Goal: Task Accomplishment & Management: Manage account settings

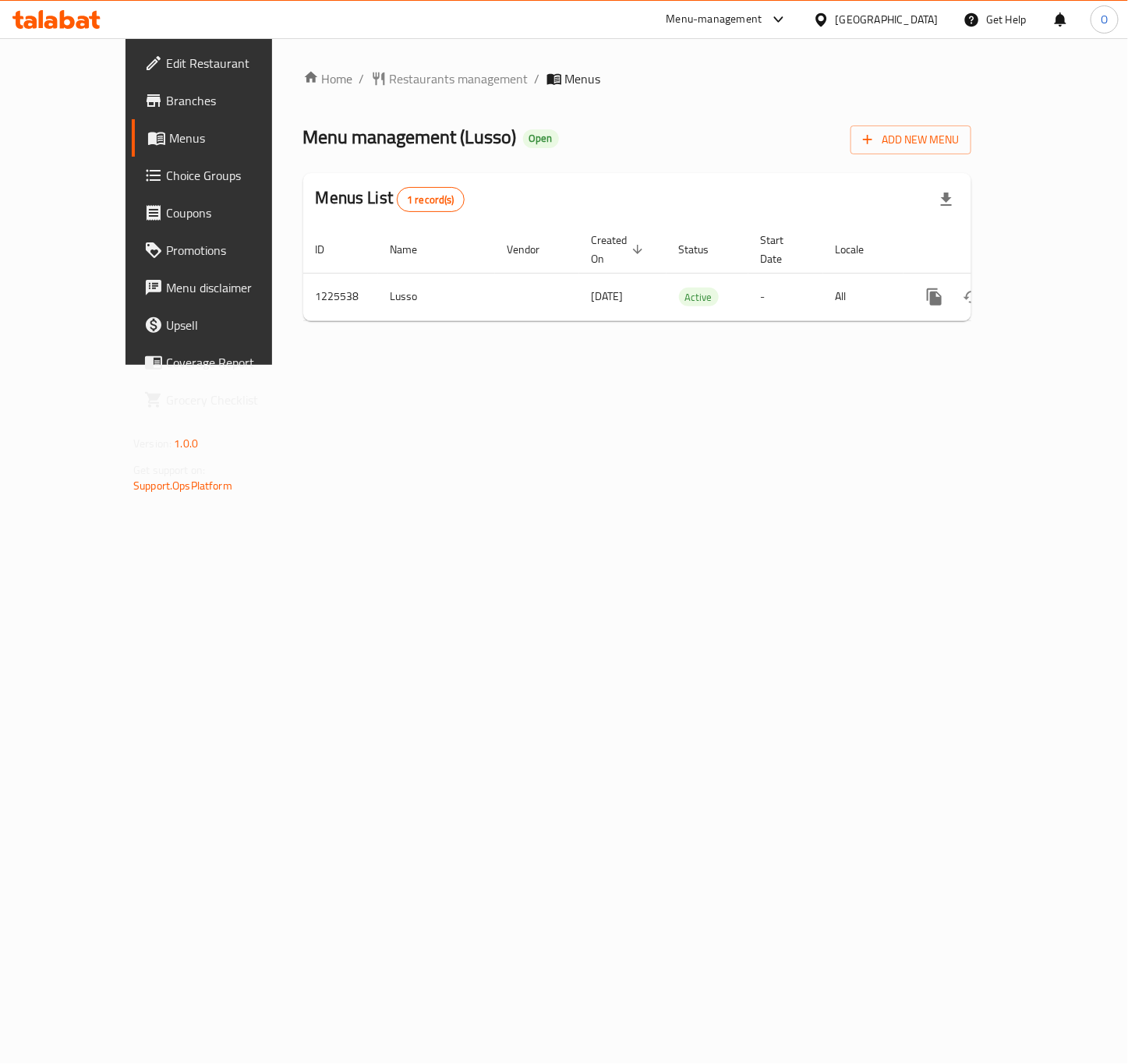
click at [166, 108] on span "Branches" at bounding box center [234, 101] width 136 height 19
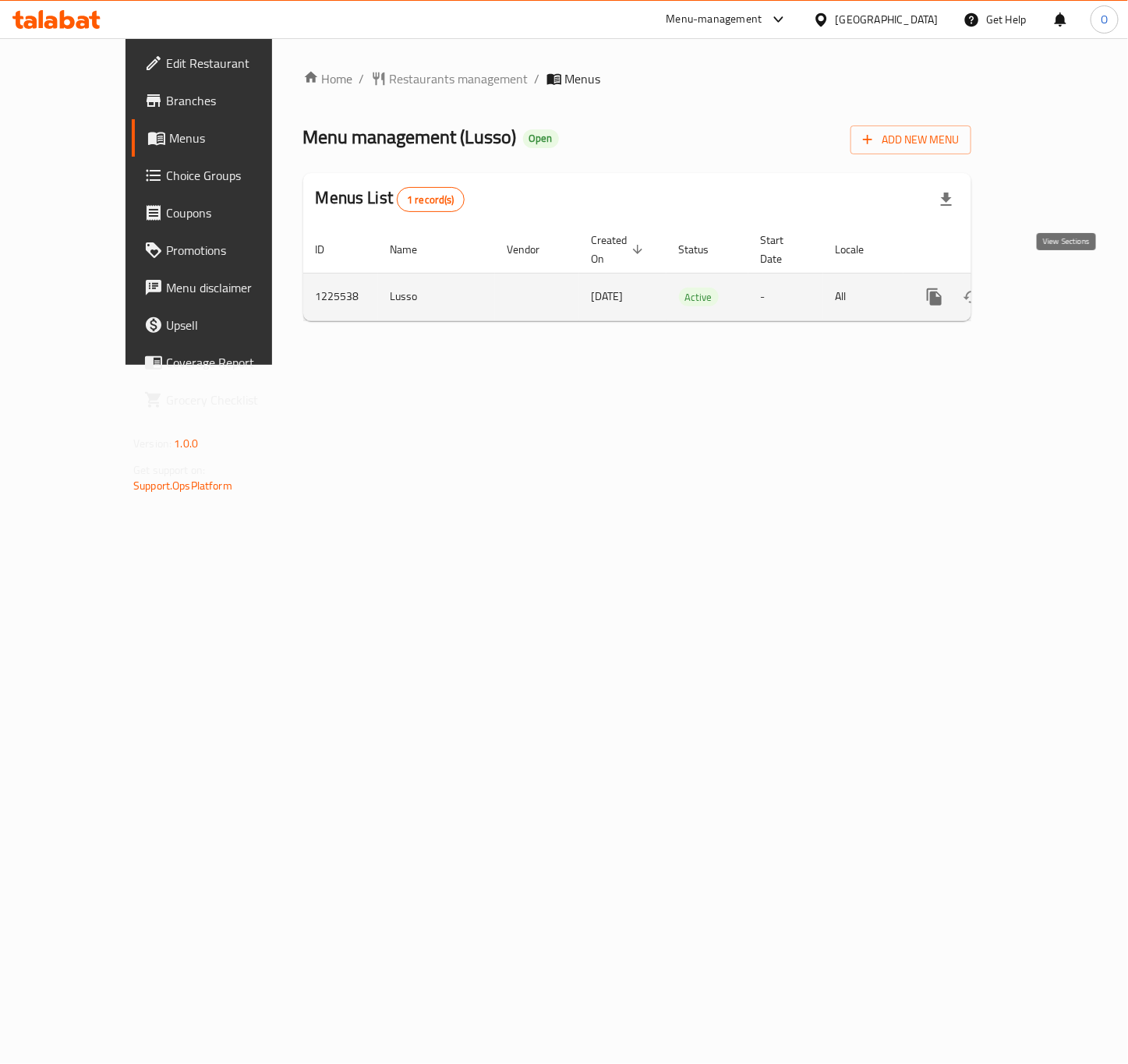
click at [1056, 288] on icon "enhanced table" at bounding box center [1047, 297] width 19 height 19
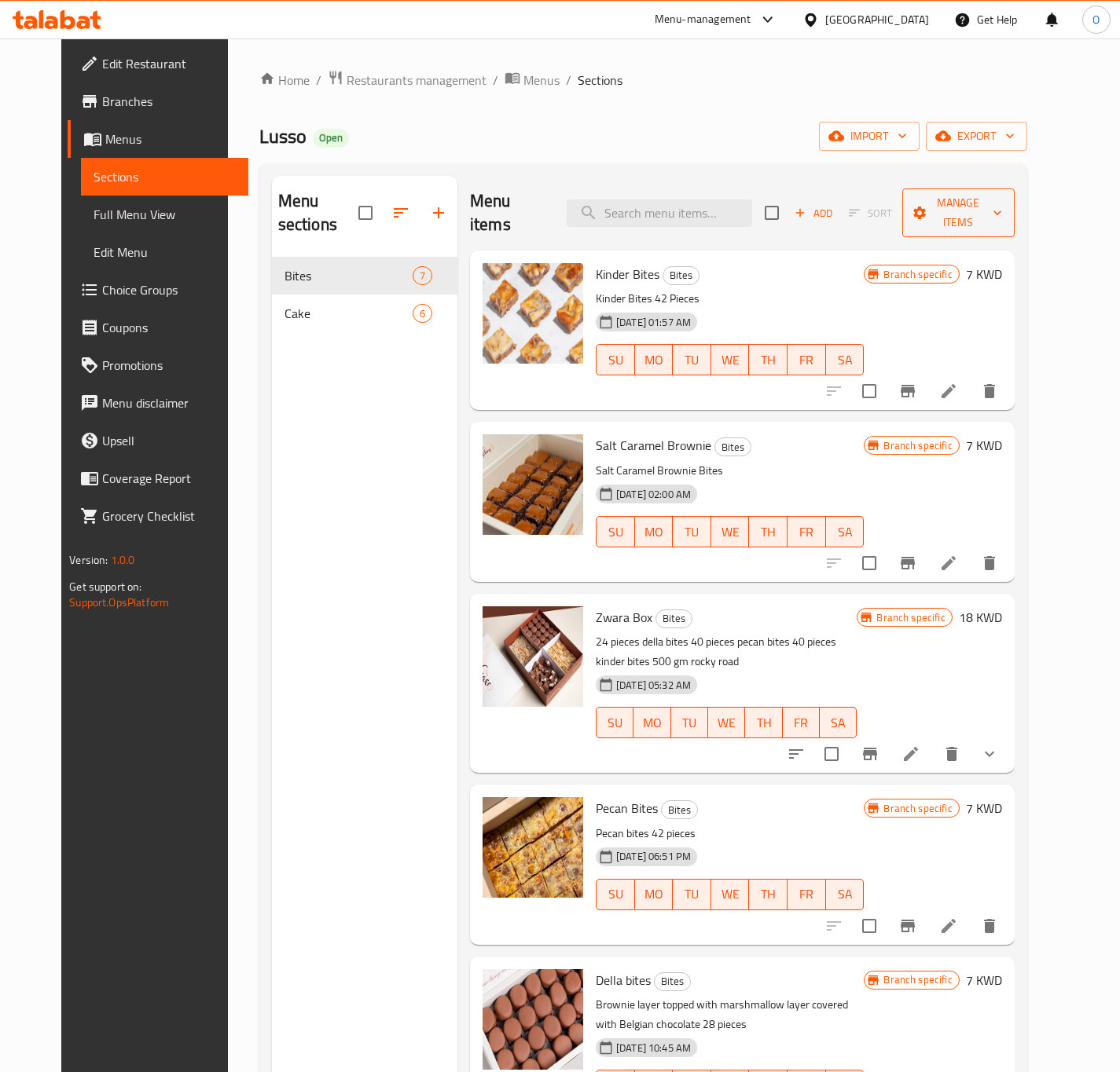
click at [989, 208] on span "Manage items" at bounding box center [958, 212] width 87 height 39
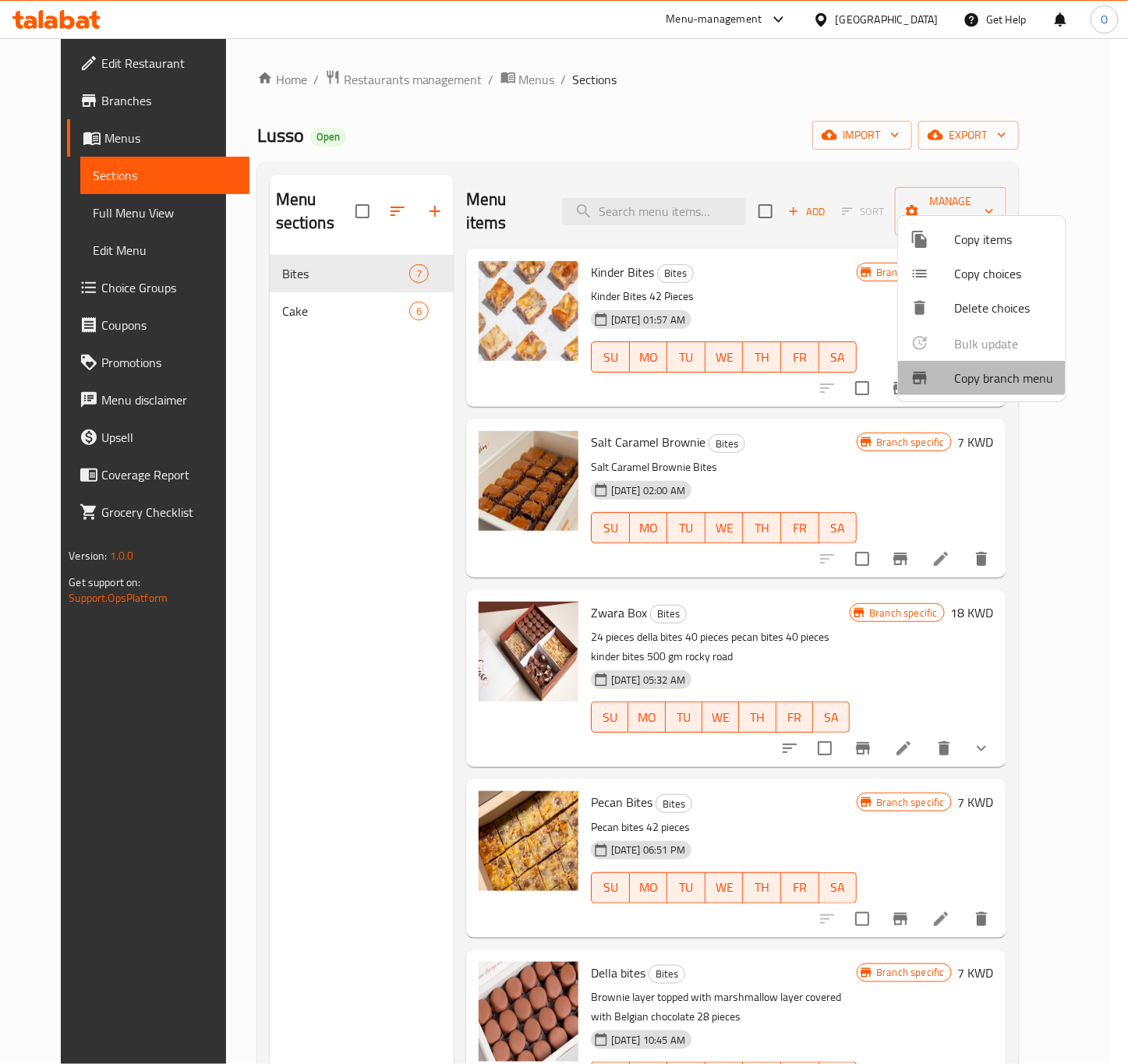
click at [923, 373] on icon at bounding box center [920, 377] width 14 height 12
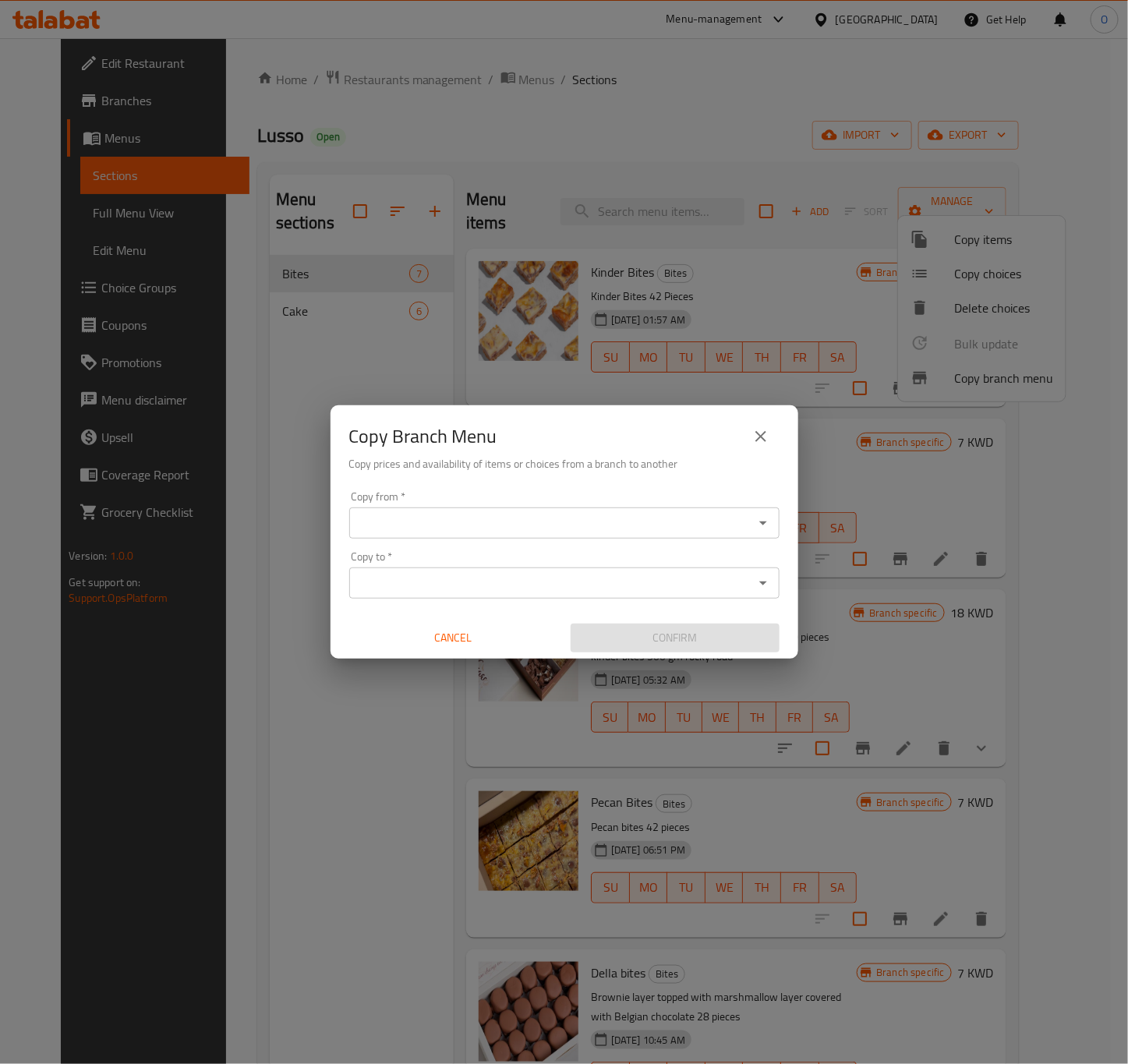
click at [391, 534] on div "Copy from *" at bounding box center [564, 523] width 430 height 31
click at [390, 534] on div "Copy from *" at bounding box center [564, 523] width 430 height 31
click at [569, 541] on div "Copy from   * Copy from * Copy to   * Copy to * Cancel Confirm" at bounding box center [564, 572] width 468 height 174
click at [761, 522] on icon "Open" at bounding box center [763, 524] width 8 height 4
click at [608, 507] on div "Copy from *" at bounding box center [564, 523] width 430 height 31
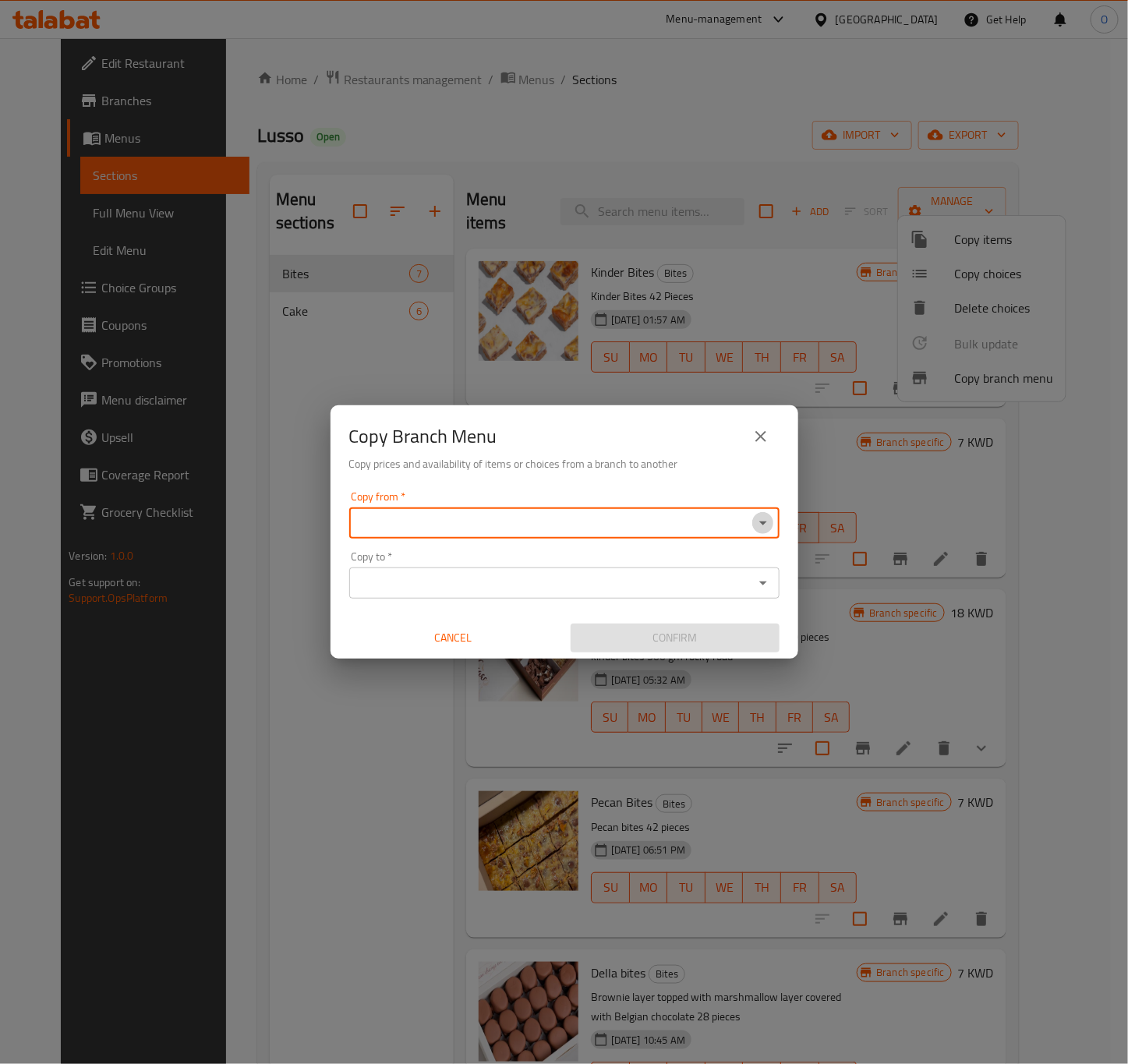
click at [767, 522] on icon "Open" at bounding box center [763, 524] width 19 height 19
click at [754, 524] on icon "Open" at bounding box center [763, 524] width 19 height 19
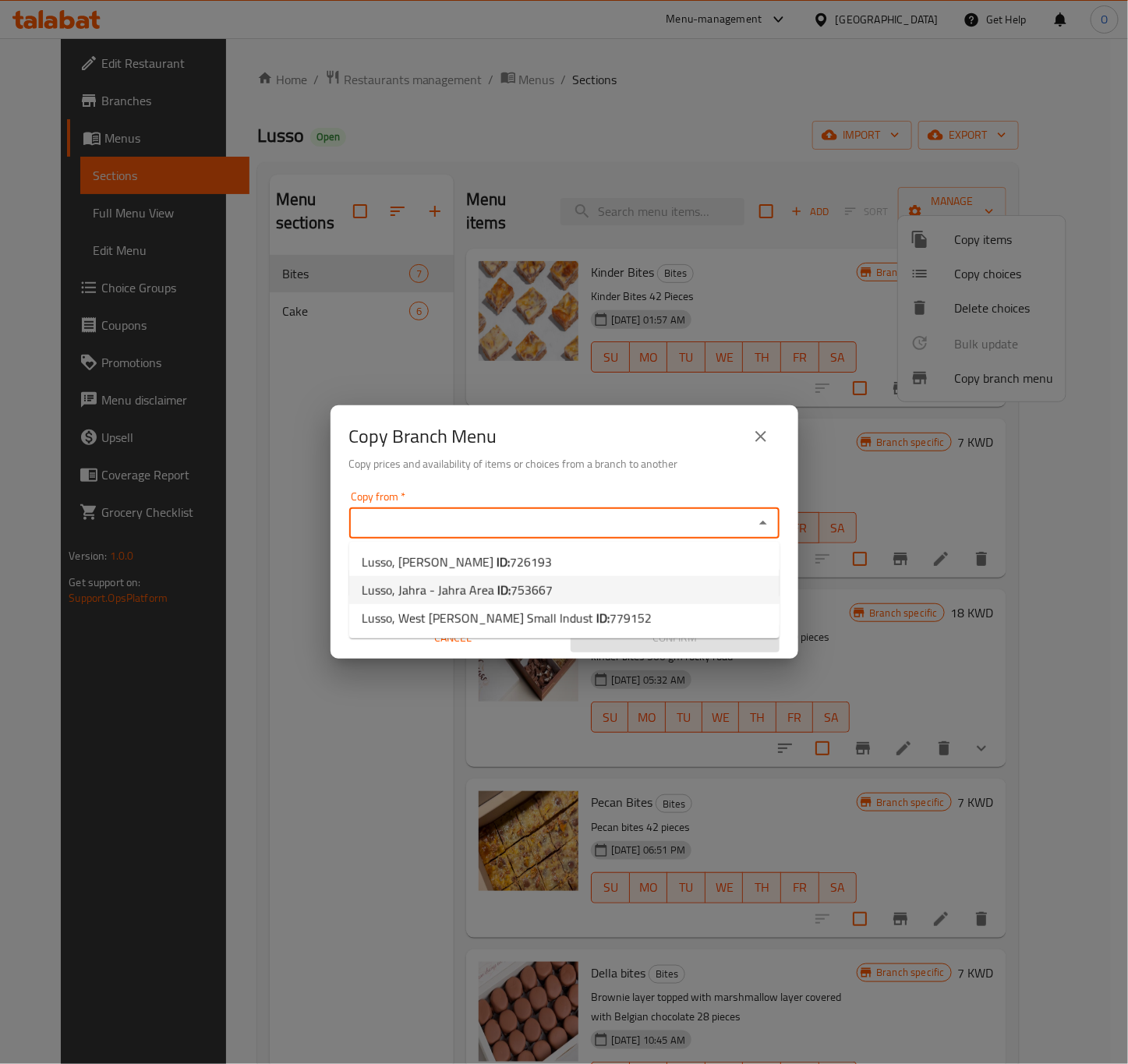
click at [566, 588] on li "Lusso, Jahra - Jahra Area ID: 753667" at bounding box center [564, 590] width 430 height 28
type input "Lusso, Jahra - Jahra Area"
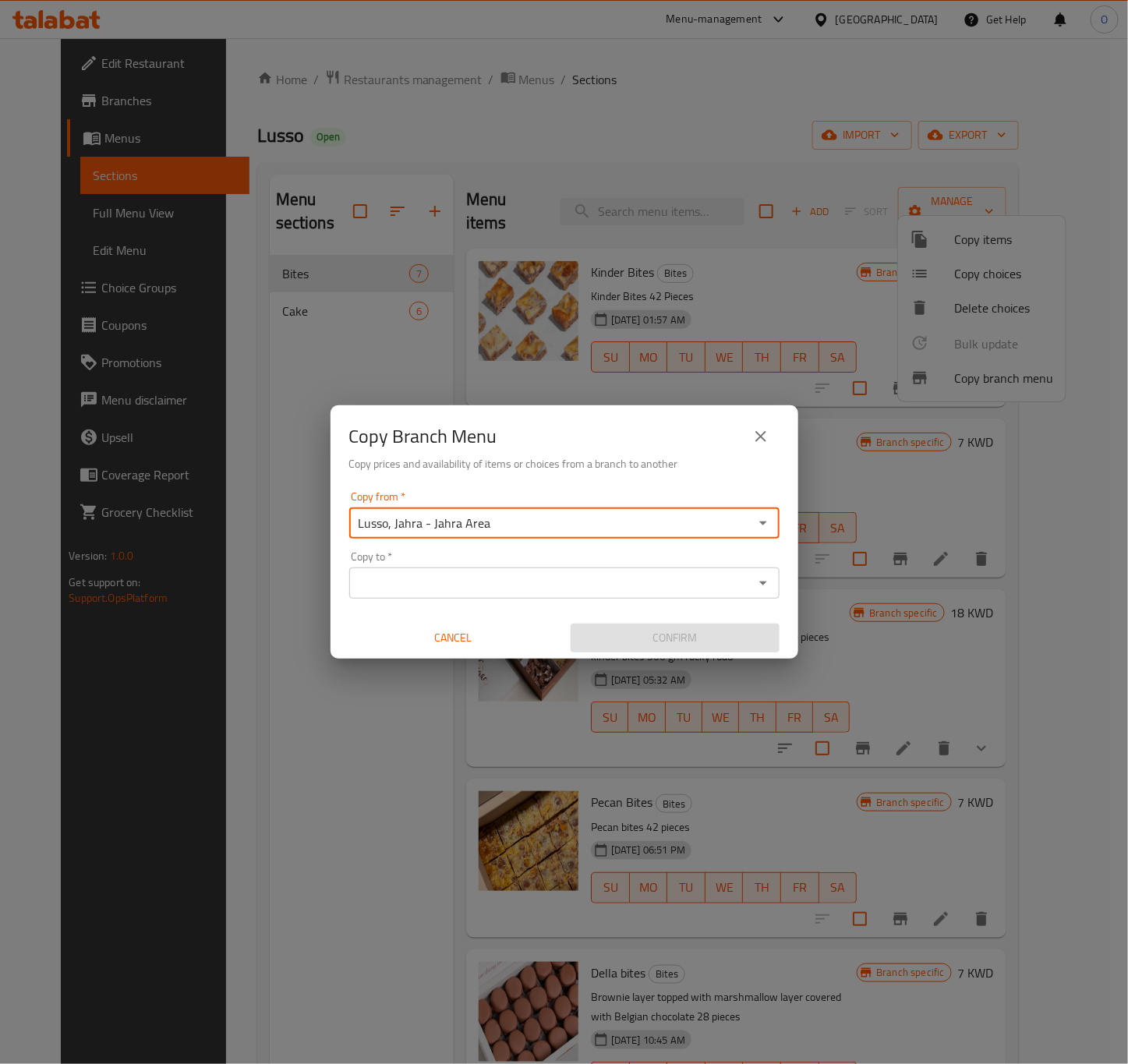
click at [765, 582] on icon "Open" at bounding box center [763, 584] width 8 height 4
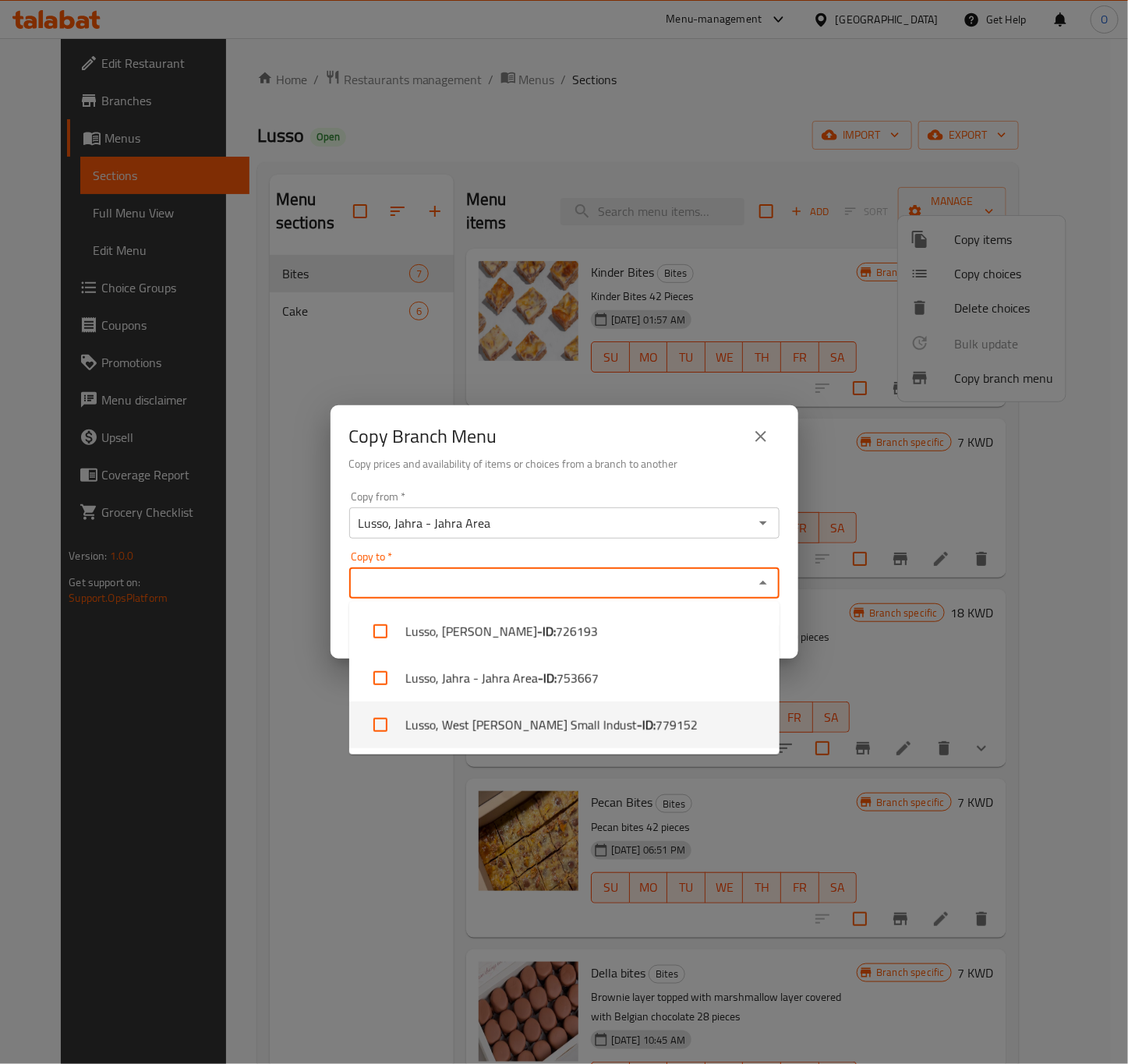
click at [541, 723] on li "Lusso, West Abu Fetera Small Indust - ID: 779152" at bounding box center [564, 725] width 430 height 47
checkbox input "true"
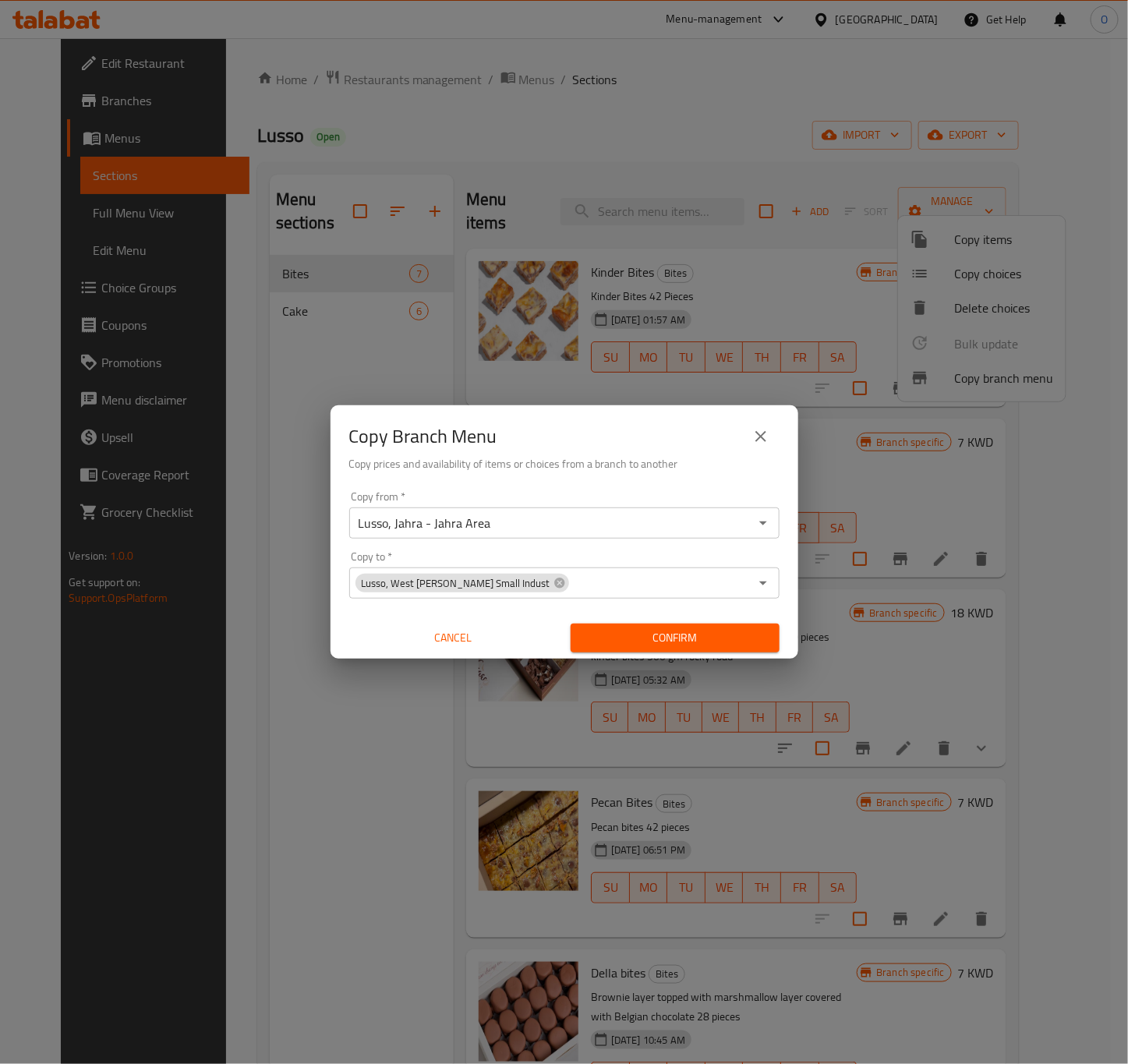
click at [639, 450] on div "Copy Branch Menu" at bounding box center [564, 437] width 430 height 38
click at [686, 640] on span "Confirm" at bounding box center [674, 638] width 184 height 20
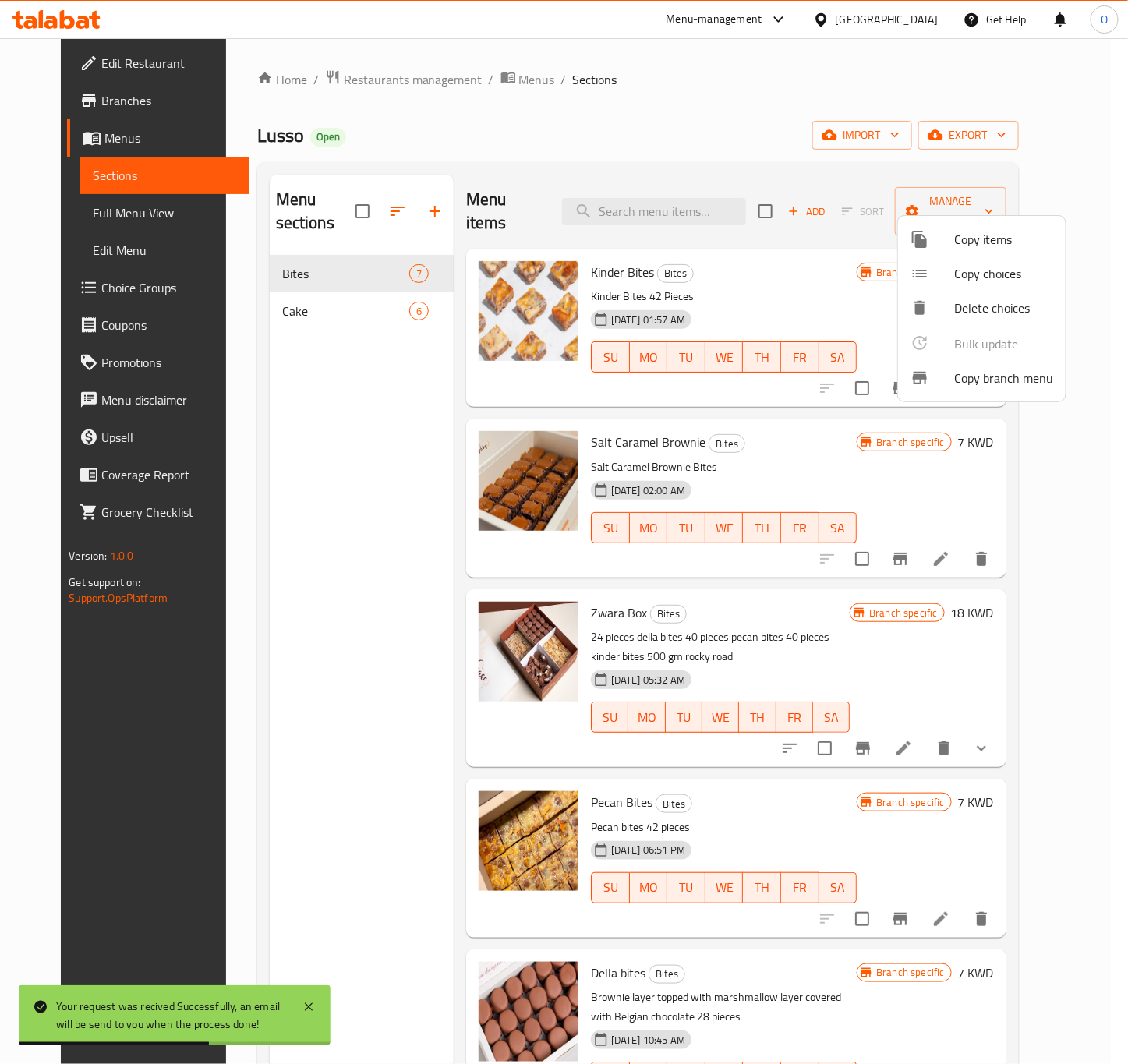
scroll to position [218, 0]
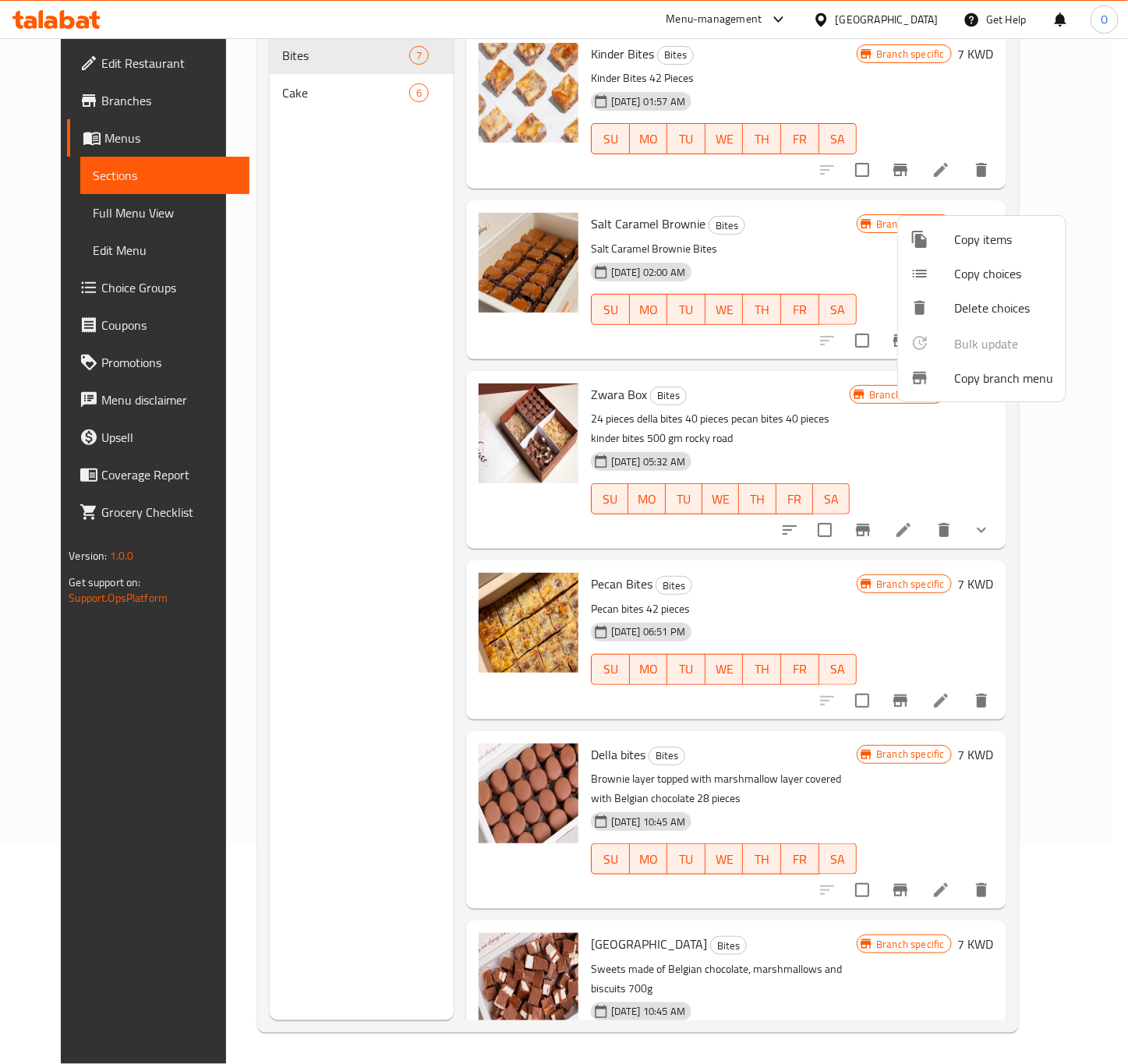
click at [131, 61] on div at bounding box center [564, 532] width 1128 height 1064
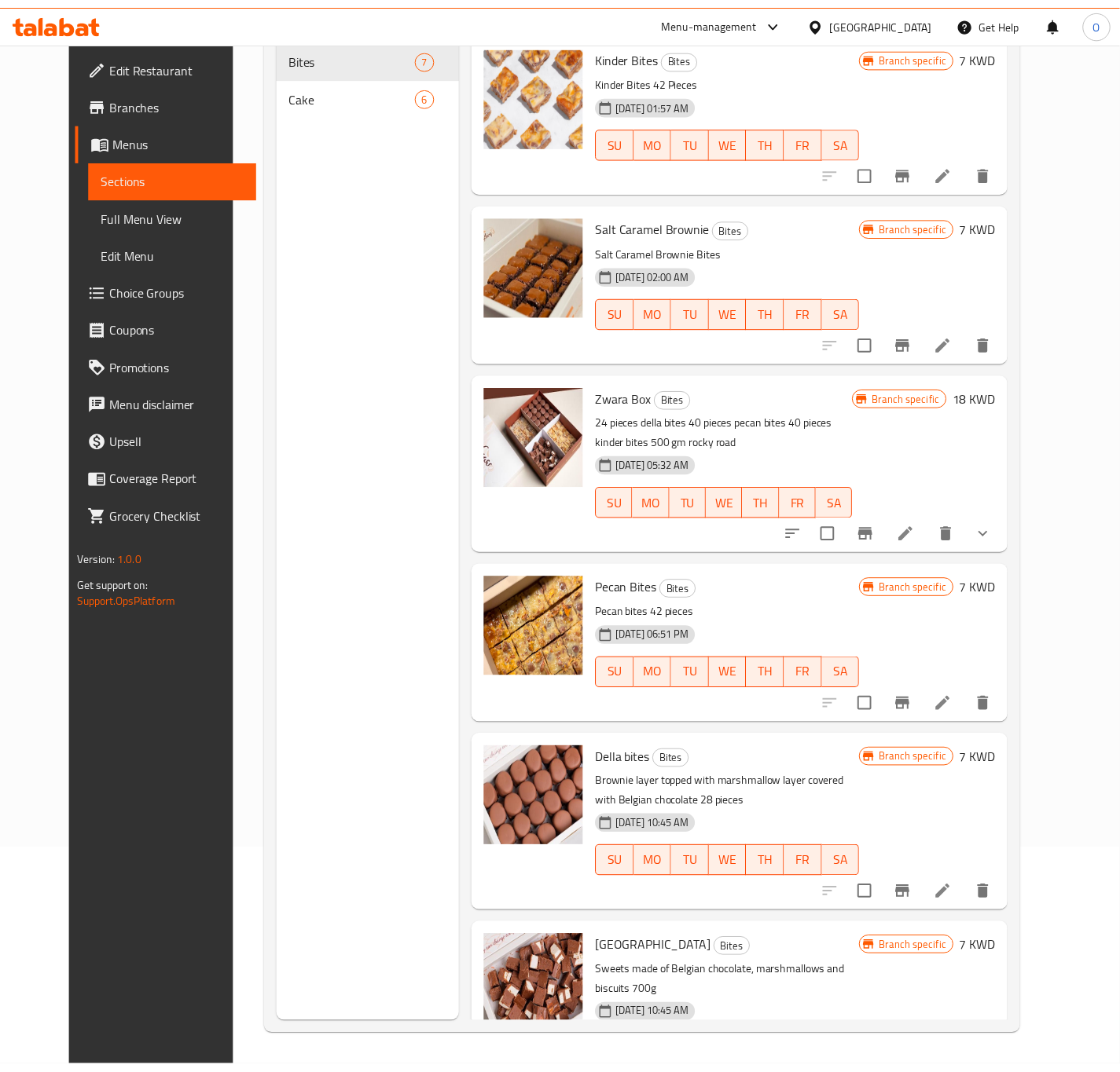
scroll to position [0, 0]
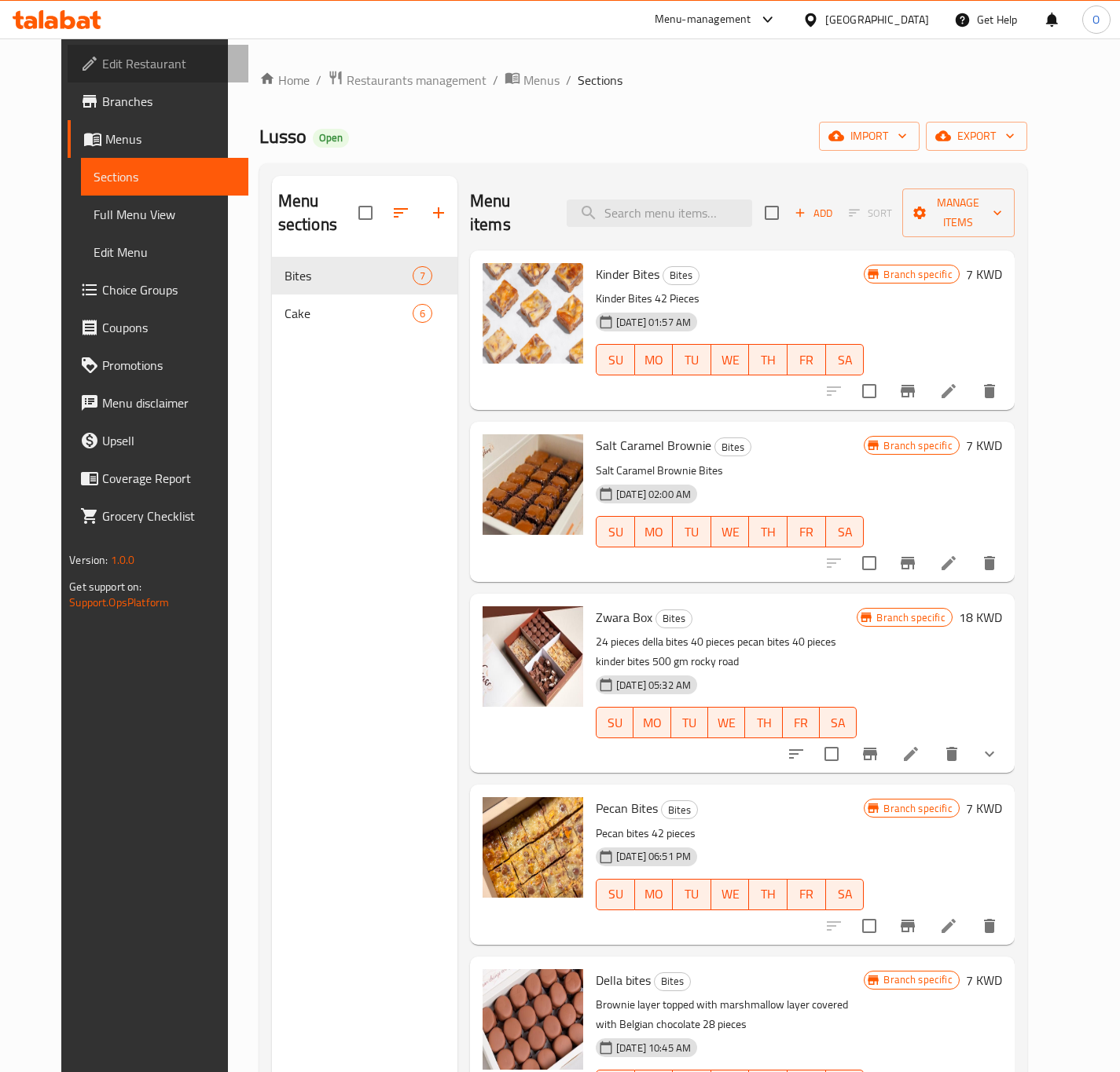
click at [132, 62] on span "Edit Restaurant" at bounding box center [168, 64] width 134 height 19
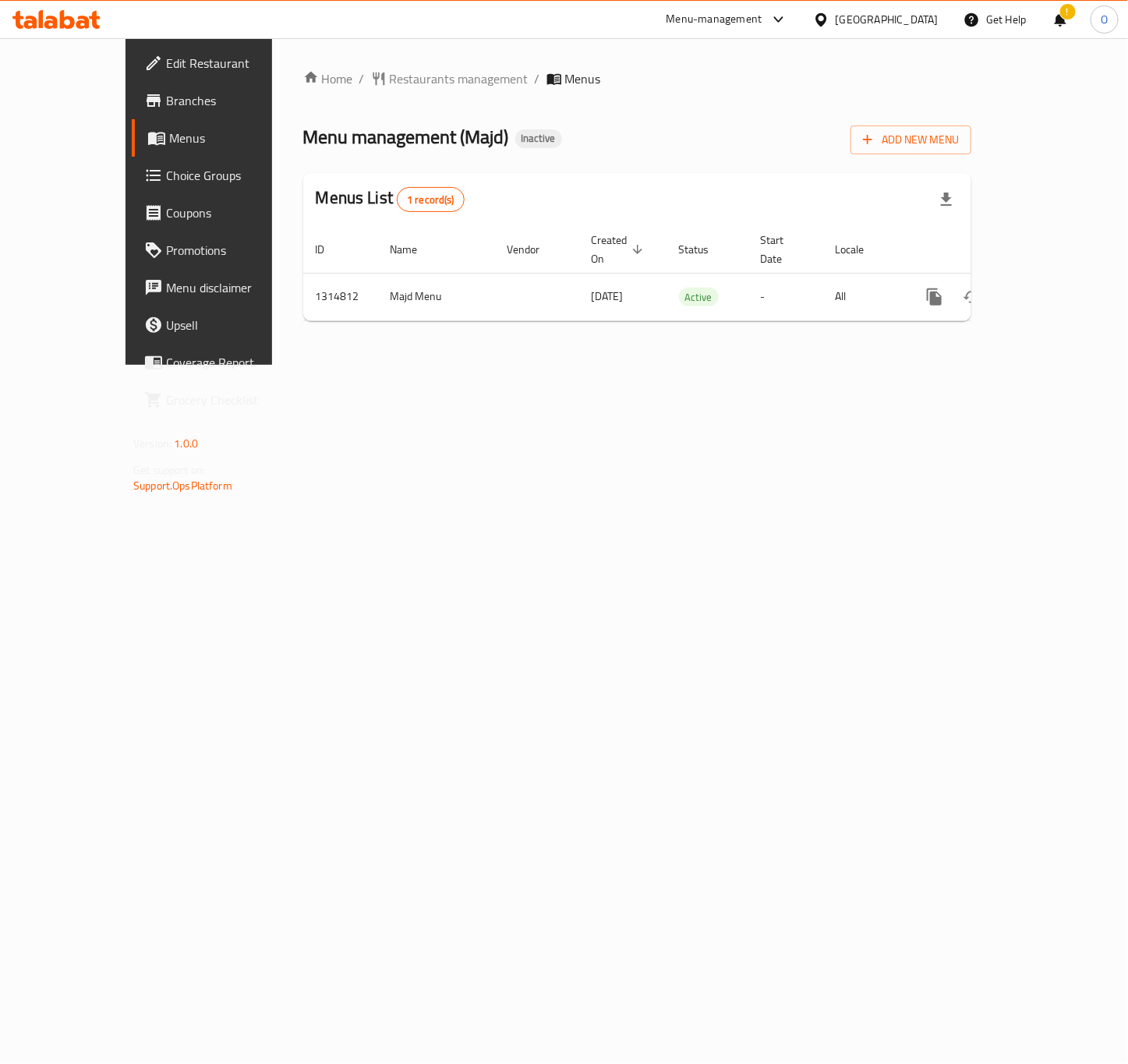
click at [166, 96] on span "Branches" at bounding box center [234, 101] width 136 height 19
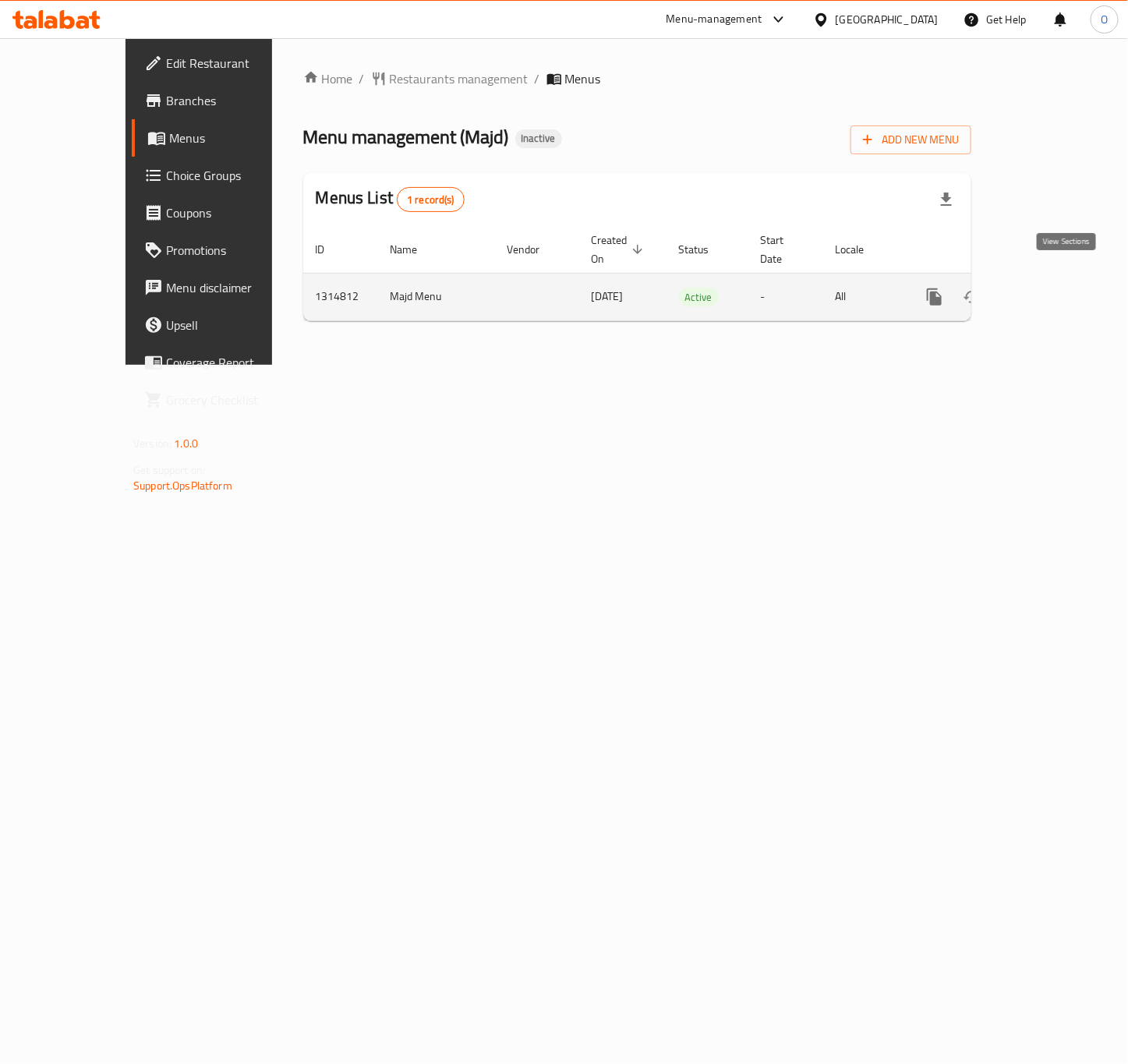
click at [1056, 289] on icon "enhanced table" at bounding box center [1047, 297] width 19 height 19
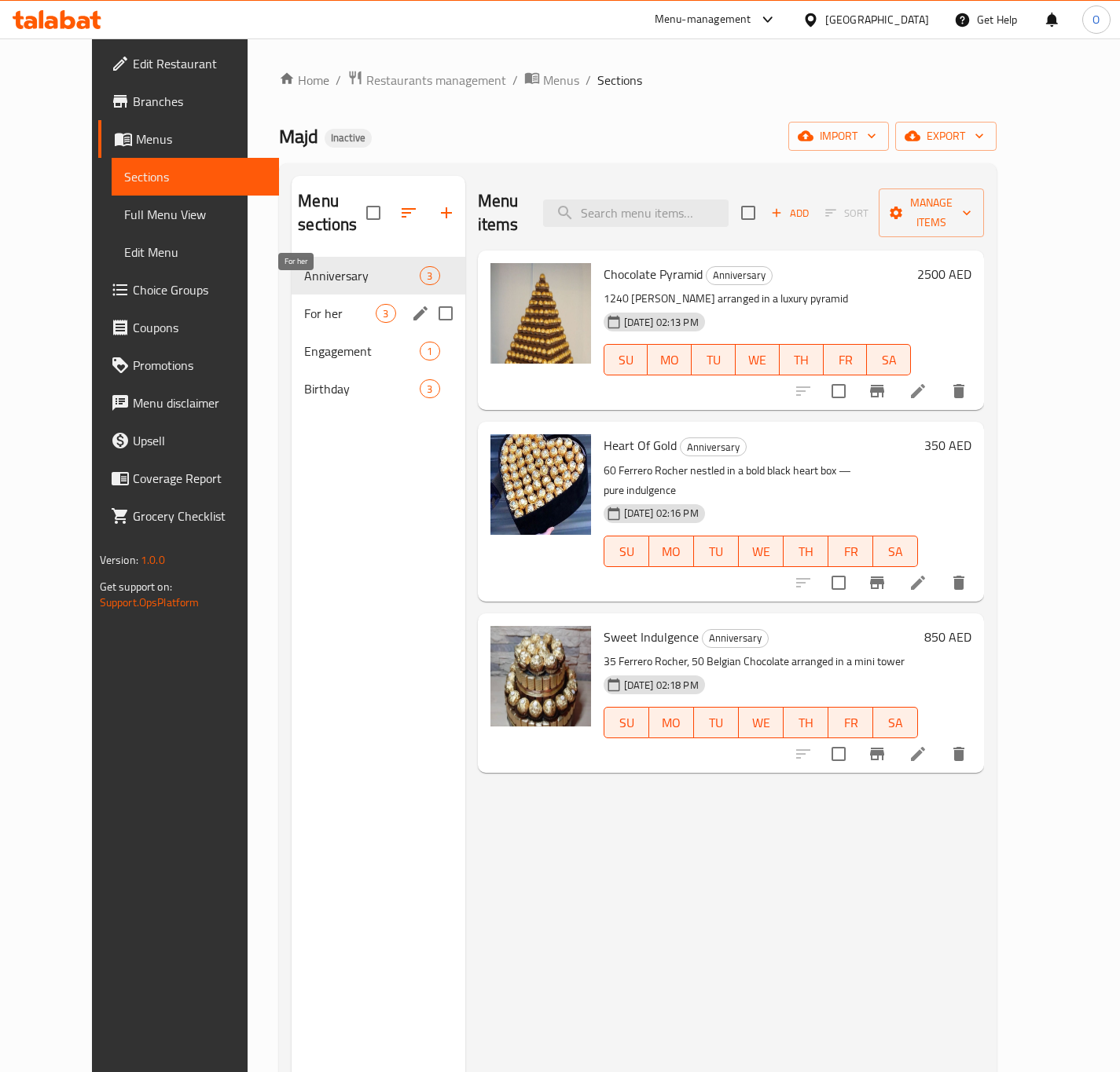
click at [324, 304] on span "For her" at bounding box center [339, 314] width 71 height 19
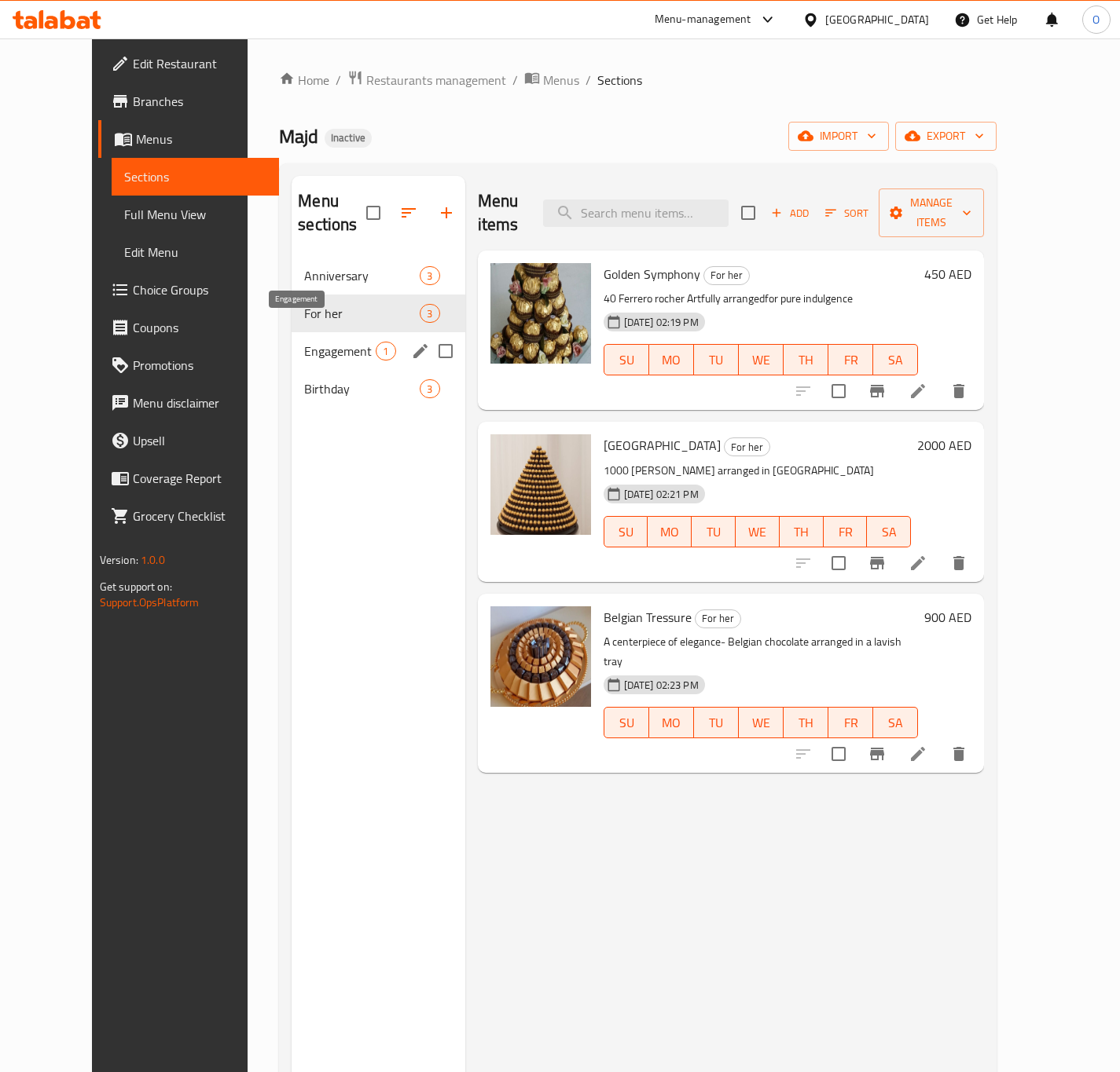
click at [304, 342] on span "Engagement" at bounding box center [339, 352] width 71 height 19
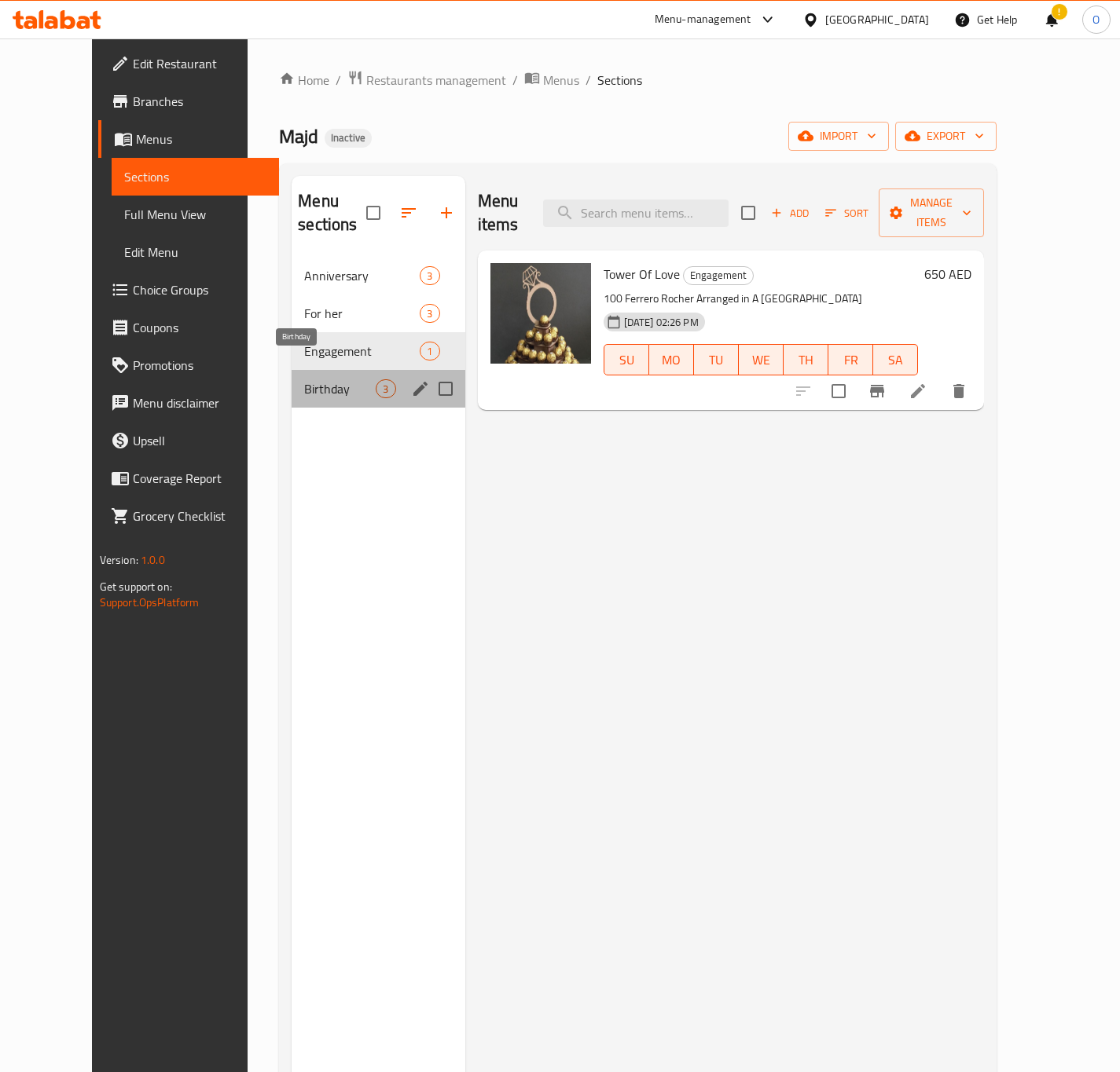
click at [304, 379] on span "Birthday" at bounding box center [339, 389] width 71 height 19
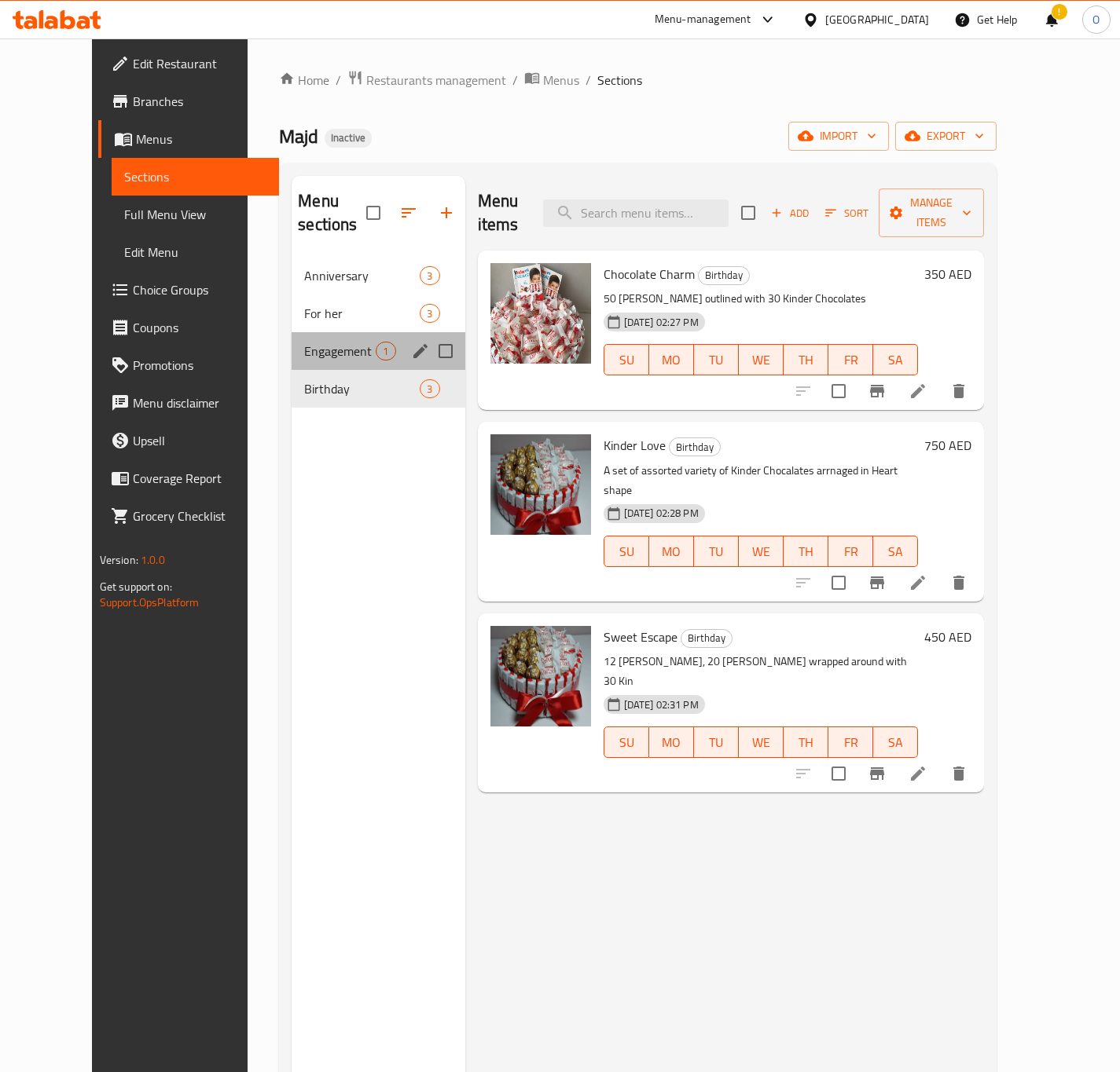
click at [307, 333] on div "Engagement 1" at bounding box center [378, 352] width 173 height 38
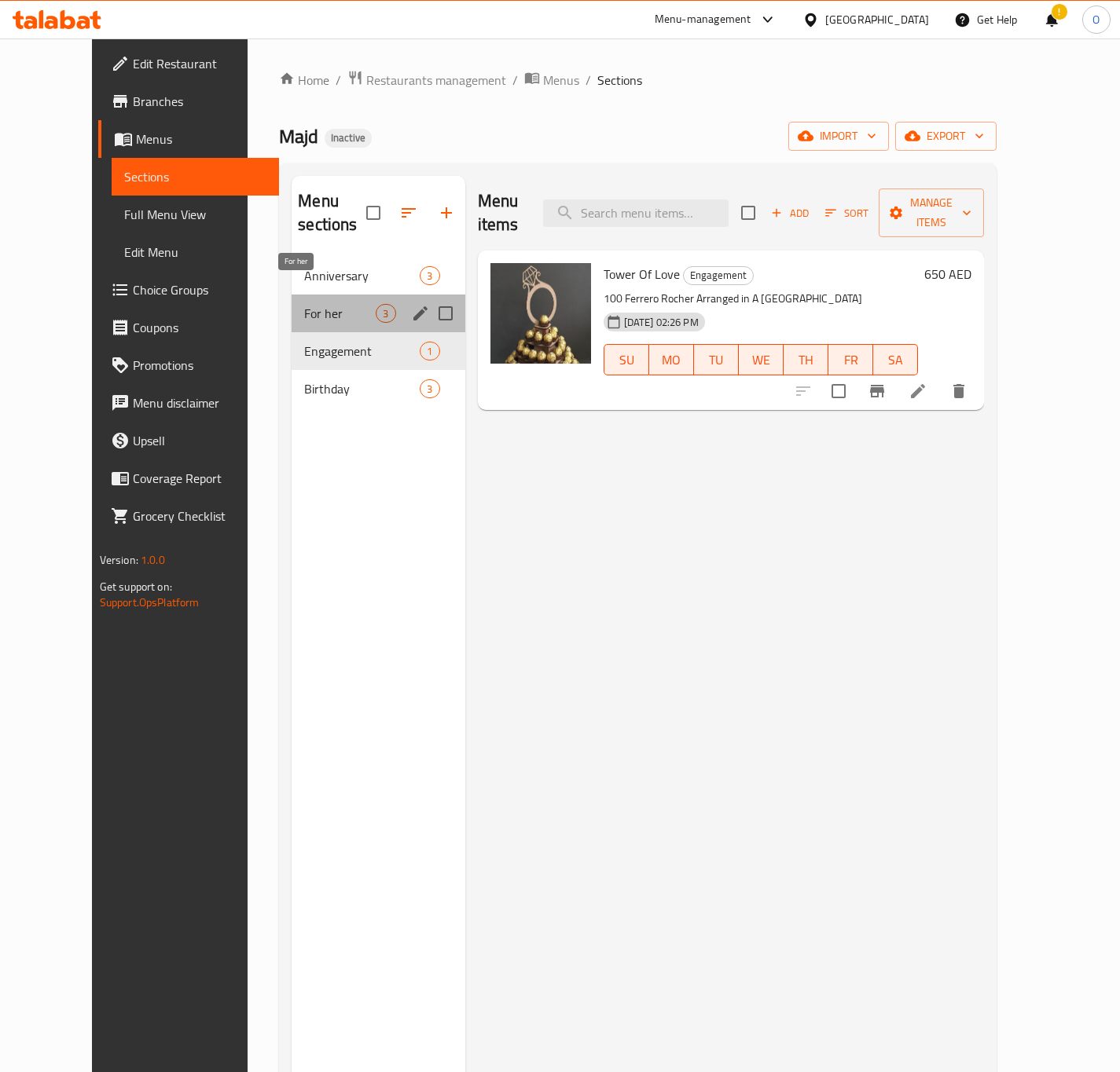
click at [306, 304] on span "For her" at bounding box center [339, 314] width 71 height 19
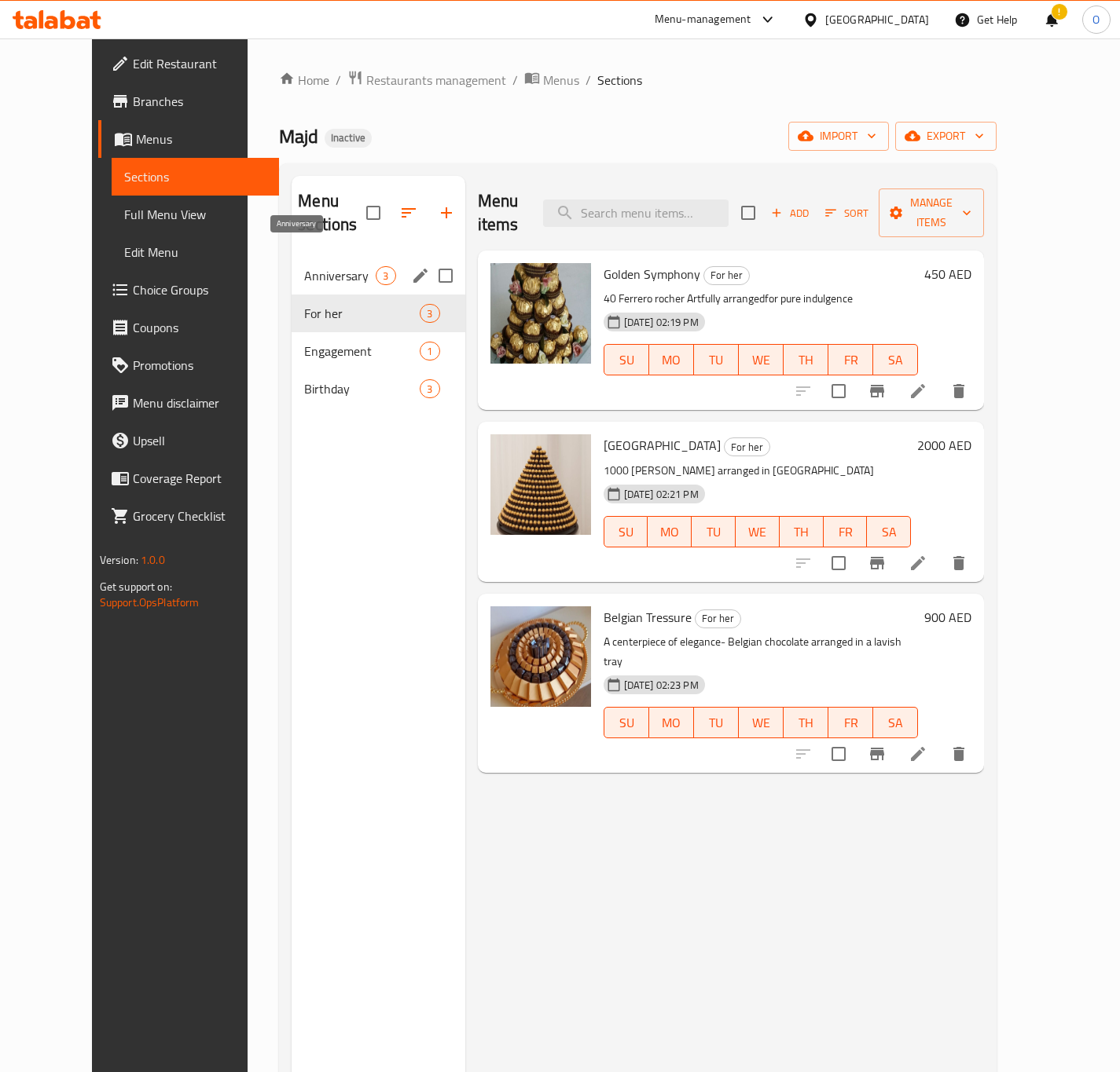
click at [304, 266] on span "Anniversary" at bounding box center [339, 276] width 71 height 19
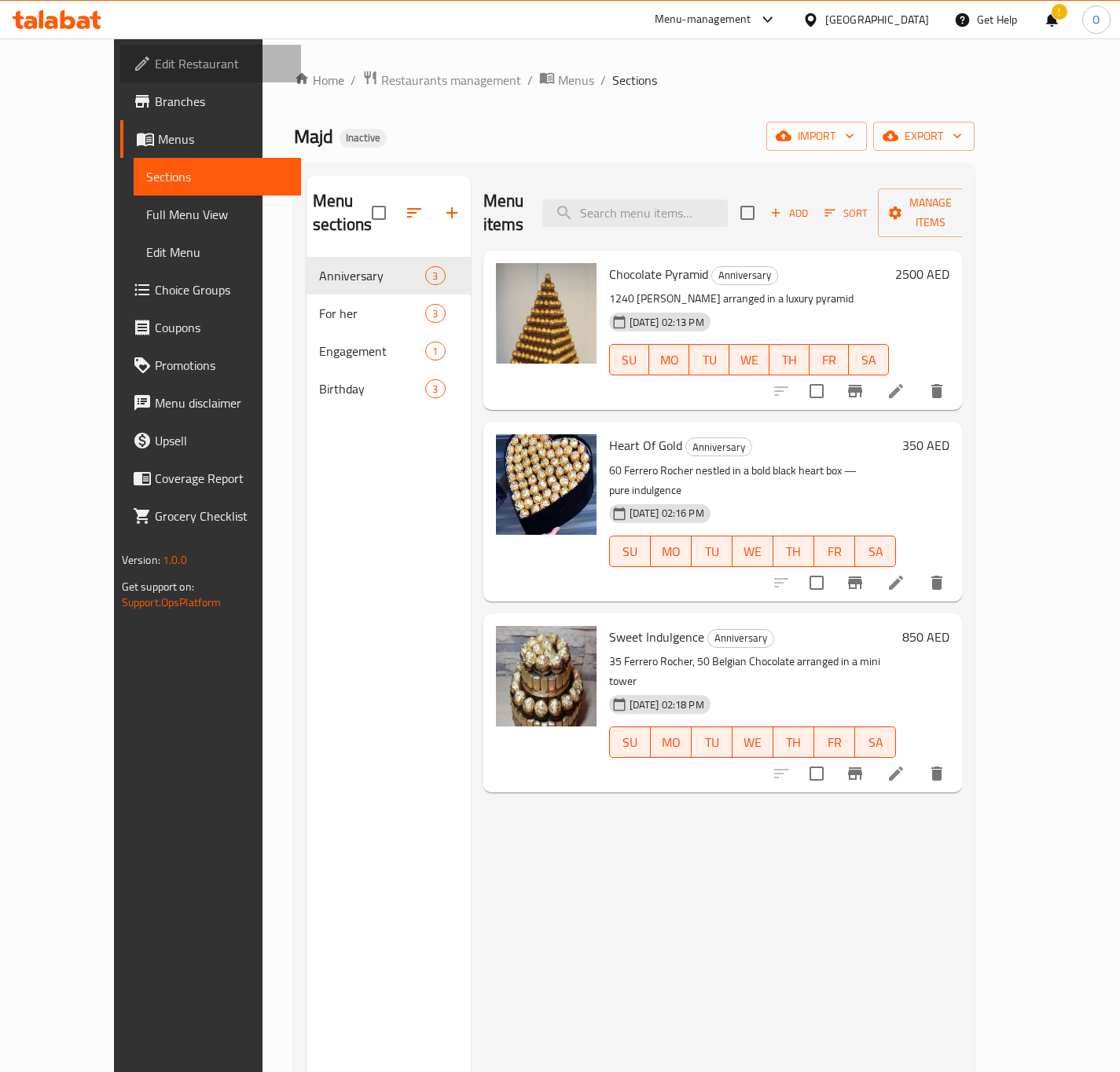
click at [120, 46] on link "Edit Restaurant" at bounding box center [210, 64] width 181 height 38
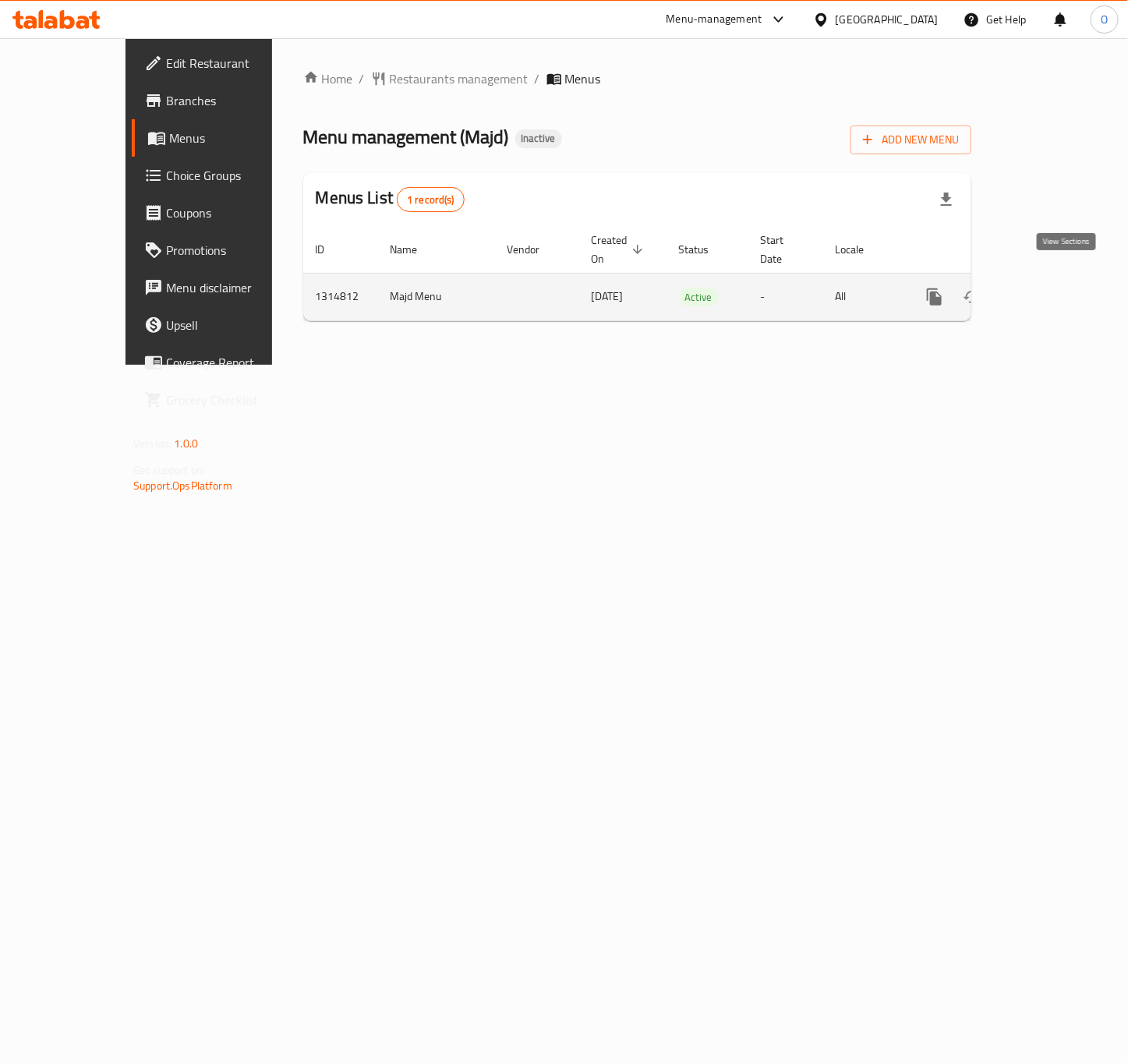
click at [1056, 288] on icon "enhanced table" at bounding box center [1047, 297] width 19 height 19
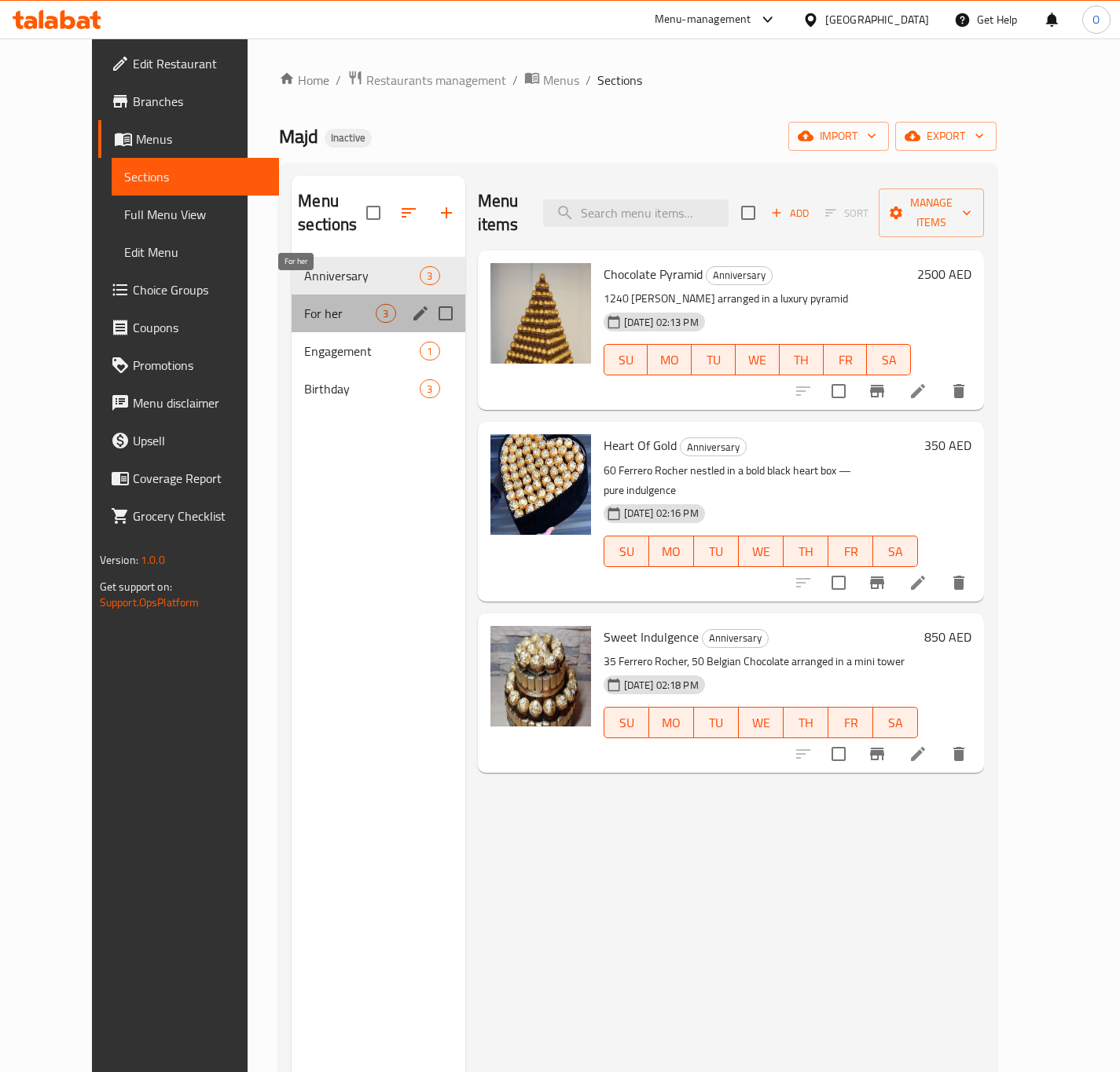
click at [304, 304] on span "For her" at bounding box center [339, 314] width 71 height 19
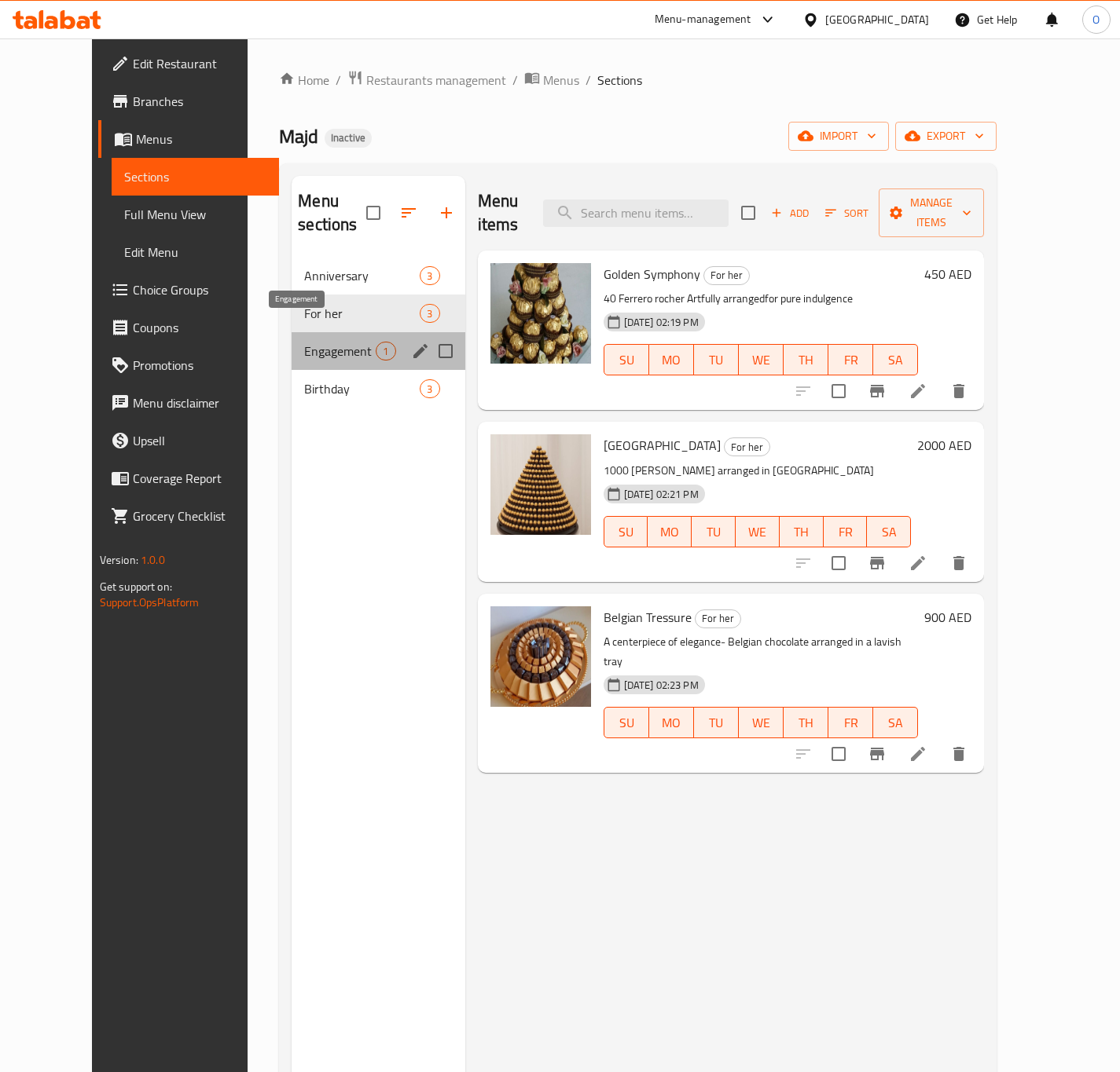
click at [304, 342] on span "Engagement" at bounding box center [339, 352] width 71 height 19
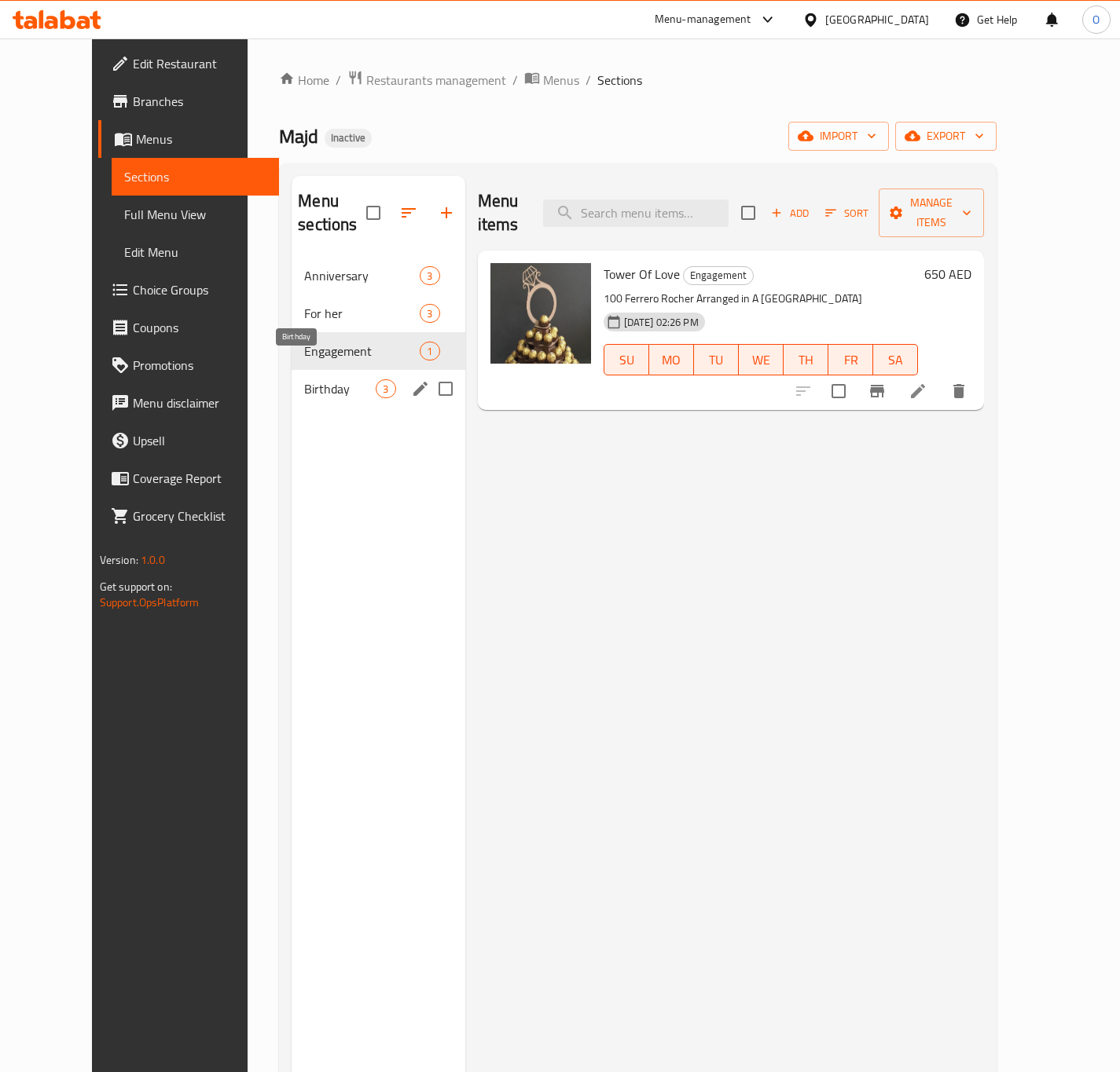
click at [304, 379] on span "Birthday" at bounding box center [339, 389] width 71 height 19
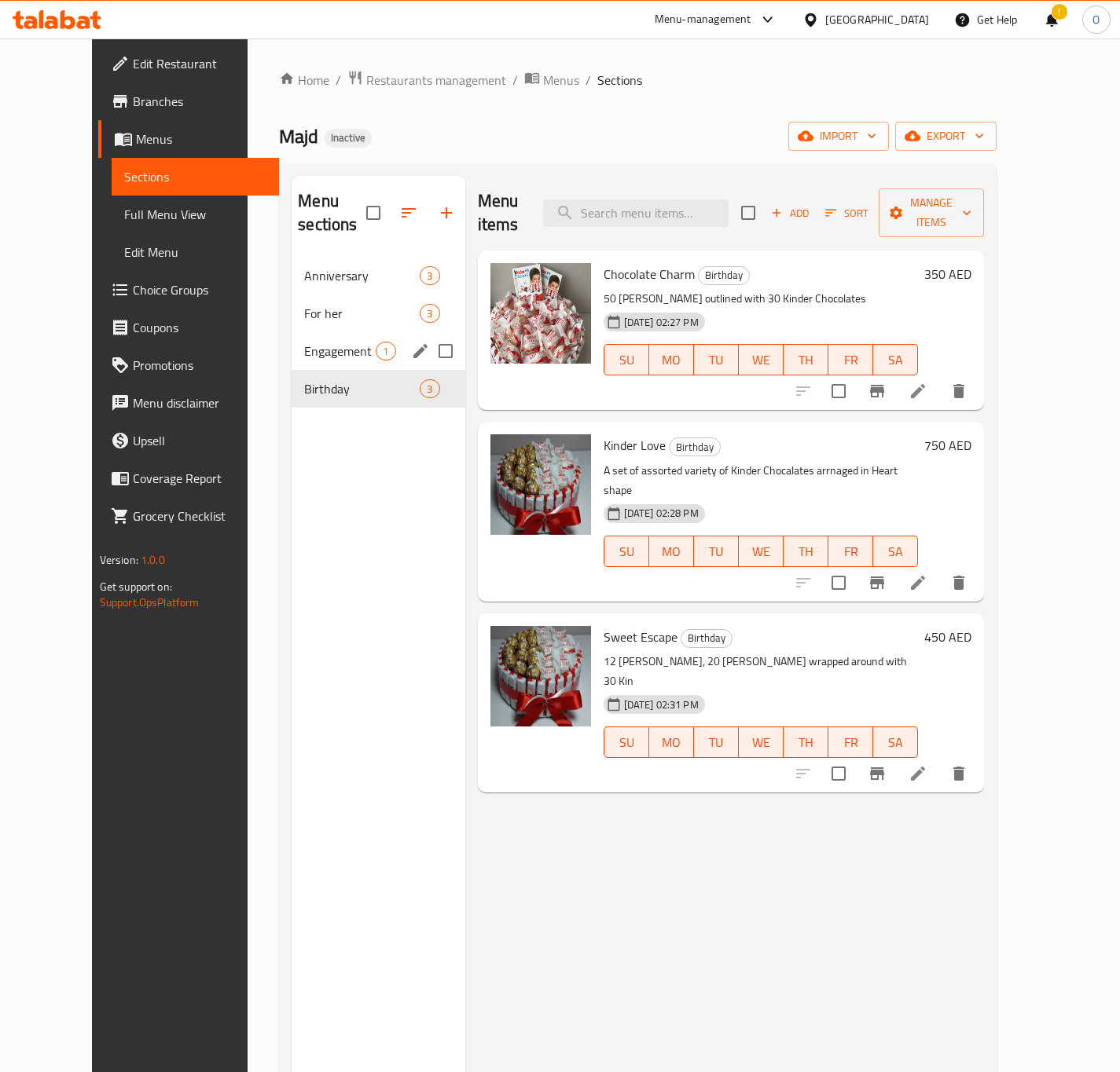
click at [304, 342] on span "Engagement" at bounding box center [339, 352] width 71 height 19
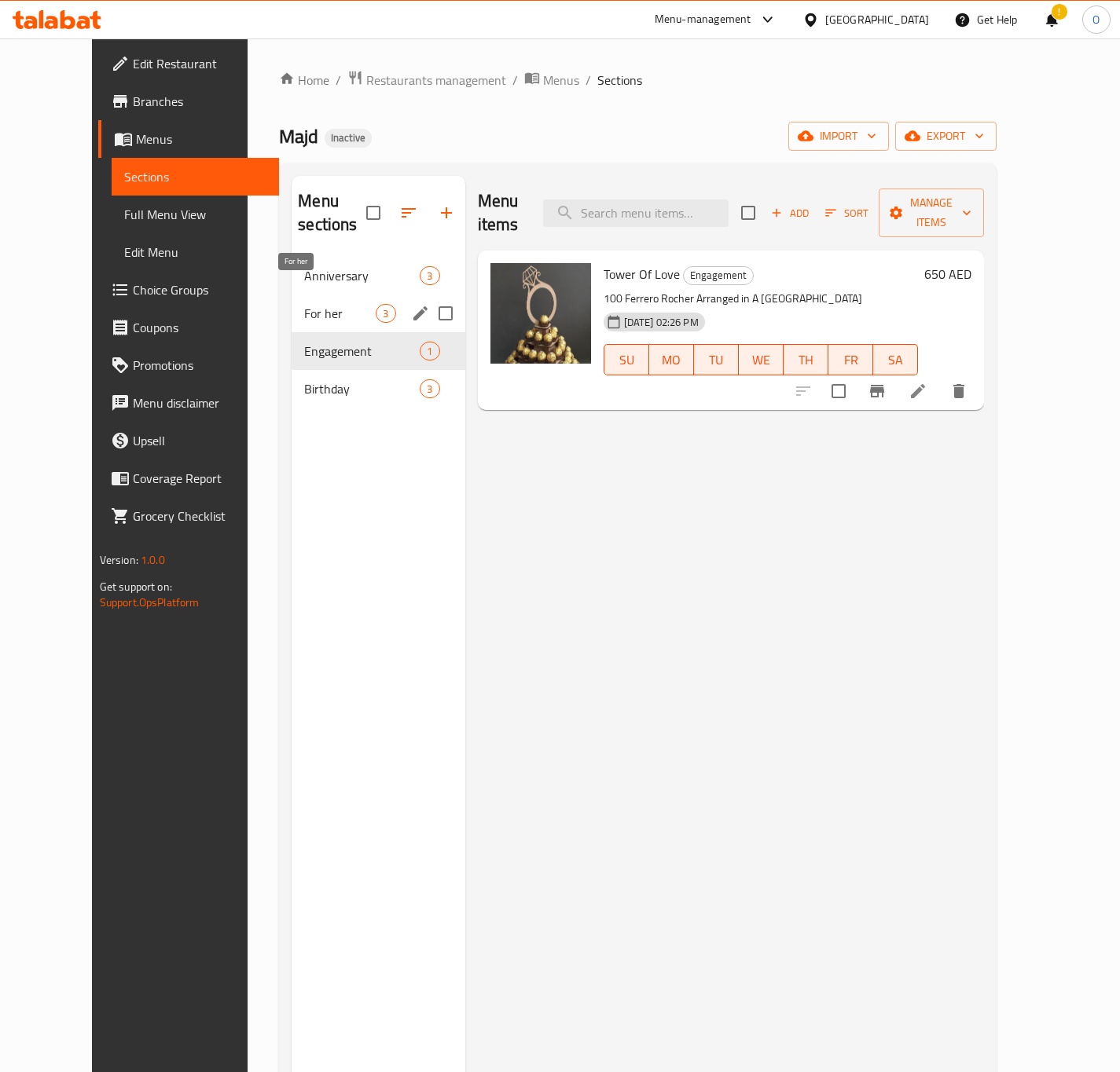
click at [304, 304] on span "For her" at bounding box center [339, 314] width 71 height 19
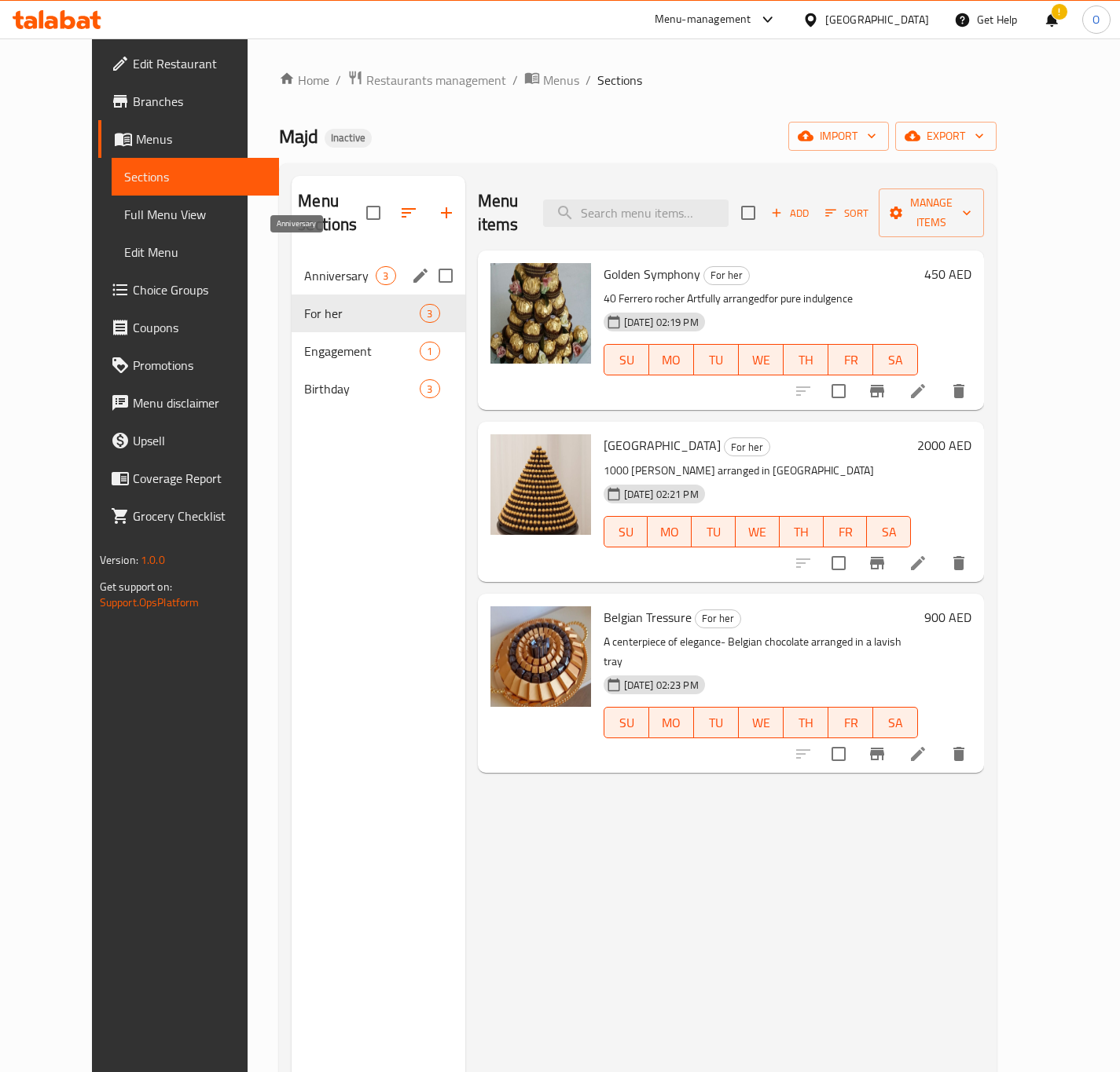
click at [304, 266] on span "Anniversary" at bounding box center [339, 276] width 71 height 19
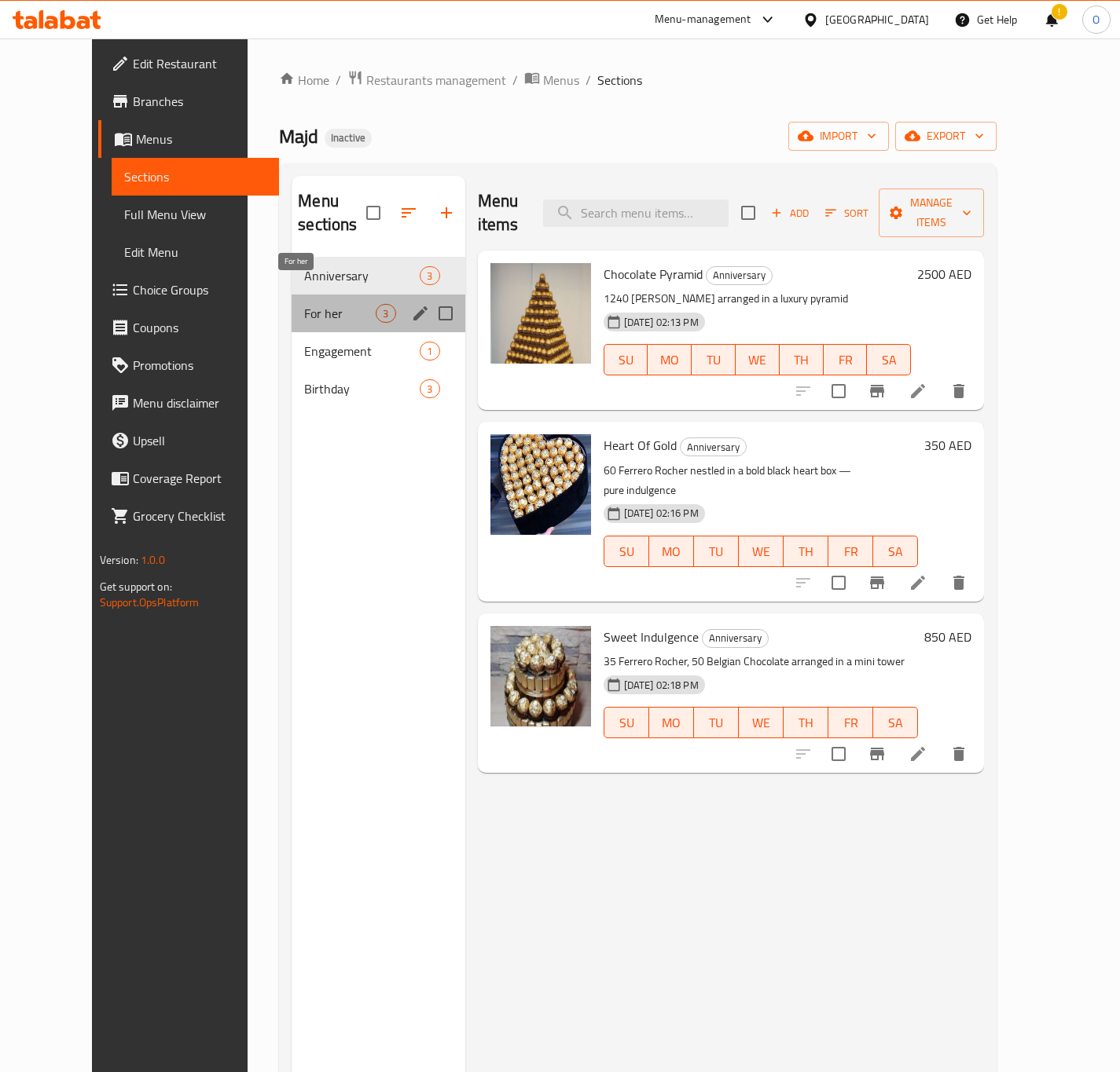
click at [324, 304] on span "For her" at bounding box center [339, 314] width 71 height 19
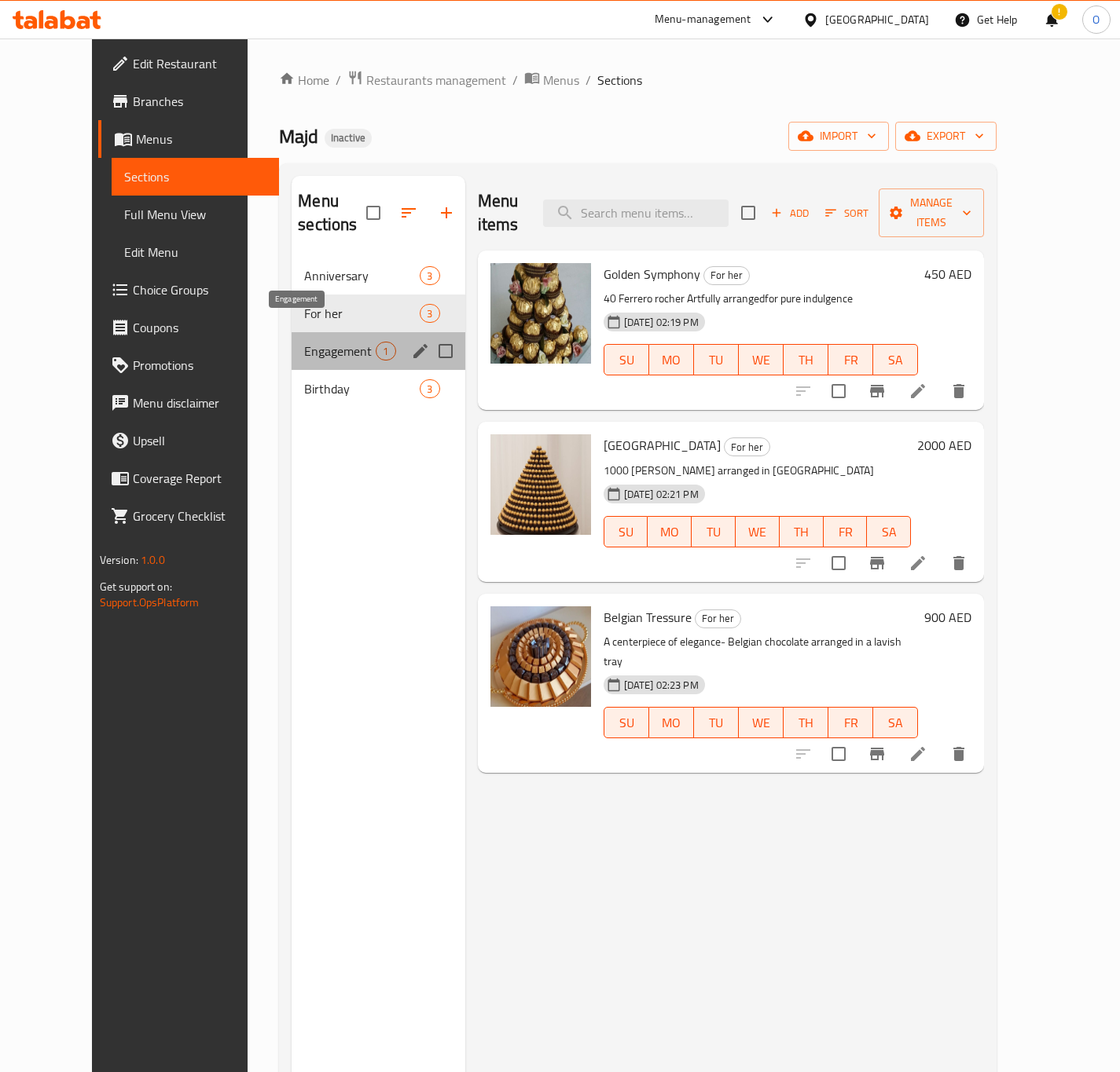
click at [304, 342] on span "Engagement" at bounding box center [339, 352] width 71 height 19
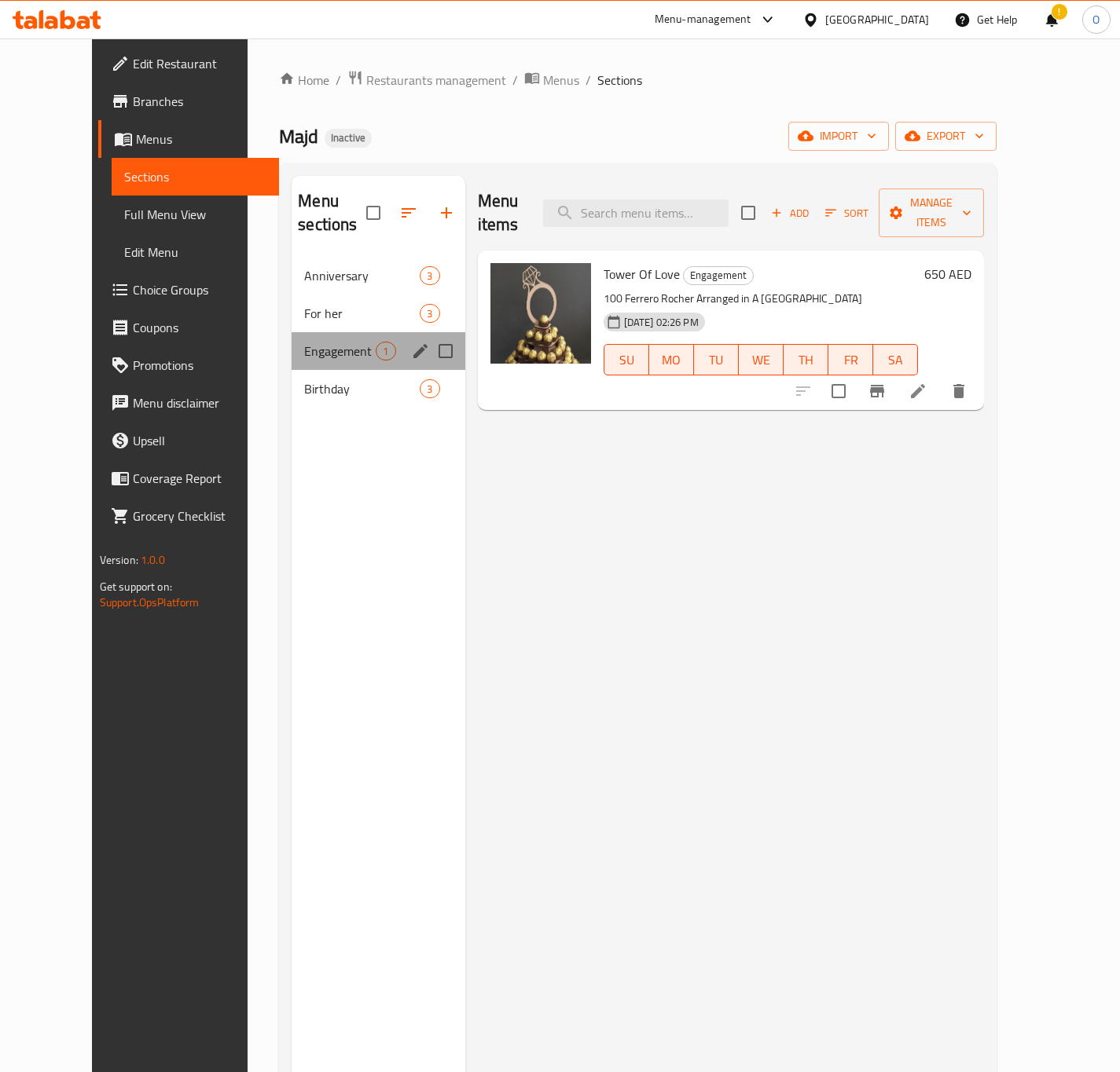
click at [292, 335] on div "Engagement 1" at bounding box center [378, 352] width 173 height 38
click at [304, 379] on span "Birthday" at bounding box center [339, 389] width 71 height 19
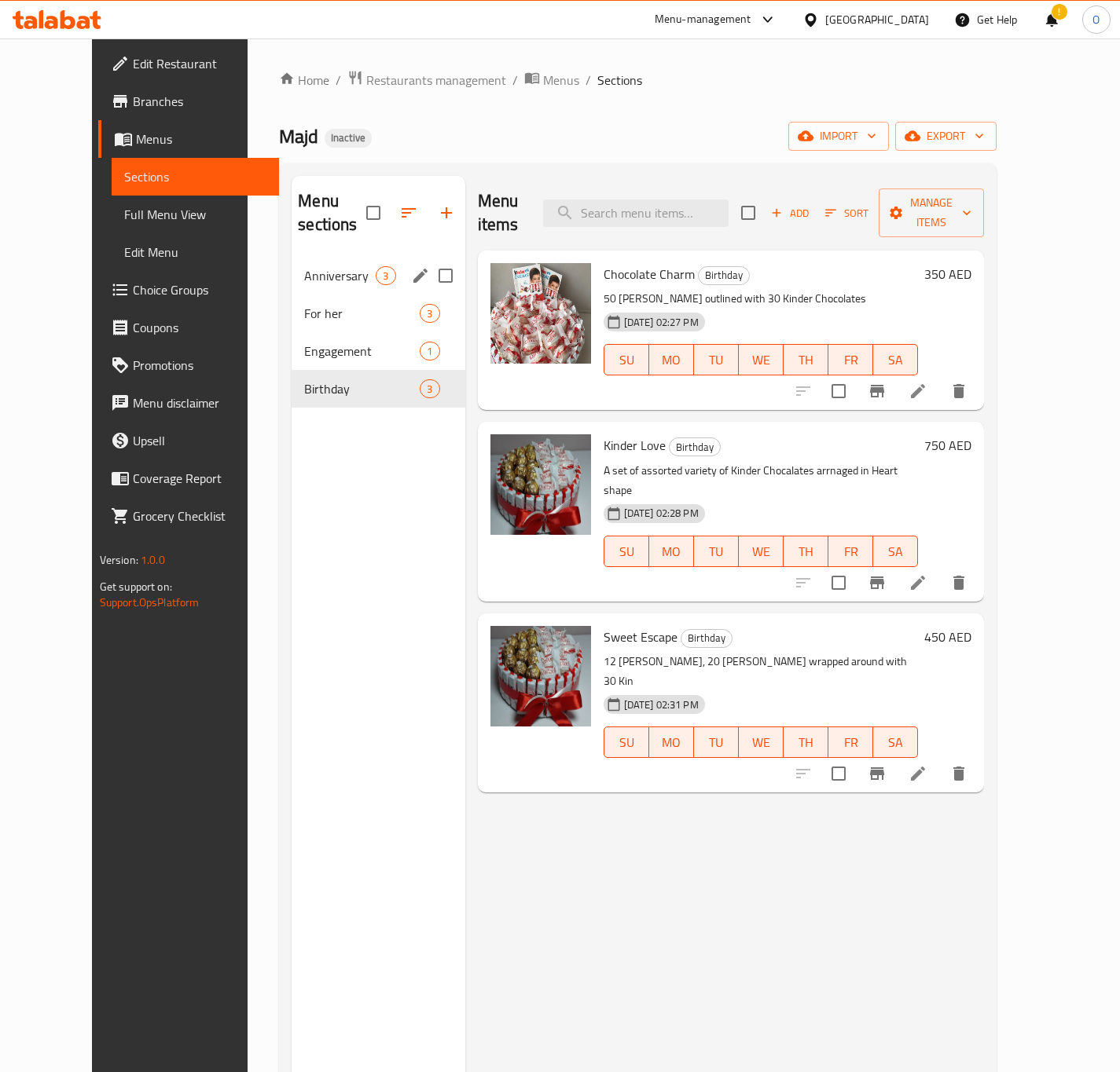
click at [292, 257] on div "Anniversary 3" at bounding box center [378, 276] width 173 height 38
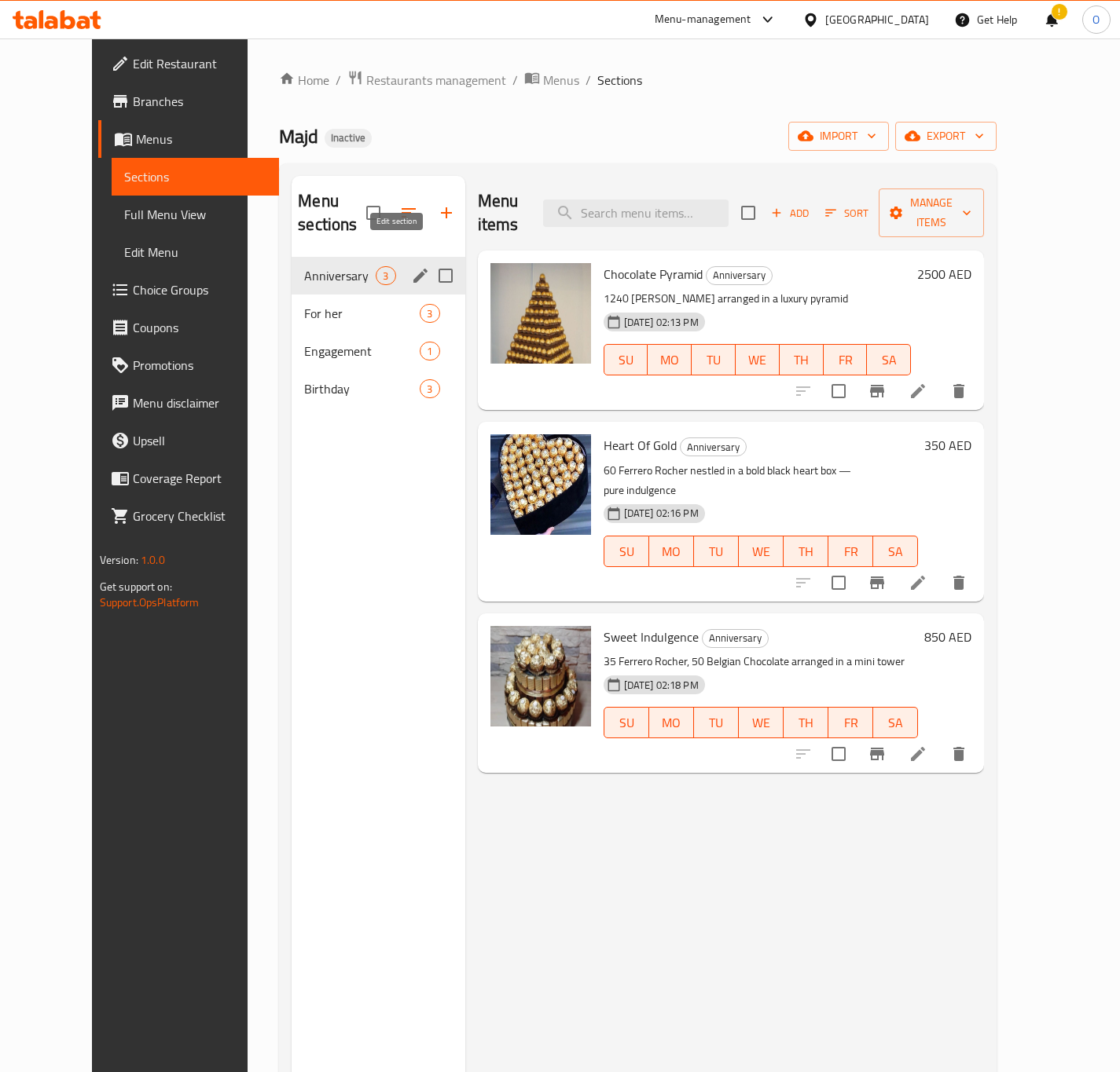
click at [414, 269] on icon "edit" at bounding box center [420, 276] width 14 height 14
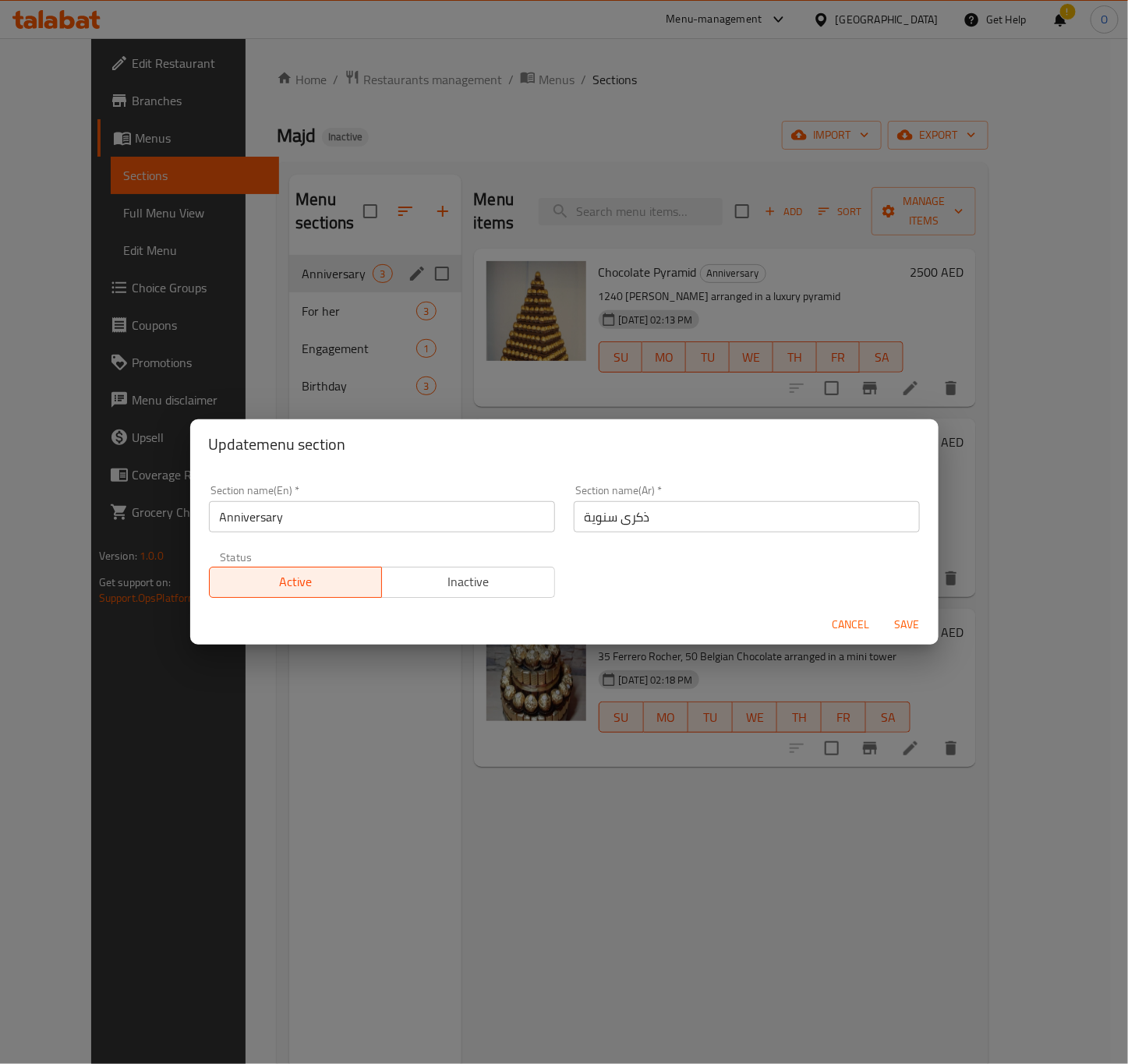
click at [573, 518] on input "ذكرى سنوية" at bounding box center [746, 516] width 346 height 31
click at [576, 517] on input "ذكرى سنوية" at bounding box center [746, 516] width 346 height 31
click at [608, 528] on input "الذكرى سنوية" at bounding box center [746, 516] width 346 height 31
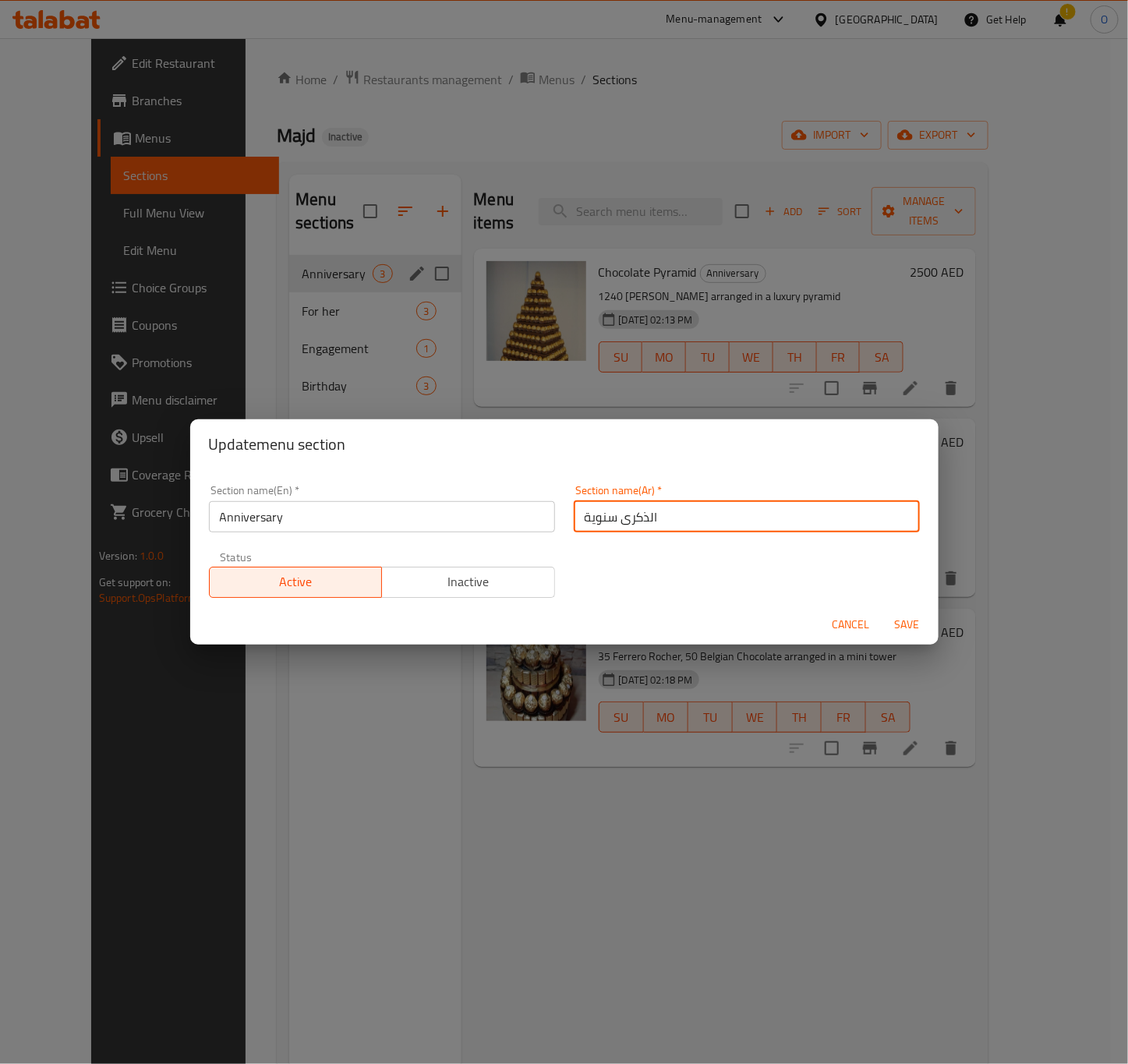
click at [608, 528] on input "الذكرى سنوية" at bounding box center [746, 516] width 346 height 31
click at [573, 515] on input "أنيفيرساري" at bounding box center [746, 516] width 346 height 31
type input "الأنيفيرساري"
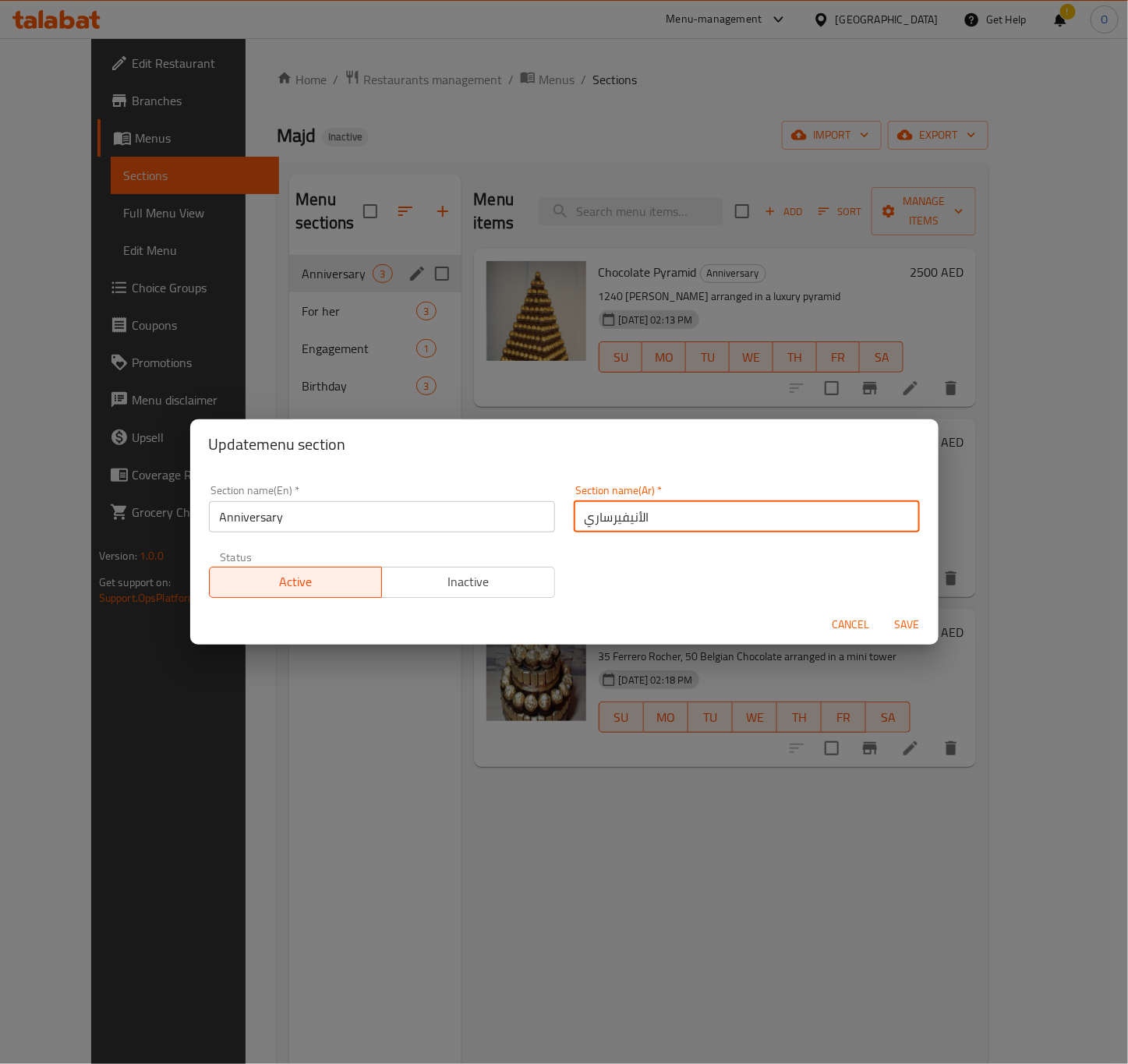
click at [899, 615] on span "Save" at bounding box center [907, 624] width 38 height 20
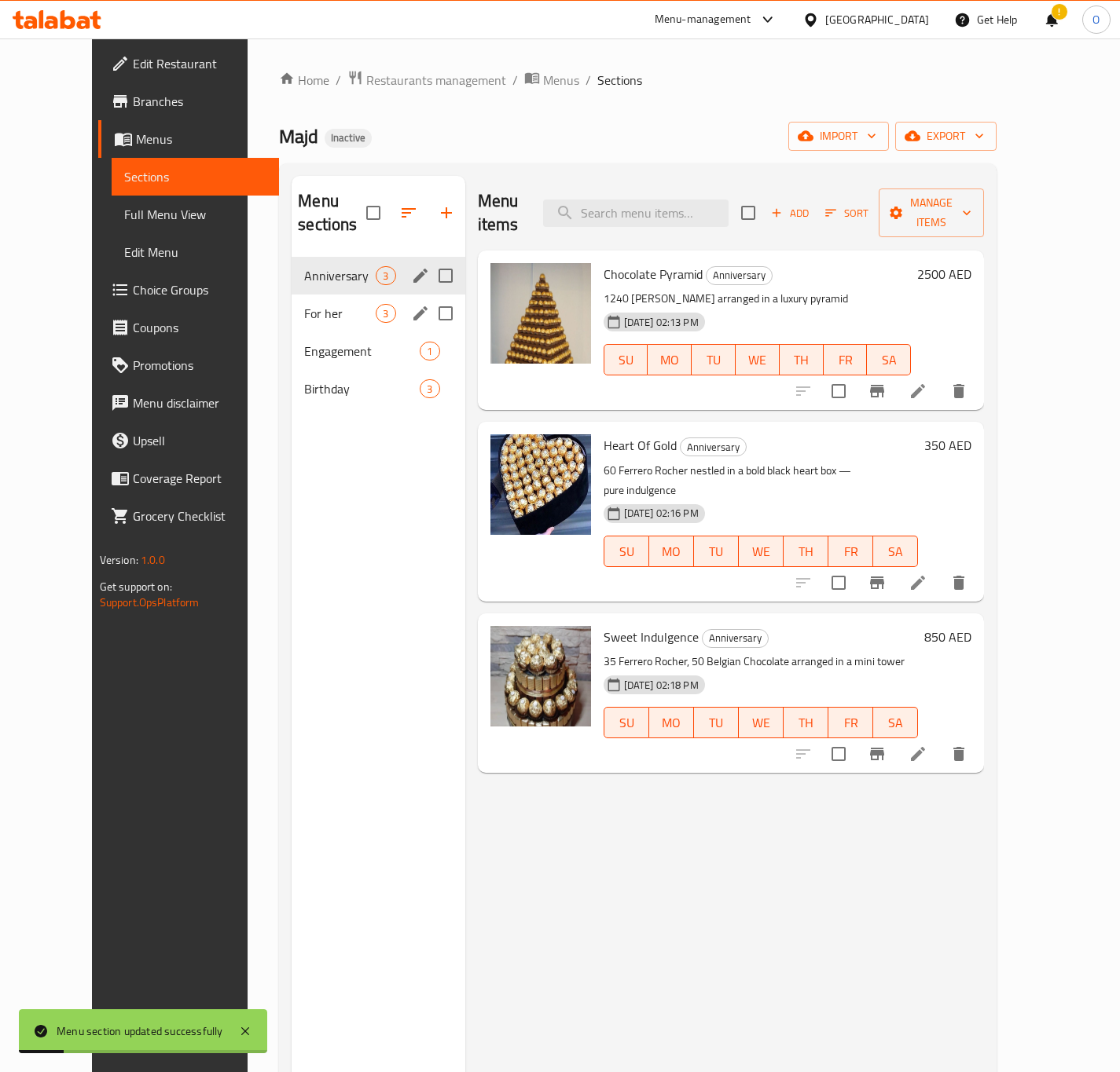
click at [429, 297] on input "Menu sections" at bounding box center [445, 313] width 33 height 33
checkbox input "true"
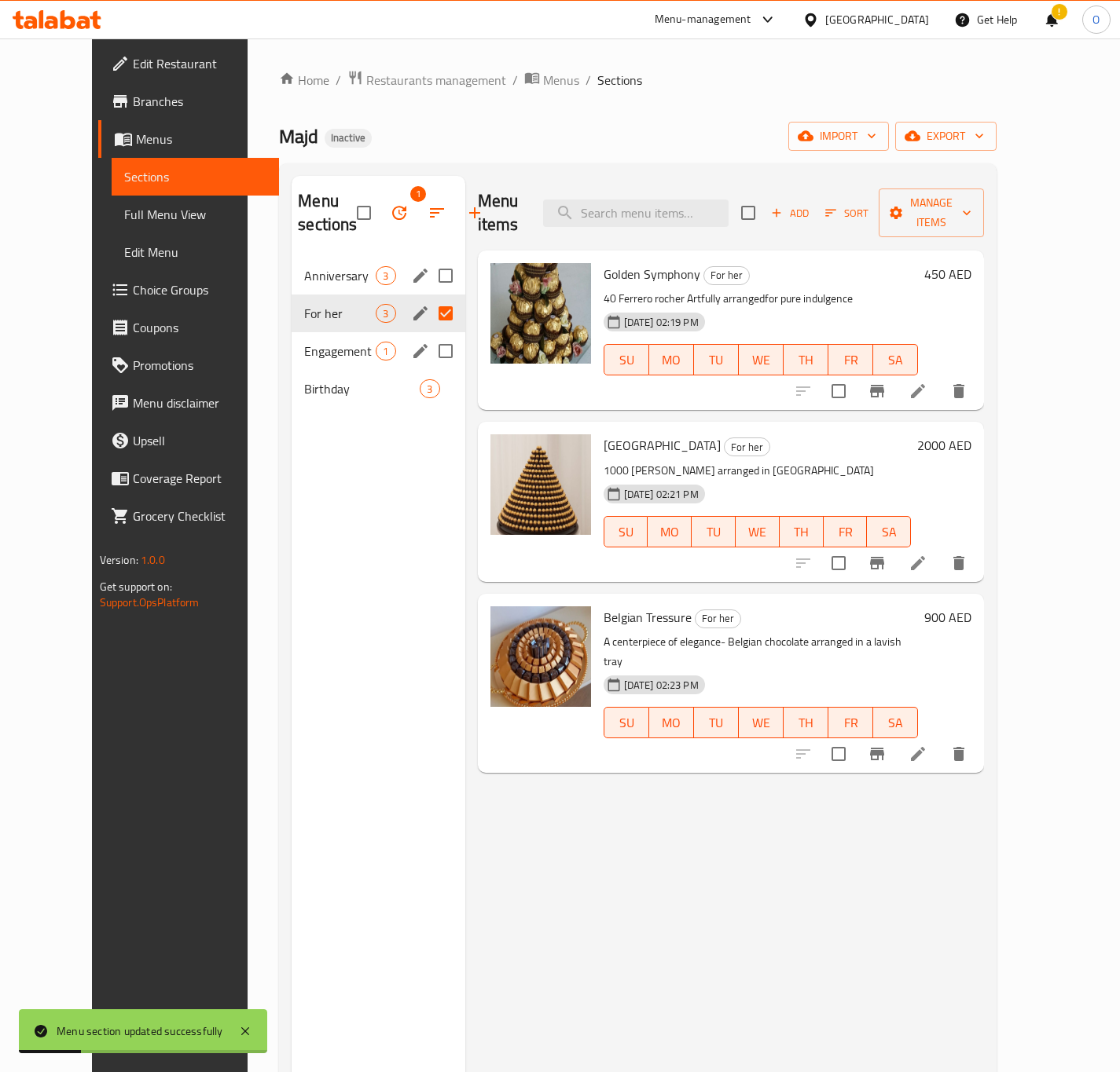
click at [392, 333] on div "Engagement 1" at bounding box center [378, 352] width 173 height 38
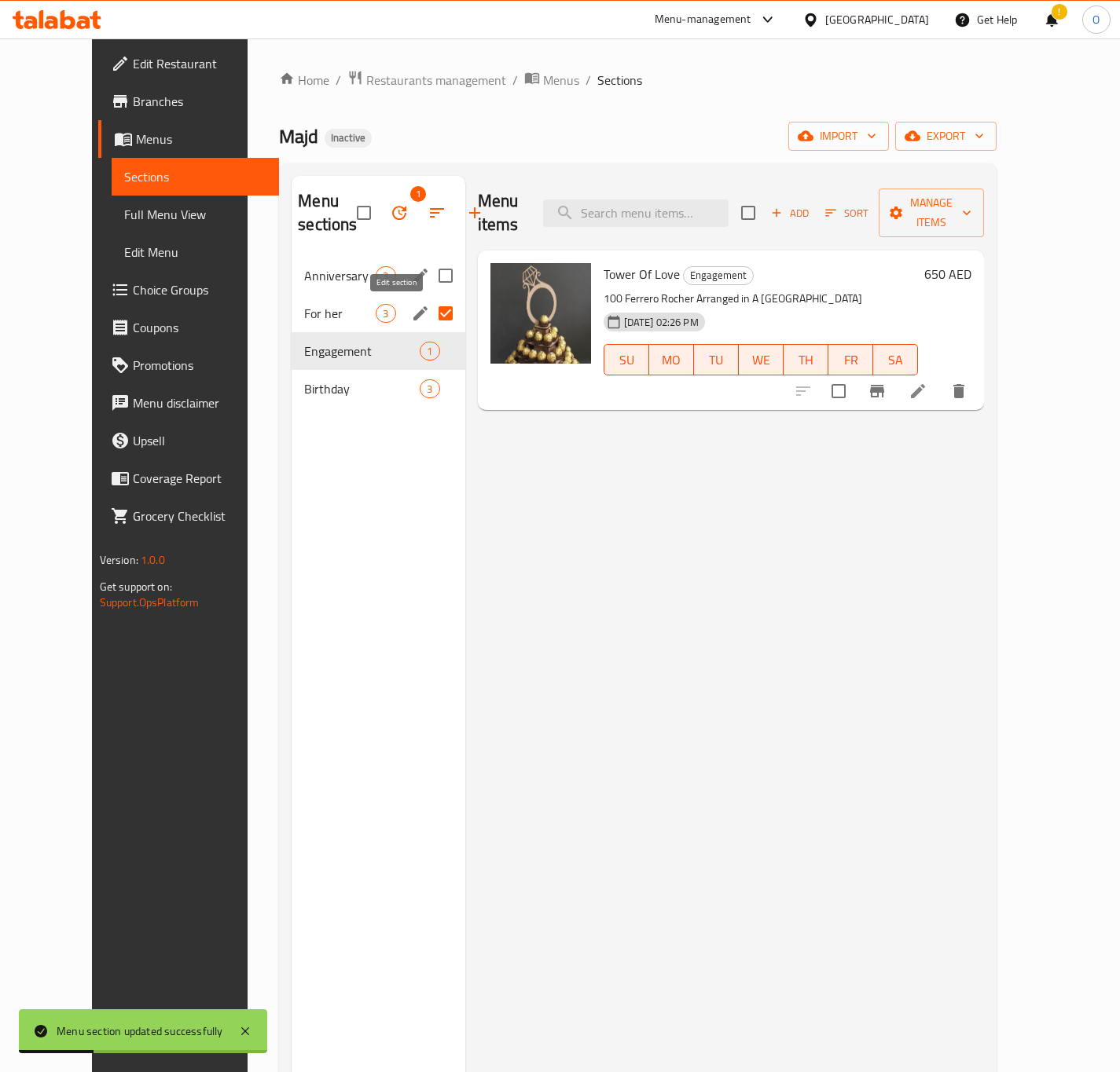
click at [411, 310] on icon "edit" at bounding box center [420, 314] width 19 height 19
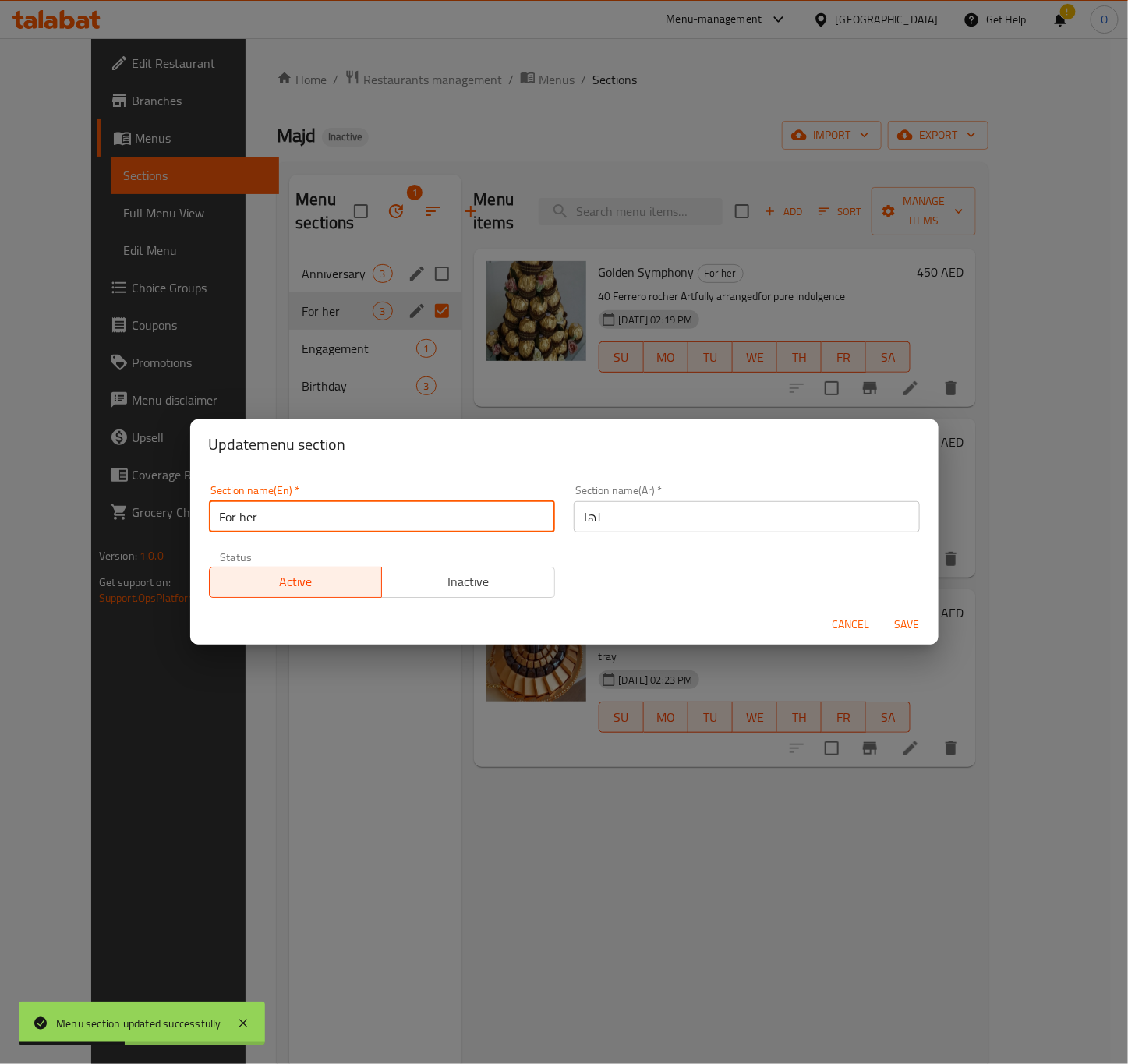
click at [288, 515] on input "For her" at bounding box center [382, 516] width 346 height 31
type input "For Her"
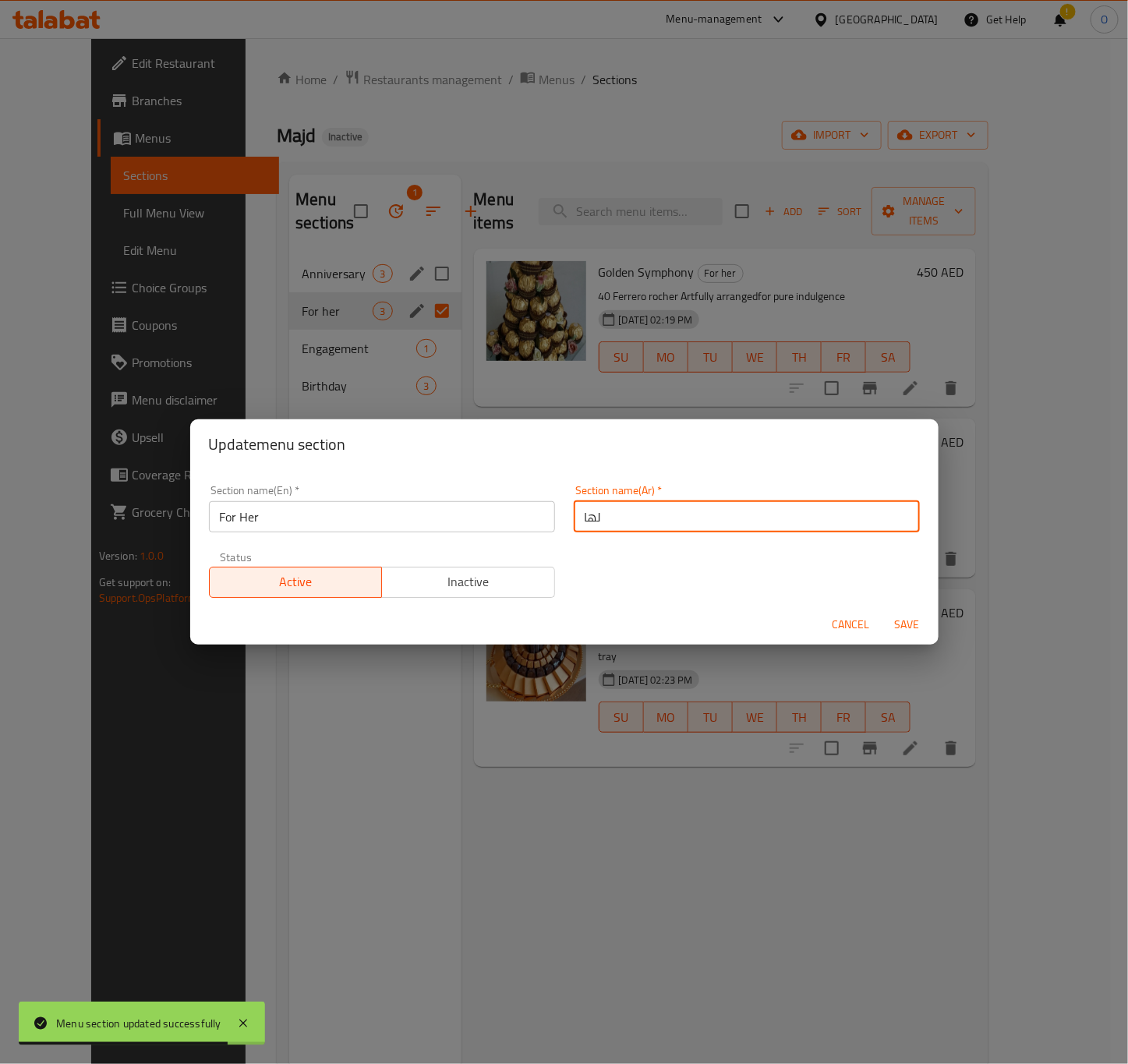
click at [659, 515] on input "لها" at bounding box center [746, 516] width 346 height 31
type input "فور هير"
drag, startPoint x: 910, startPoint y: 625, endPoint x: 929, endPoint y: 620, distance: 19.6
click at [908, 625] on span "Save" at bounding box center [907, 624] width 38 height 20
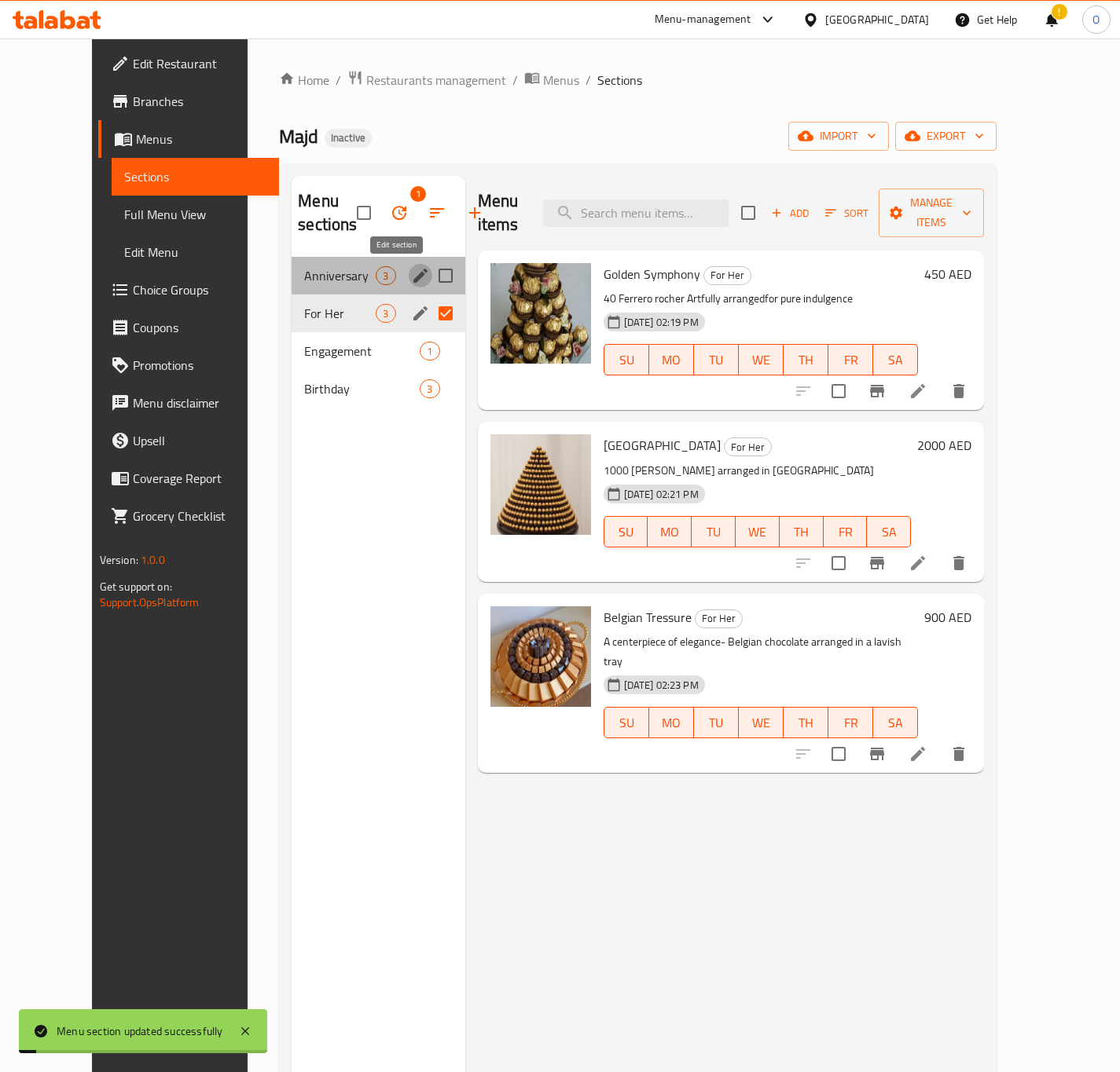
click at [411, 274] on icon "edit" at bounding box center [420, 276] width 19 height 19
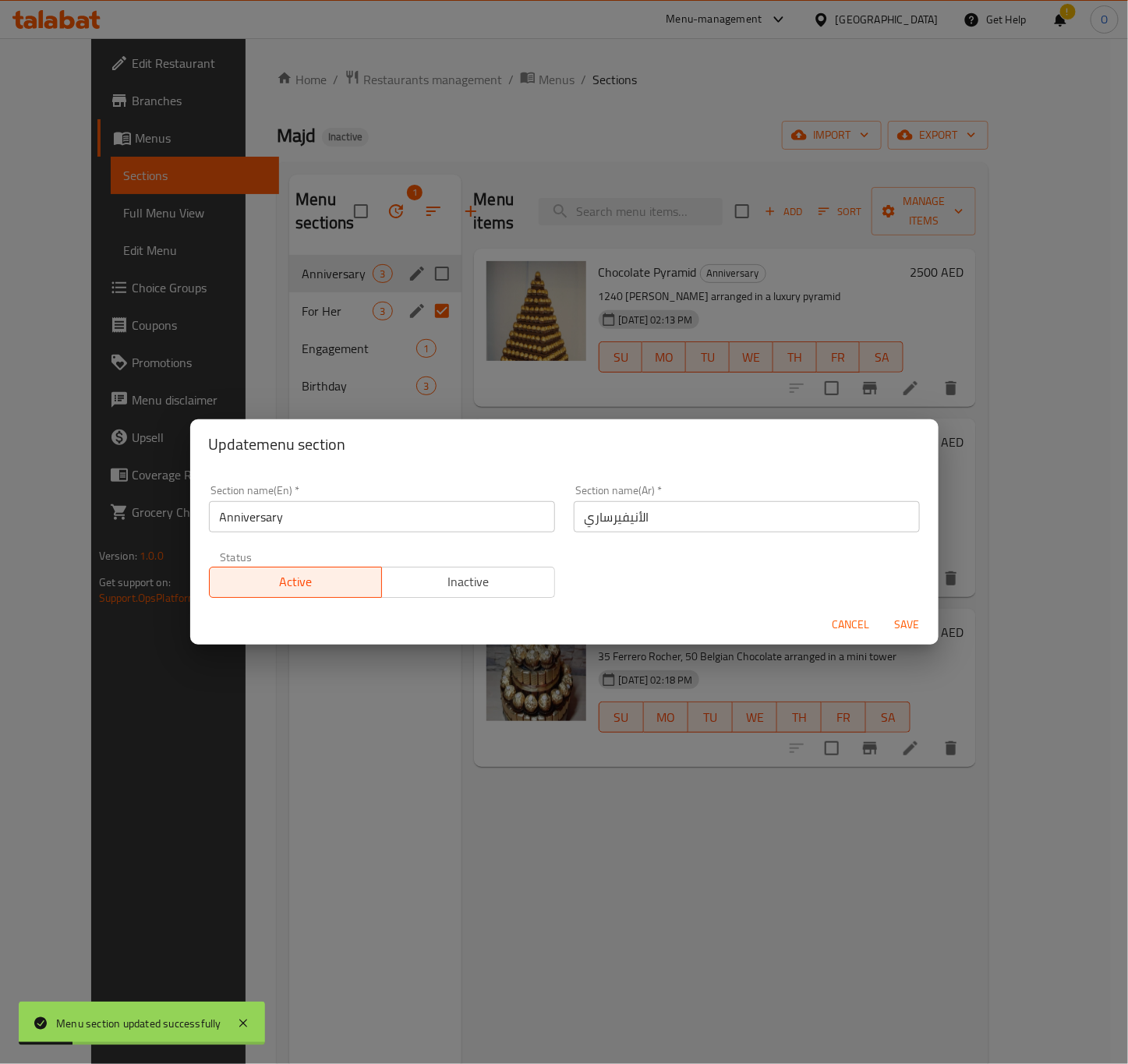
click at [634, 512] on input "الأنيفيرساري" at bounding box center [746, 516] width 346 height 31
type input "أنيفيرساري"
click at [897, 627] on span "Save" at bounding box center [907, 624] width 38 height 20
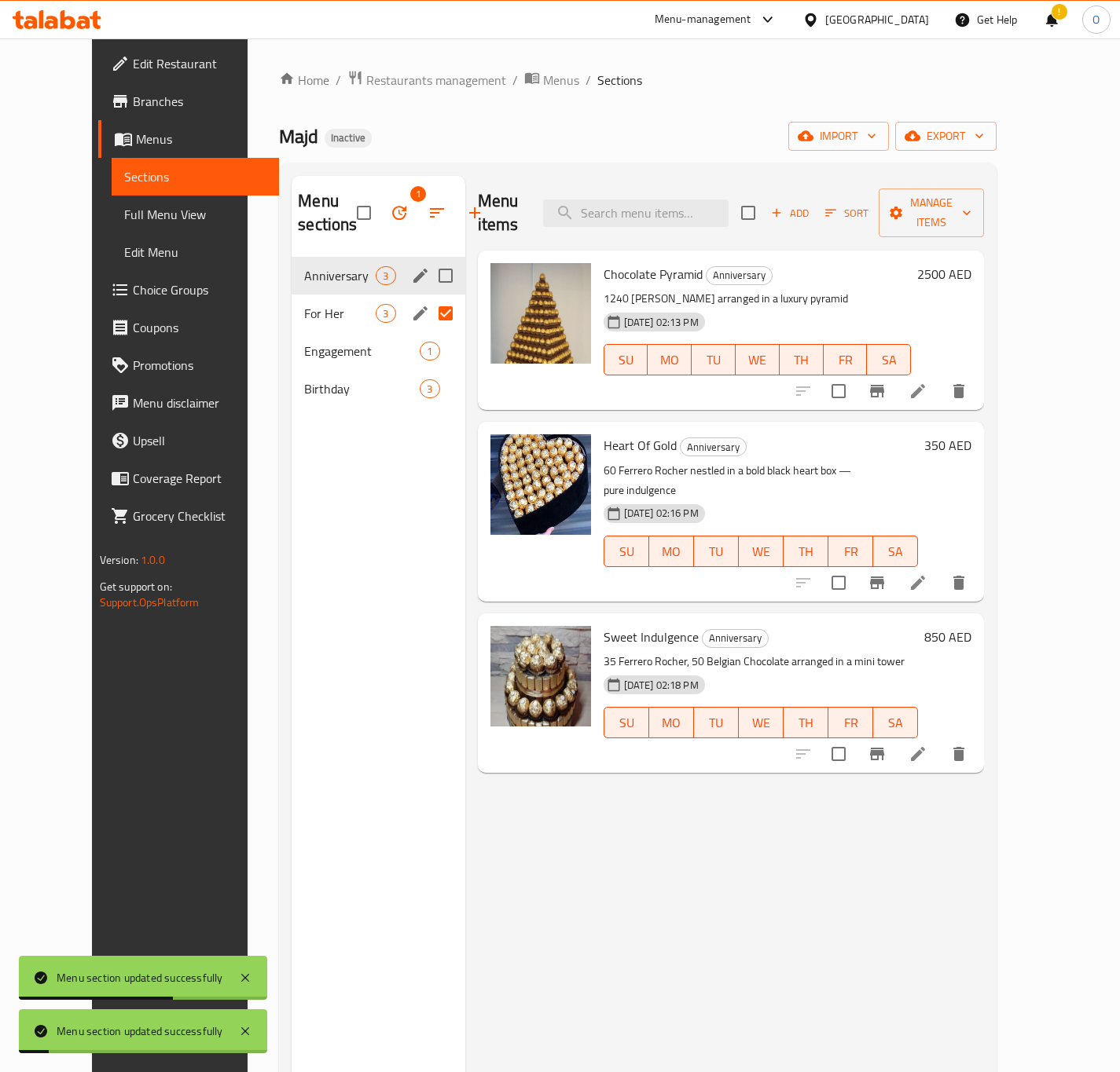
drag, startPoint x: 420, startPoint y: 311, endPoint x: 418, endPoint y: 352, distance: 41.0
click at [429, 311] on input "Menu sections" at bounding box center [445, 313] width 33 height 33
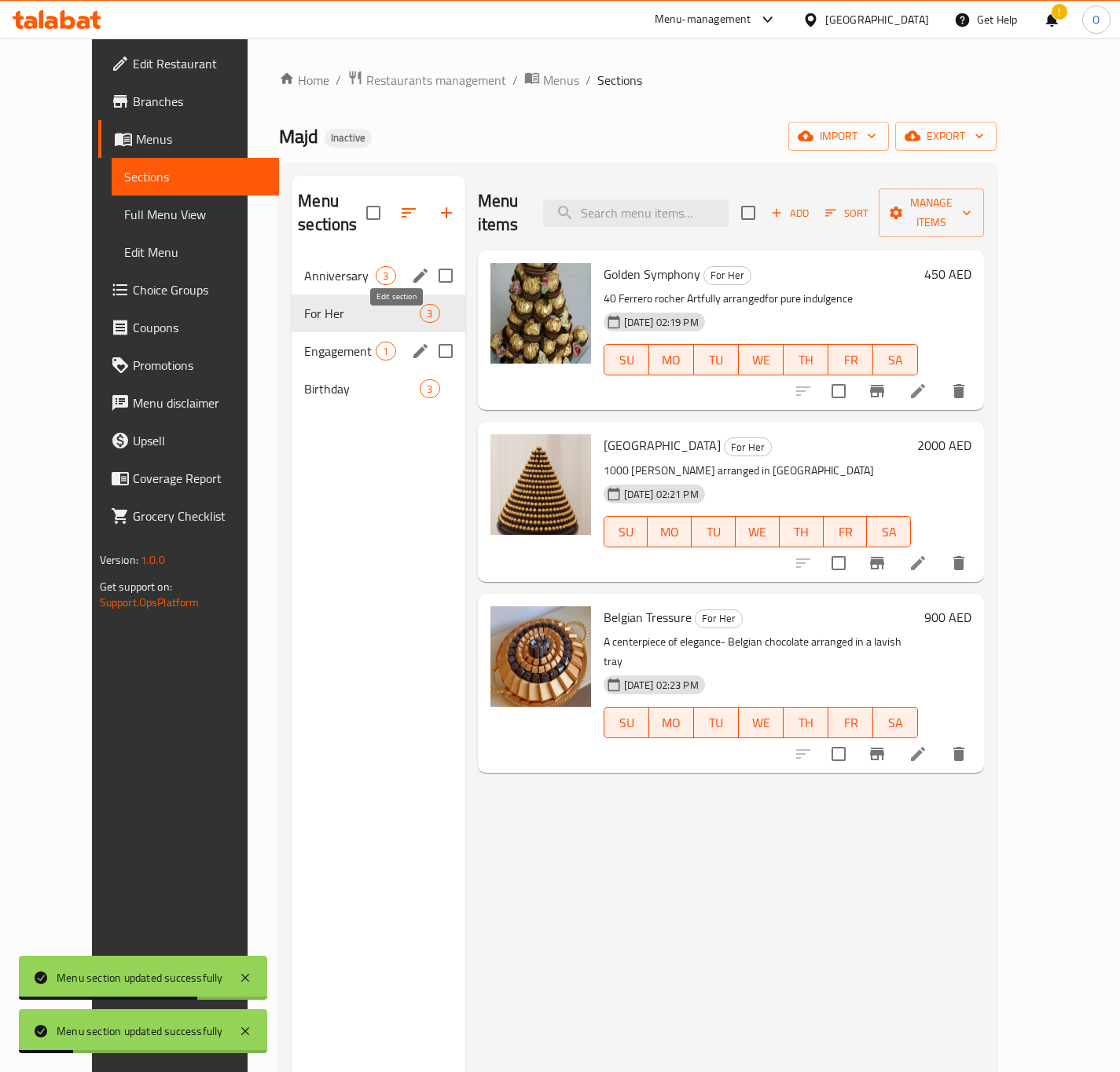
click at [414, 344] on icon "edit" at bounding box center [420, 351] width 14 height 14
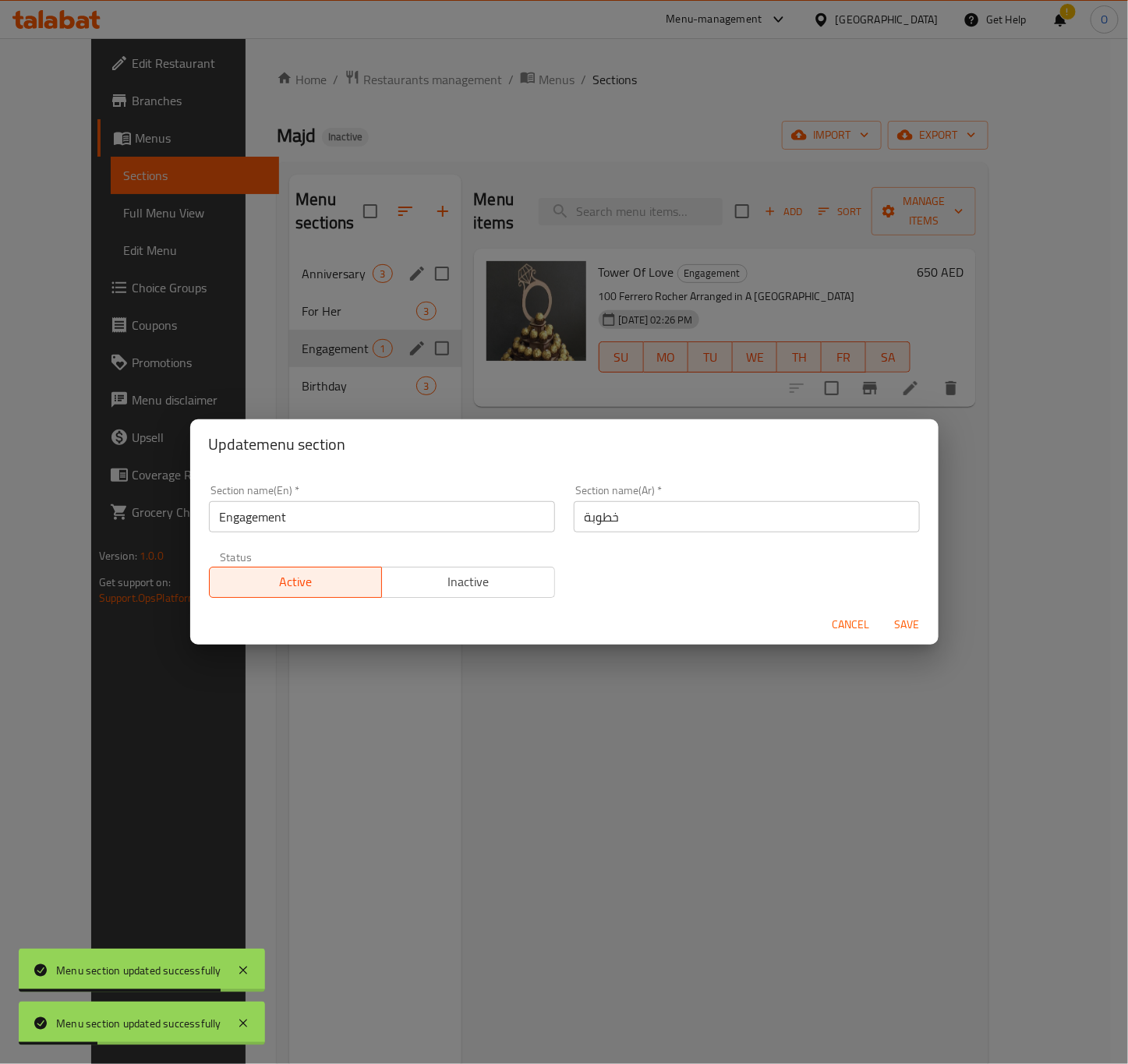
click at [583, 503] on input "خطوبة" at bounding box center [746, 516] width 346 height 31
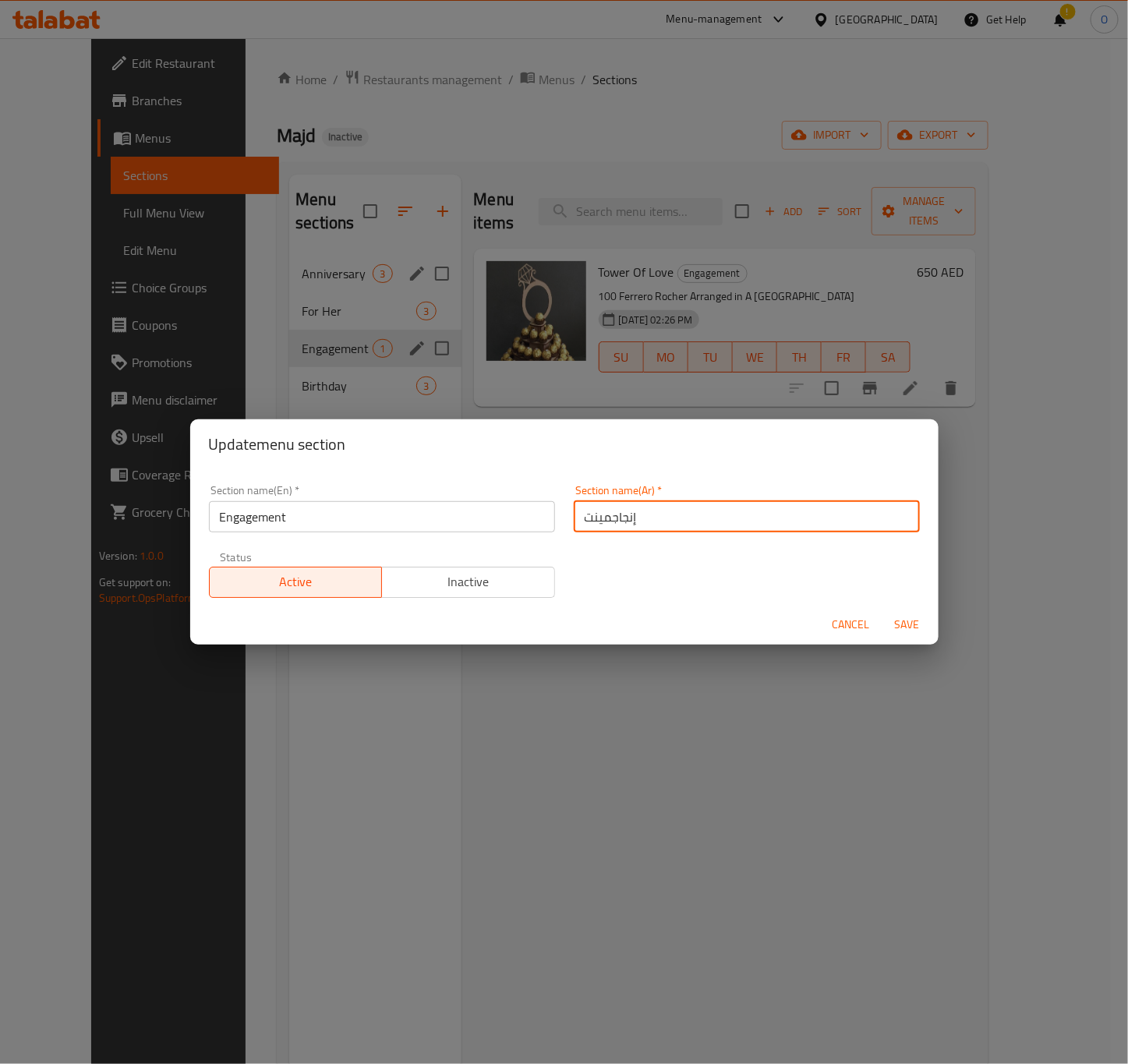
type input "إنجاجمينت"
click at [924, 629] on span "Save" at bounding box center [907, 624] width 38 height 20
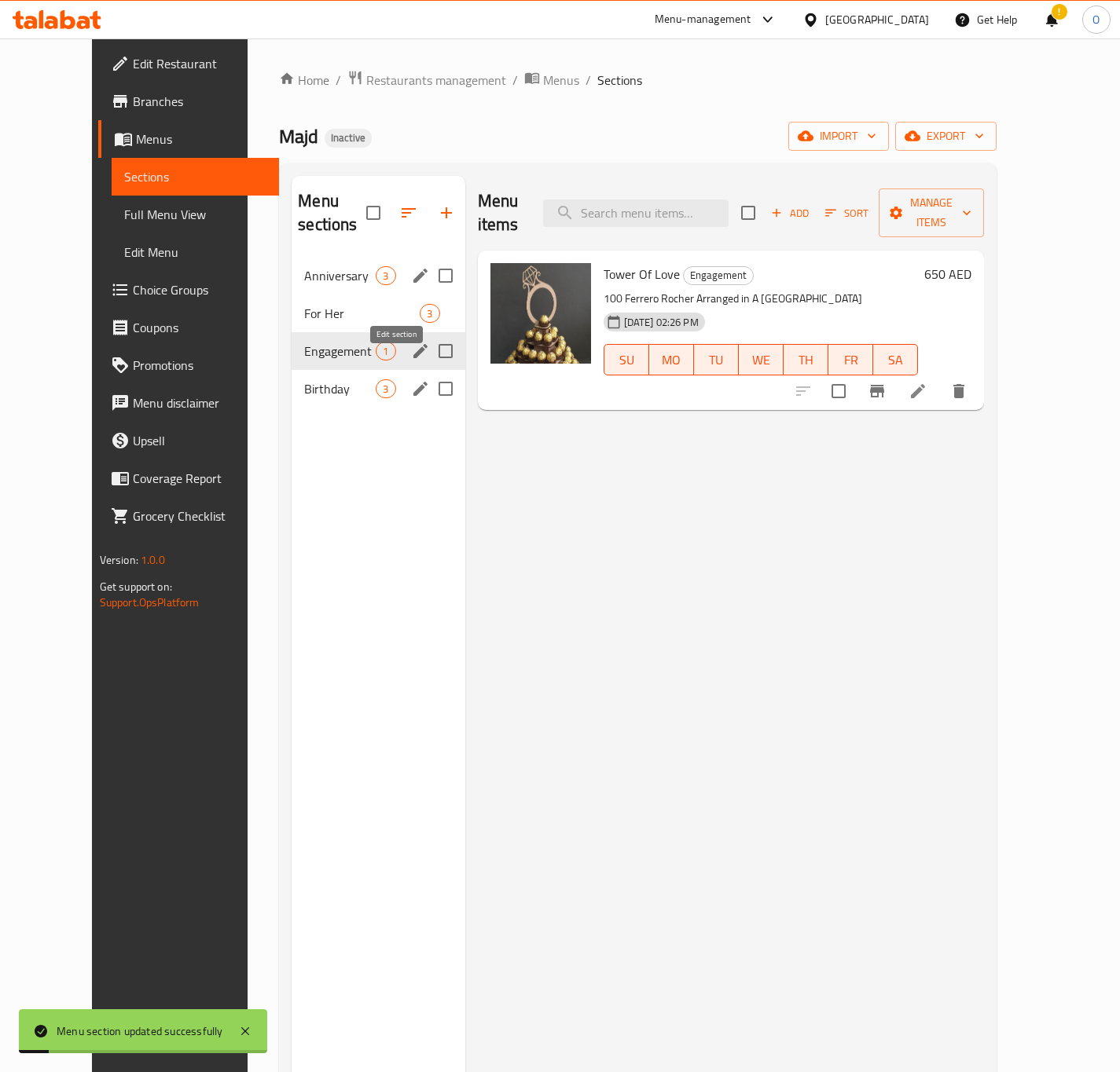
click at [411, 379] on icon "edit" at bounding box center [420, 389] width 19 height 19
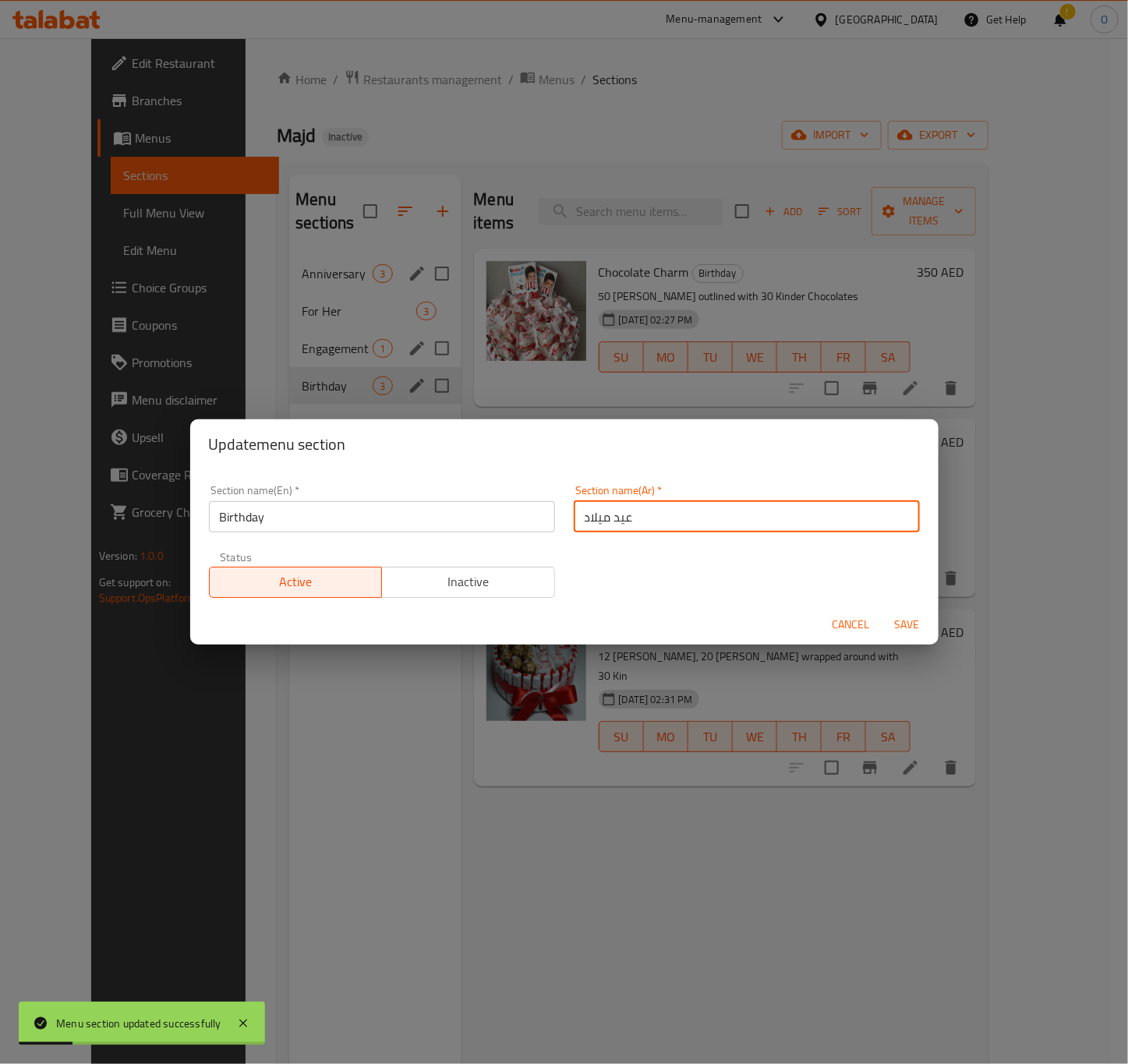
click at [662, 517] on input "عيد ميلاد" at bounding box center [746, 516] width 346 height 31
click at [660, 515] on input "عيد ميلاد" at bounding box center [746, 516] width 346 height 31
type input "بيرثداي"
click at [905, 625] on span "Save" at bounding box center [907, 624] width 38 height 20
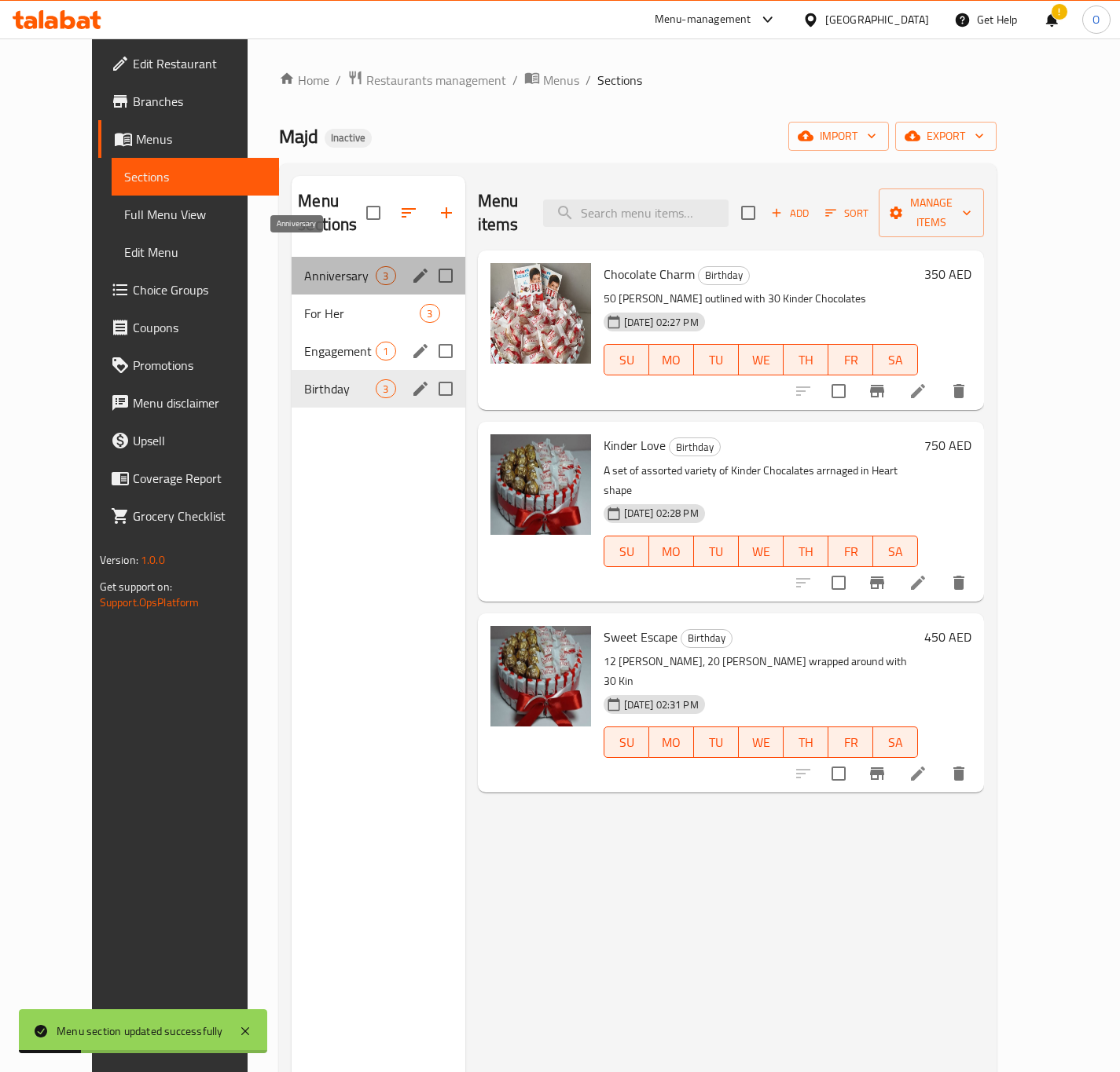
click at [304, 266] on span "Anniversary" at bounding box center [339, 276] width 71 height 19
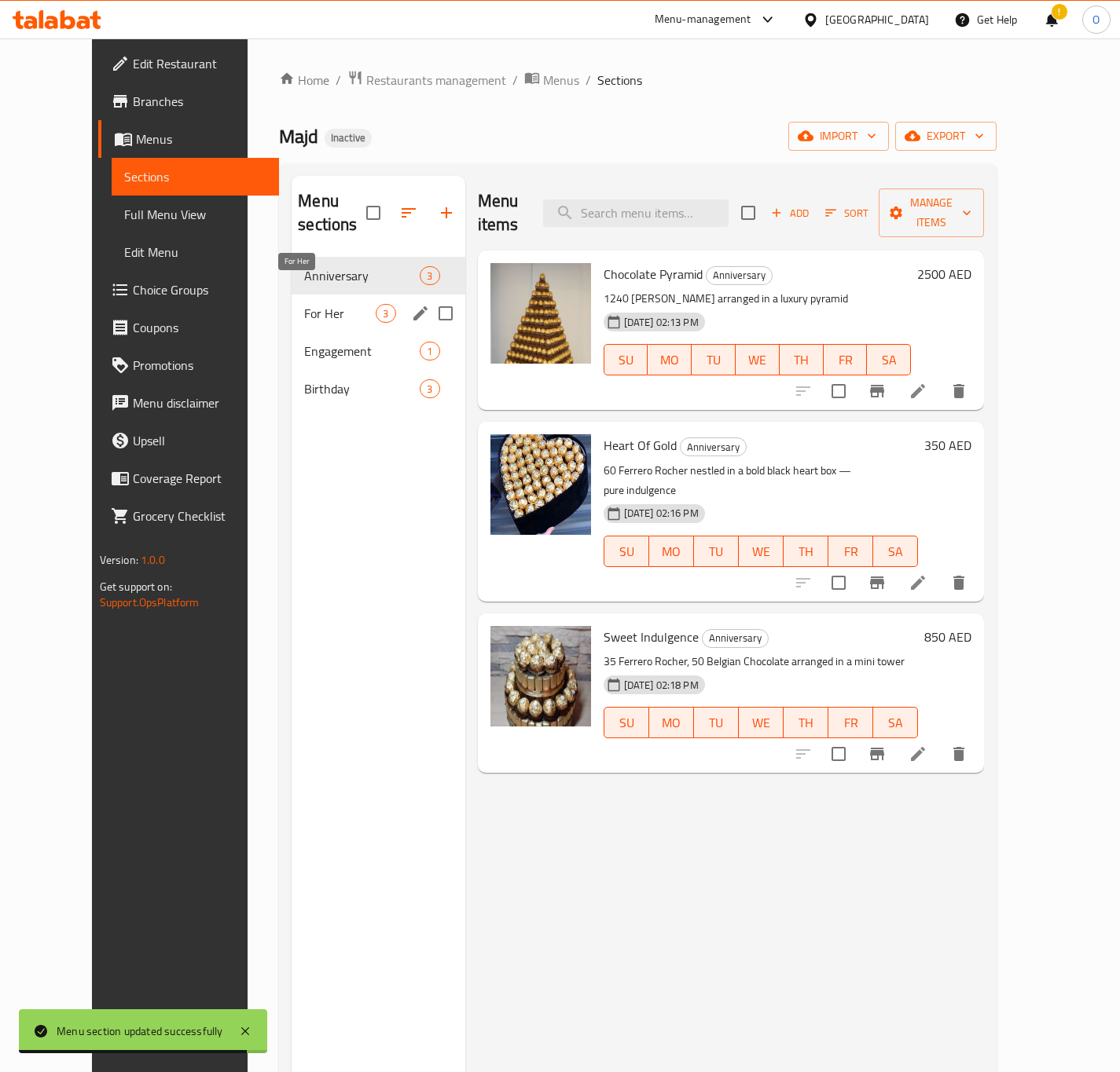
click at [328, 304] on span "For Her" at bounding box center [339, 314] width 71 height 19
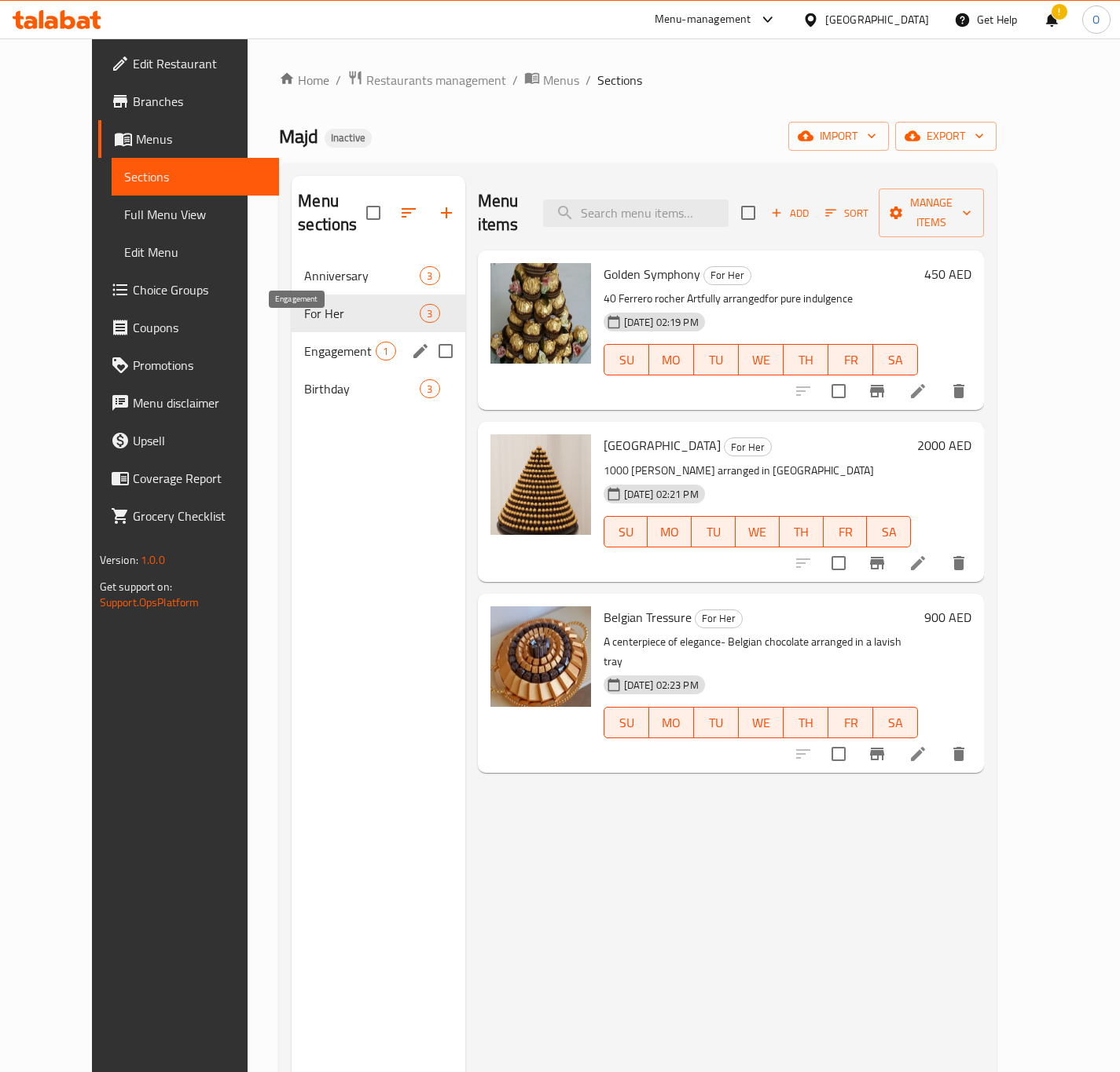
click at [304, 342] on span "Engagement" at bounding box center [339, 352] width 71 height 19
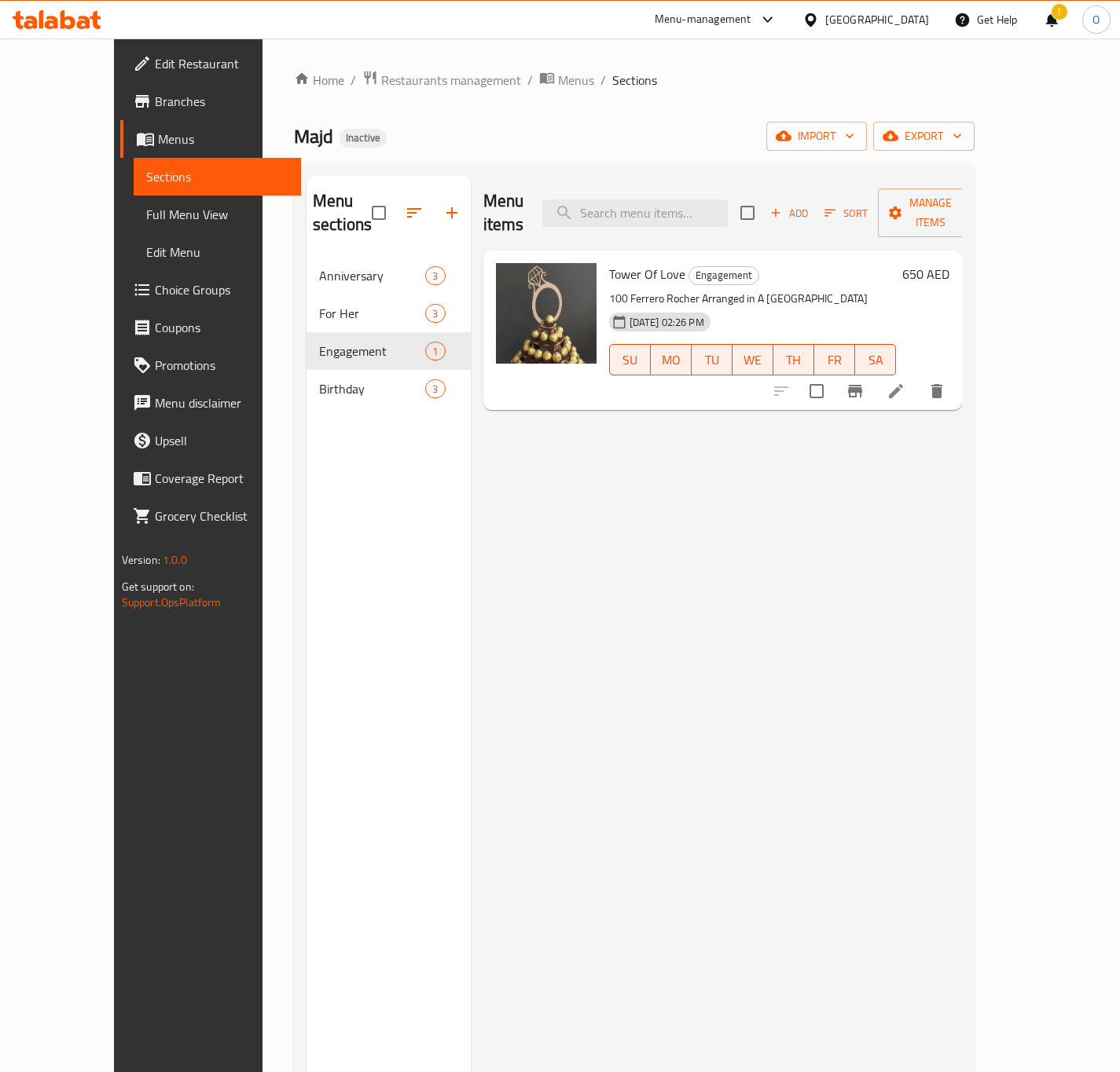
drag, startPoint x: 1019, startPoint y: 365, endPoint x: 551, endPoint y: 375, distance: 468.1
click at [550, 375] on div at bounding box center [546, 330] width 113 height 147
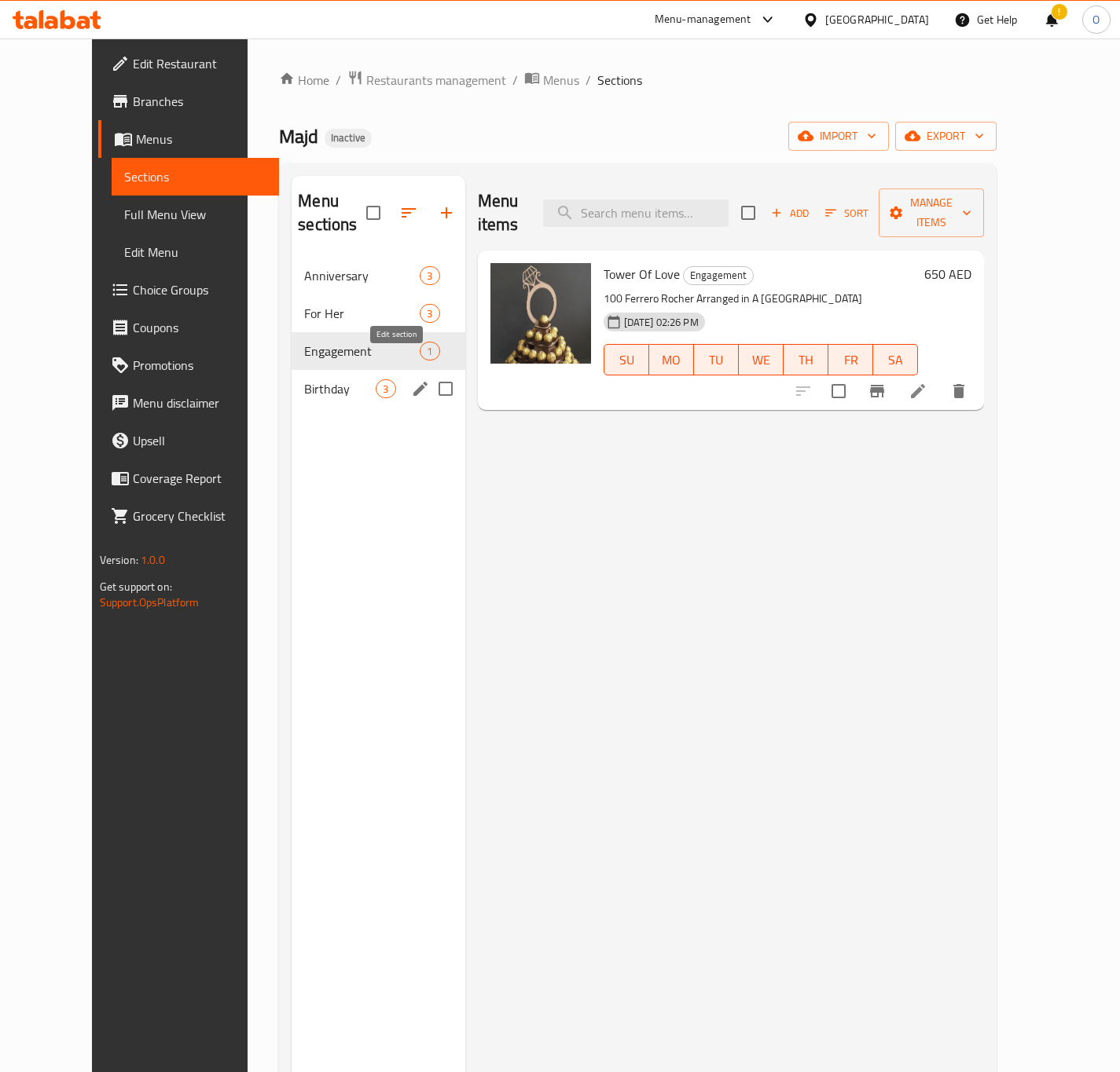
drag, startPoint x: 389, startPoint y: 360, endPoint x: 251, endPoint y: 369, distance: 138.3
click at [304, 379] on span "Birthday" at bounding box center [339, 389] width 71 height 19
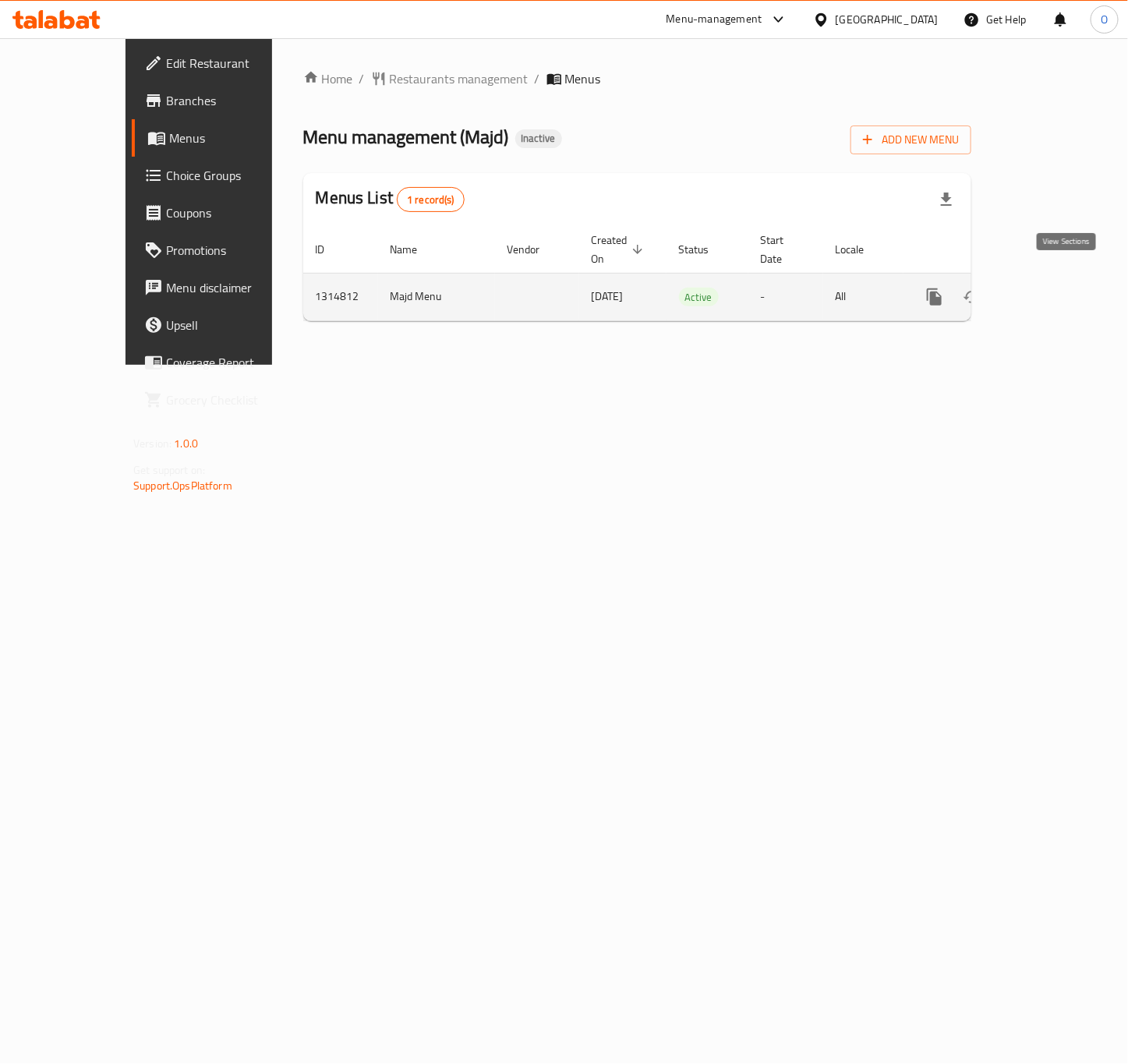
click at [1056, 288] on icon "enhanced table" at bounding box center [1047, 297] width 19 height 19
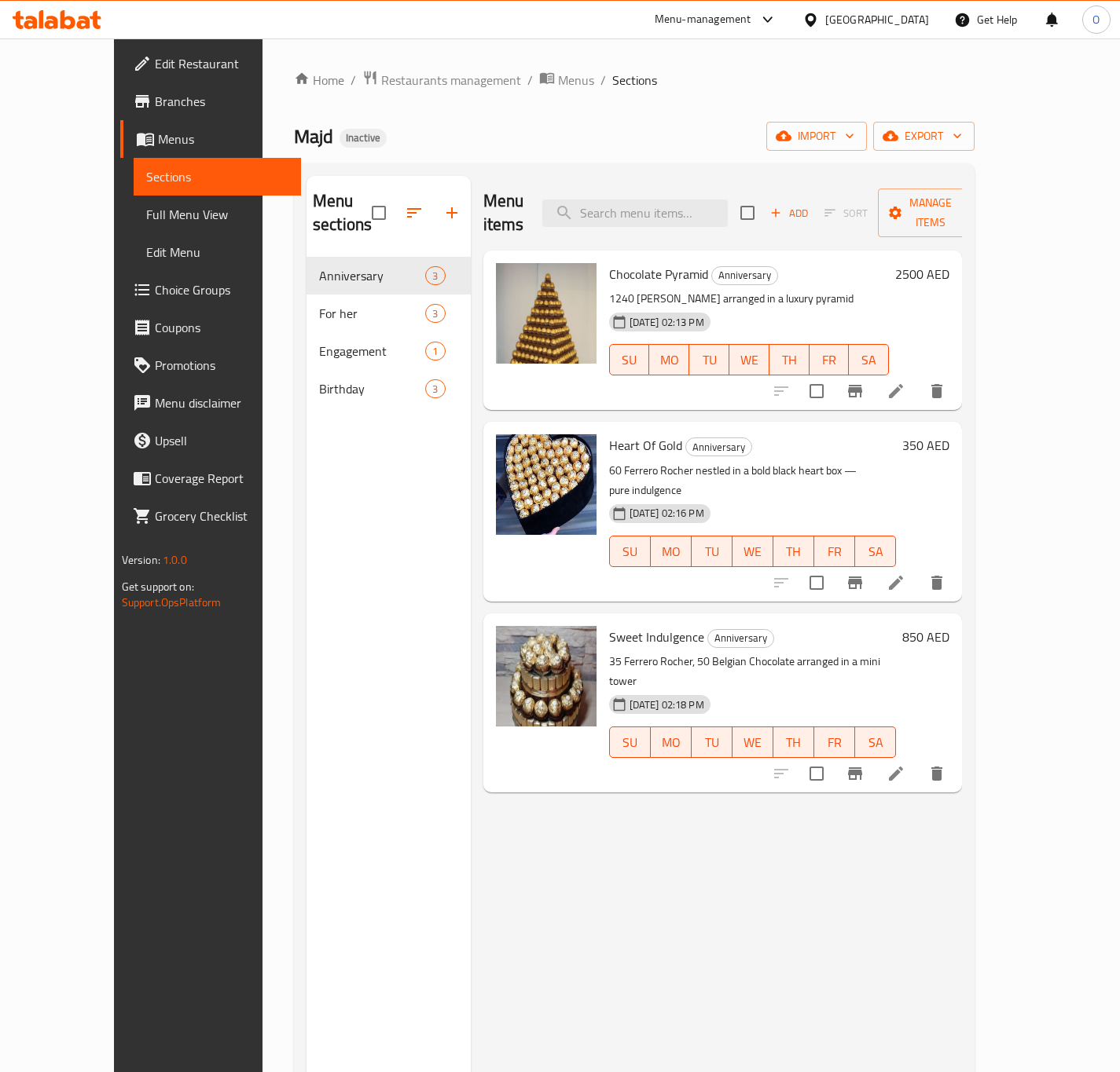
click at [146, 218] on span "Full Menu View" at bounding box center [218, 215] width 143 height 19
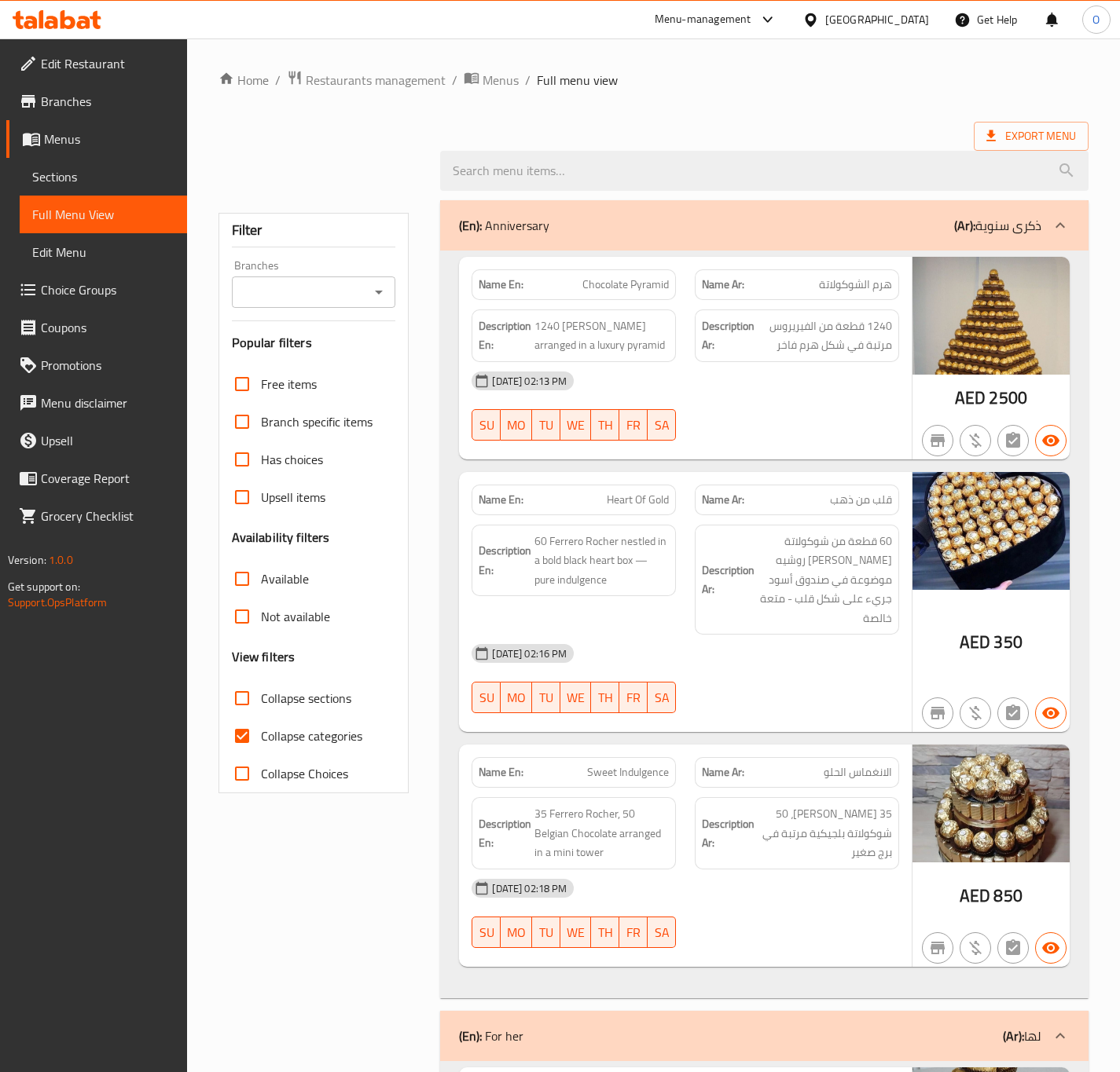
click at [373, 288] on icon "Open" at bounding box center [378, 293] width 19 height 19
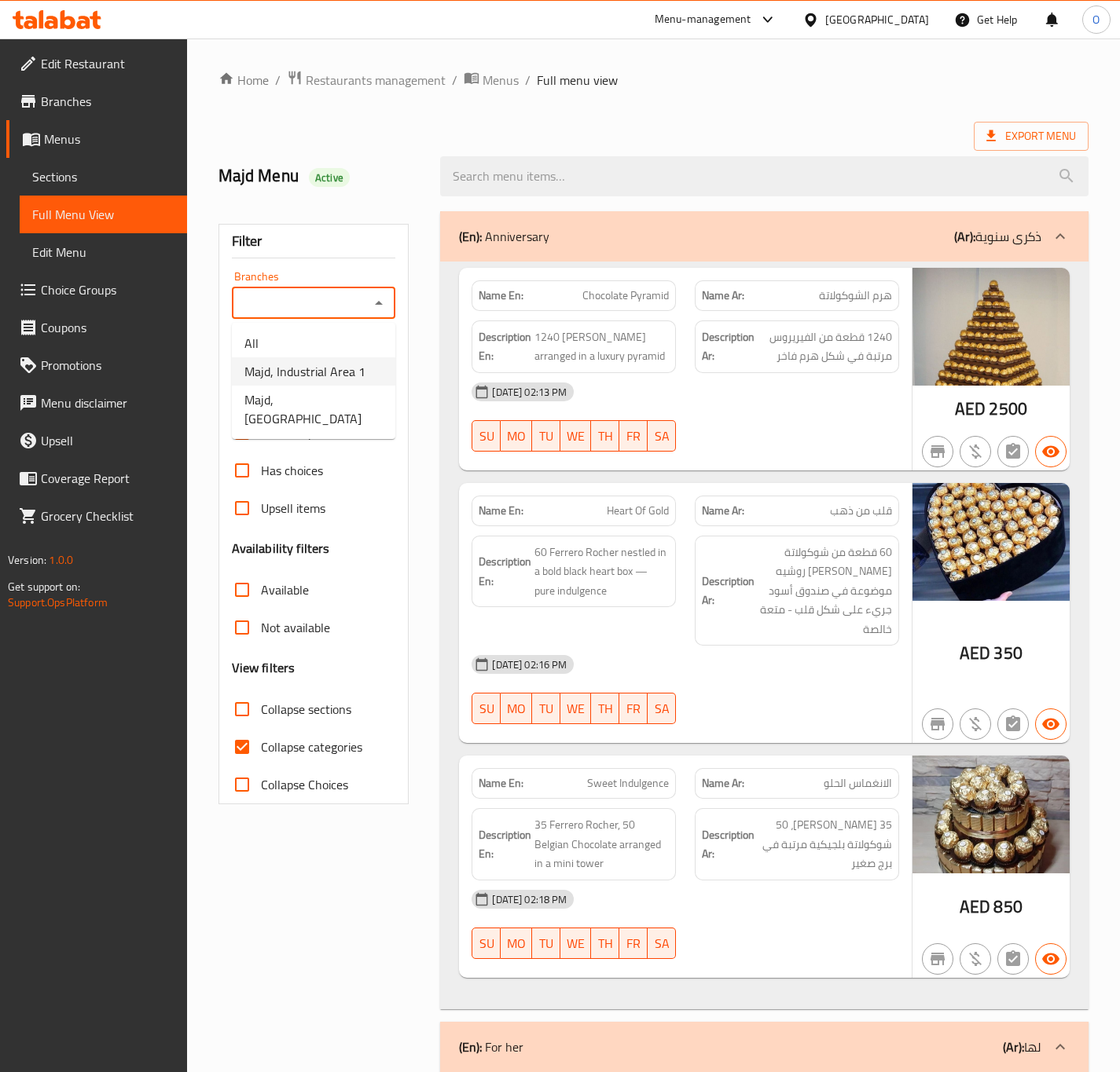
click at [301, 377] on span "Majd, Industrial Area 1" at bounding box center [304, 372] width 121 height 19
type input "Majd, Industrial Area 1"
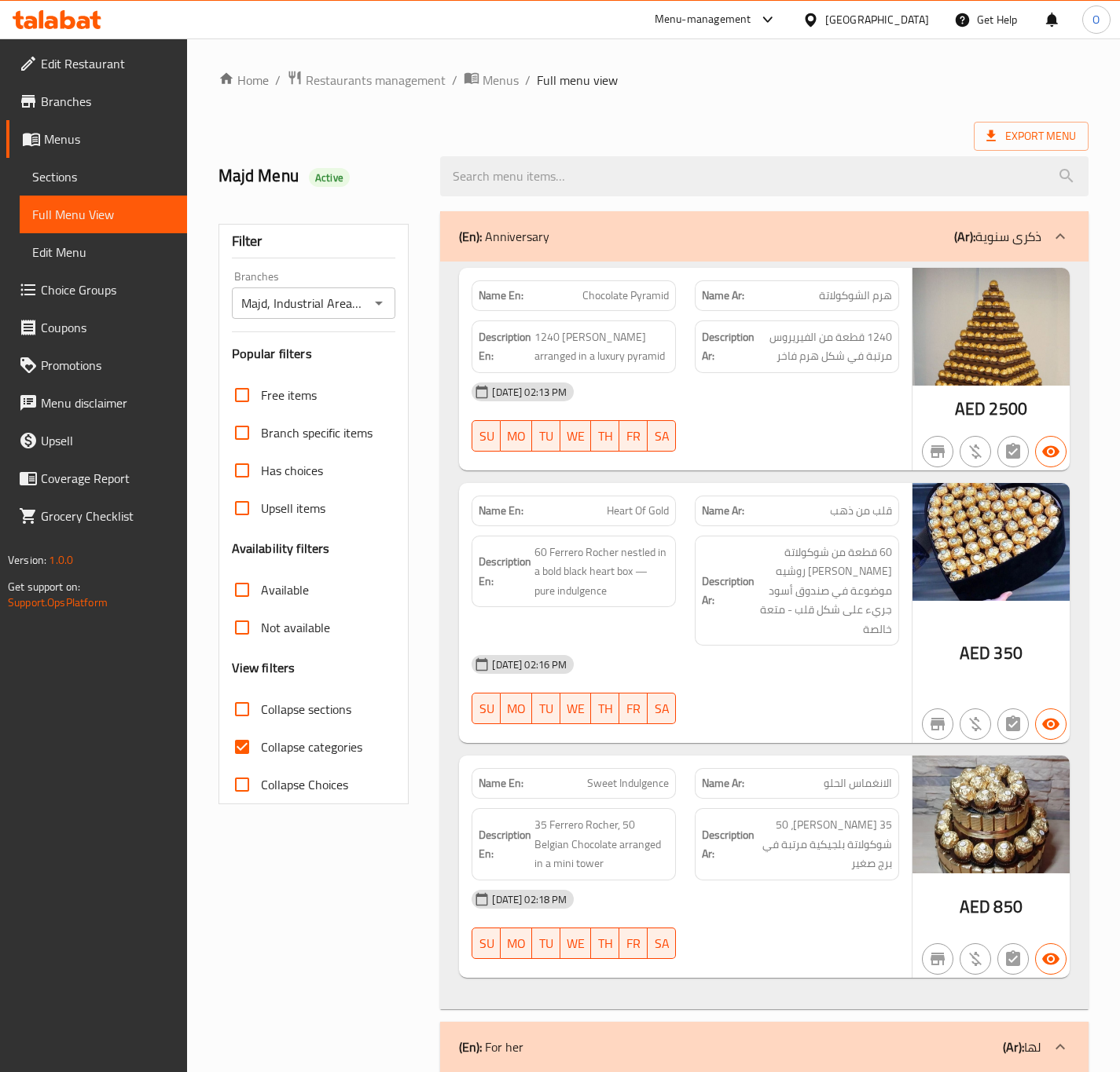
click at [325, 754] on span "Collapse categories" at bounding box center [311, 747] width 102 height 19
click at [261, 754] on input "Collapse categories" at bounding box center [242, 747] width 38 height 38
checkbox input "false"
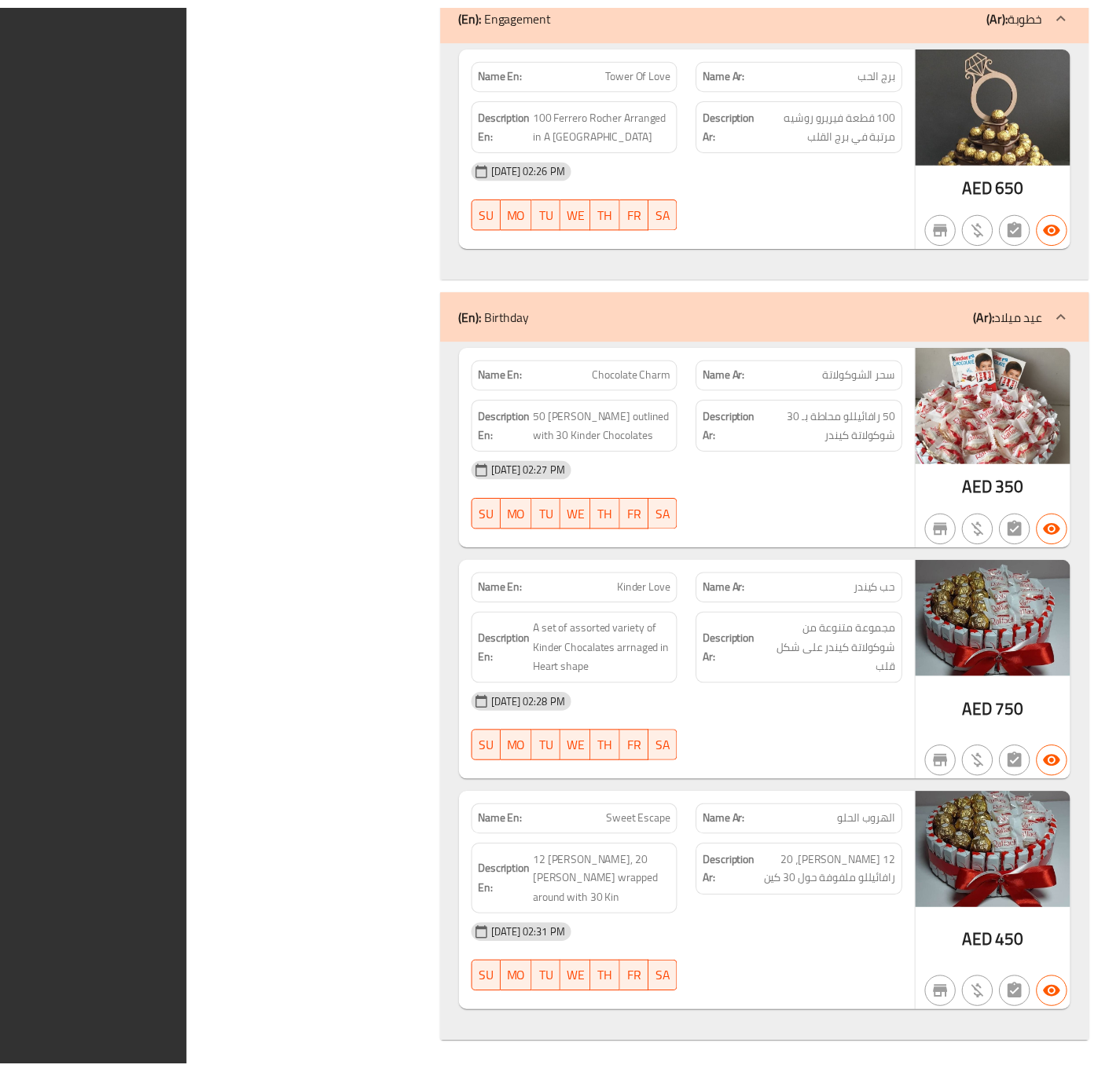
scroll to position [1831, 0]
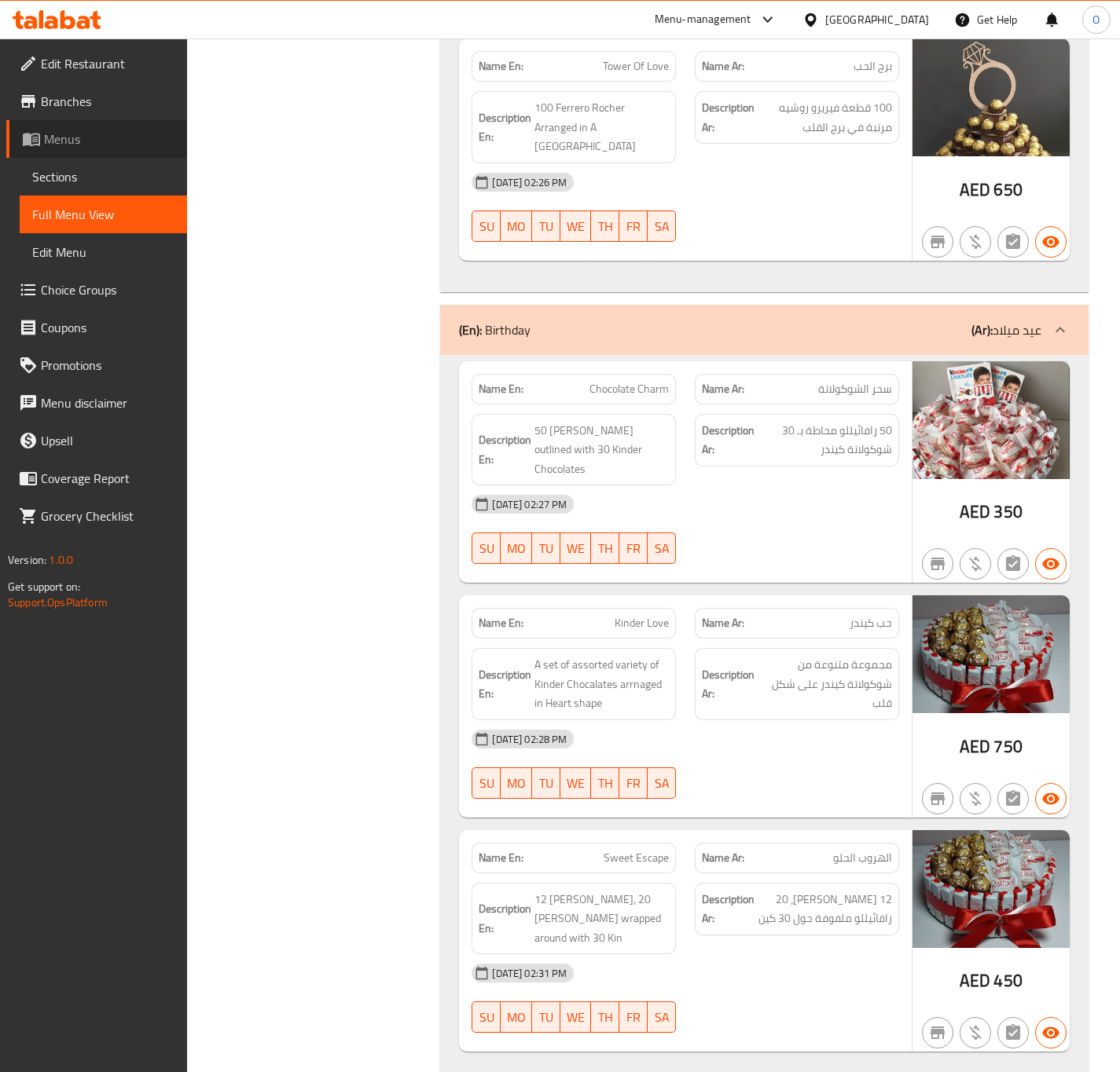
click at [55, 148] on span "Menus" at bounding box center [108, 139] width 130 height 19
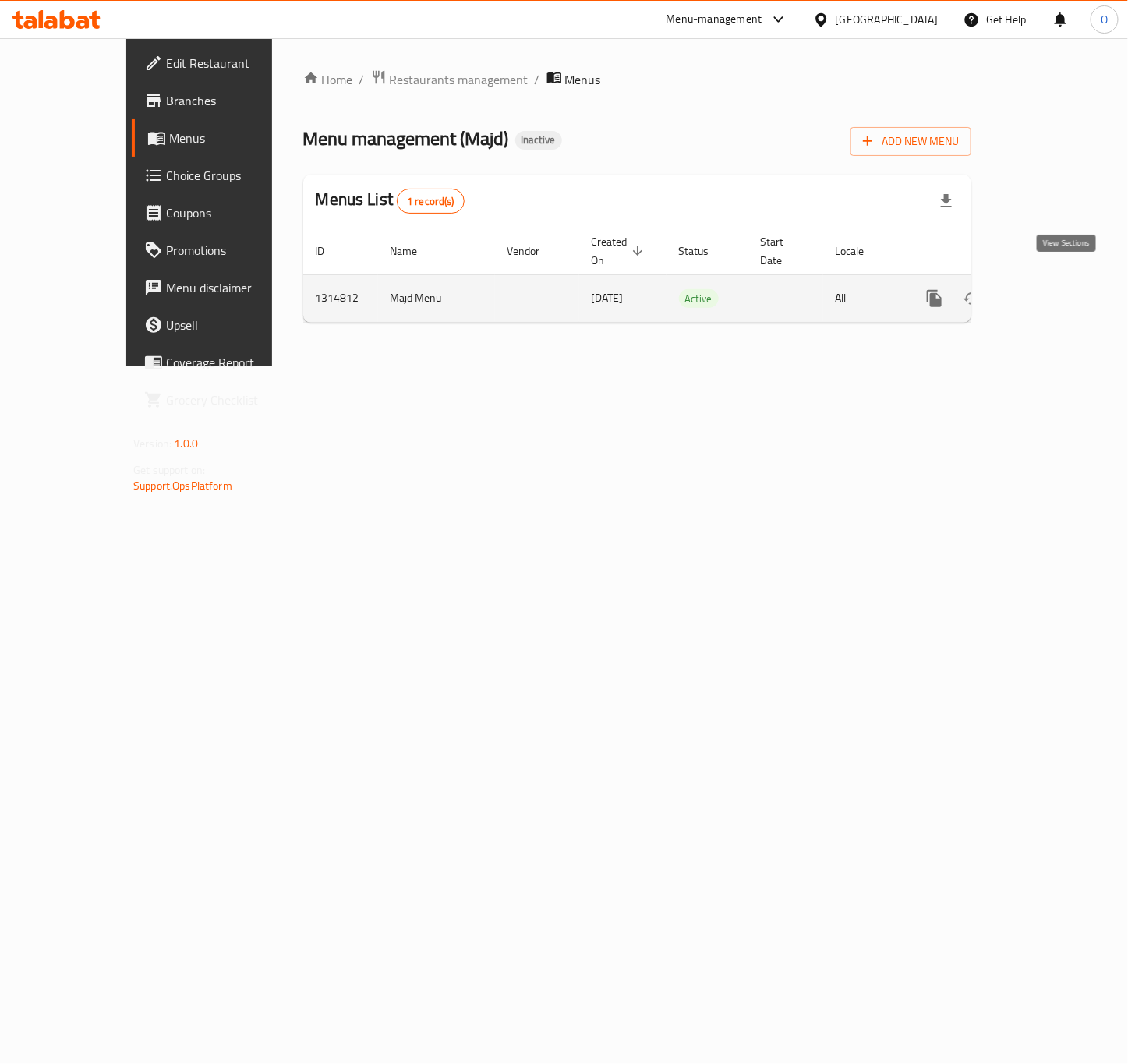
click at [1053, 286] on link "enhanced table" at bounding box center [1047, 299] width 38 height 38
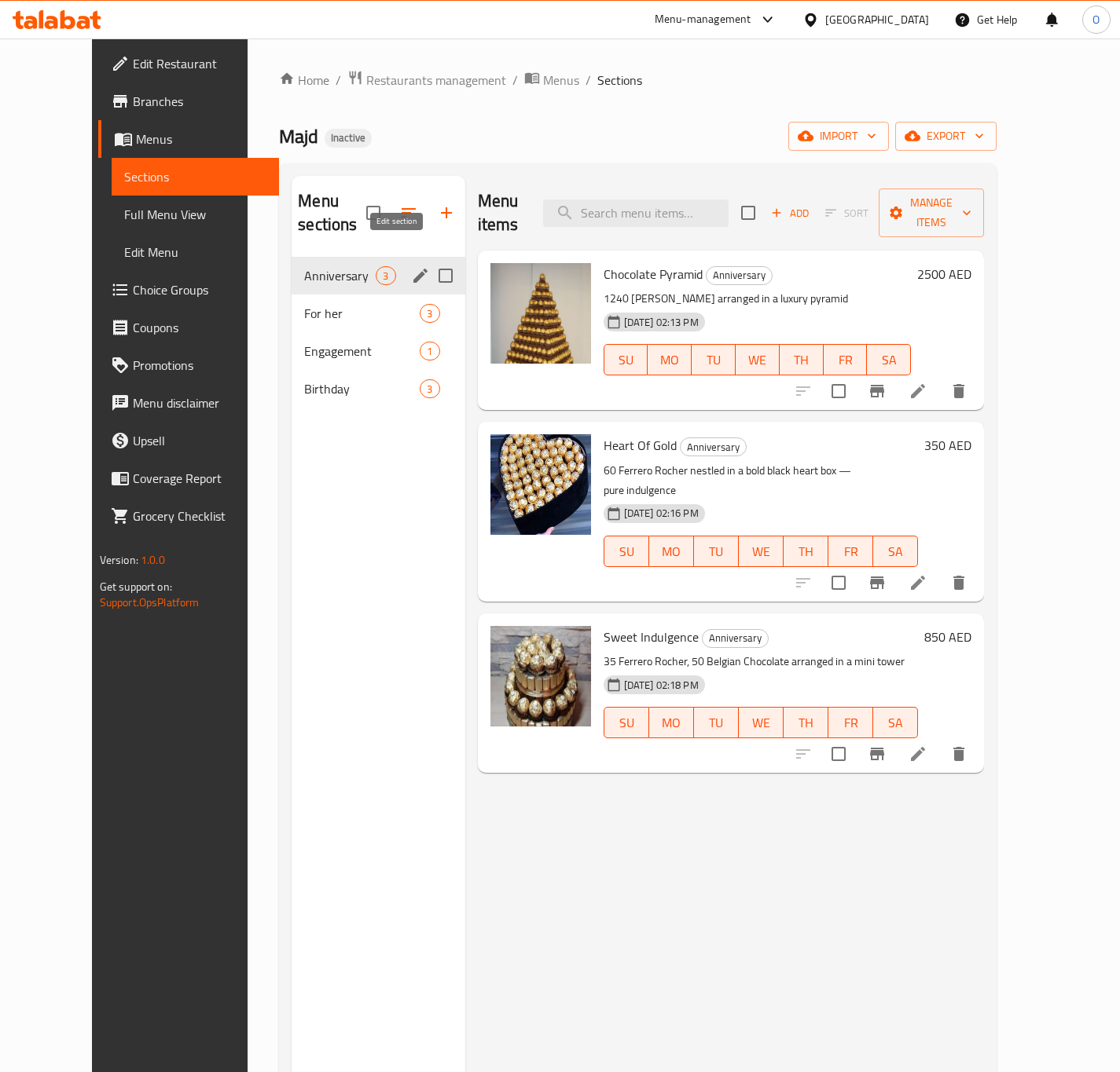
click at [411, 266] on icon "edit" at bounding box center [420, 276] width 19 height 19
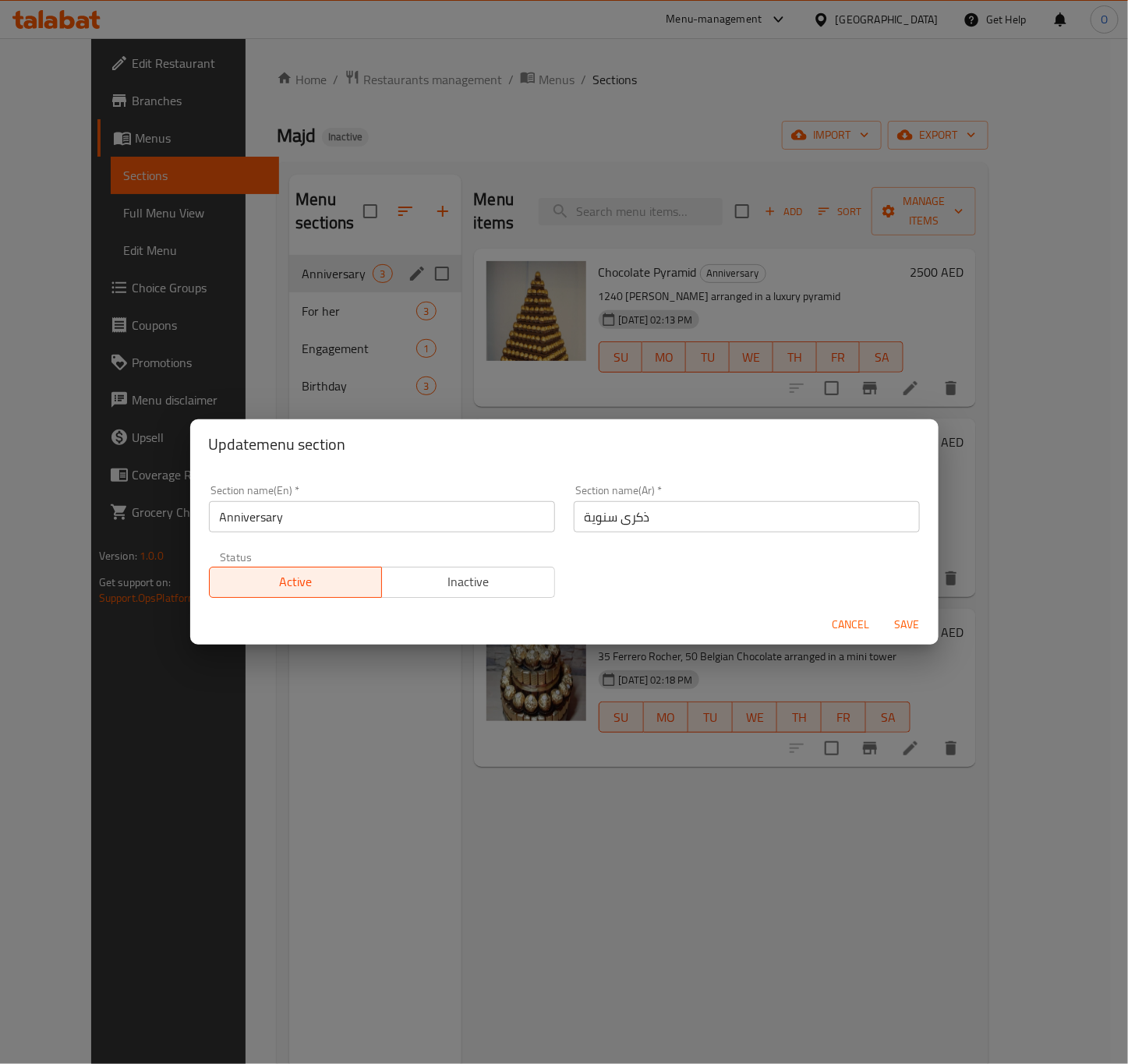
click at [573, 518] on input "ذكرى سنوية" at bounding box center [746, 516] width 346 height 31
click at [609, 515] on input "الذكرى سنوية" at bounding box center [746, 516] width 346 height 31
type input "الذكرى السنوية"
click at [897, 620] on span "Save" at bounding box center [907, 624] width 38 height 20
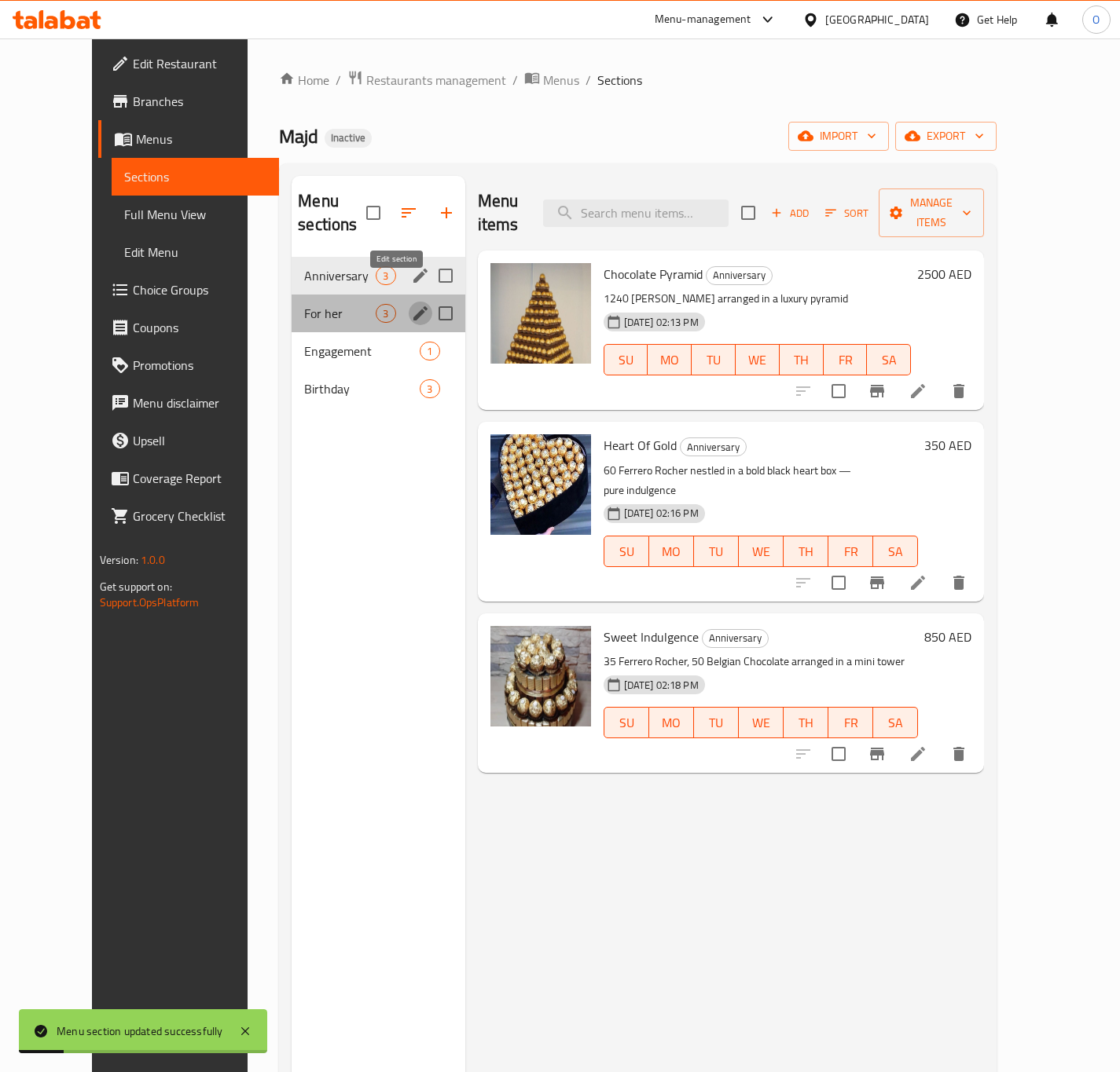
click at [414, 306] on icon "edit" at bounding box center [420, 313] width 14 height 14
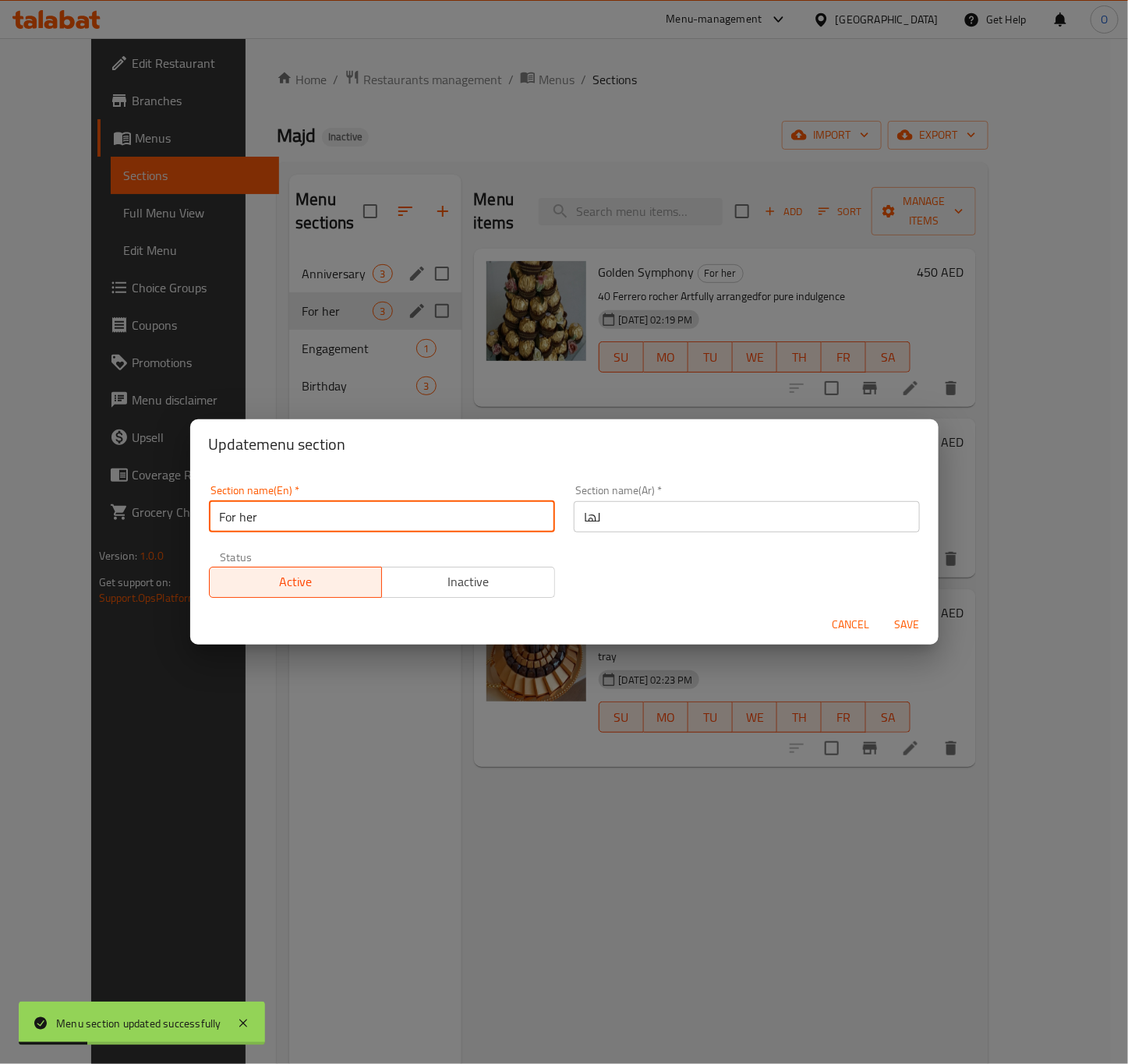
click at [272, 528] on input "For her" at bounding box center [382, 516] width 346 height 31
type input "For Her"
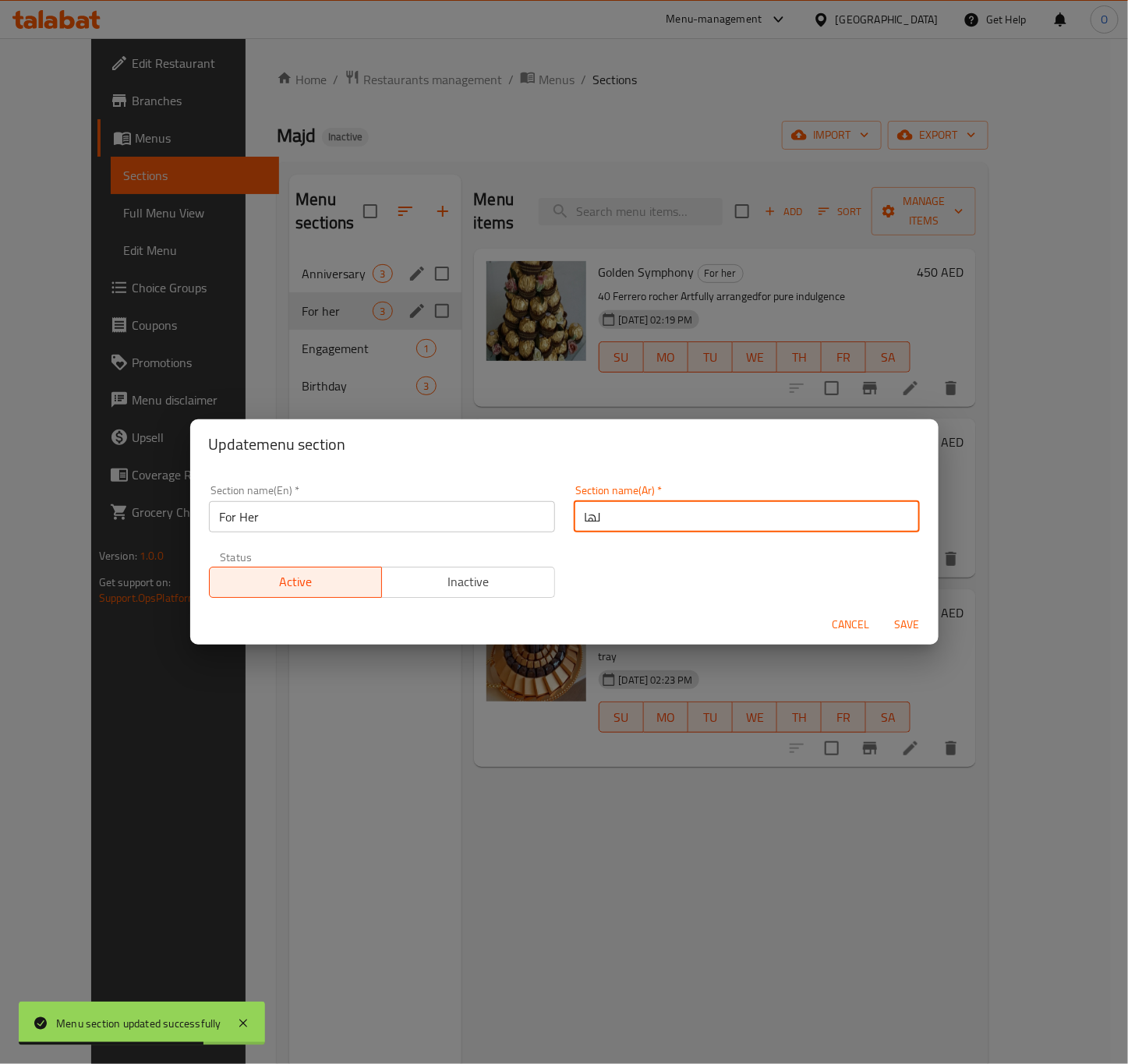
click at [597, 523] on input "لها" at bounding box center [746, 516] width 346 height 31
click at [597, 522] on input "لها" at bounding box center [746, 516] width 346 height 31
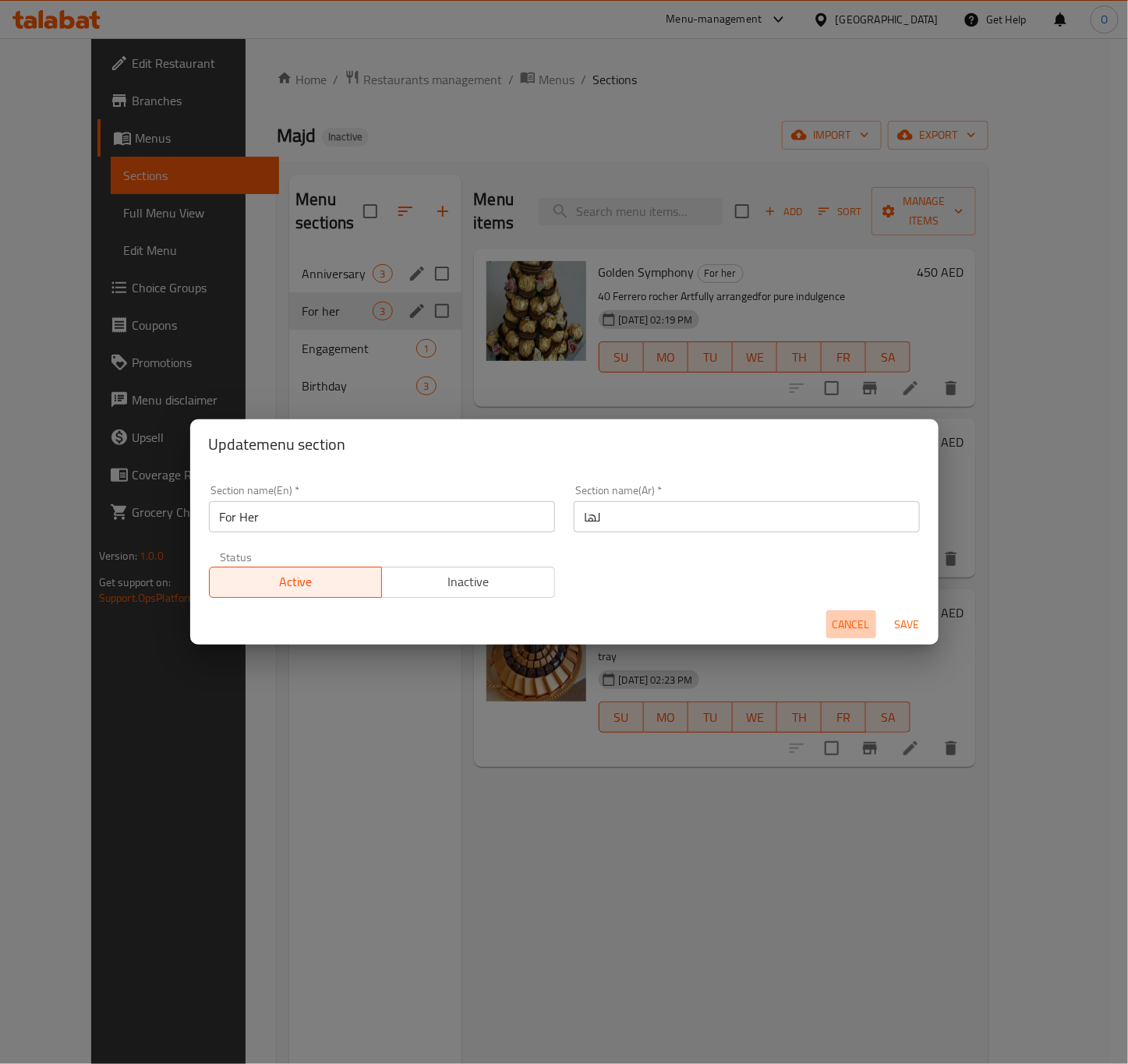
click at [836, 611] on button "Cancel" at bounding box center [851, 624] width 50 height 29
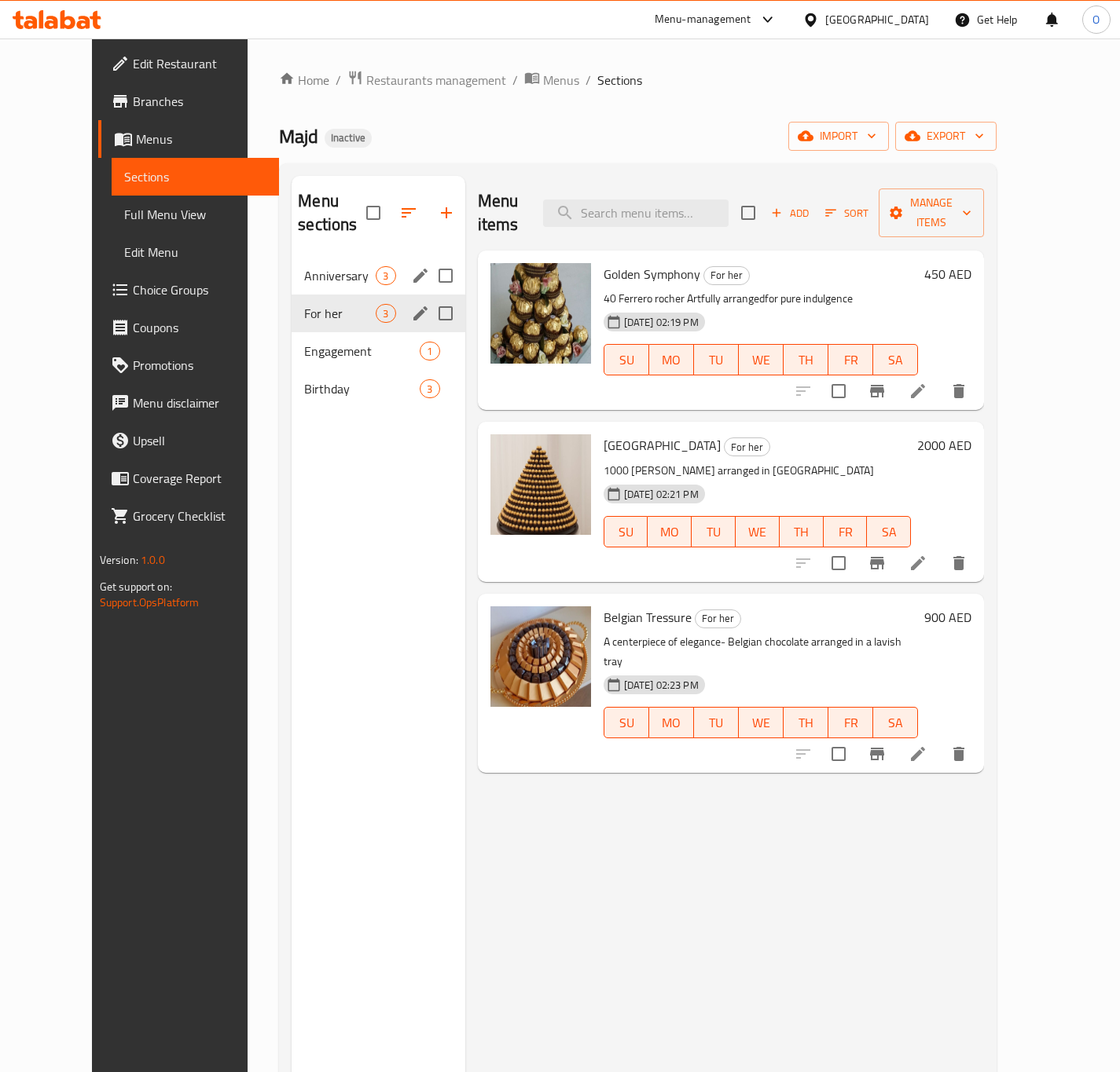
click at [355, 392] on div "Menu sections Anniversary 3 For her 3 Engagement 1 Birthday 3" at bounding box center [378, 712] width 173 height 1072
click at [637, 981] on div "Menu items Add Sort Manage items Golden Symphony For her 40 Ferrero rocher Artf…" at bounding box center [724, 712] width 519 height 1072
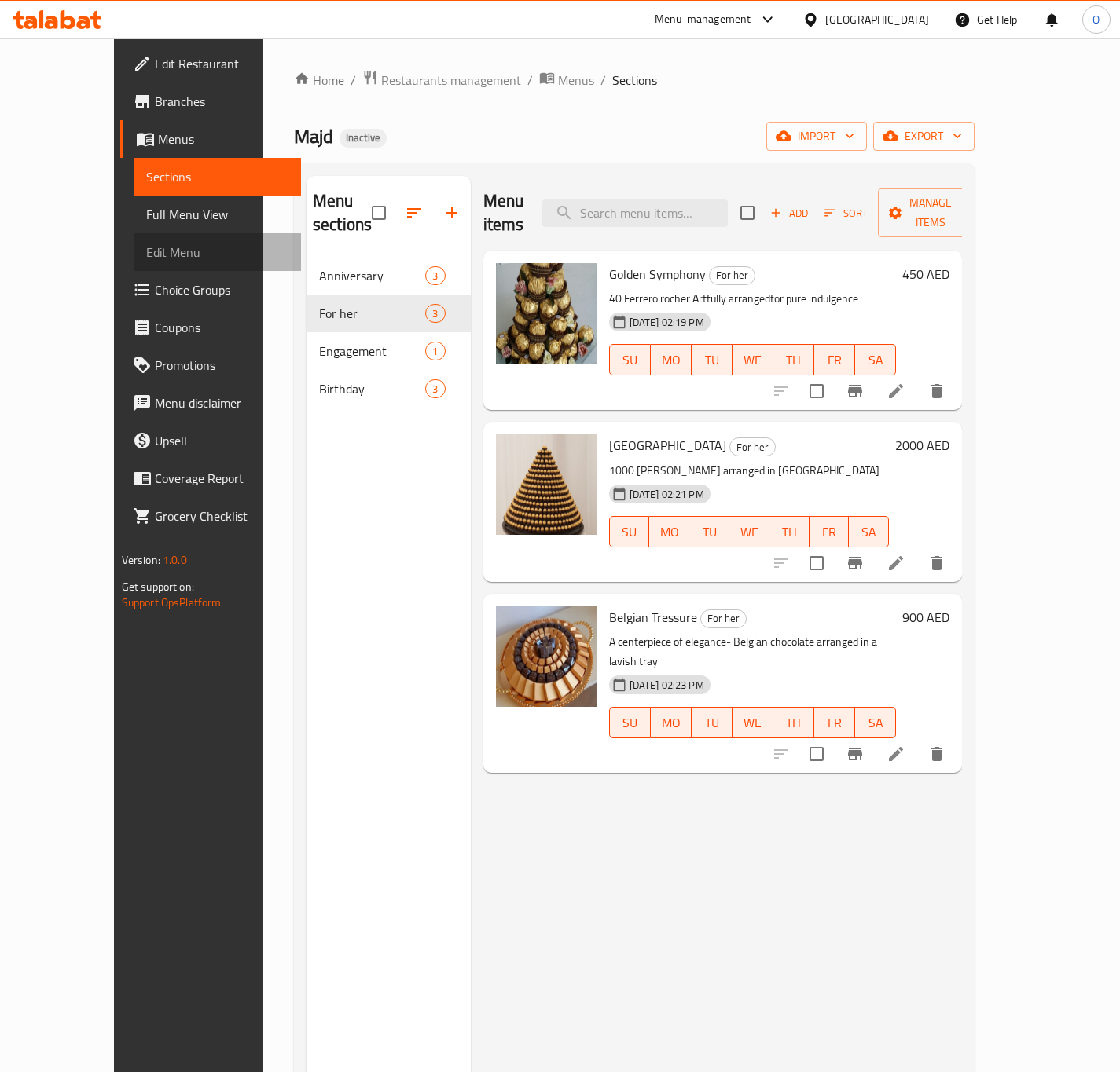
click at [134, 233] on link "Edit Menu" at bounding box center [218, 252] width 167 height 38
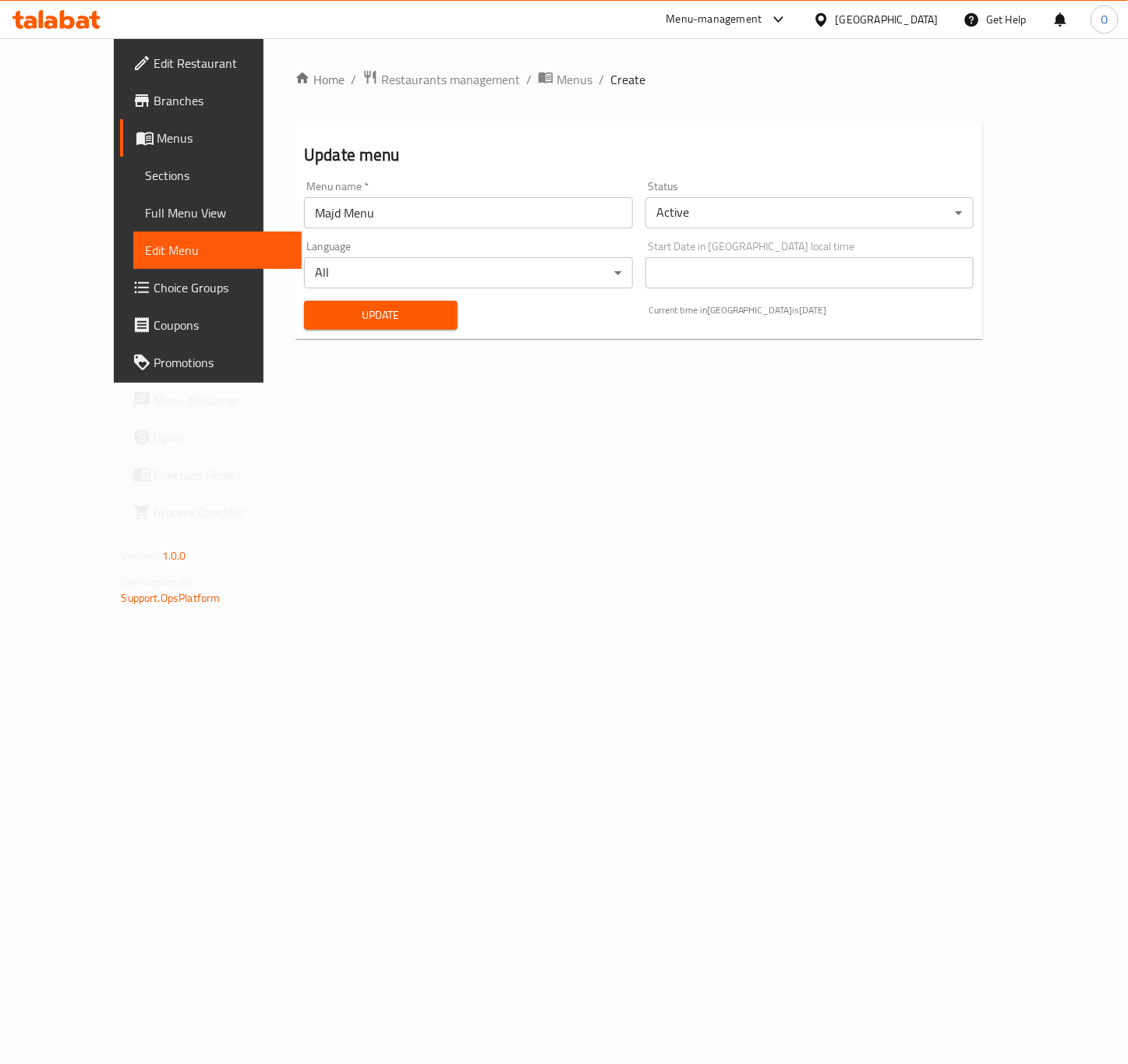
click at [146, 208] on span "Full Menu View" at bounding box center [218, 213] width 144 height 19
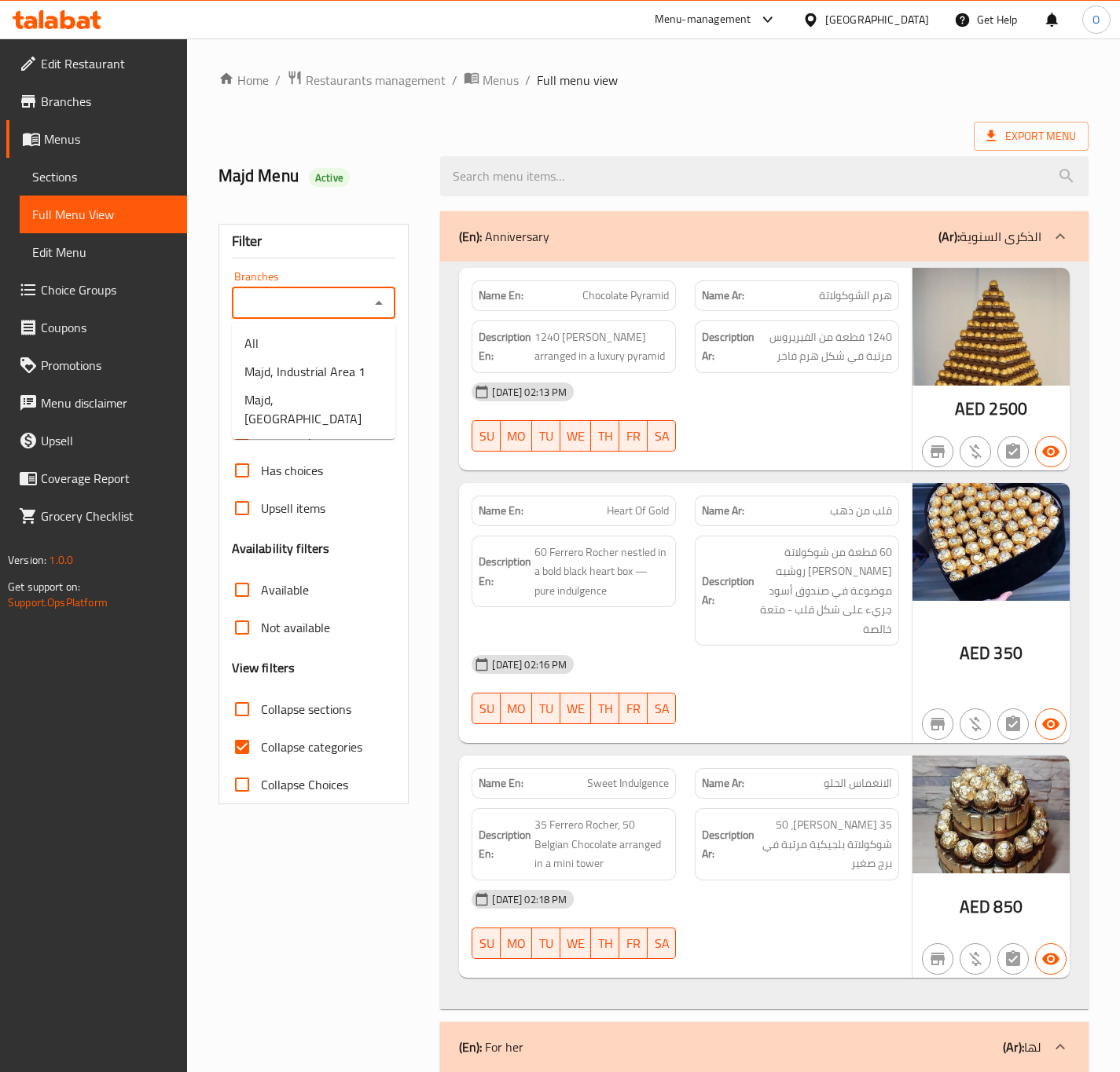
click at [276, 306] on input "Branches" at bounding box center [301, 302] width 129 height 22
click at [312, 366] on span "Majd, Industrial Area 1" at bounding box center [304, 372] width 121 height 19
type input "Majd, Industrial Area 1"
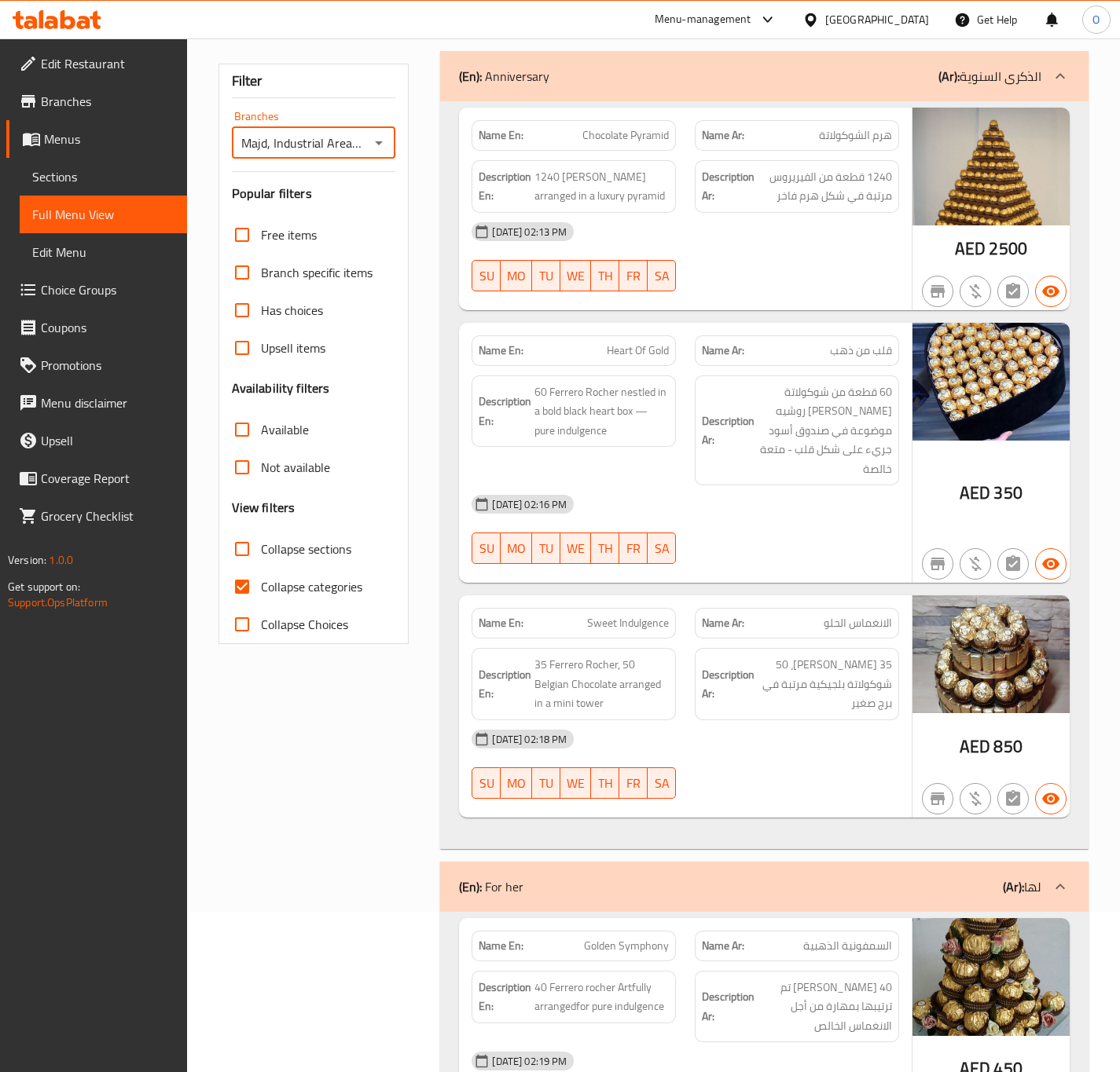
scroll to position [118, 0]
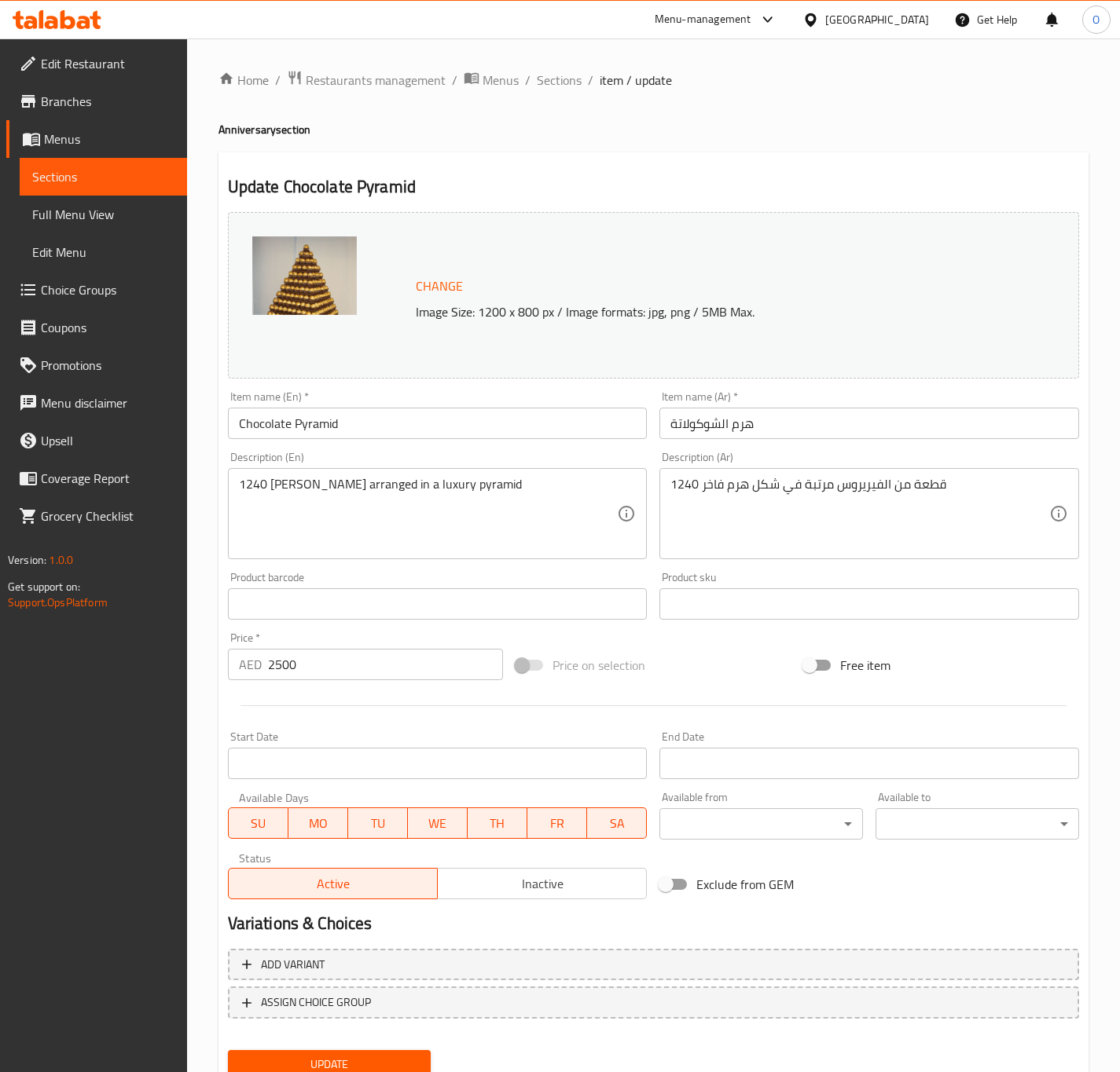
click at [731, 431] on input "هرم الشوكولاتة" at bounding box center [868, 423] width 419 height 31
type input "ش"
type input "بيراميد شوكولاتة"
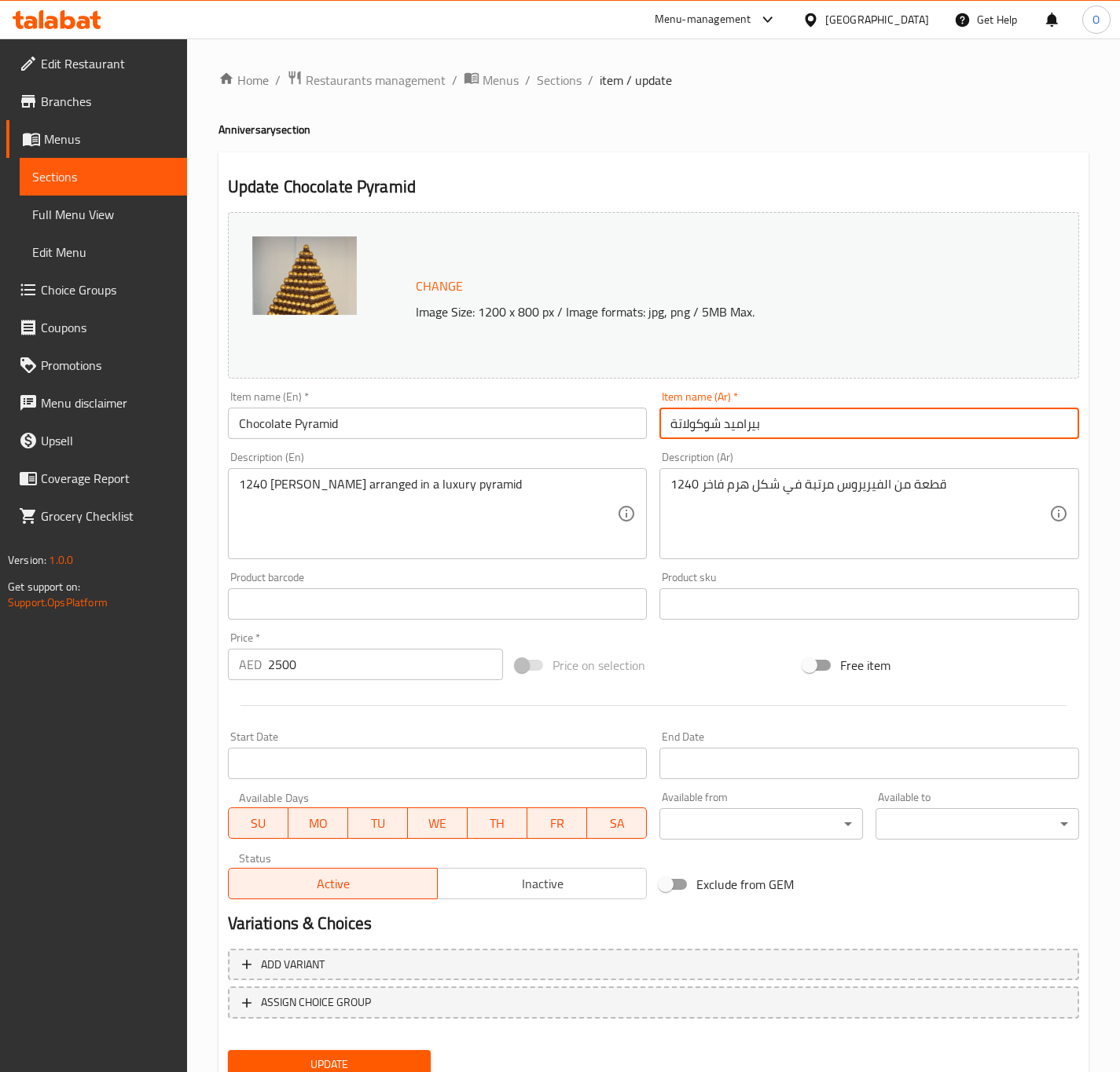
click at [350, 473] on div "1240 [PERSON_NAME] arranged in a luxury pyramid Description (En)" at bounding box center [437, 514] width 419 height 91
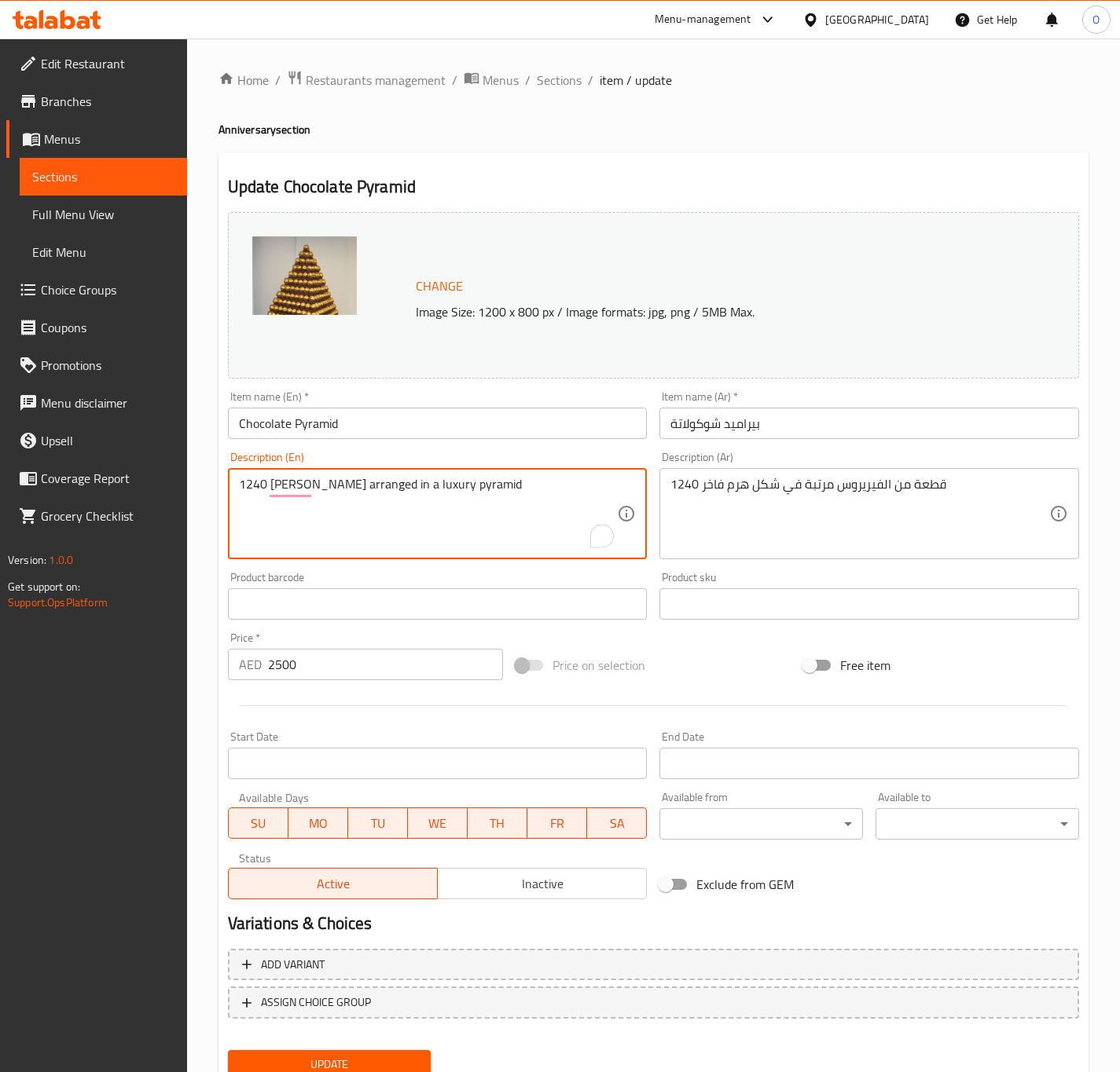
click at [269, 496] on textarea "1240 [PERSON_NAME] arranged in a luxury pyramid" at bounding box center [428, 514] width 378 height 75
click at [441, 471] on div "1240 [PERSON_NAME] arranged in a luxury pyramid Description (En)" at bounding box center [437, 514] width 419 height 91
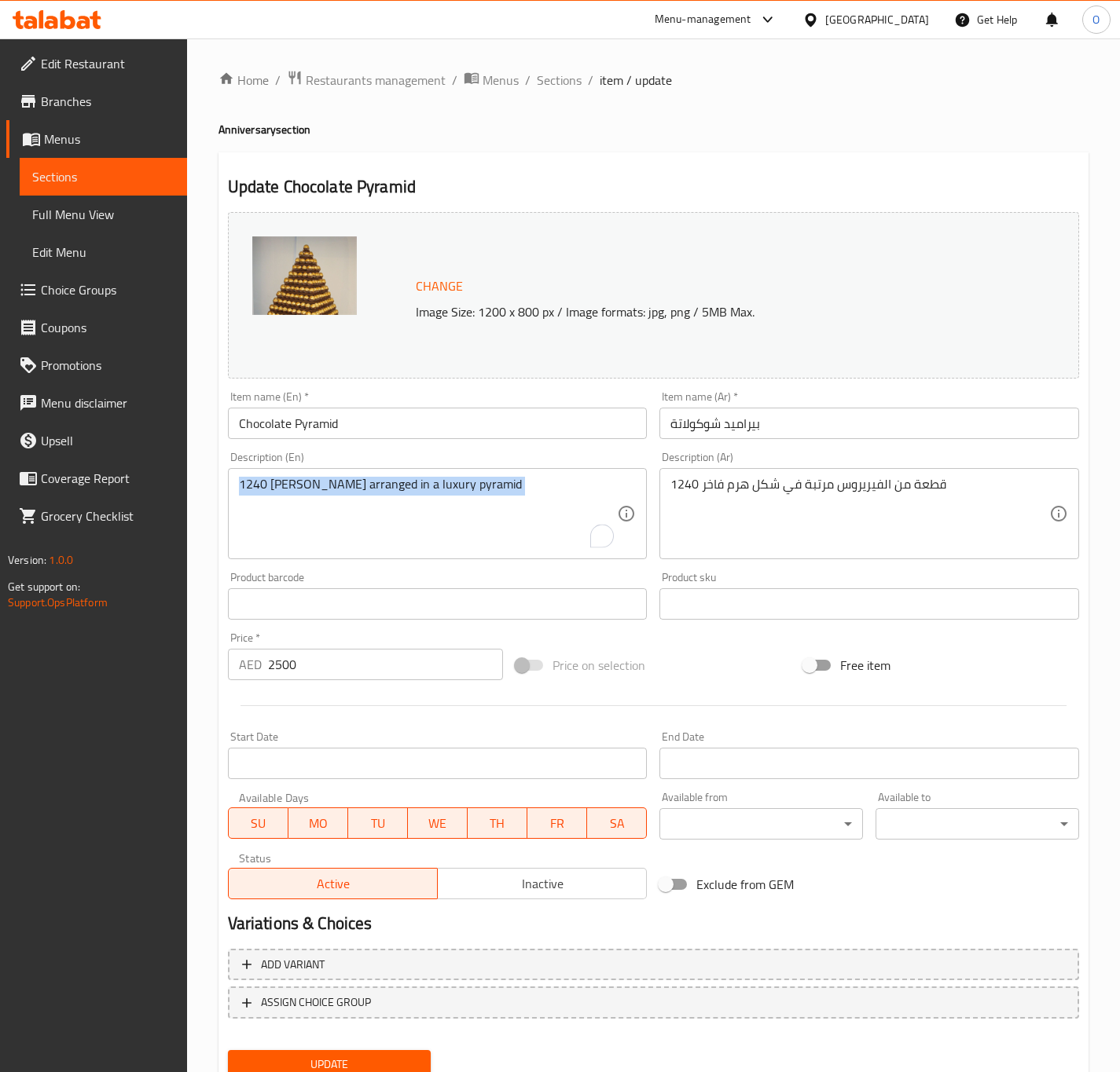
click at [441, 471] on div "1240 [PERSON_NAME] arranged in a luxury pyramid Description (En)" at bounding box center [437, 514] width 419 height 91
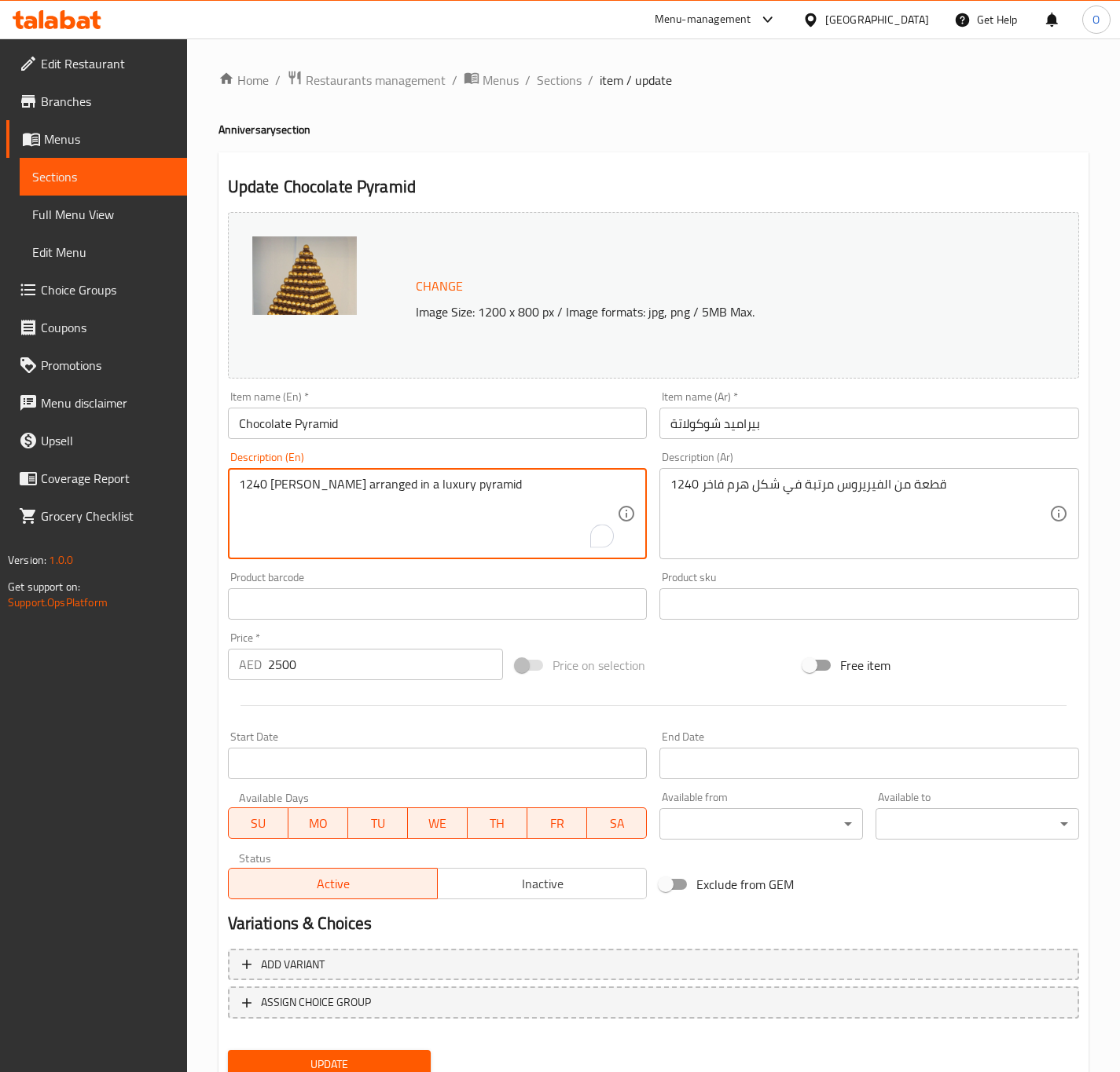
click at [436, 488] on textarea "1240 [PERSON_NAME] arranged in a luxury pyramid" at bounding box center [428, 514] width 378 height 75
click at [270, 488] on textarea "1240 [PERSON_NAME] arranged in a luxury pyramid" at bounding box center [428, 514] width 378 height 75
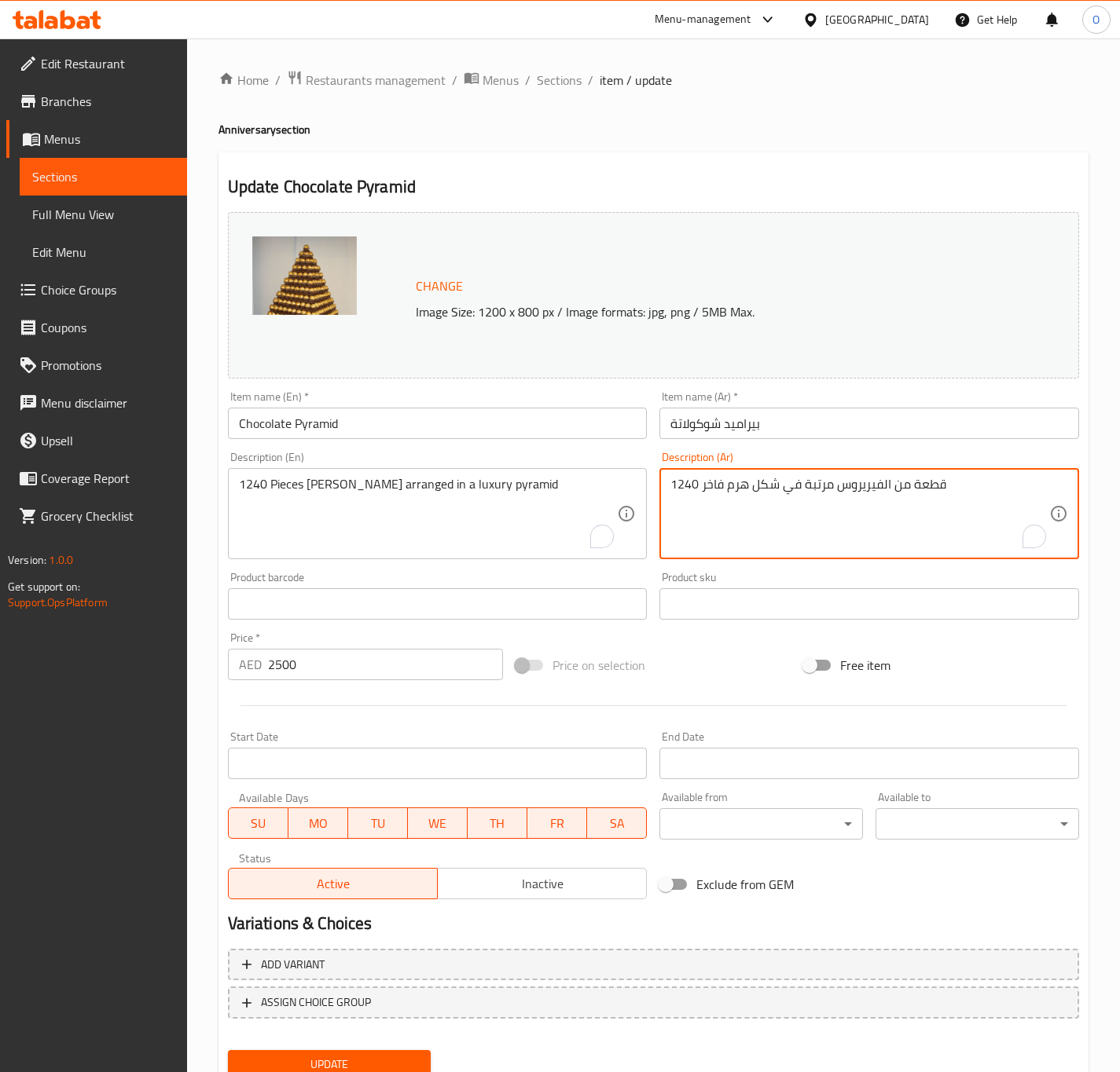
click at [891, 507] on textarea "1240 قطعة من الفيريروس مرتبة في شكل هرم فاخر" at bounding box center [859, 514] width 378 height 75
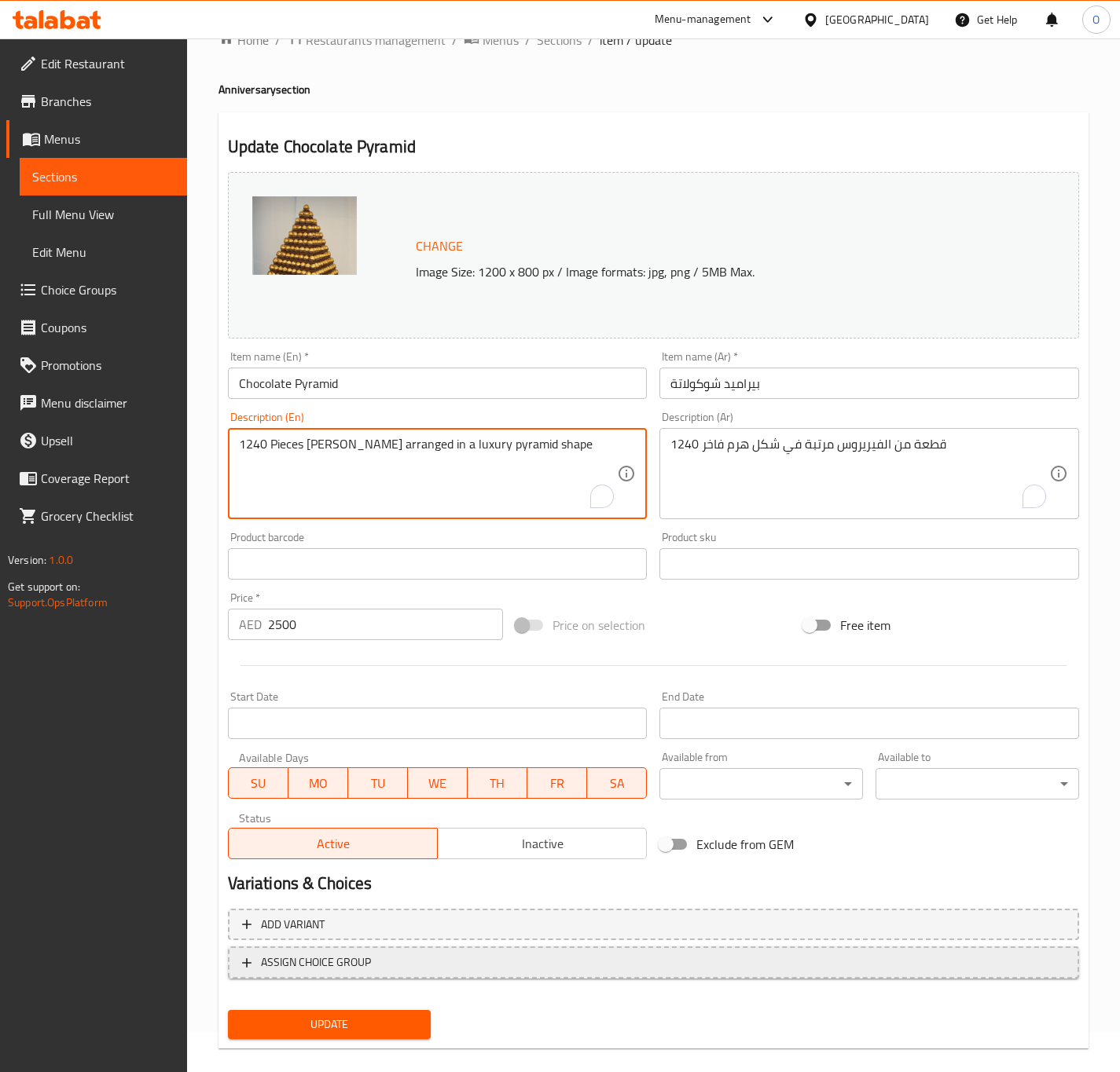
scroll to position [59, 0]
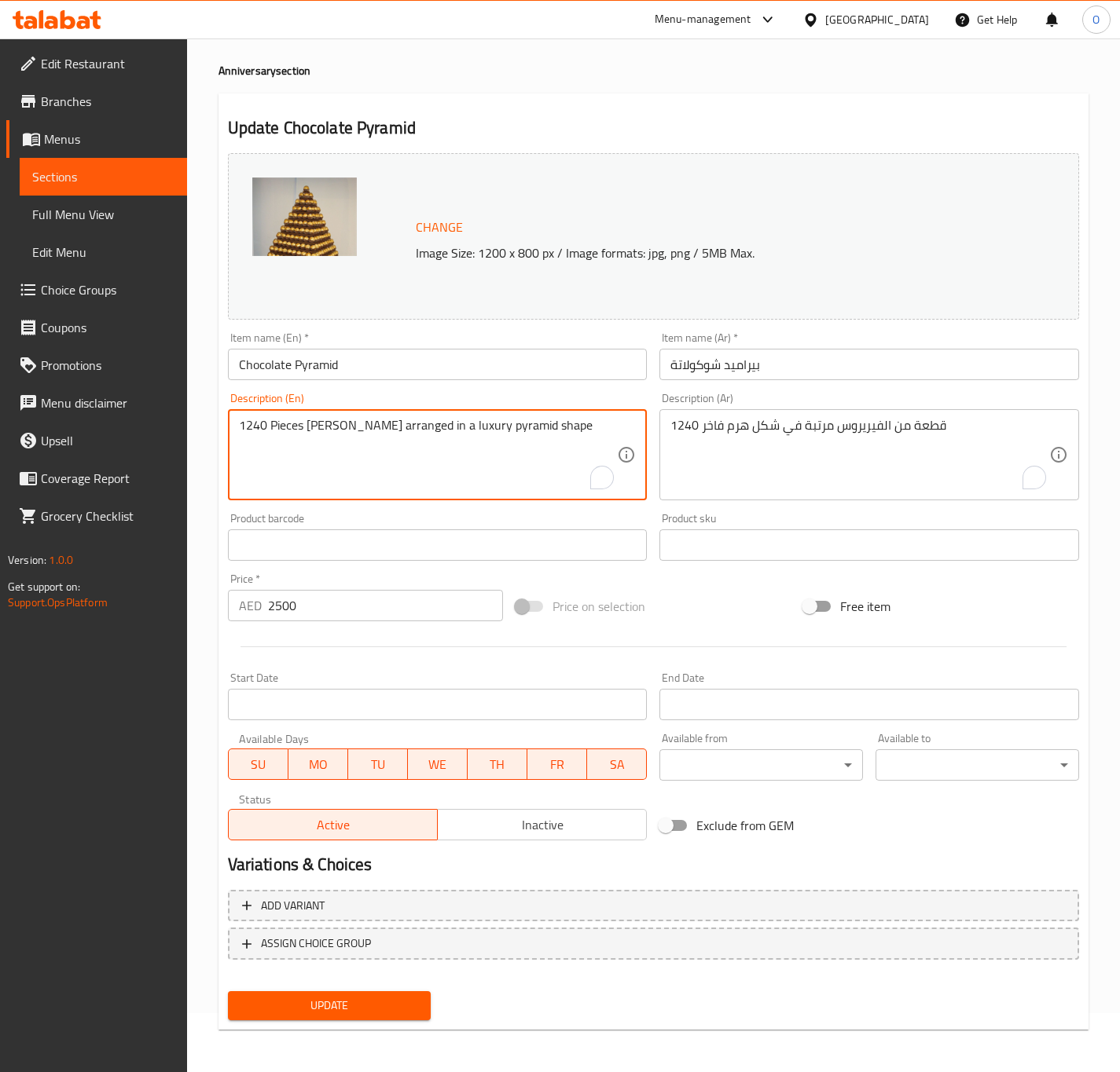
type textarea "1240 Pieces Ferreros arranged in a luxury pyramid shape"
click at [342, 1013] on span "Update" at bounding box center [330, 1005] width 179 height 20
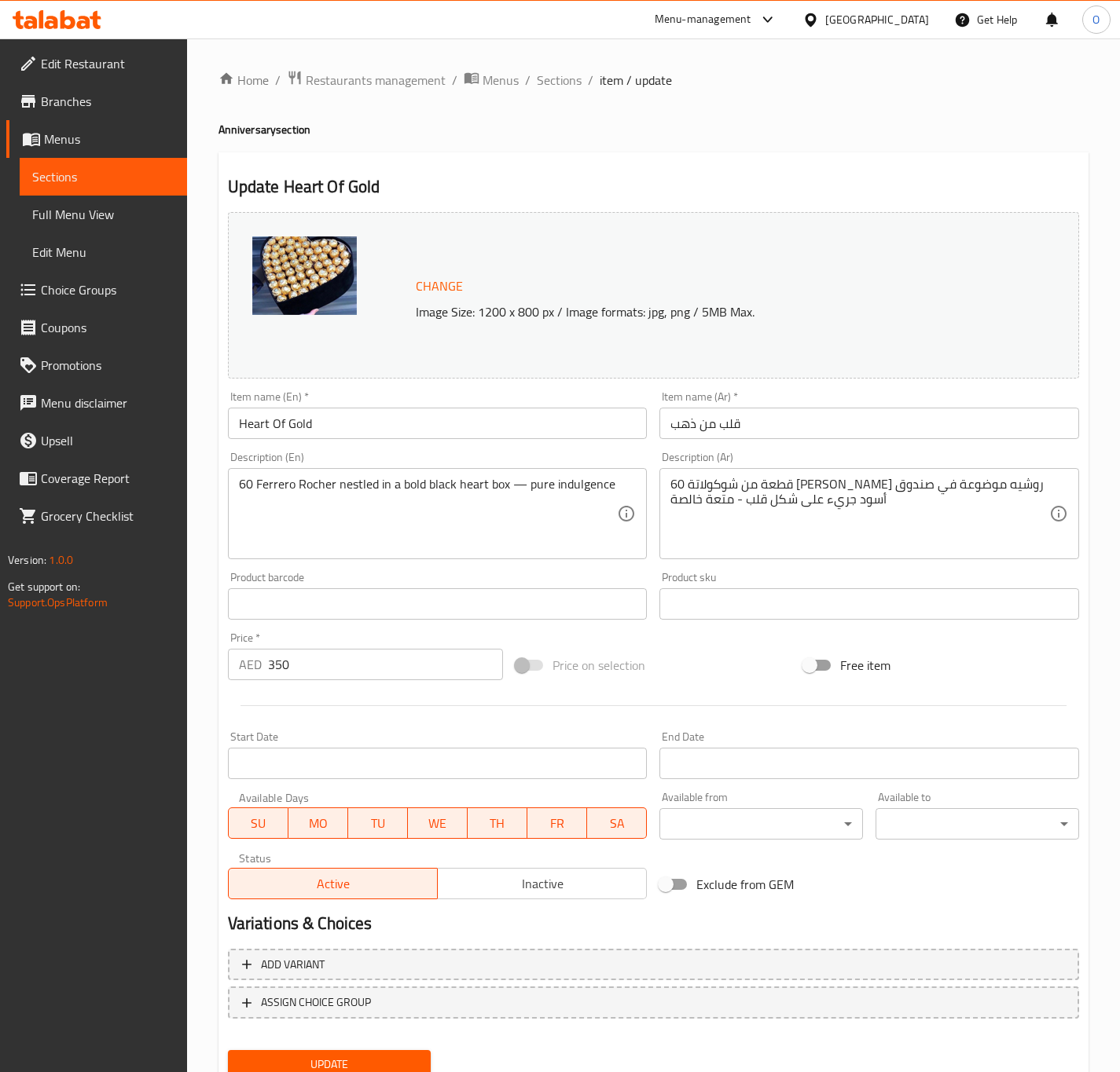
click at [514, 423] on input "Heart Of Gold" at bounding box center [437, 423] width 419 height 31
click at [677, 429] on input "قلب من ذهب" at bounding box center [868, 423] width 419 height 31
type input "i"
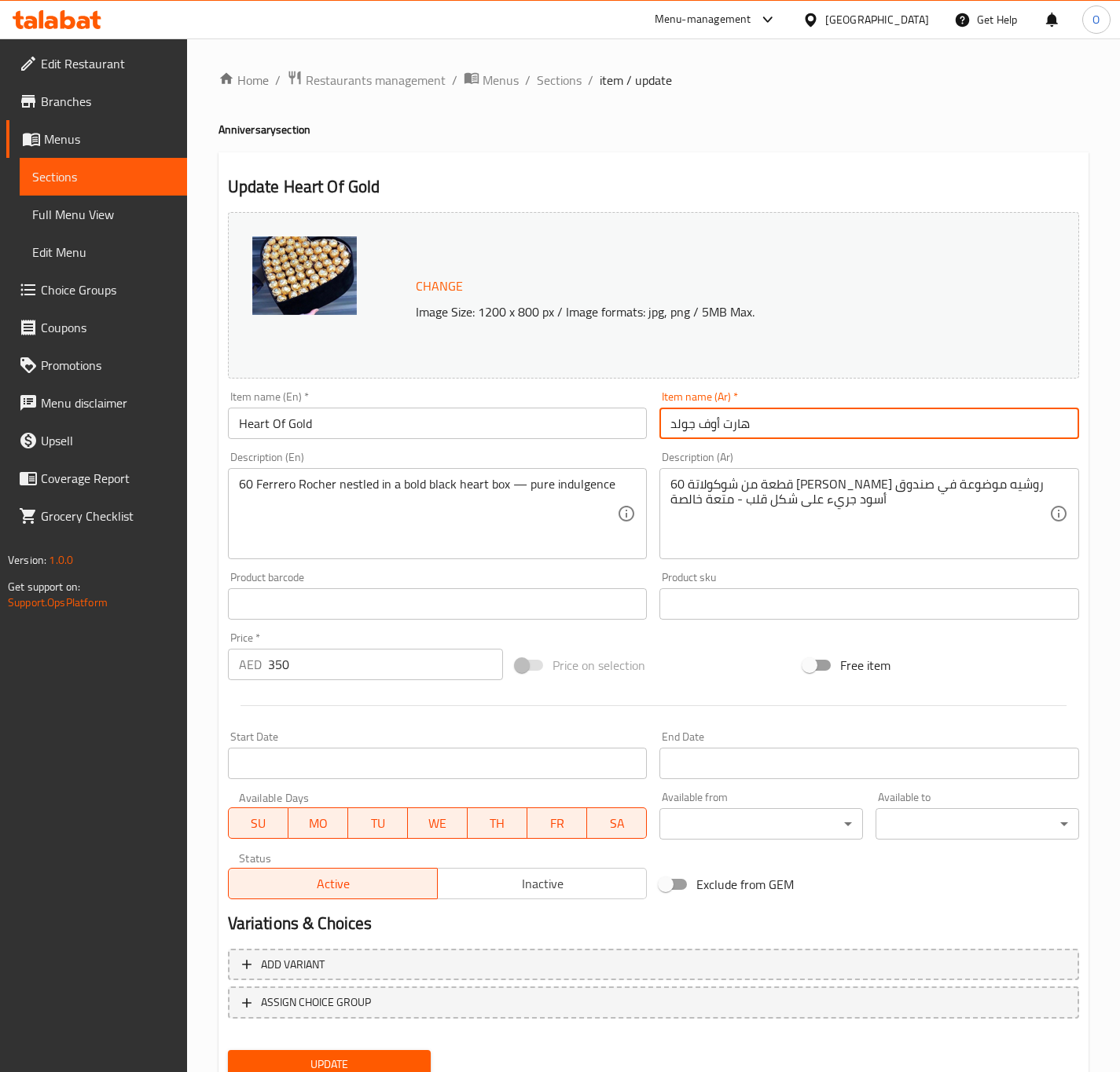
type input "هارت أوف جولد"
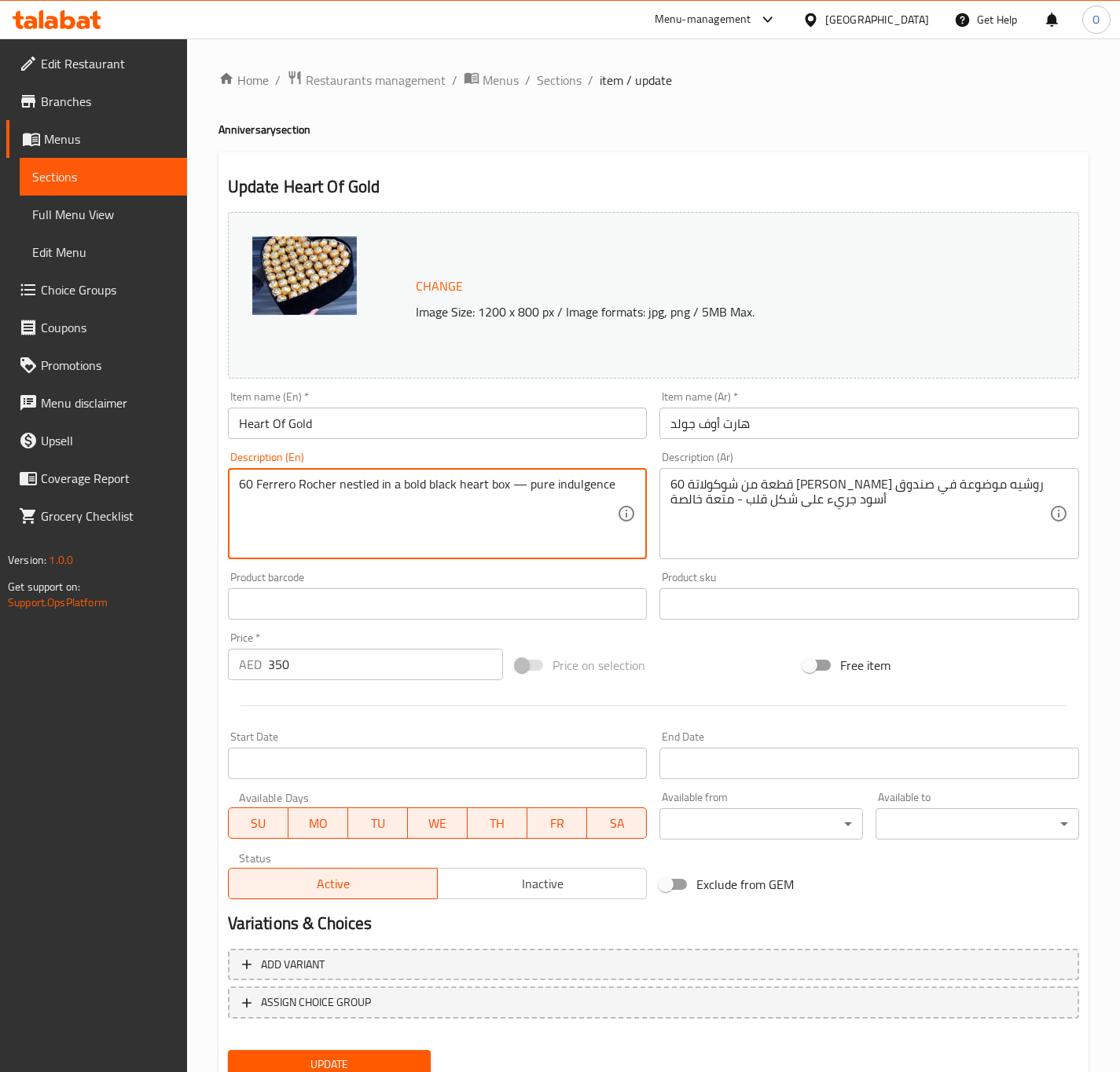
click at [519, 509] on textarea "60 Ferrero Rocher nestled in a bold black heart box — pure indulgence" at bounding box center [428, 514] width 378 height 75
click at [517, 483] on textarea "60 Ferrero Rocher nestled in a bold black heart box — pure indulgence" at bounding box center [428, 514] width 378 height 75
click at [512, 488] on textarea "60 Ferrero Rocher nestled in a bold black heart box — pure indulgence" at bounding box center [428, 514] width 378 height 75
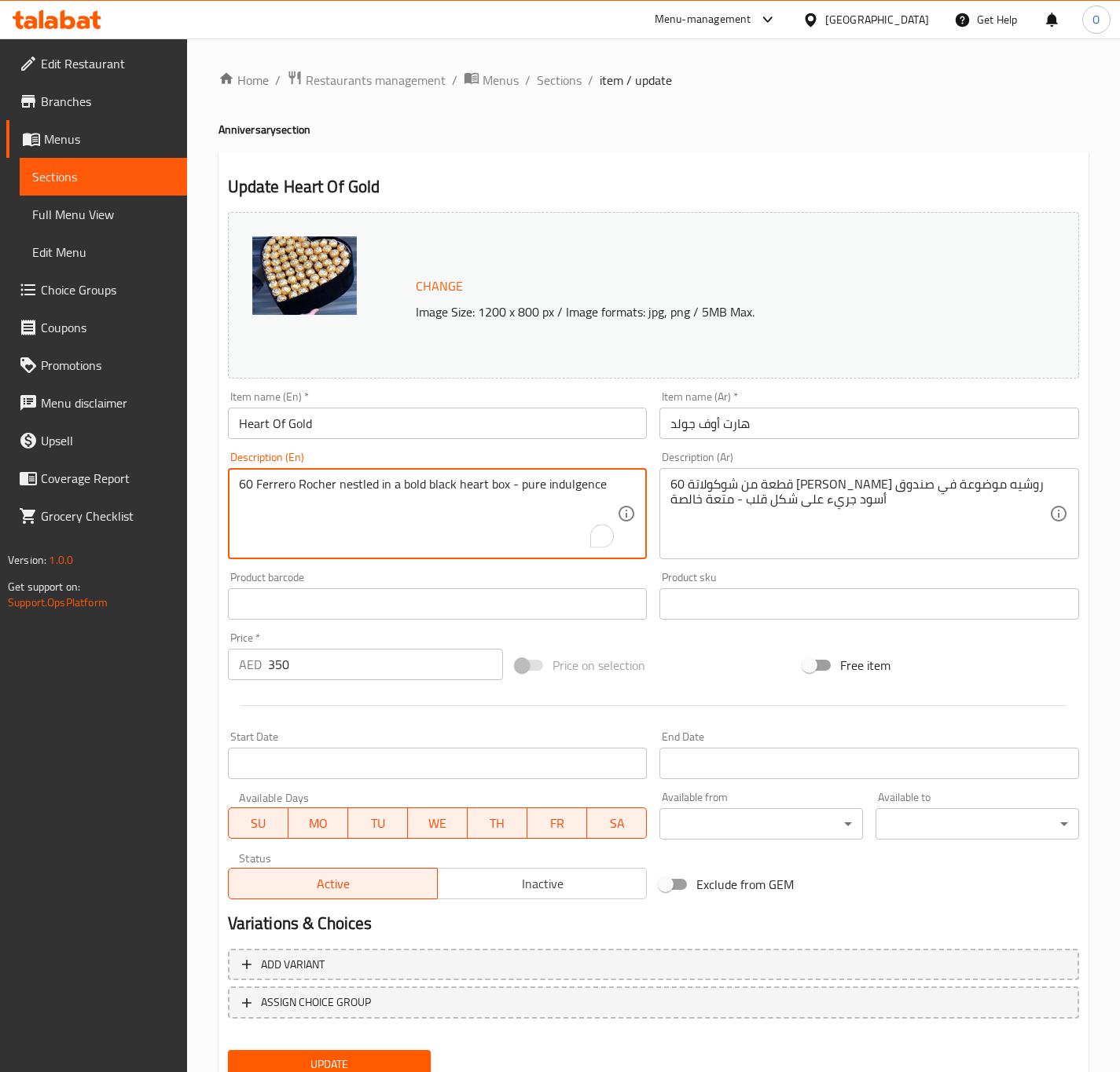
drag, startPoint x: 505, startPoint y: 486, endPoint x: 623, endPoint y: 465, distance: 119.9
click at [623, 465] on div "Description (En) 60 Ferrero Rocher nestled in a bold black heart box - pure ind…" at bounding box center [437, 505] width 419 height 107
click at [531, 496] on textarea "60 Ferrero Rocher nestled in a bold black heart box." at bounding box center [428, 514] width 378 height 75
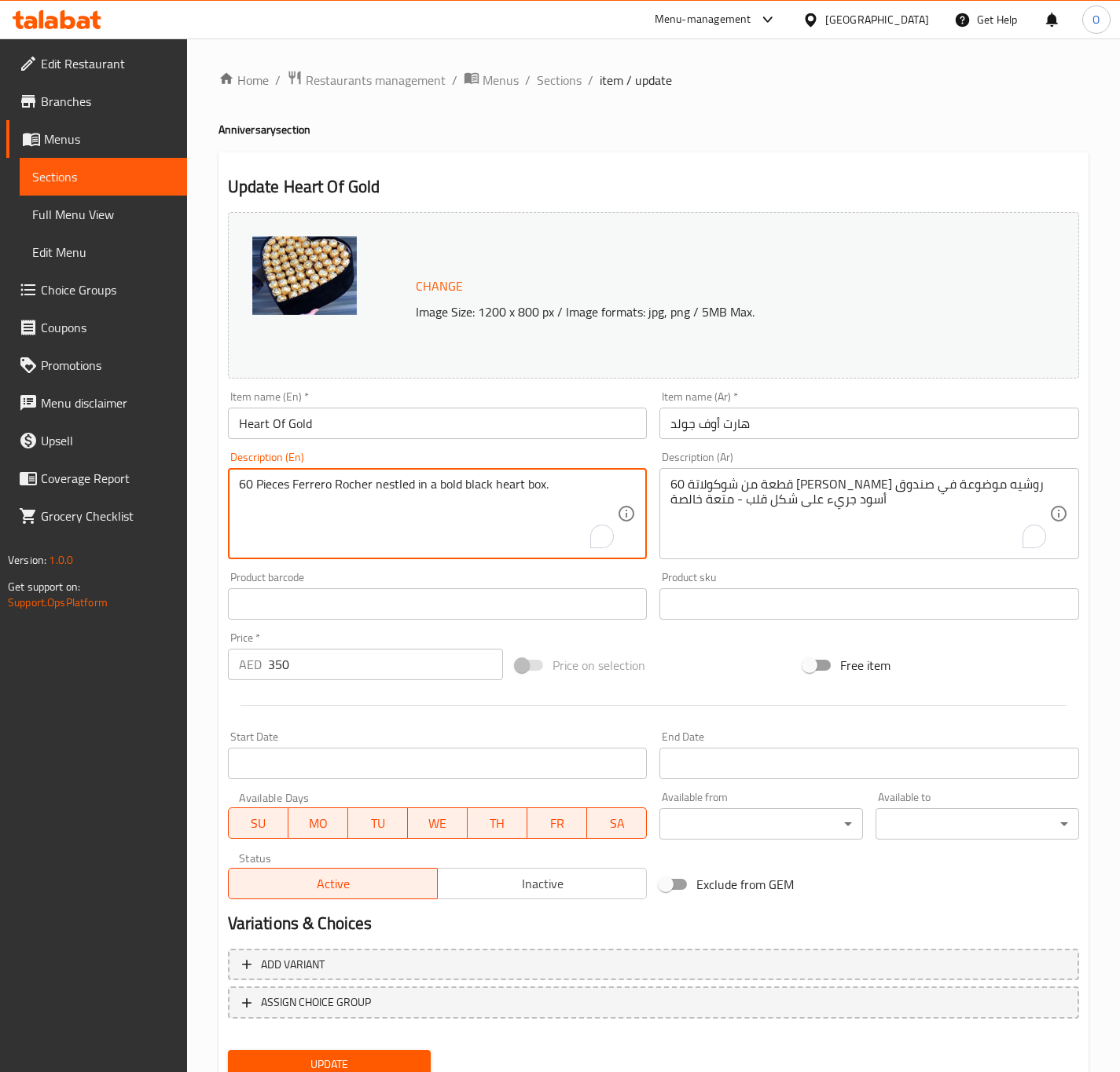
click at [262, 479] on textarea "60 Pieces Ferrero Rocher nestled in a bold black heart box." at bounding box center [428, 514] width 378 height 75
type textarea "60 Pieces Ferrero Rocher nestled in a bold black heart box."
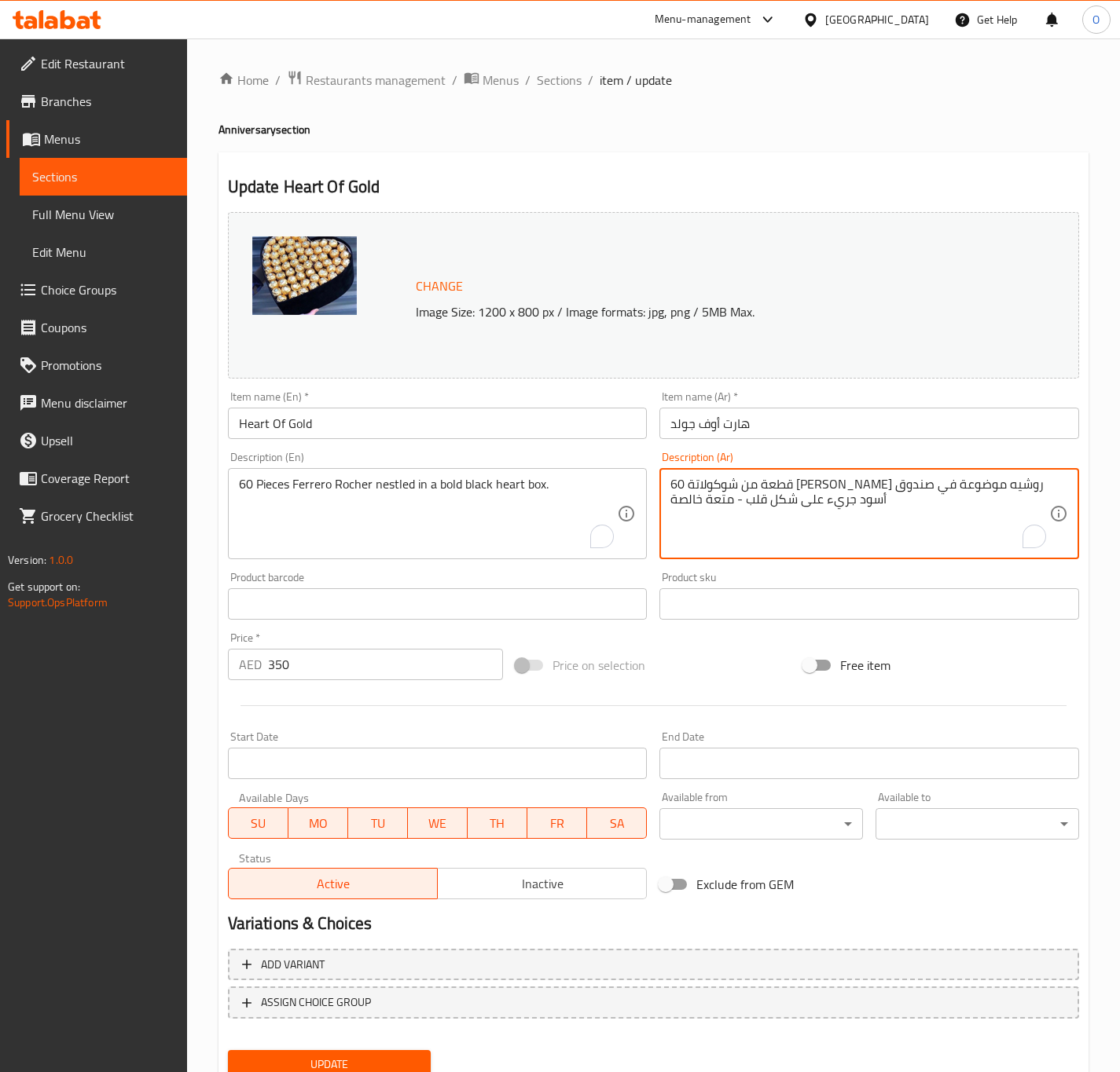
click at [998, 492] on textarea "60 قطعة من شوكولاتة فيريرو روشيه موضوعة في صندوق أسود جريء على شكل قلب - متعة خ…" at bounding box center [859, 514] width 378 height 75
click at [720, 490] on textarea "60 قطعة شوكولاتة فيريرو روشيه موضوعة في صندوق أسود جريء على شكل قلب - متعة خالصة" at bounding box center [859, 514] width 378 height 75
drag, startPoint x: 747, startPoint y: 507, endPoint x: 645, endPoint y: 496, distance: 102.6
click at [645, 496] on div "Change Image Size: 1200 x 800 px / Image formats: jpg, png / 5MB Max. Item name…" at bounding box center [653, 556] width 863 height 699
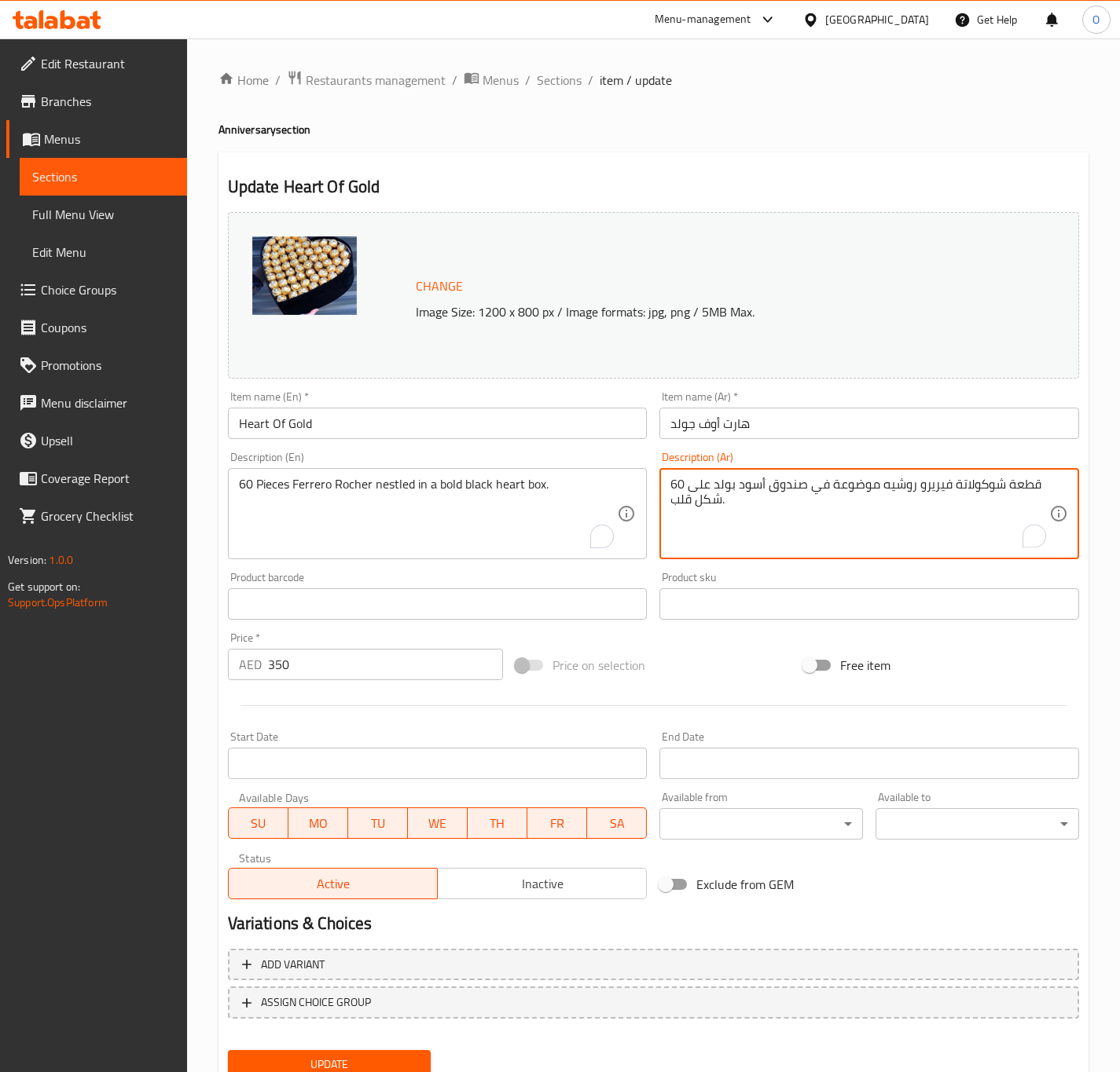
type textarea "60 قطعة شوكولاتة فيريرو روشيه موضوعة في صندوق أسود بولد على شكل قلب."
click at [436, 436] on input "Heart Of Gold" at bounding box center [437, 423] width 419 height 31
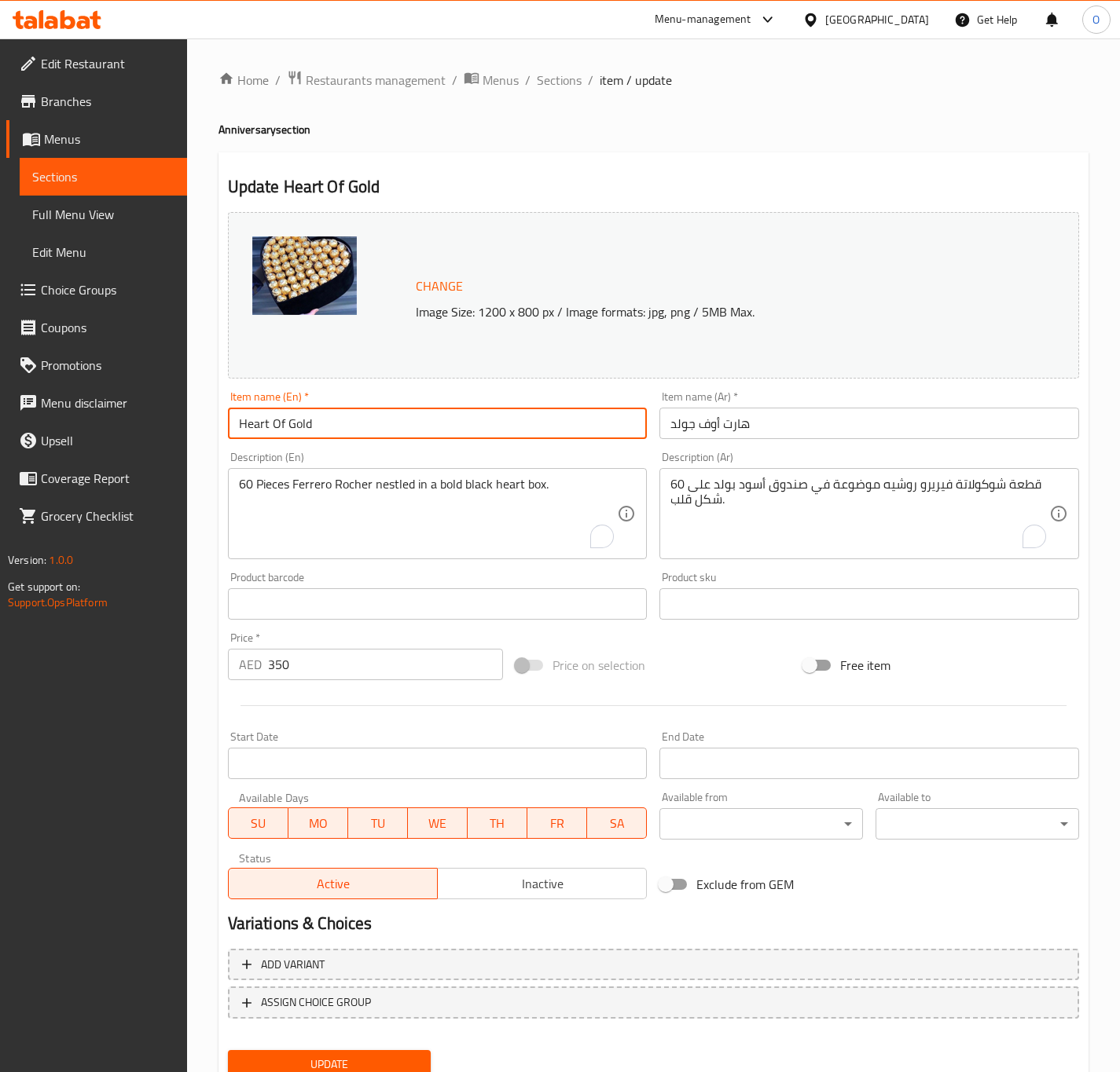
click at [228, 1050] on button "Update" at bounding box center [330, 1064] width 203 height 29
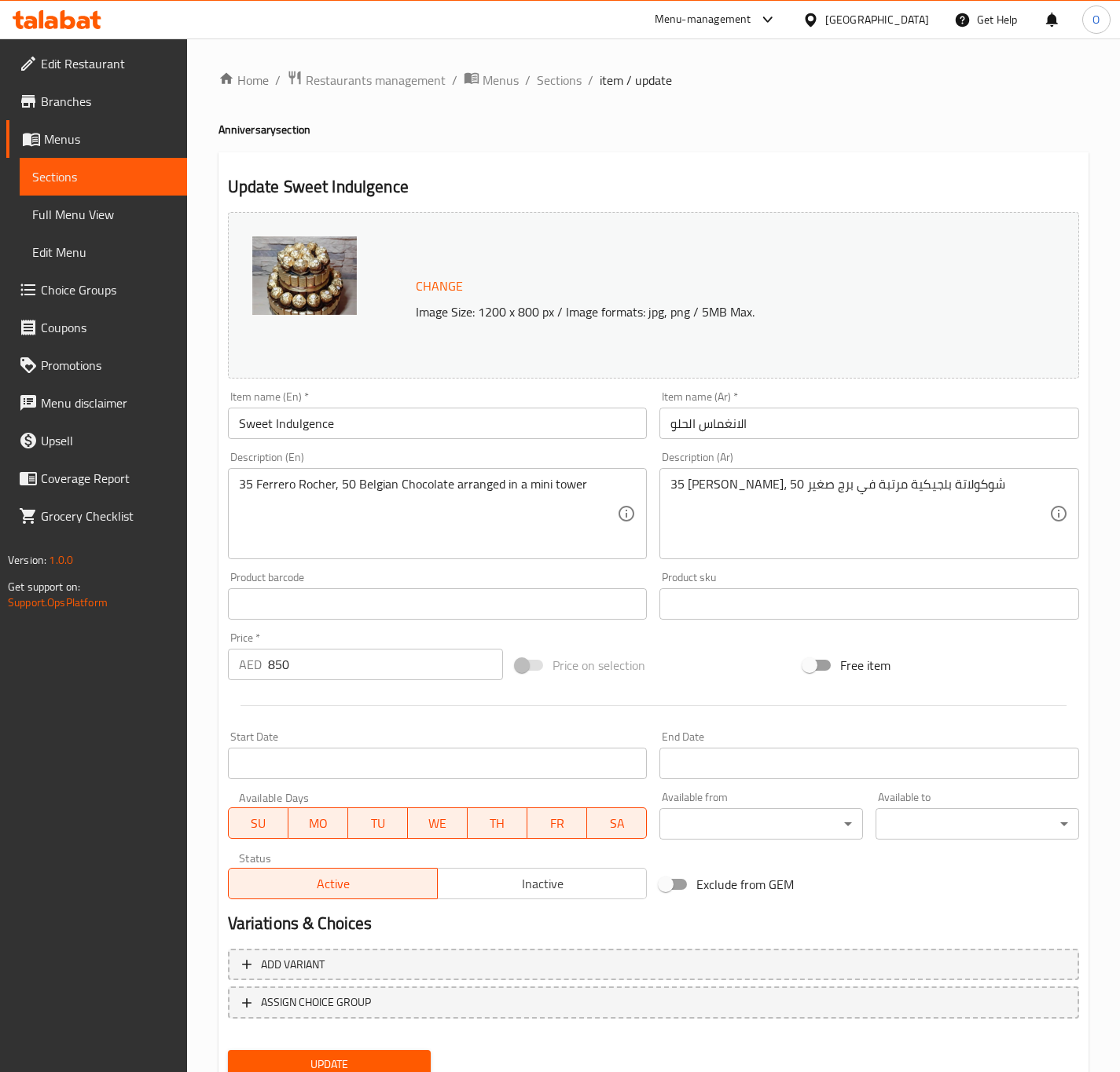
click at [712, 430] on input "الانغماس الحلو" at bounding box center [868, 423] width 419 height 31
type input "سويت إندالج"
type textarea "35 Ferrero Rocher, 50 Belgian chocolate arranged in a mini tower"
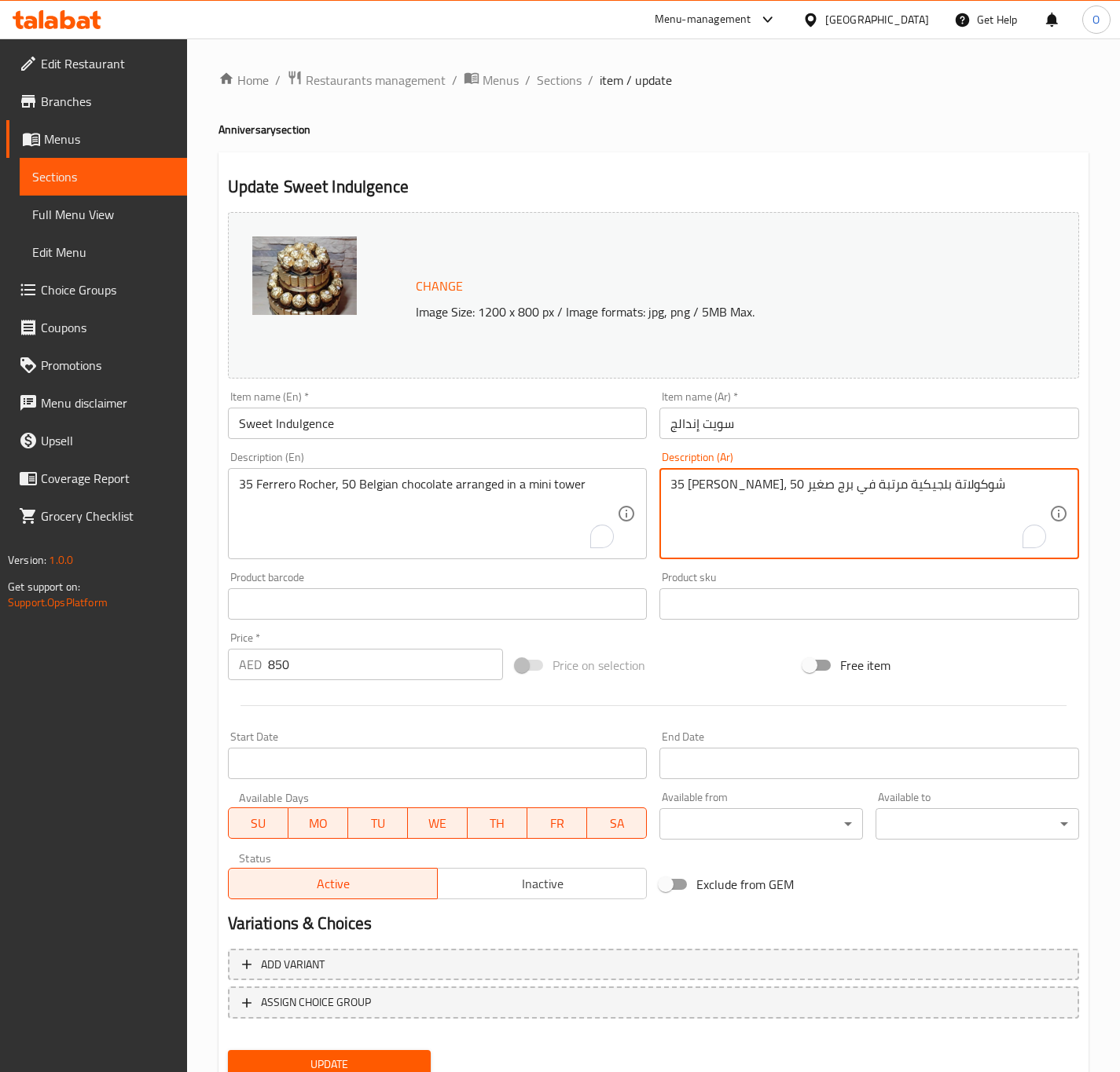
click at [726, 483] on textarea "35 [PERSON_NAME]، 50 شوكولاتة بلجيكية مرتبة في برج صغير" at bounding box center [859, 514] width 378 height 75
click at [727, 482] on textarea "35 [PERSON_NAME]، 50 شوكولاتة بلجيكية مرتبة في برج صغير" at bounding box center [859, 514] width 378 height 75
click at [741, 488] on textarea "35 [PERSON_NAME]، 50 شوكولاتة بلجيكية مرتبة في تاور صغير" at bounding box center [859, 514] width 378 height 75
click at [705, 478] on textarea "35 [PERSON_NAME]، 50 شوكولاتة بلجيكية مرتبة في [GEOGRAPHIC_DATA] تاور صغير" at bounding box center [859, 514] width 378 height 75
click at [705, 478] on textarea "35 [PERSON_NAME]، 50 شوكولاتة بلجيكية مرتبة في [GEOGRAPHIC_DATA] تاور صغير" at bounding box center [859, 514] width 378 height 75
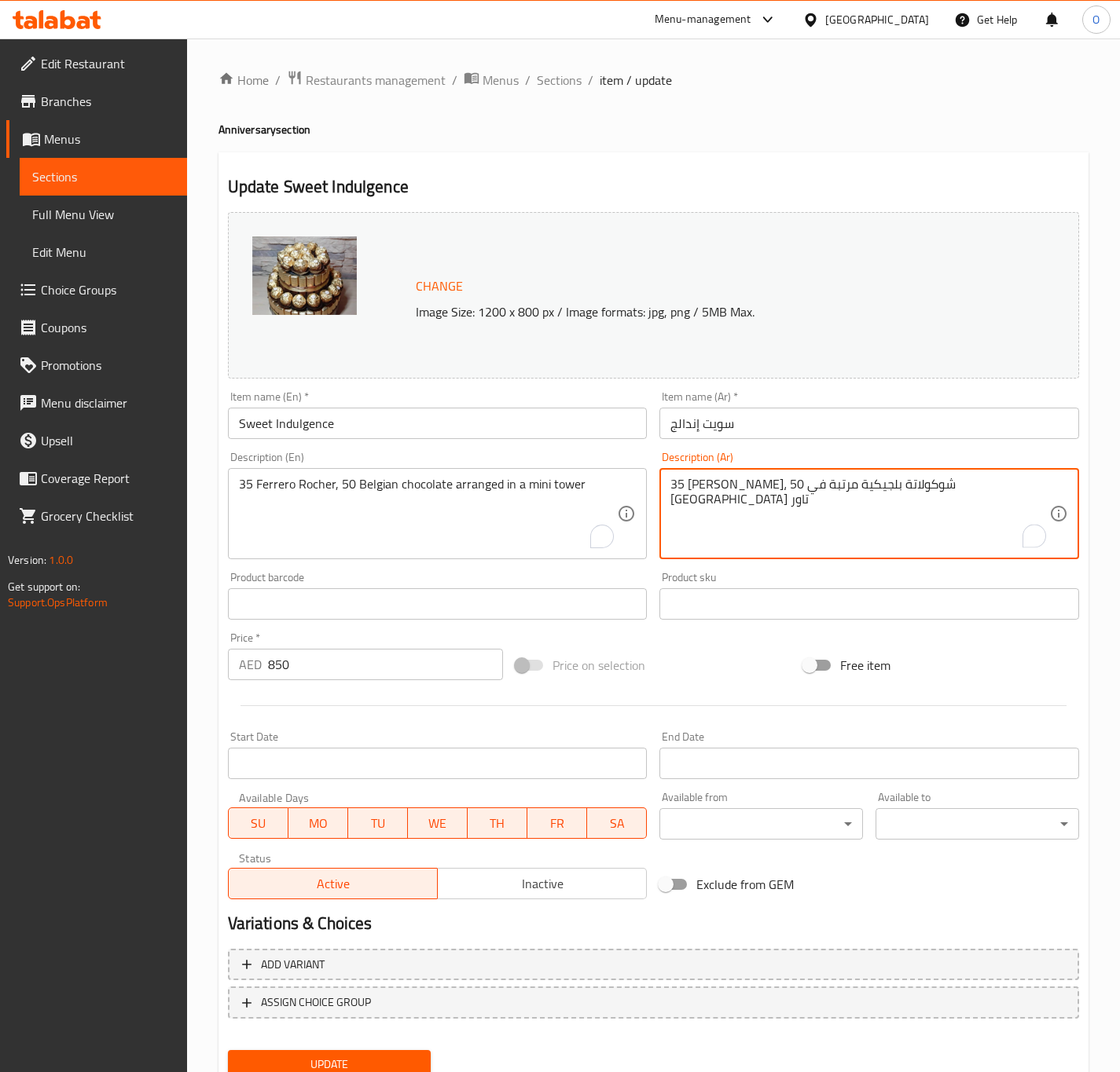
type textarea "35 [PERSON_NAME]، 50 شوكولاتة بلجيكية مرتبة في [GEOGRAPHIC_DATA] تاور"
click at [542, 422] on input "Sweet Indulgence" at bounding box center [437, 423] width 419 height 31
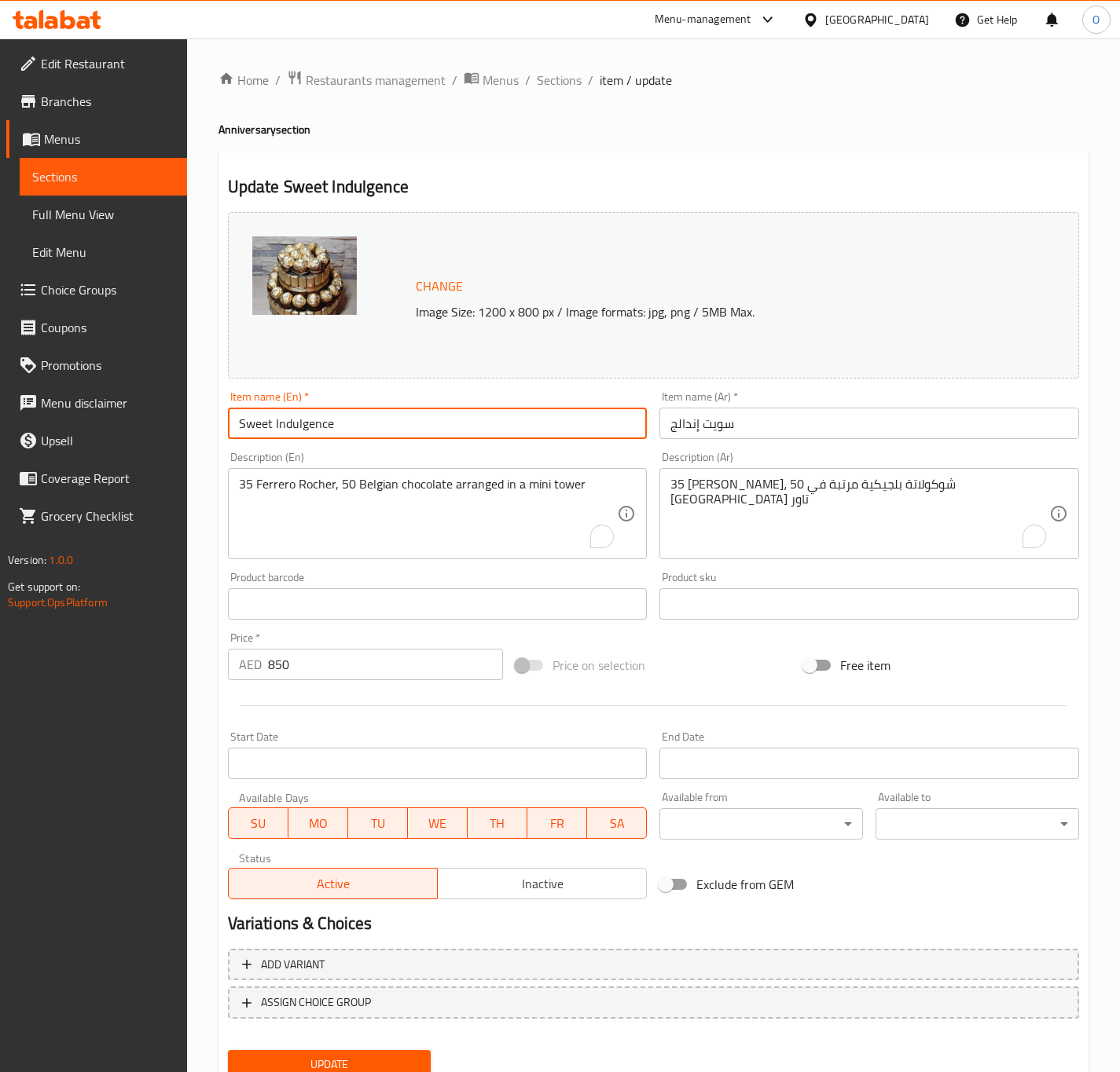
click at [228, 1050] on button "Update" at bounding box center [330, 1064] width 203 height 29
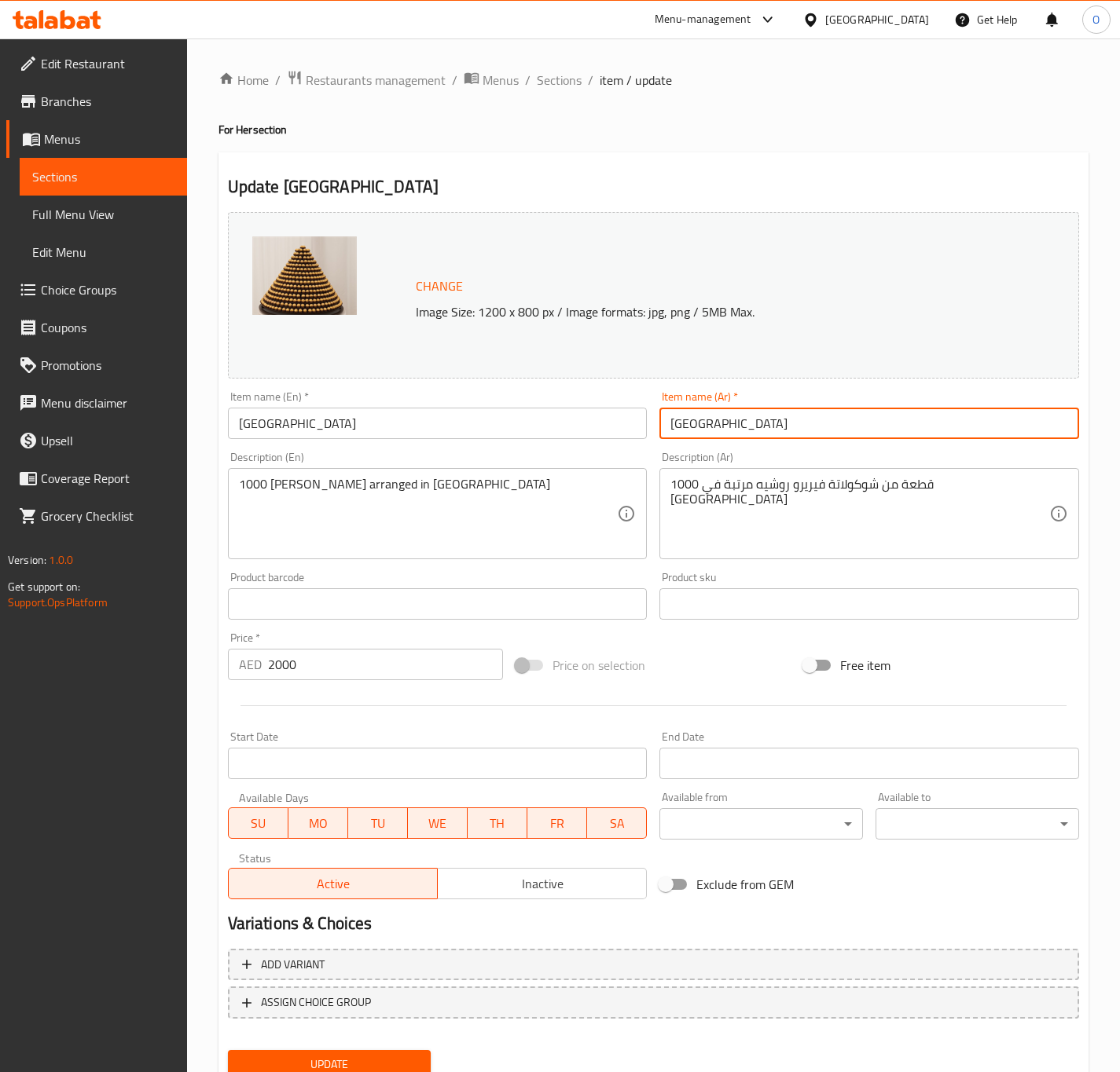
click at [734, 430] on input "[GEOGRAPHIC_DATA]" at bounding box center [868, 423] width 419 height 31
click at [713, 420] on input "[GEOGRAPHIC_DATA]" at bounding box center [868, 423] width 419 height 31
type input "[PERSON_NAME]"
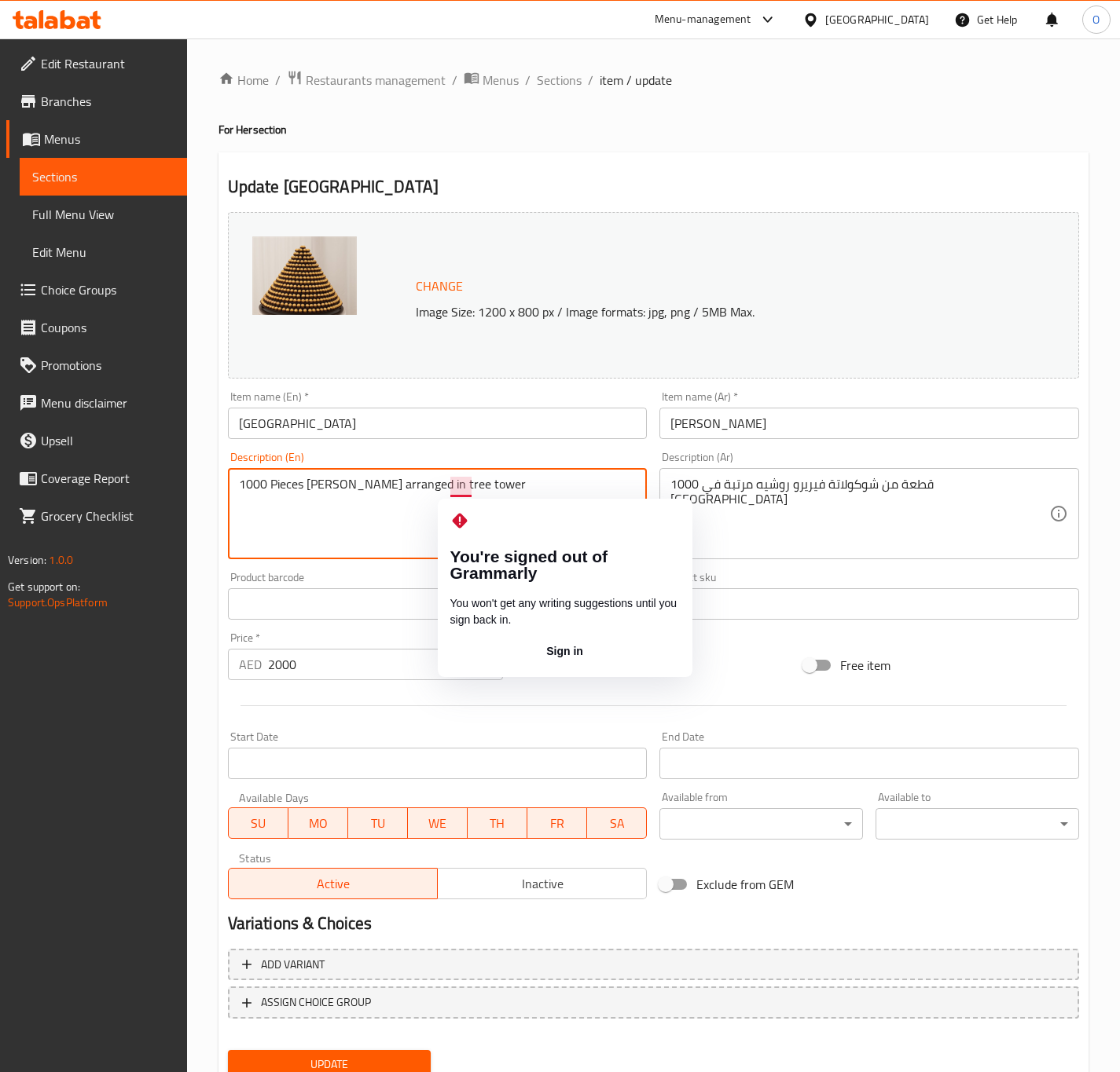
click at [492, 488] on textarea "1000 Pieces [PERSON_NAME] arranged in tree tower" at bounding box center [428, 514] width 378 height 75
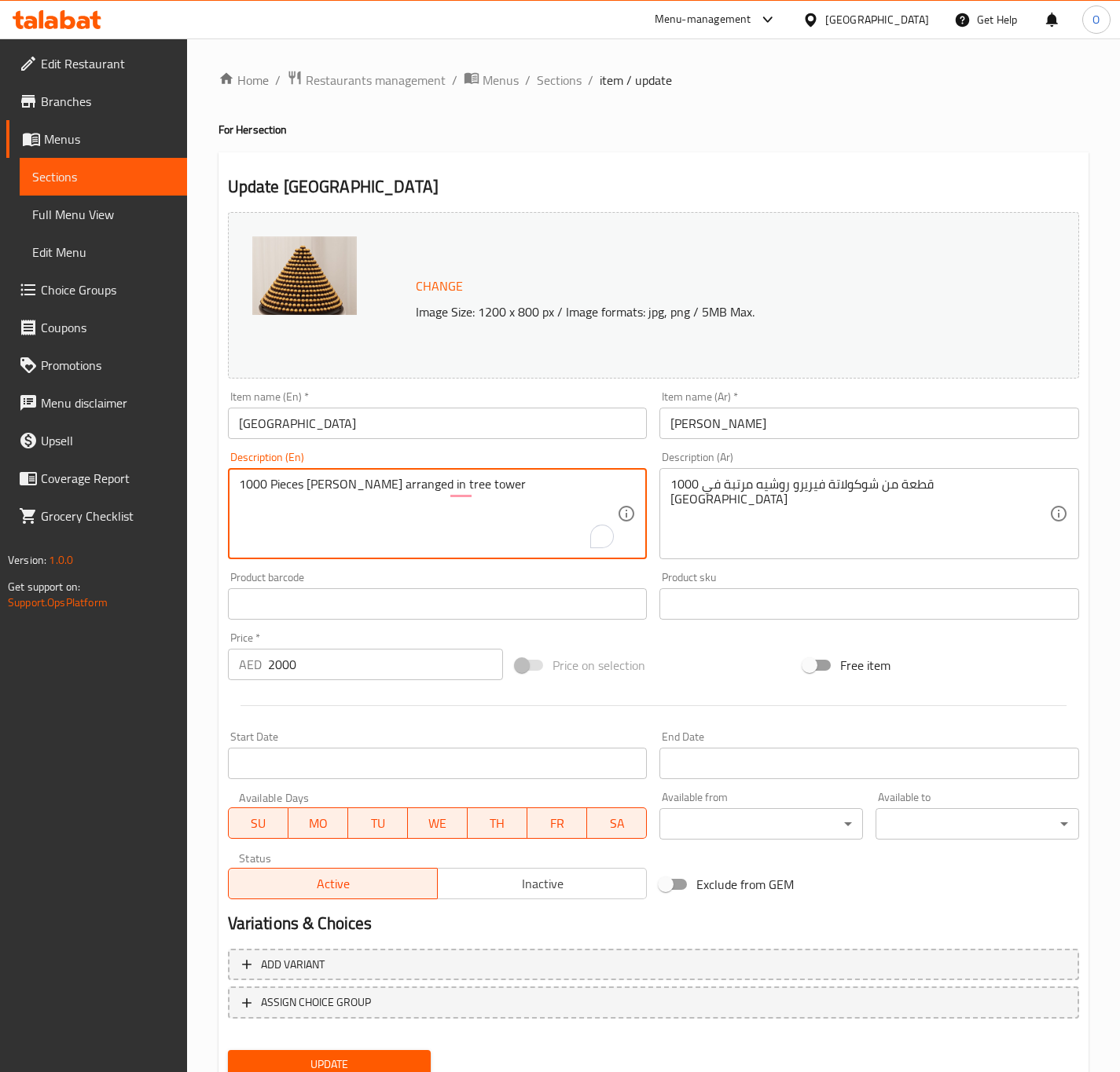
type textarea "1000 Pieces [PERSON_NAME] arranged in tree tower"
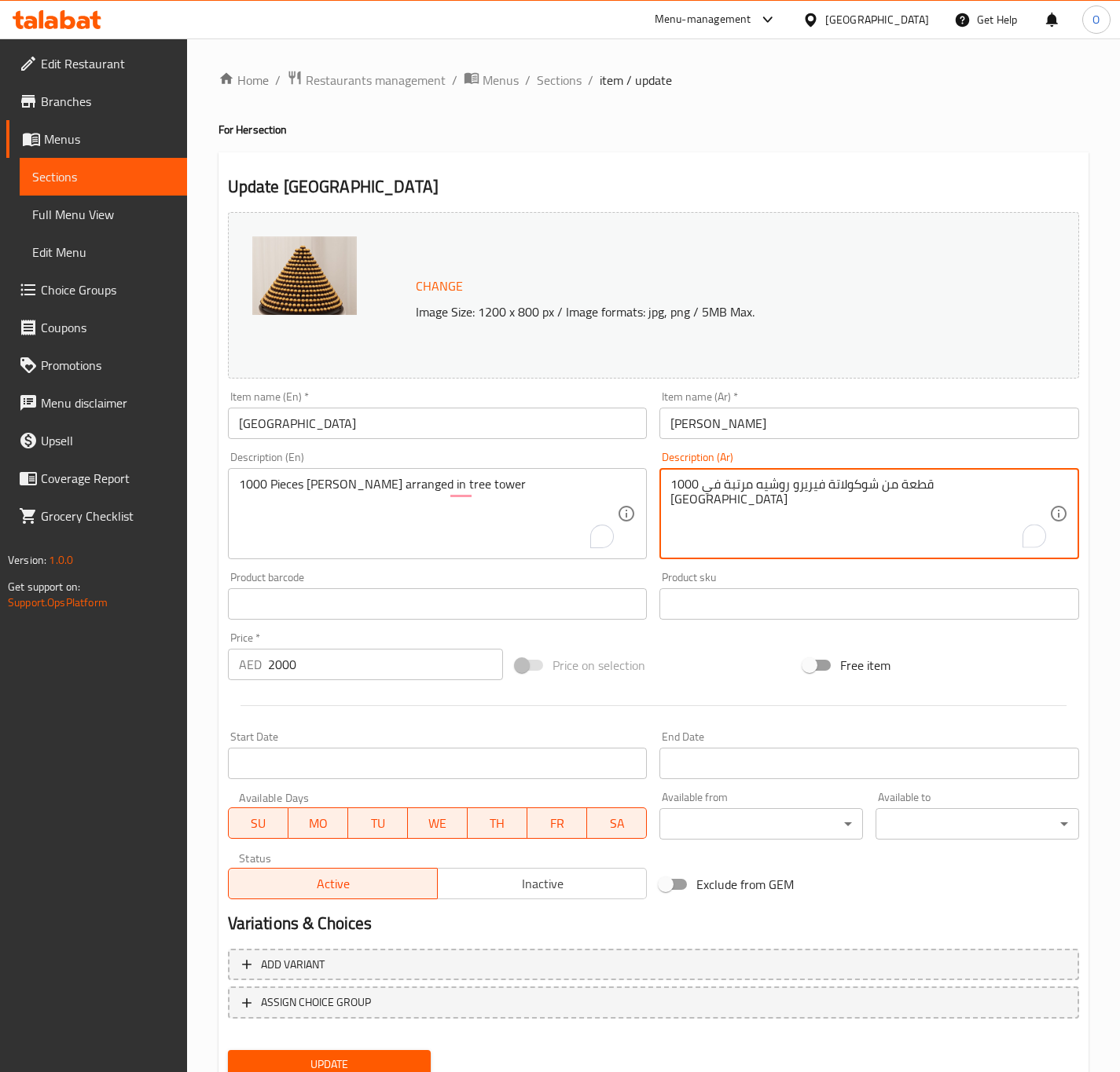
drag, startPoint x: 758, startPoint y: 479, endPoint x: 704, endPoint y: 484, distance: 54.2
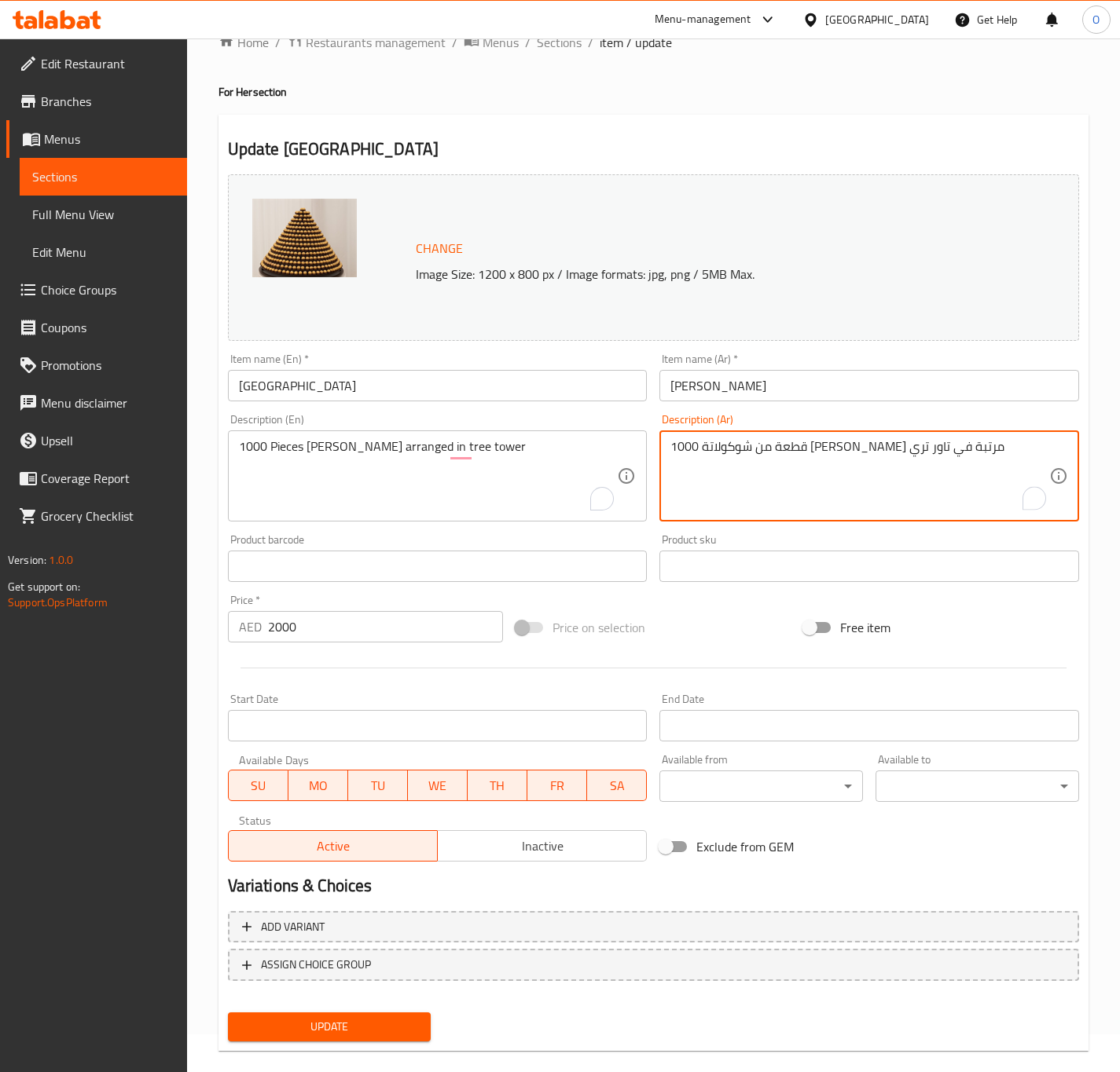
scroll to position [59, 0]
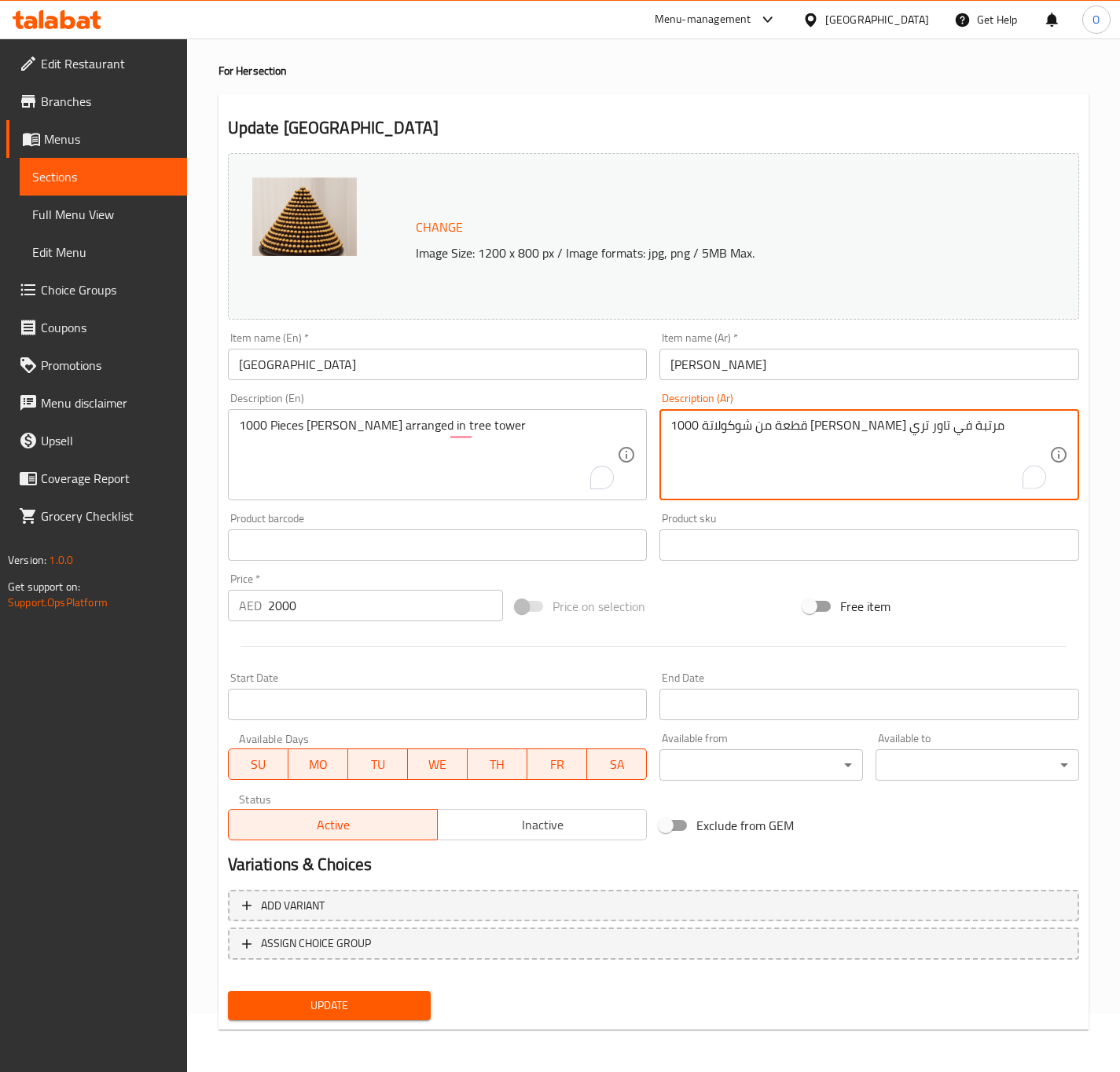
type textarea "1000 قطعة من شوكولاتة [PERSON_NAME] مرتبة في تاور تري"
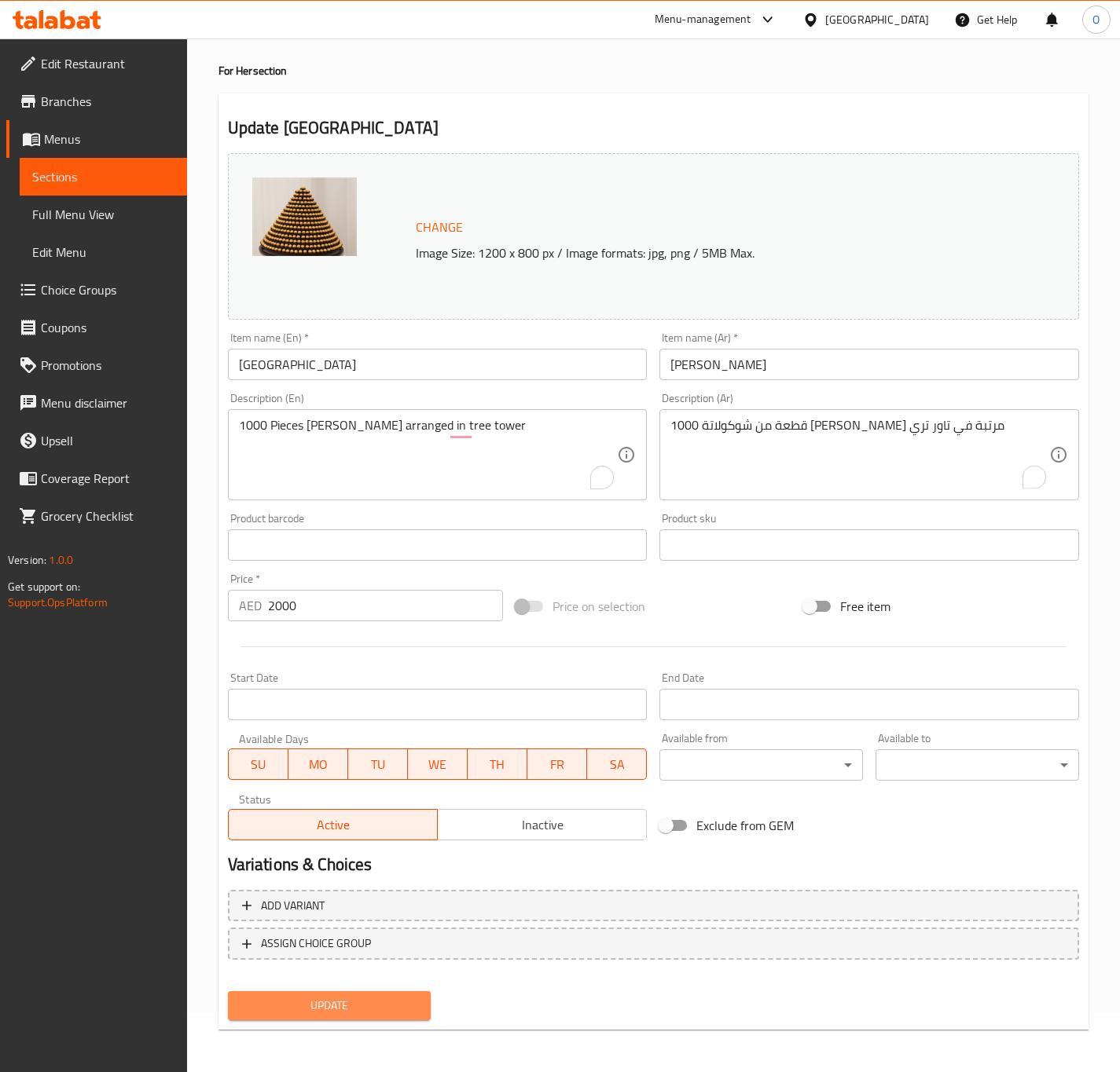
click at [299, 1016] on button "Update" at bounding box center [330, 1005] width 203 height 29
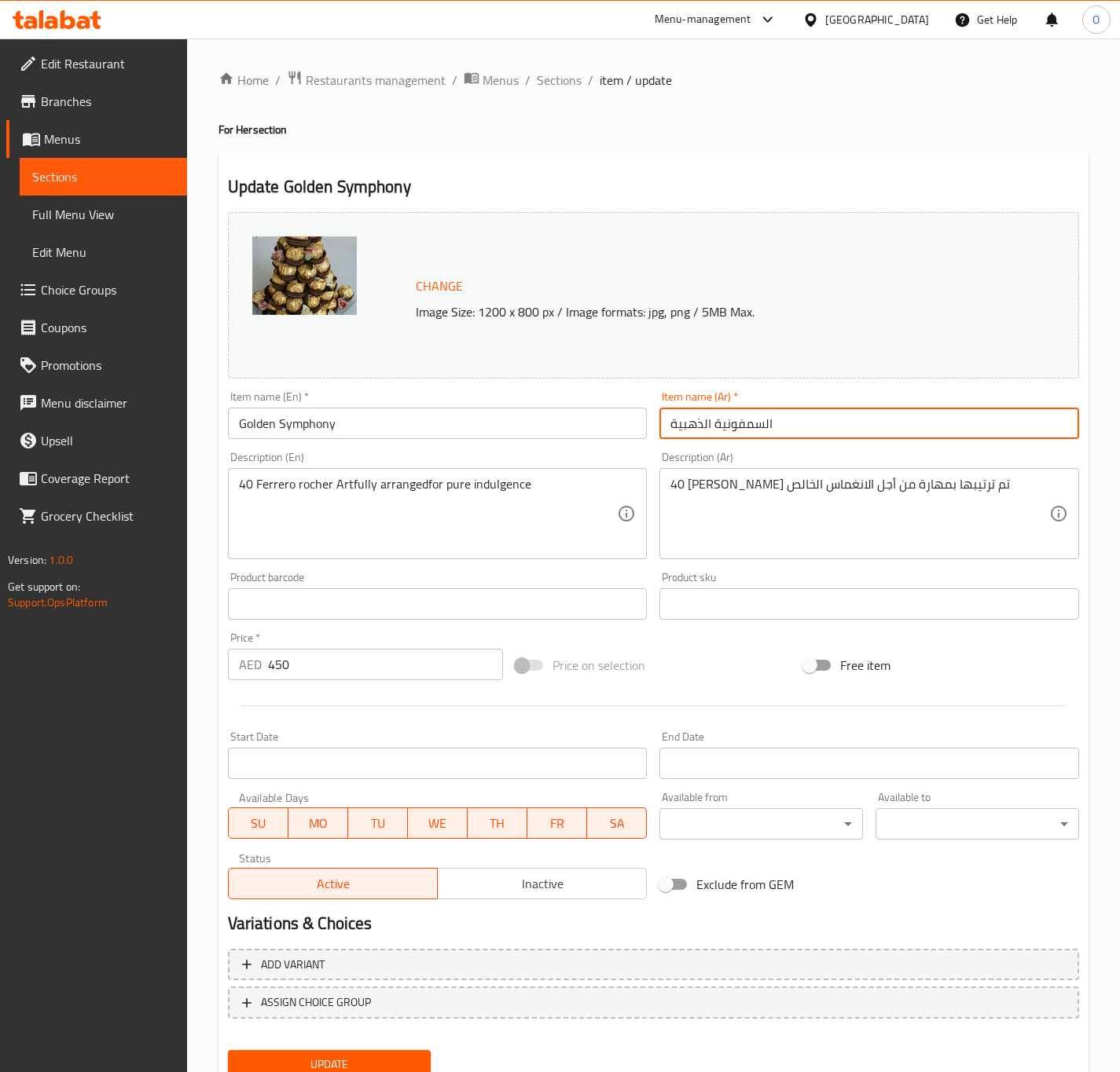
click at [682, 427] on input "السمفونية الذهبية" at bounding box center [868, 423] width 419 height 31
type input "[PERSON_NAME]"
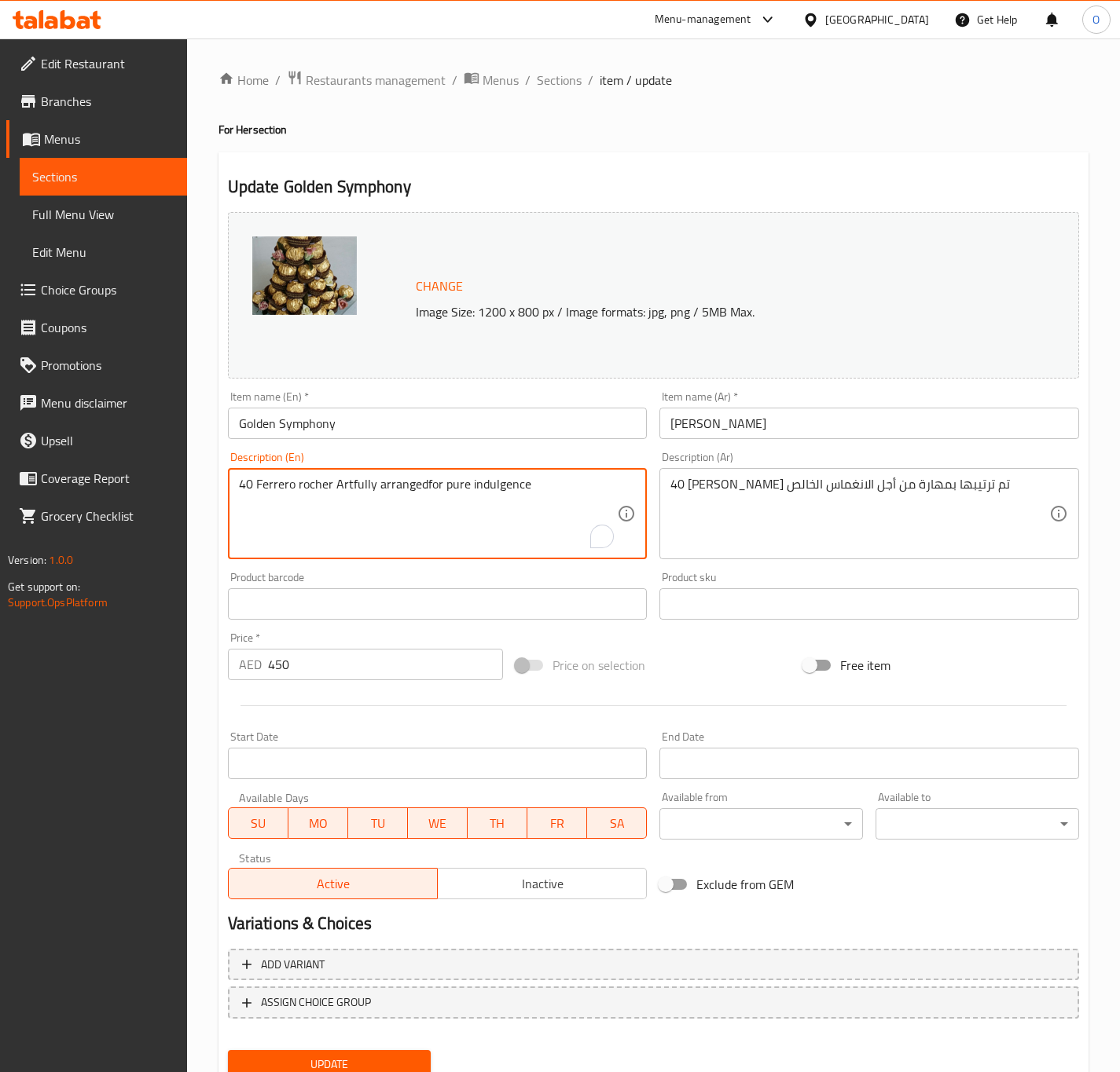
click at [380, 505] on textarea "40 Ferrero rocher Artfully arrangedfor pure indulgence" at bounding box center [428, 514] width 378 height 75
click at [350, 528] on textarea "40 Ferrero rocher Artfully arrangedfor pure indulgence" at bounding box center [428, 514] width 378 height 75
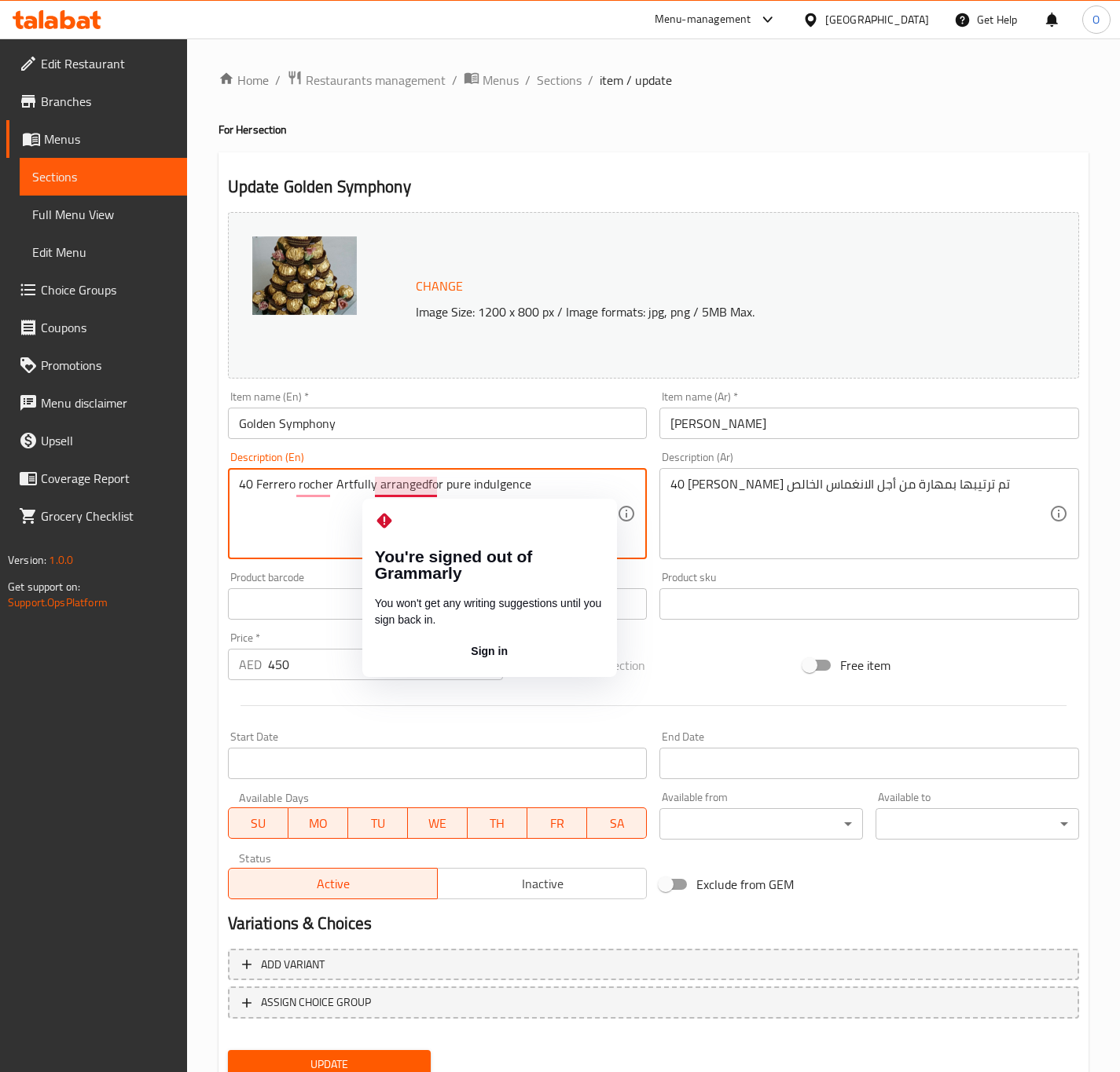
click at [422, 479] on textarea "40 Ferrero rocher Artfully arrangedfor pure indulgence" at bounding box center [428, 514] width 378 height 75
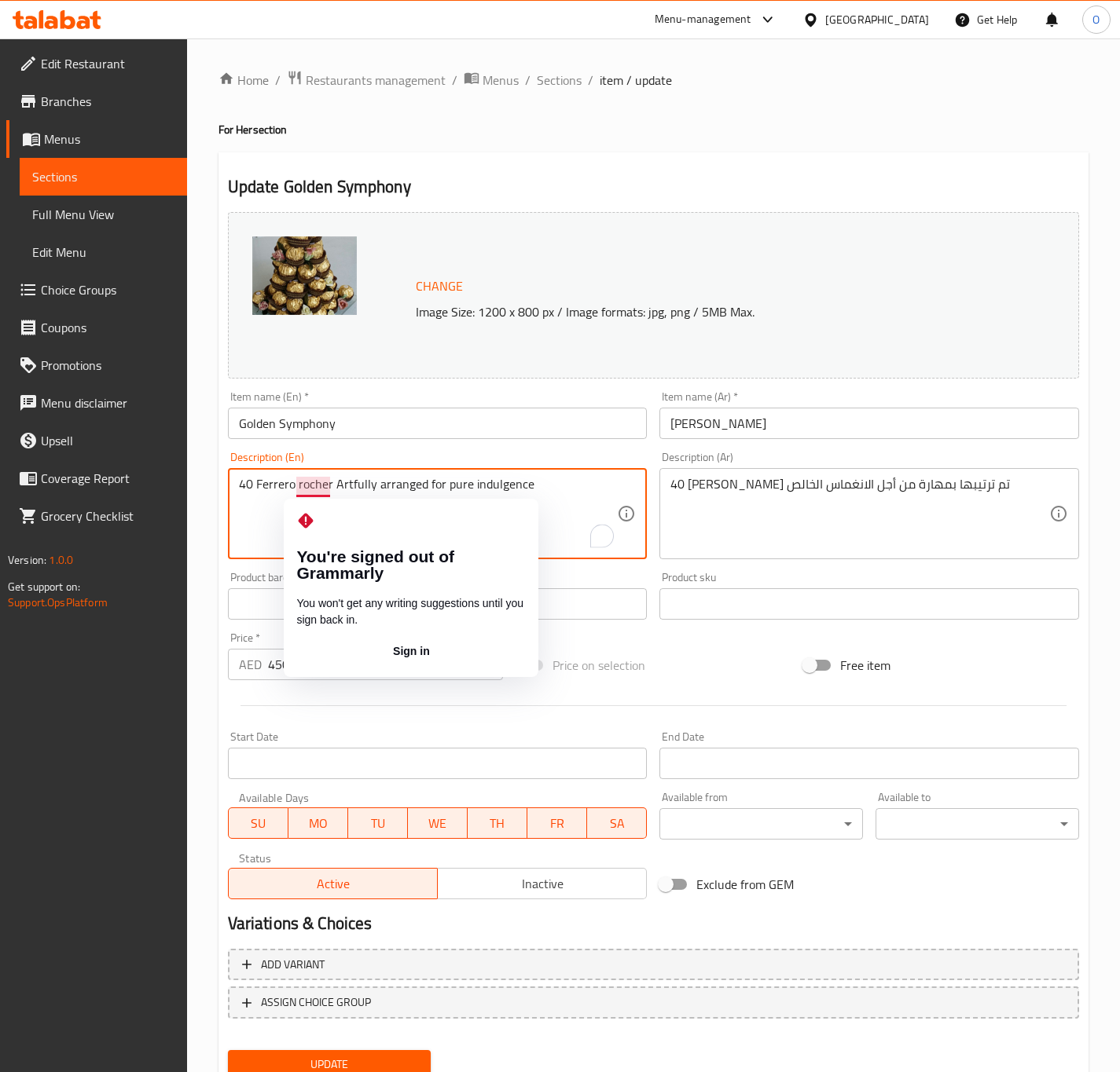
click at [297, 492] on textarea "40 Ferrero rocher Artfully arranged for pure indulgence" at bounding box center [428, 514] width 378 height 75
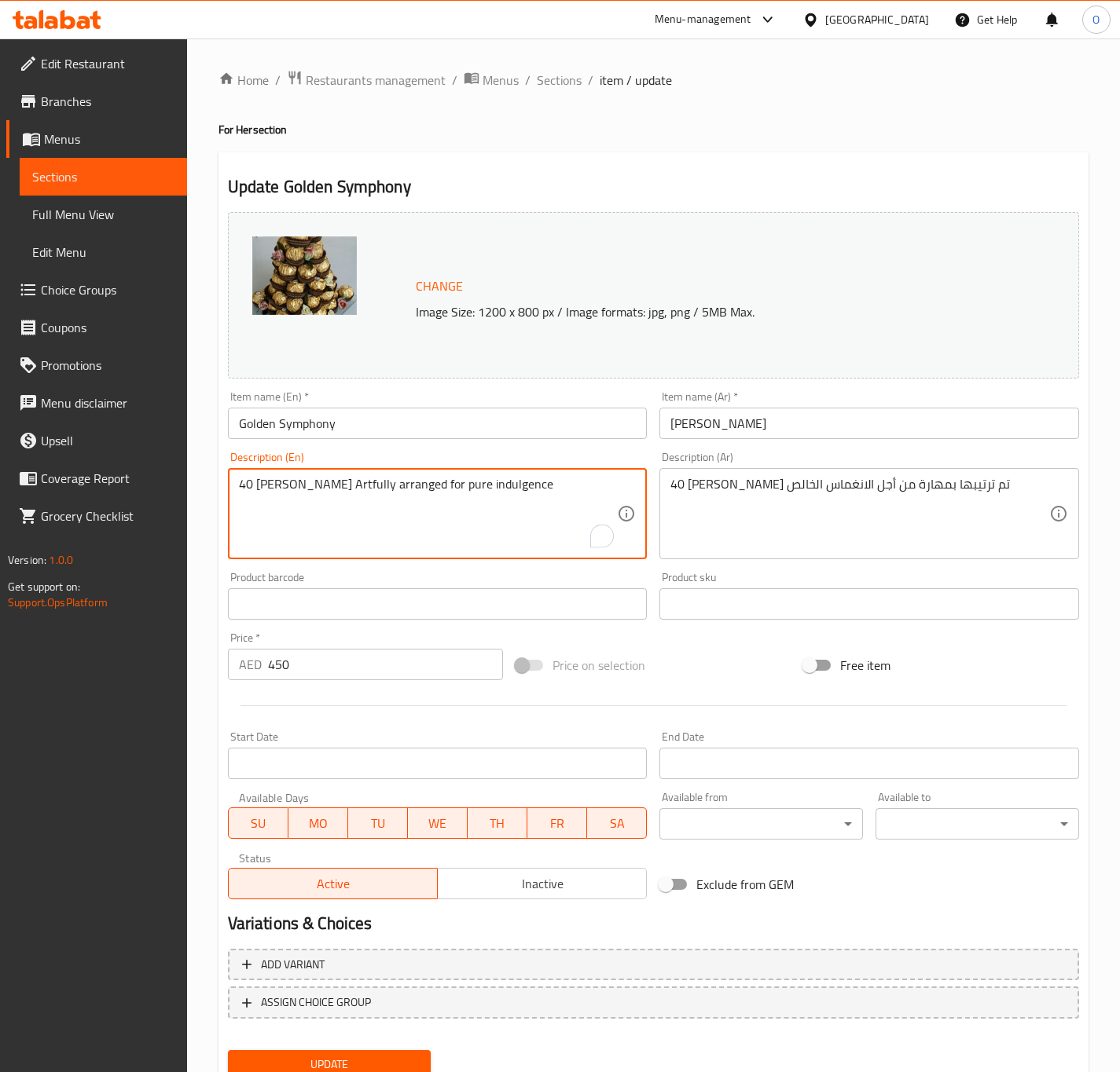
drag, startPoint x: 335, startPoint y: 484, endPoint x: 344, endPoint y: 474, distance: 13.5
click at [344, 474] on div "40 [PERSON_NAME] Artfully arranged for pure indulgence Description (En)" at bounding box center [437, 514] width 419 height 91
click at [473, 538] on textarea "40 [PERSON_NAME] artfully arranged for pure indulgence" at bounding box center [428, 514] width 378 height 75
click at [473, 537] on textarea "40 Ferrero Rocher artfully arranged for pure indulgence" at bounding box center [428, 514] width 378 height 75
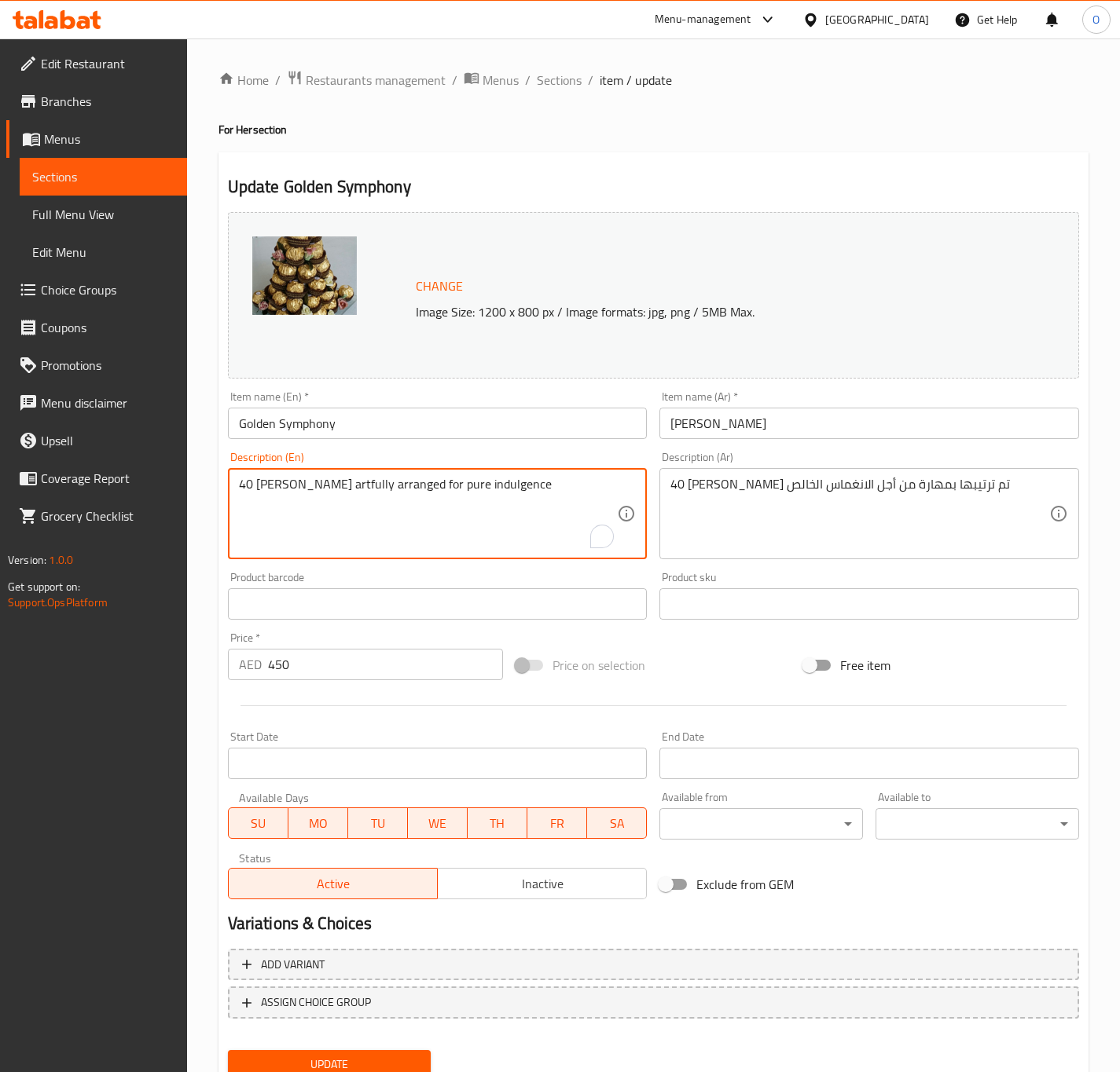
type textarea "40 Ferrero Rocher artfully arranged for pure indulgence"
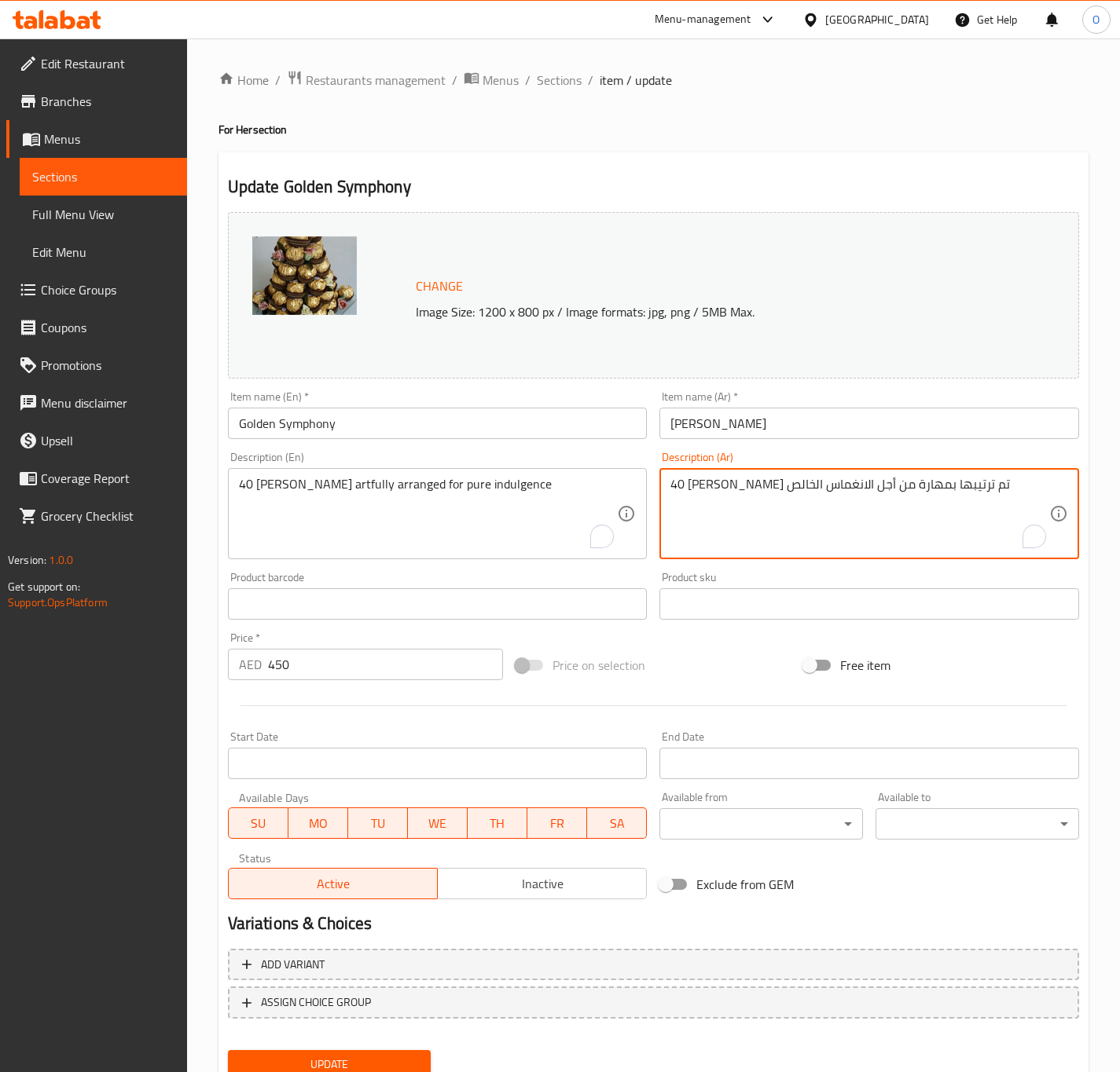
click at [726, 536] on textarea "40 فيريرو روشيه تم ترتيبها بمهارة من أجل الانغماس الخالص" at bounding box center [859, 514] width 378 height 75
click at [726, 537] on textarea "40 فيريرو روشيه تم ترتيبها بمهارة من أجل الانغماس الخالص" at bounding box center [859, 514] width 378 height 75
paste textarea "ستمتاع"
click at [913, 507] on textarea "40 فيريرو روشيه تم ترتيبها بمهارة من أجل الاستمتاع الخالص" at bounding box center [859, 514] width 378 height 75
click at [863, 530] on textarea "40 فيريرو روشيه تم ترتيبها بمهارة من أجل الاستمتاع الخالص" at bounding box center [859, 514] width 378 height 75
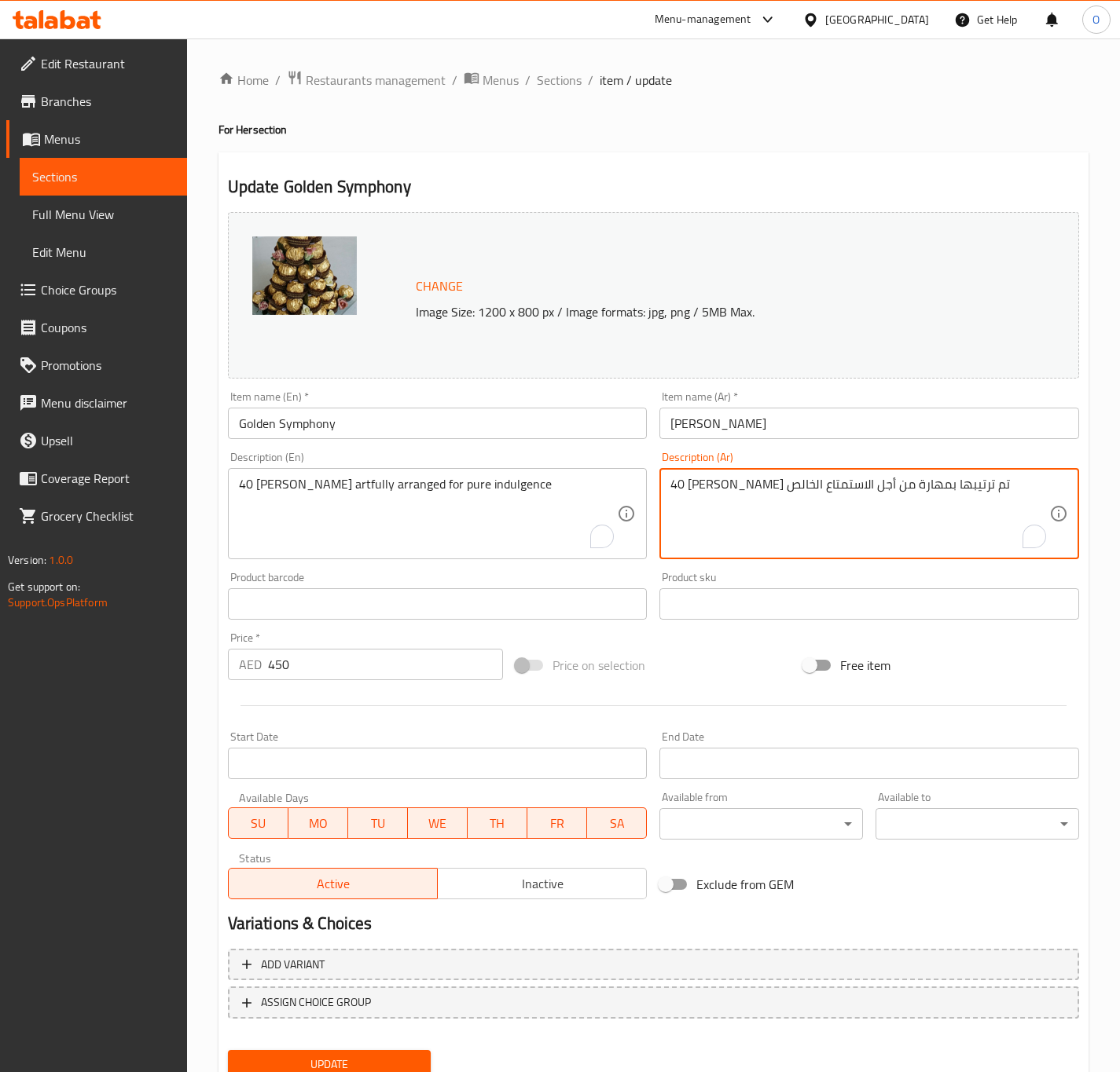
type textarea "40 فيريرو روشيه تم ترتيبها بمهارة من أجل الاستمتاع الخالص"
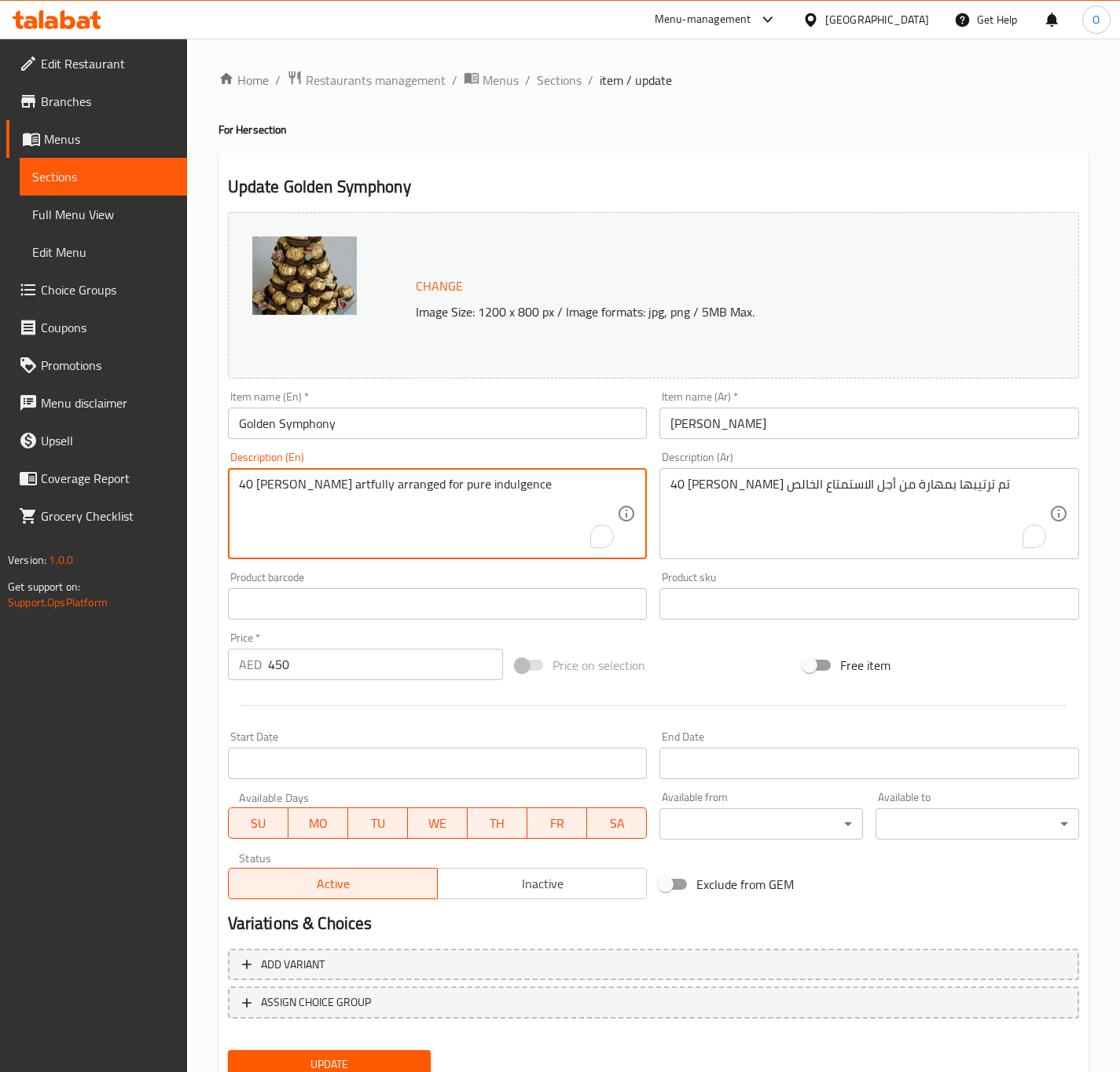
click at [357, 493] on textarea "40 Ferrero Rocher artfully arranged for pure indulgence" at bounding box center [428, 514] width 378 height 75
click at [336, 487] on textarea "40 Ferrero Rocher artfully arranged for pure indulgence" at bounding box center [428, 514] width 378 height 75
drag, startPoint x: 336, startPoint y: 487, endPoint x: 606, endPoint y: 468, distance: 270.7
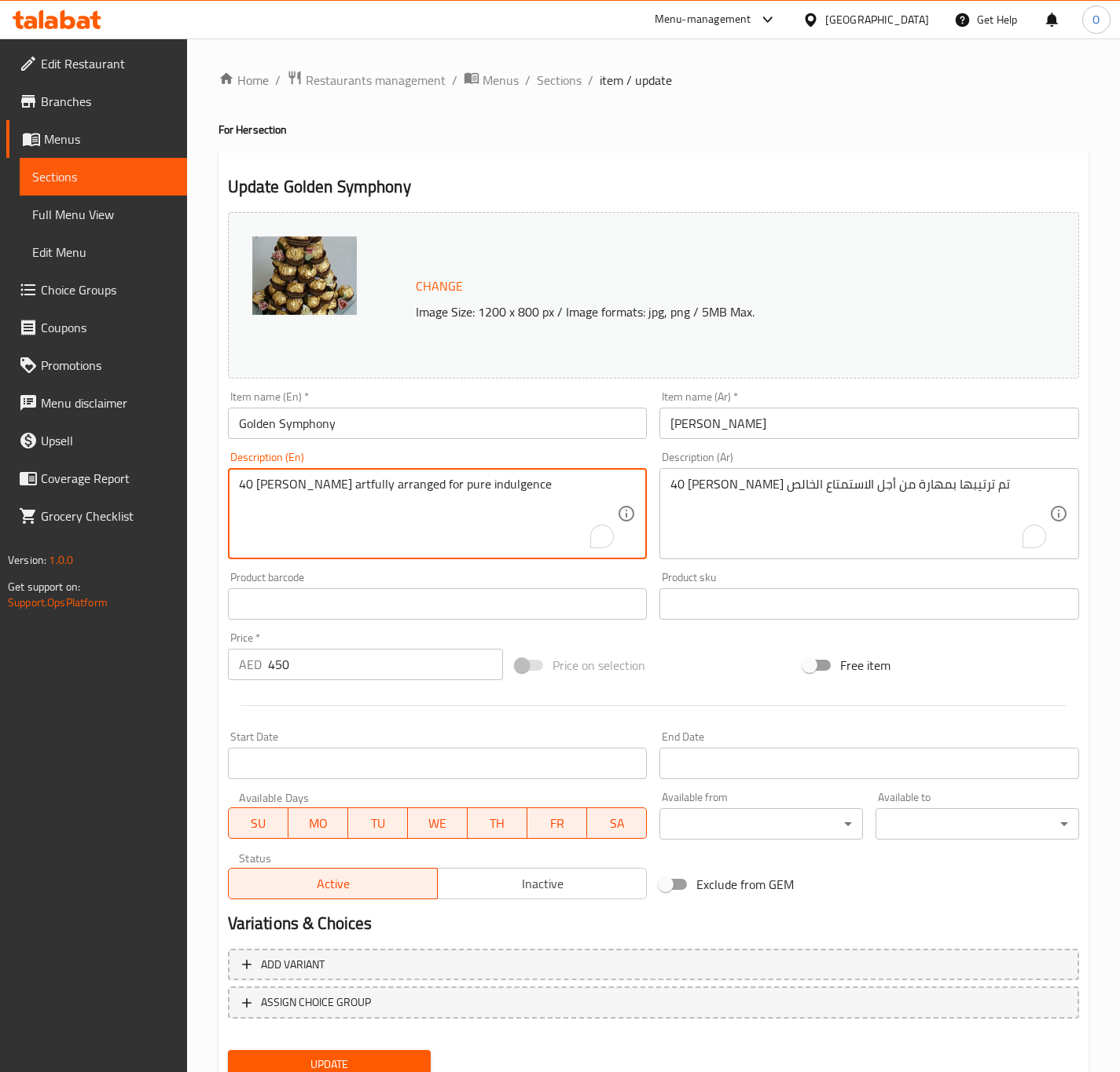
click at [606, 468] on div "Description (En) 40 Ferrero Rocher artfully arranged for pure indulgence Descri…" at bounding box center [437, 505] width 419 height 107
click at [428, 487] on textarea "40 Ferrero Rocher artfully arranged for pure indulgence" at bounding box center [428, 514] width 378 height 75
drag, startPoint x: 428, startPoint y: 487, endPoint x: 550, endPoint y: 483, distance: 122.1
click at [550, 483] on textarea "40 Ferrero Rocher artfully arranged for pure indulgence" at bounding box center [428, 514] width 378 height 75
type textarea "40 Ferrero Rocher artfully arranged."
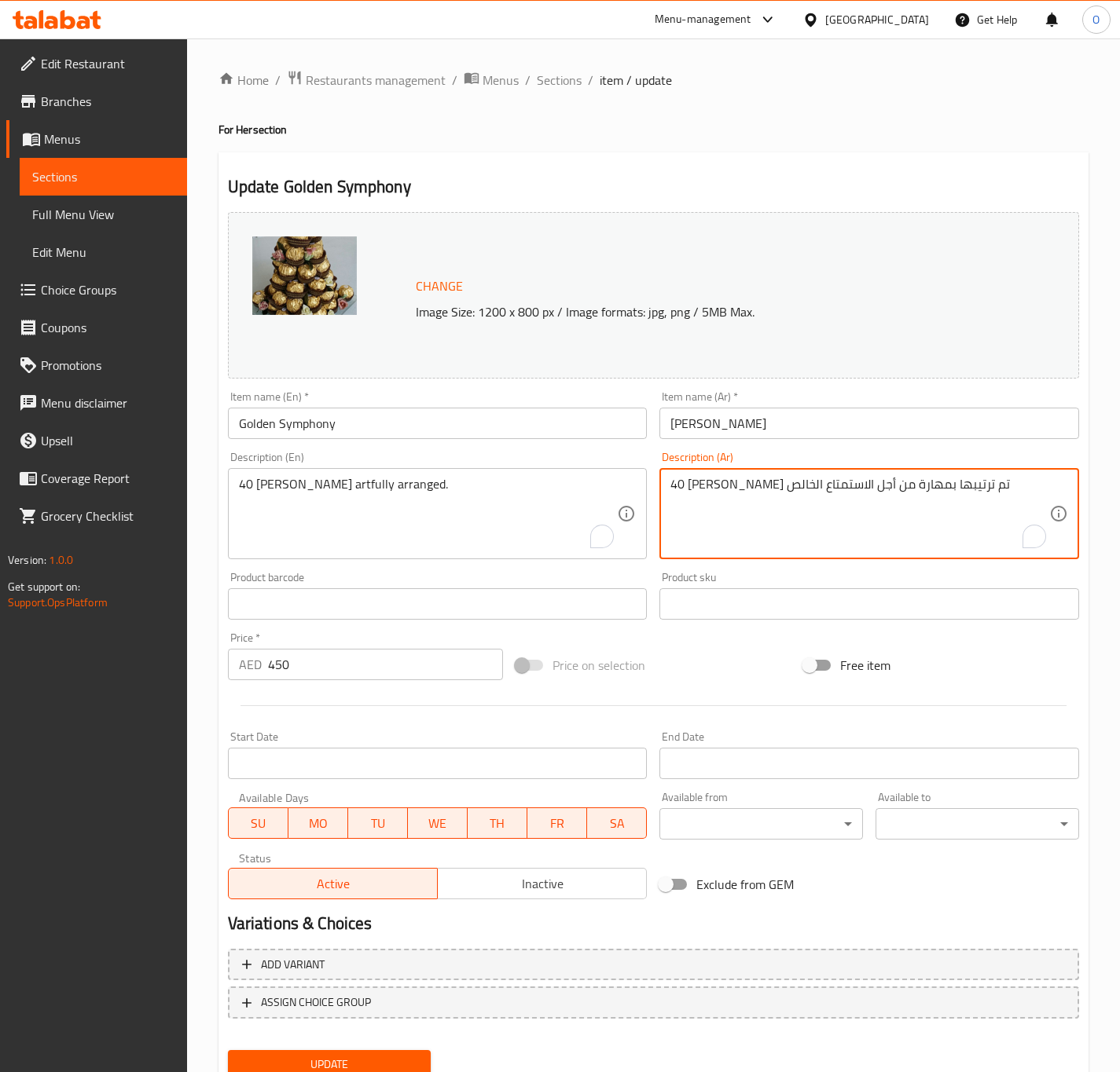
drag, startPoint x: 908, startPoint y: 476, endPoint x: 668, endPoint y: 488, distance: 240.3
click at [668, 488] on div "40 فيريرو روشيه تم ترتيبها بمهارة من أجل الاستمتاع الخالص Description (Ar)" at bounding box center [868, 514] width 419 height 91
click at [688, 487] on textarea "40 فيريرو روشيه تم ترتيبها بمهارة من أجل الاستمتاع الخالص" at bounding box center [859, 514] width 378 height 75
drag, startPoint x: 688, startPoint y: 487, endPoint x: 908, endPoint y: 471, distance: 220.6
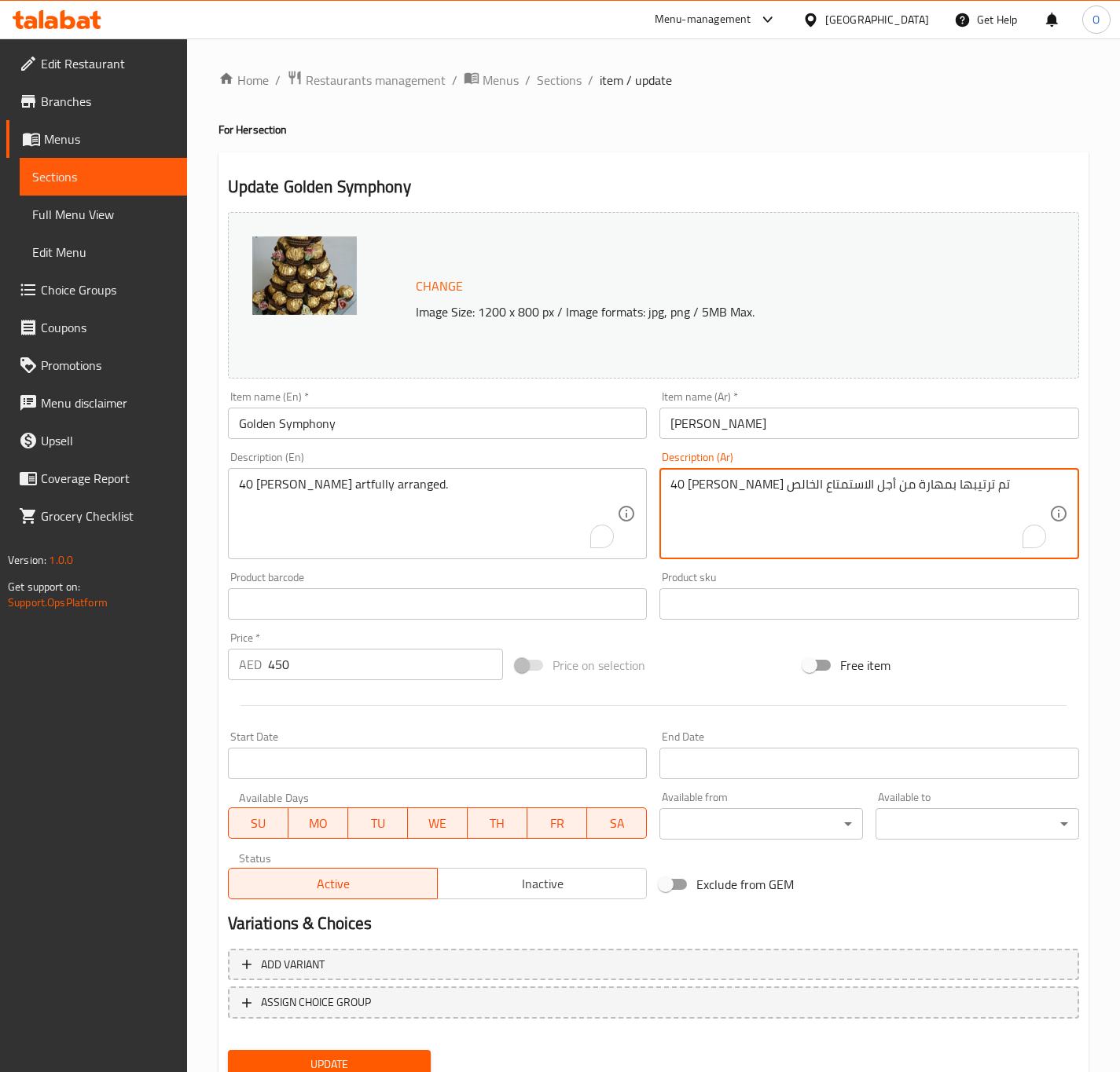
click at [908, 471] on div "40 فيريرو روشيه تم ترتيبها بمهارة من أجل الاستمتاع الخالص Description (Ar)" at bounding box center [868, 514] width 419 height 91
click at [718, 488] on textarea "40 فيريرو روشيه مرتبة أرفولي" at bounding box center [859, 514] width 378 height 75
type textarea "40 فيريرو روشيه مرتبة أرتفولي"
drag, startPoint x: 522, startPoint y: 432, endPoint x: 550, endPoint y: 418, distance: 31.3
click at [522, 431] on input "Golden Symphony" at bounding box center [437, 423] width 419 height 31
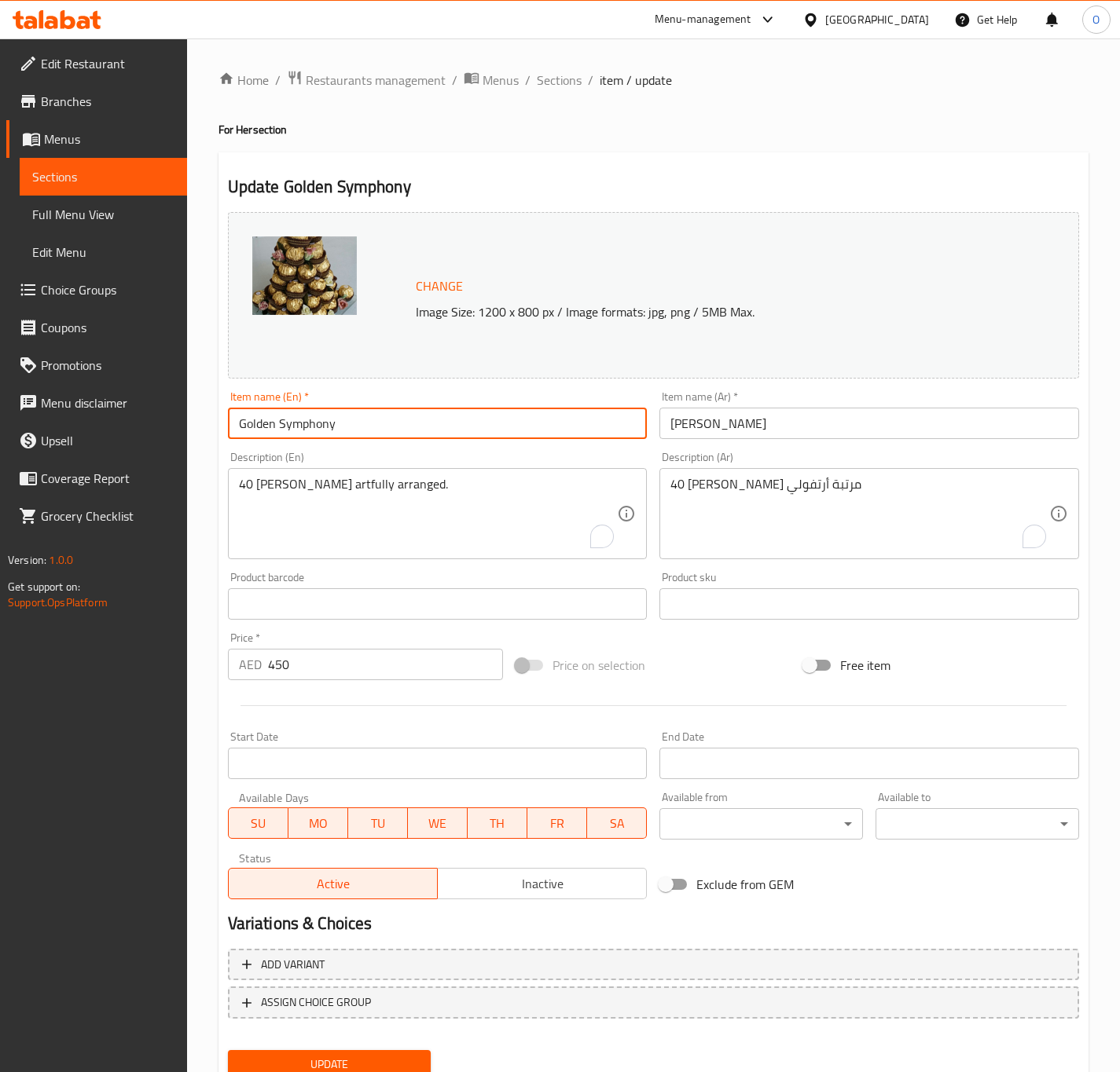
click at [228, 1050] on button "Update" at bounding box center [330, 1064] width 203 height 29
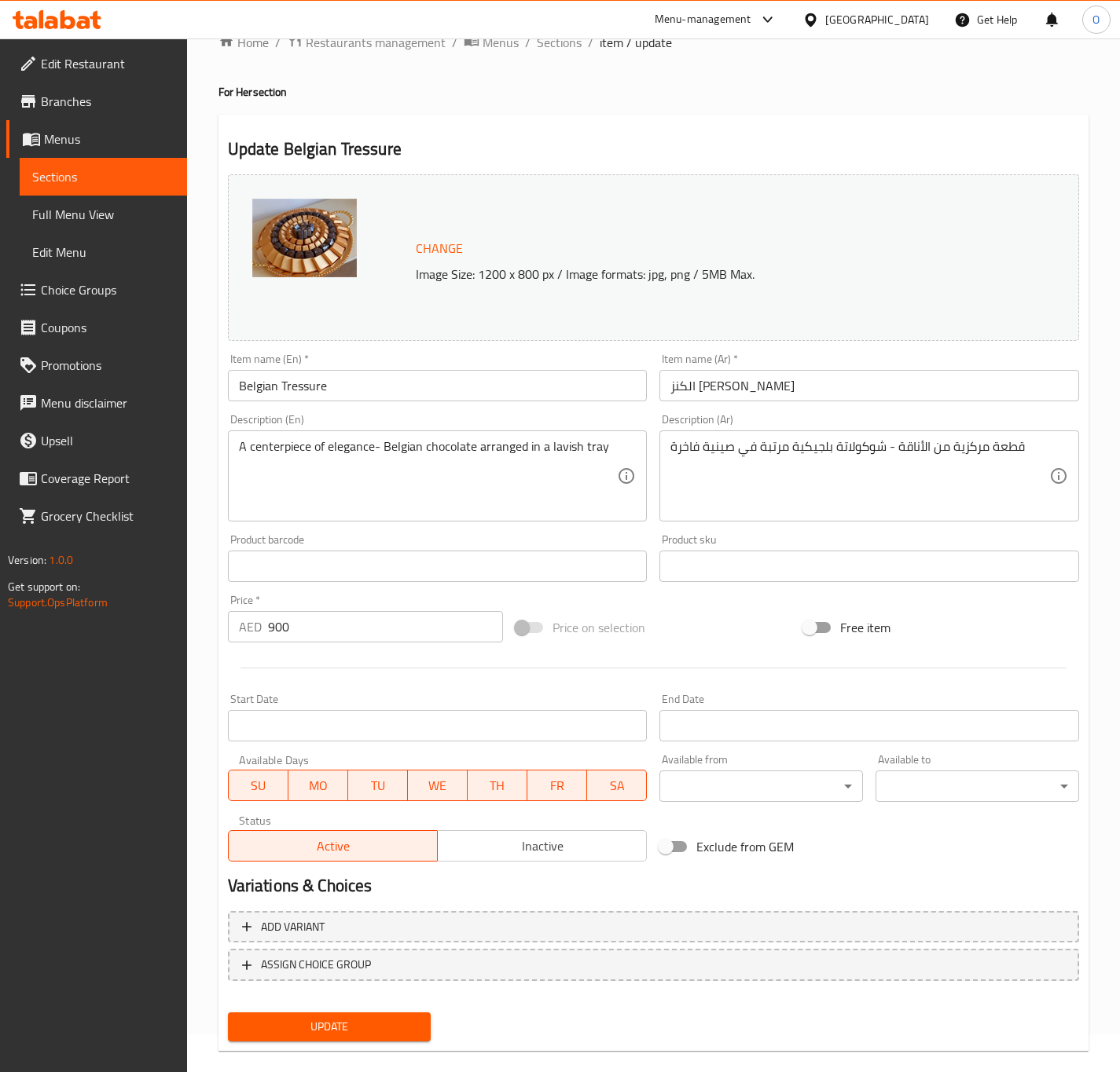
scroll to position [59, 0]
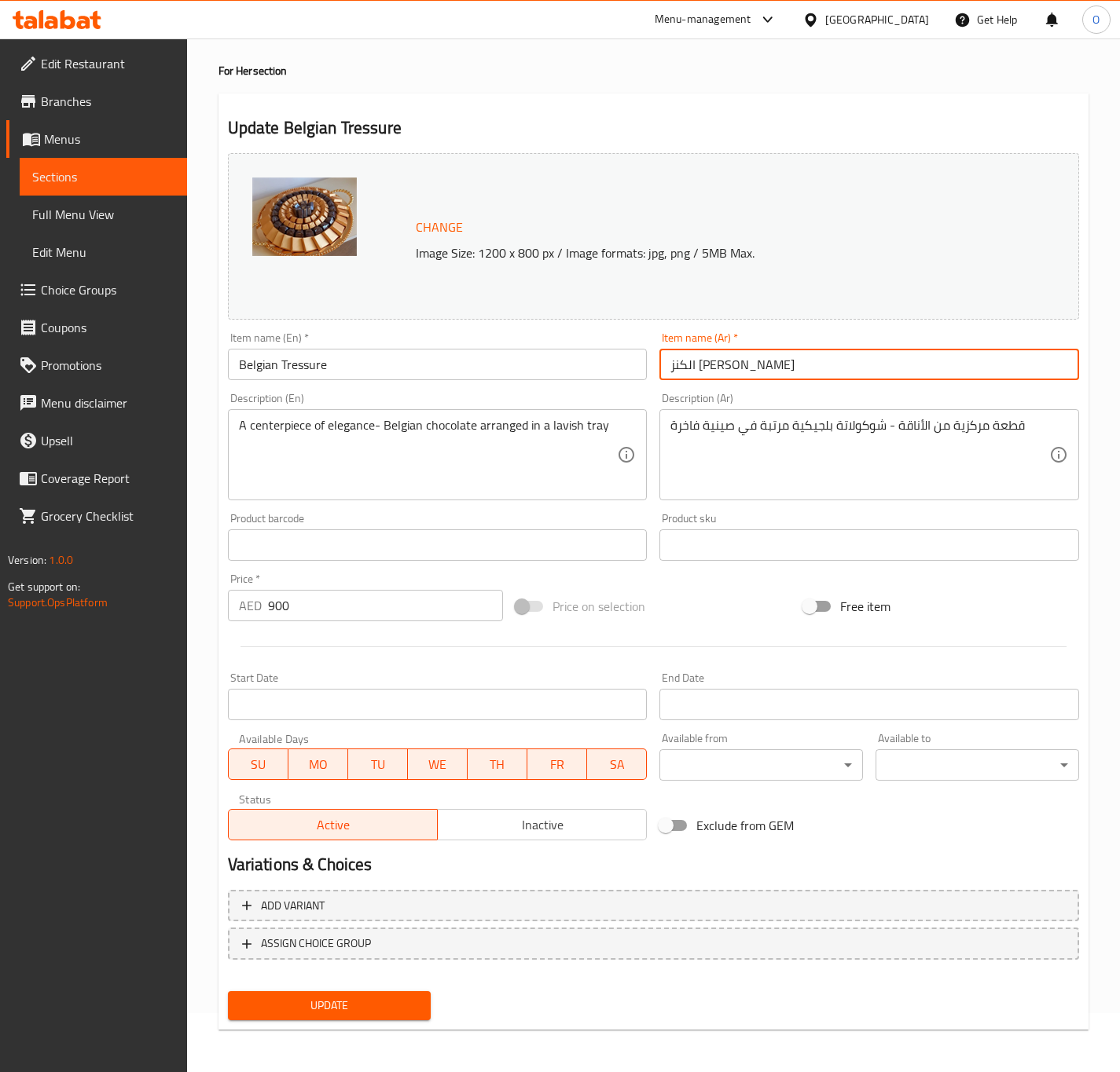
click at [733, 370] on input "الكنز البلجيكي" at bounding box center [868, 364] width 419 height 31
type input "تريجير بلجيكي"
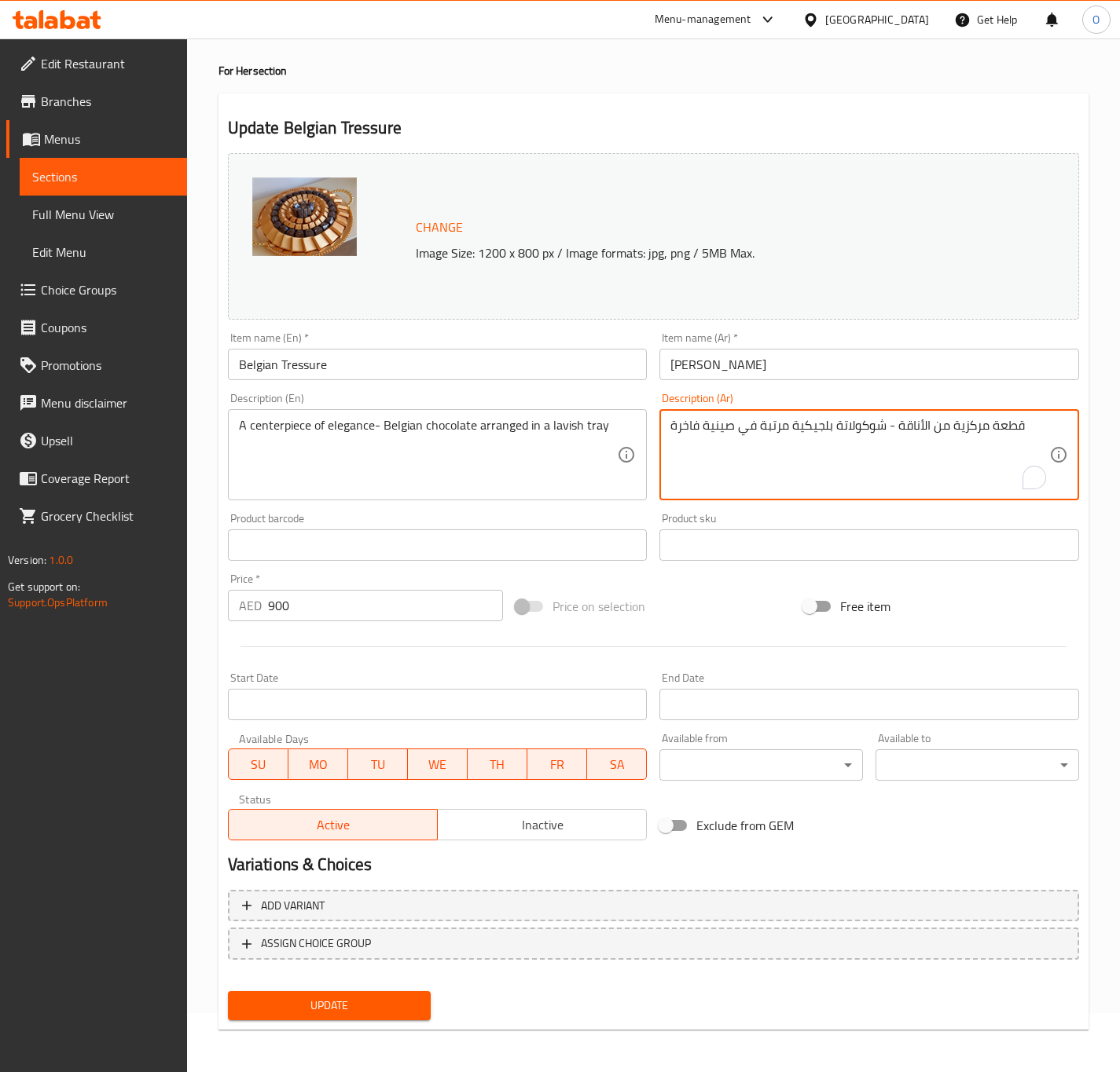
drag, startPoint x: 946, startPoint y: 430, endPoint x: 895, endPoint y: 428, distance: 51.0
click at [895, 428] on textarea "قطعة مركزية من الأناقة - شوكولاتة بلجيكية مرتبة في صينية فاخرة" at bounding box center [859, 455] width 378 height 75
type textarea "قطعة مركزية أوف إليجانس - شوكولاتة بلجيكية مرتبة في صينية فاخرة"
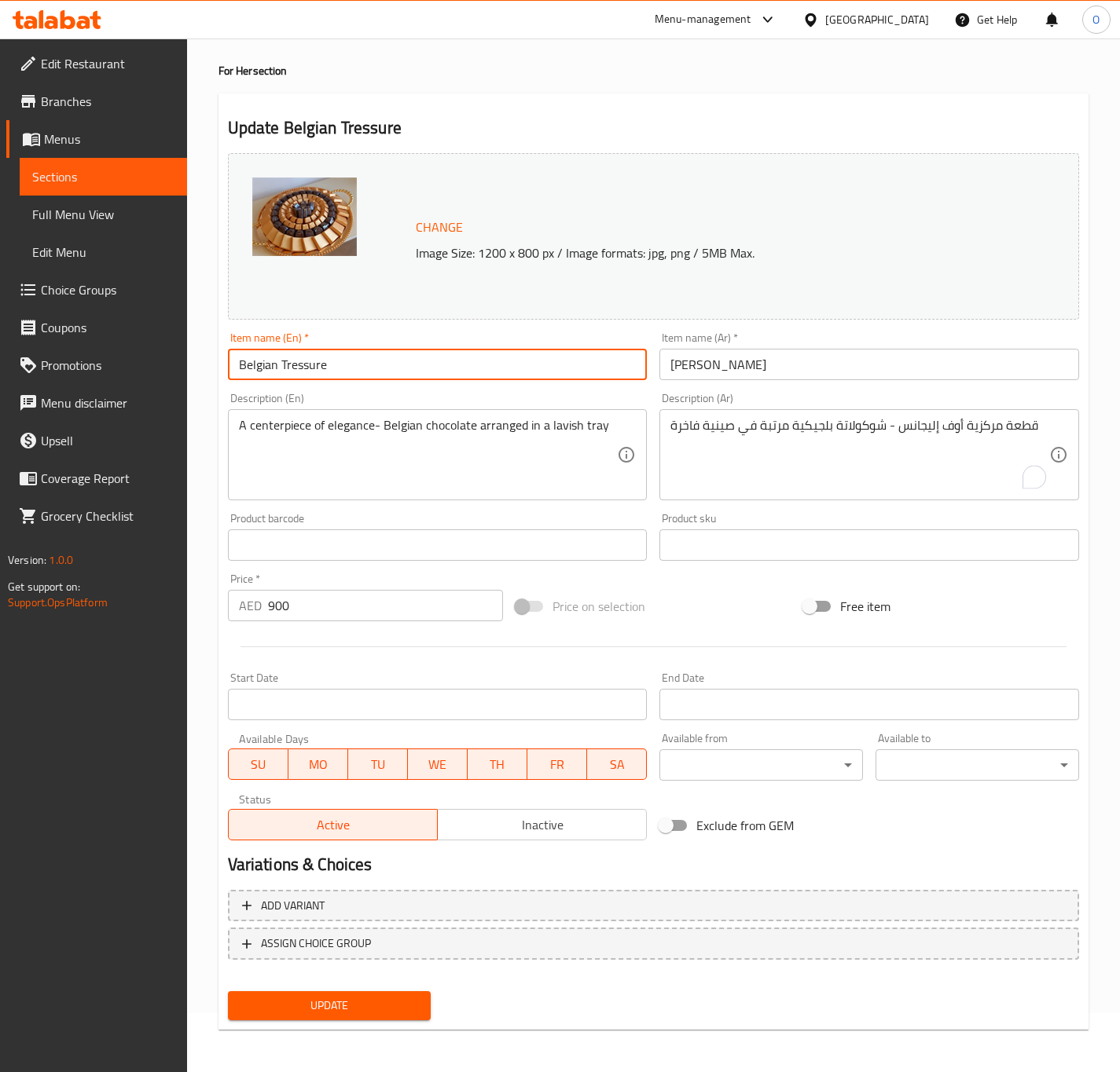
click at [533, 370] on input "Belgian Tressure" at bounding box center [437, 364] width 419 height 31
click at [228, 991] on button "Update" at bounding box center [330, 1005] width 203 height 29
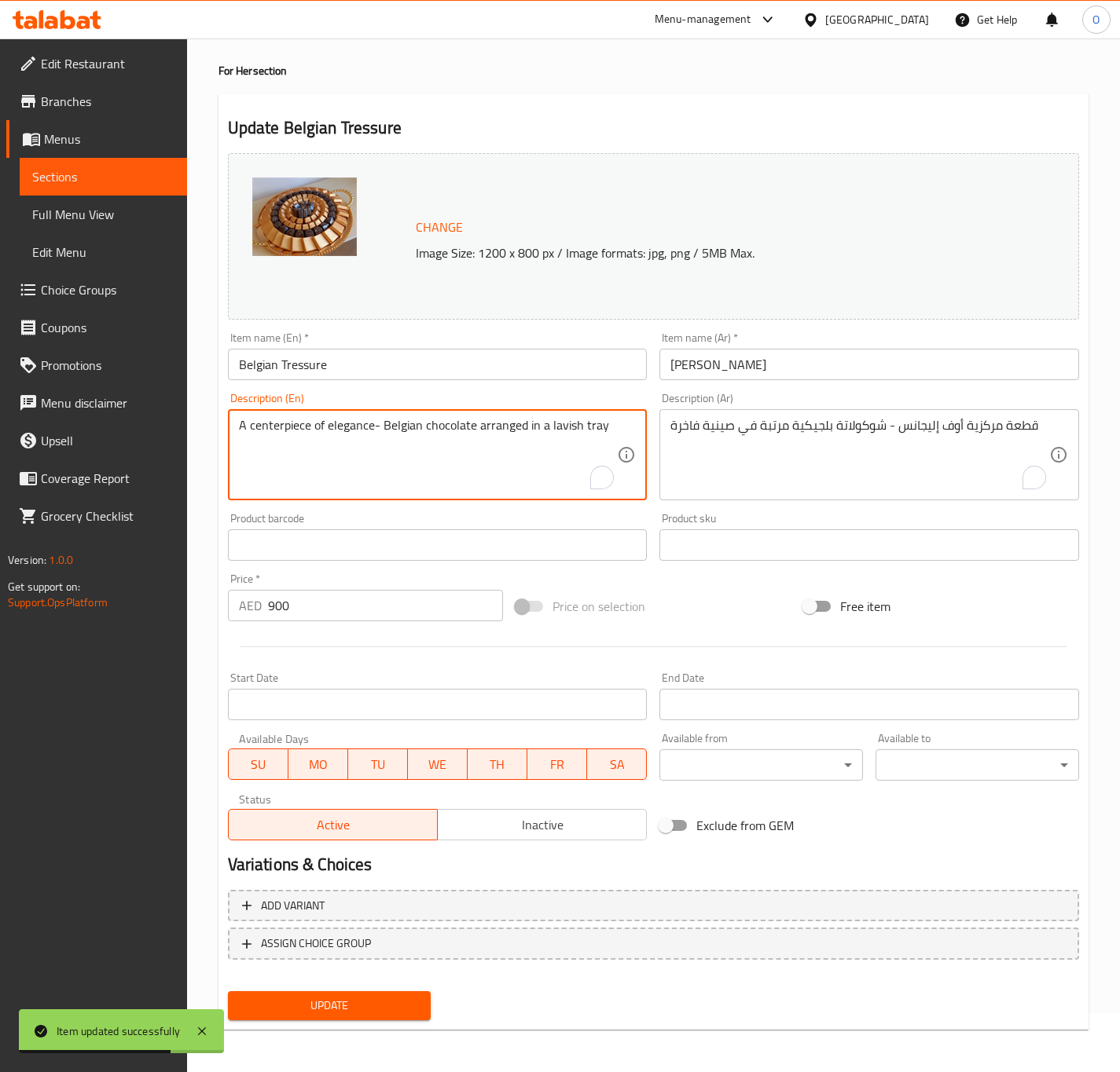
drag, startPoint x: 384, startPoint y: 424, endPoint x: -252, endPoint y: 389, distance: 637.0
type textarea "Belgian chocolate arranged in a lavish tray"
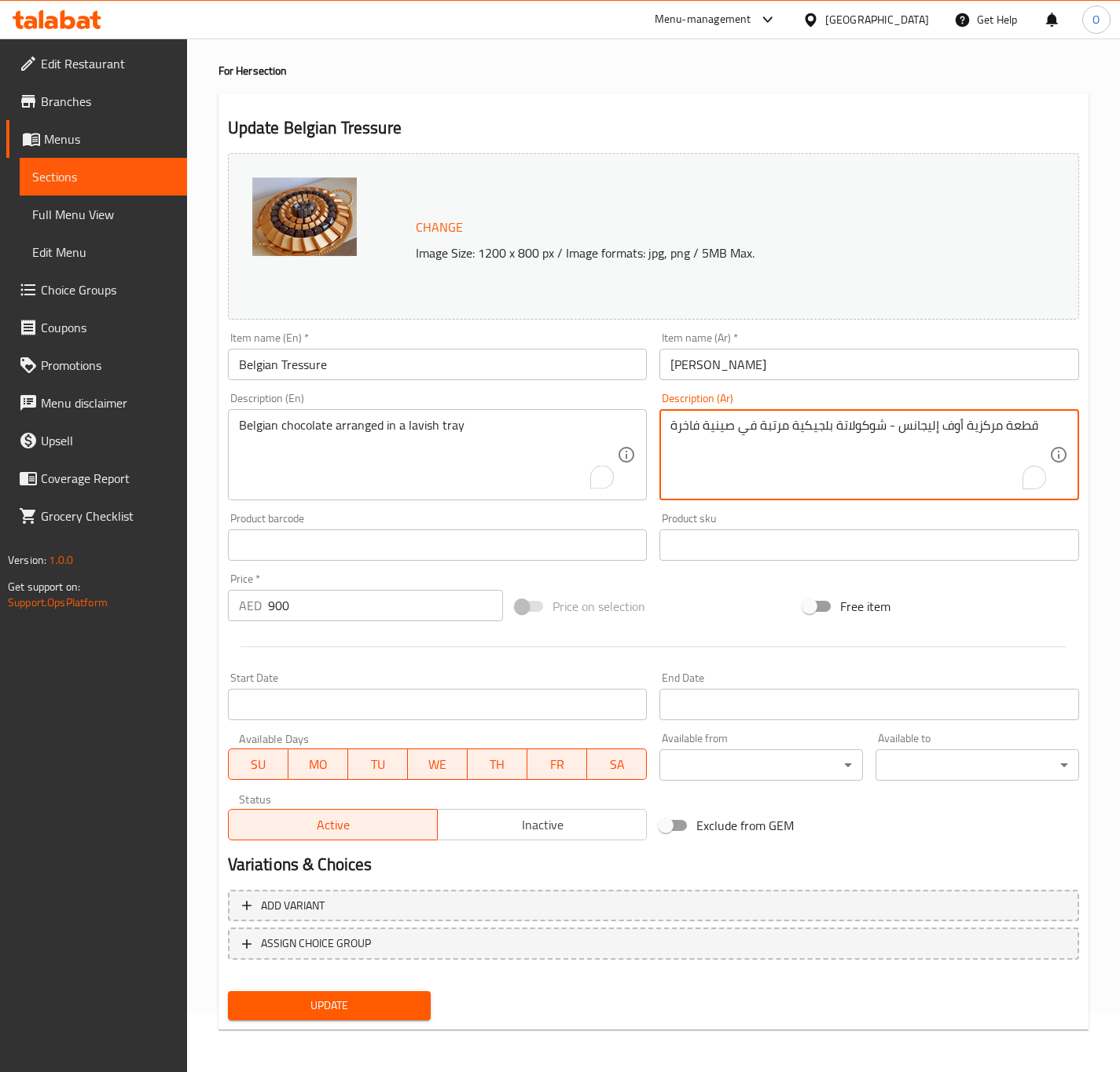
drag, startPoint x: 882, startPoint y: 427, endPoint x: 1040, endPoint y: 425, distance: 158.0
click at [614, 374] on input "Belgian Tressure" at bounding box center [437, 364] width 419 height 31
click at [682, 436] on textarea "شوكولاتة بلجيكية مرتبة في صينية فاخرة" at bounding box center [859, 455] width 378 height 75
type textarea "شوكولاتة بلجيكية مرتبة في صينية لافيش"
click at [528, 364] on input "Belgian Tressure" at bounding box center [437, 364] width 419 height 31
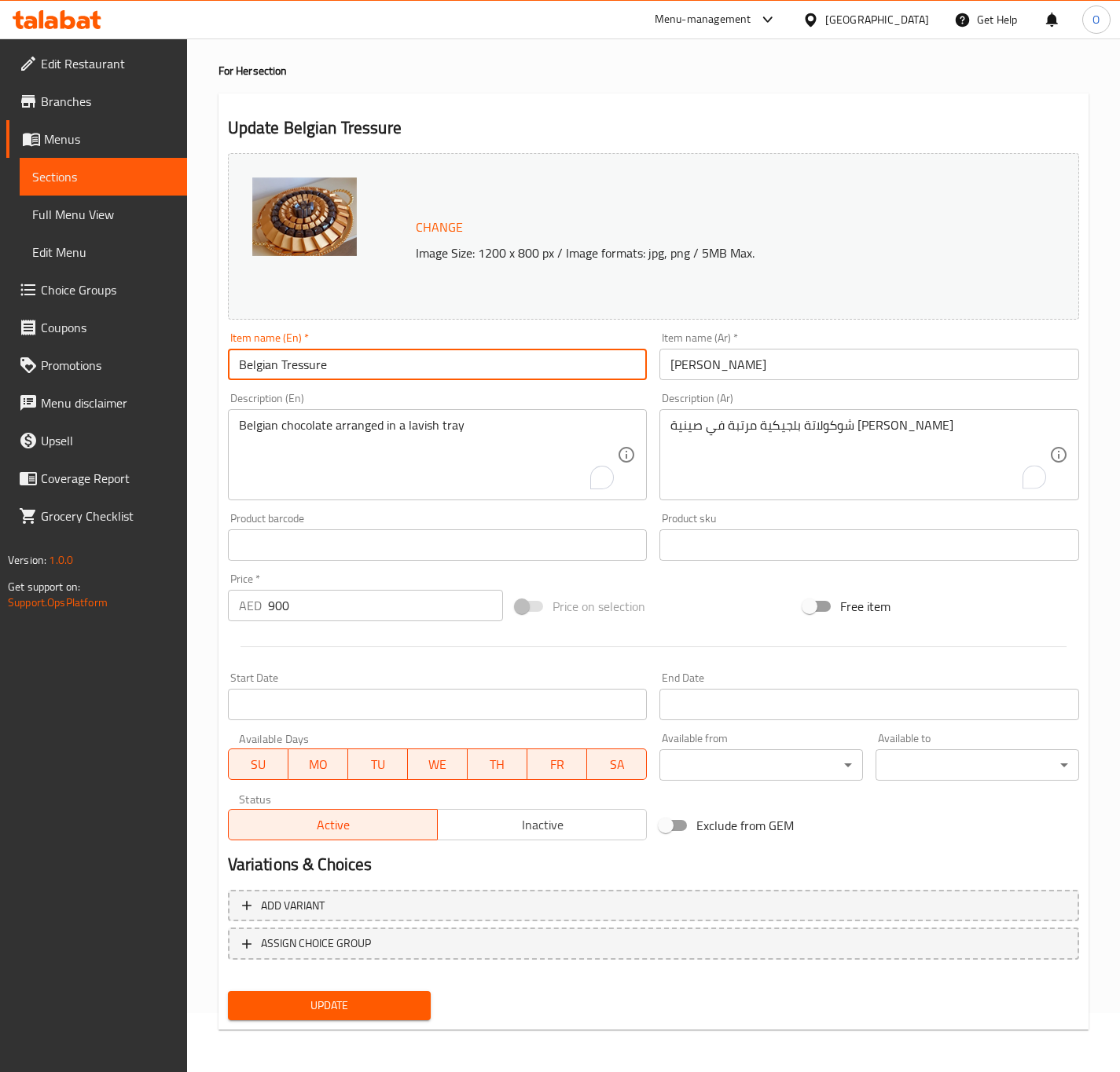
click at [228, 991] on button "Update" at bounding box center [330, 1005] width 203 height 29
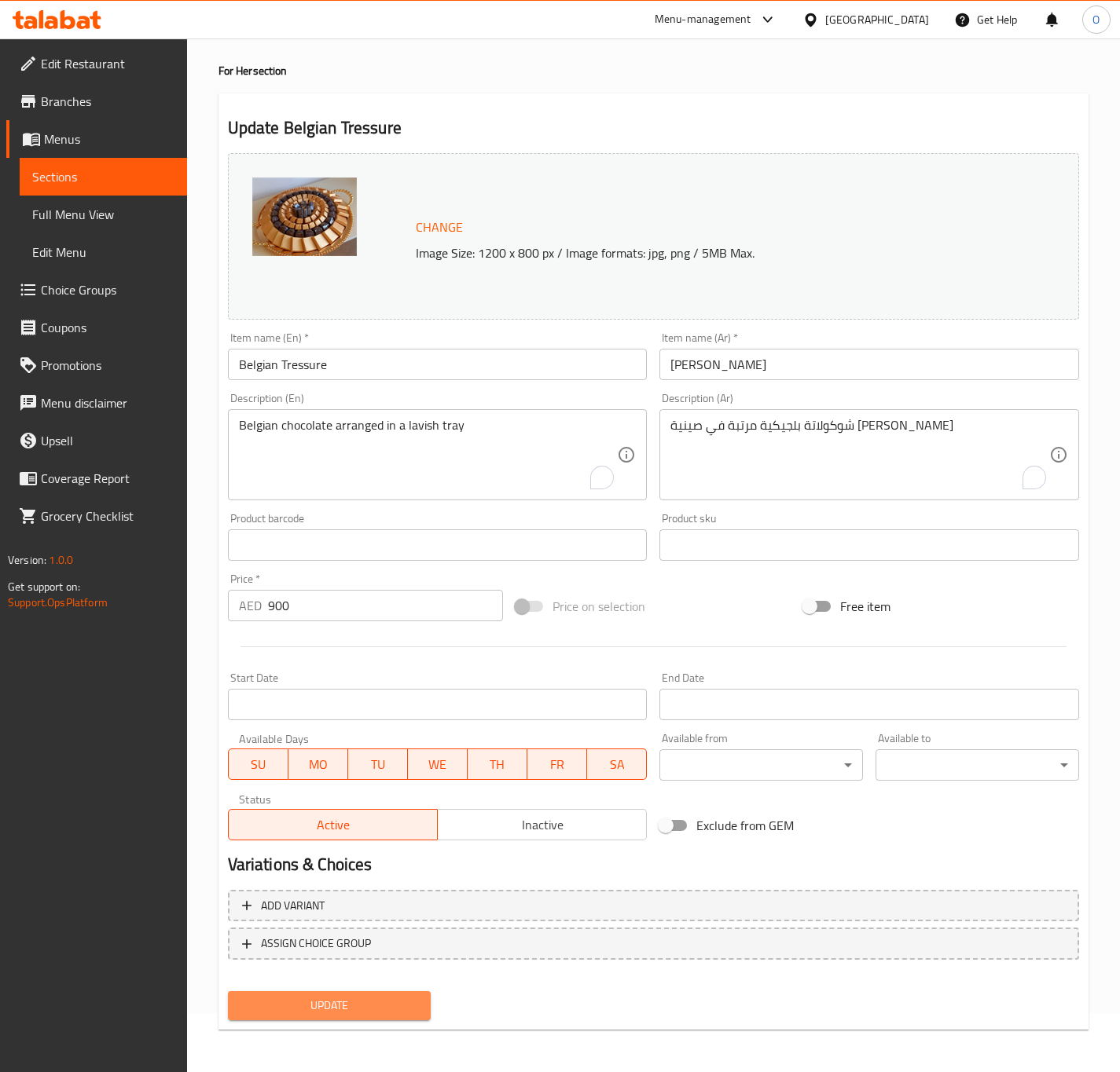
click at [389, 1006] on span "Update" at bounding box center [330, 1005] width 179 height 20
click at [405, 1002] on span "Update" at bounding box center [330, 1005] width 179 height 20
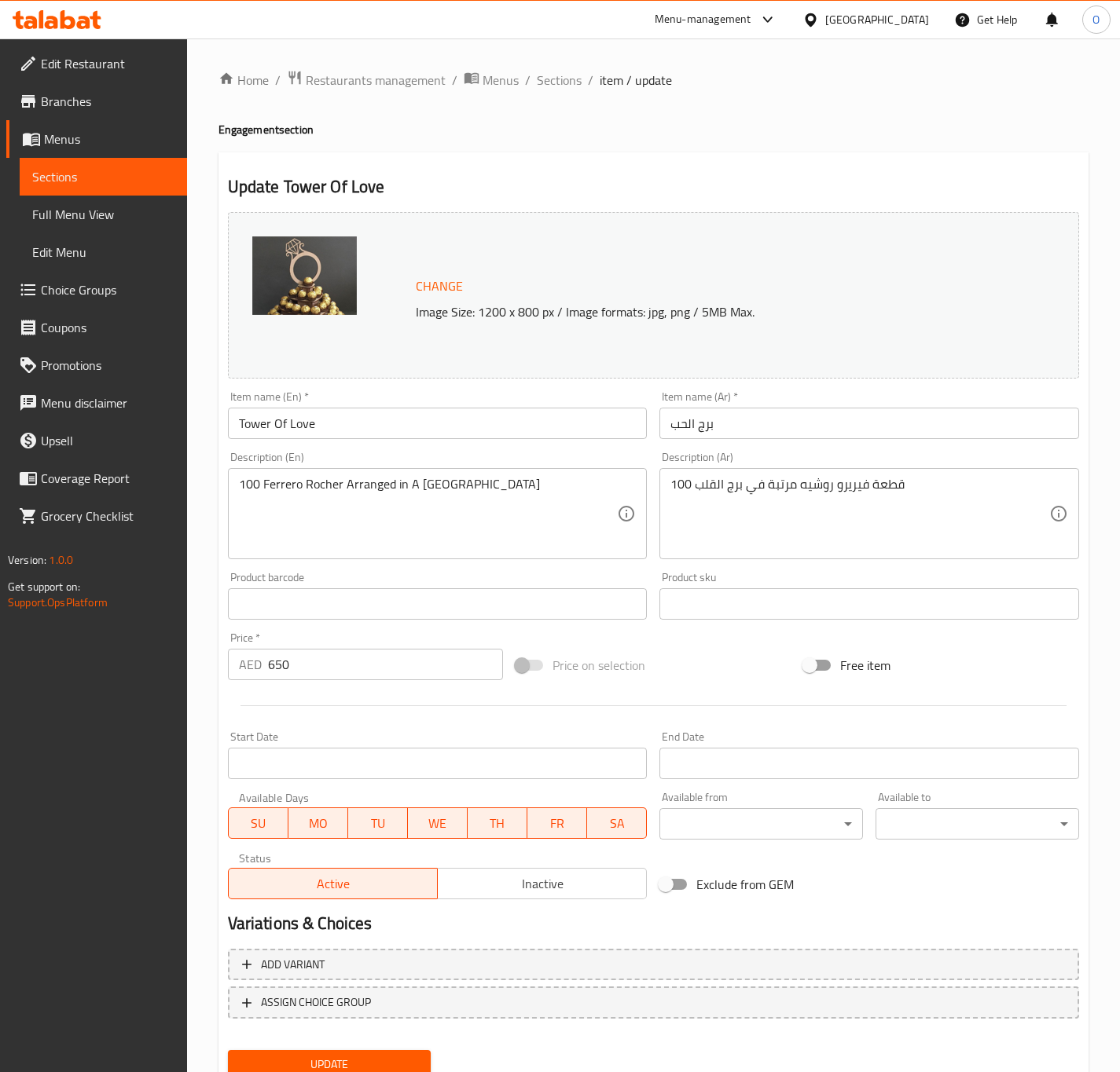
click at [686, 424] on input "برج الحب" at bounding box center [868, 423] width 419 height 31
type input "j"
type input "تاور أوف لوف"
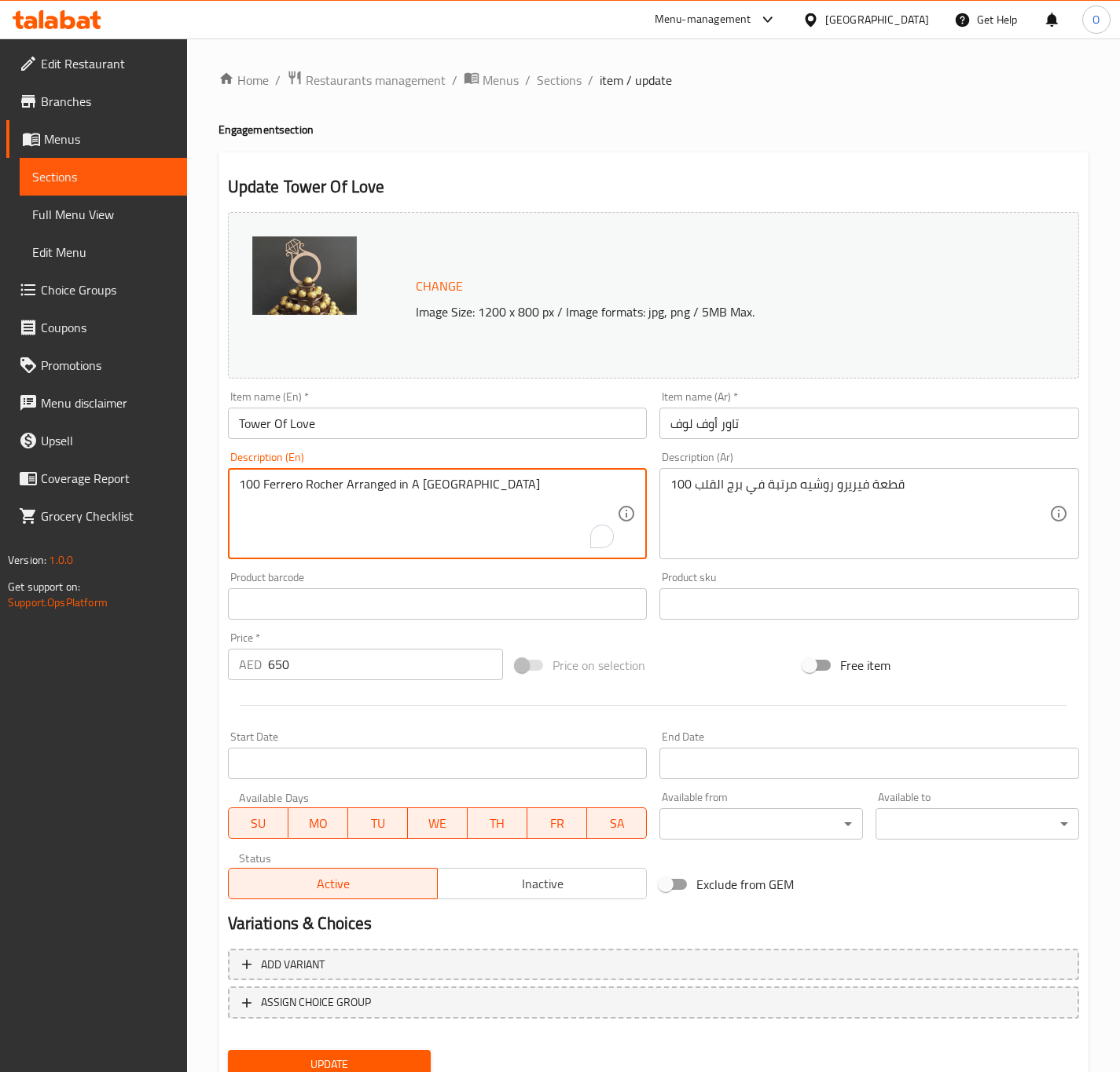
drag, startPoint x: 351, startPoint y: 490, endPoint x: 342, endPoint y: 492, distance: 9.2
click at [410, 492] on textarea "100 Ferrero Rocher arranged in A Heart Tower" at bounding box center [428, 514] width 378 height 75
click at [415, 491] on textarea "100 Ferrero Rocher arranged in a Heart Tower" at bounding box center [428, 514] width 378 height 75
click at [449, 486] on textarea "100 Ferrero Rocher arranged in a heart Tower" at bounding box center [428, 514] width 378 height 75
type textarea "100 Ferrero Rocher arranged in a heart tower"
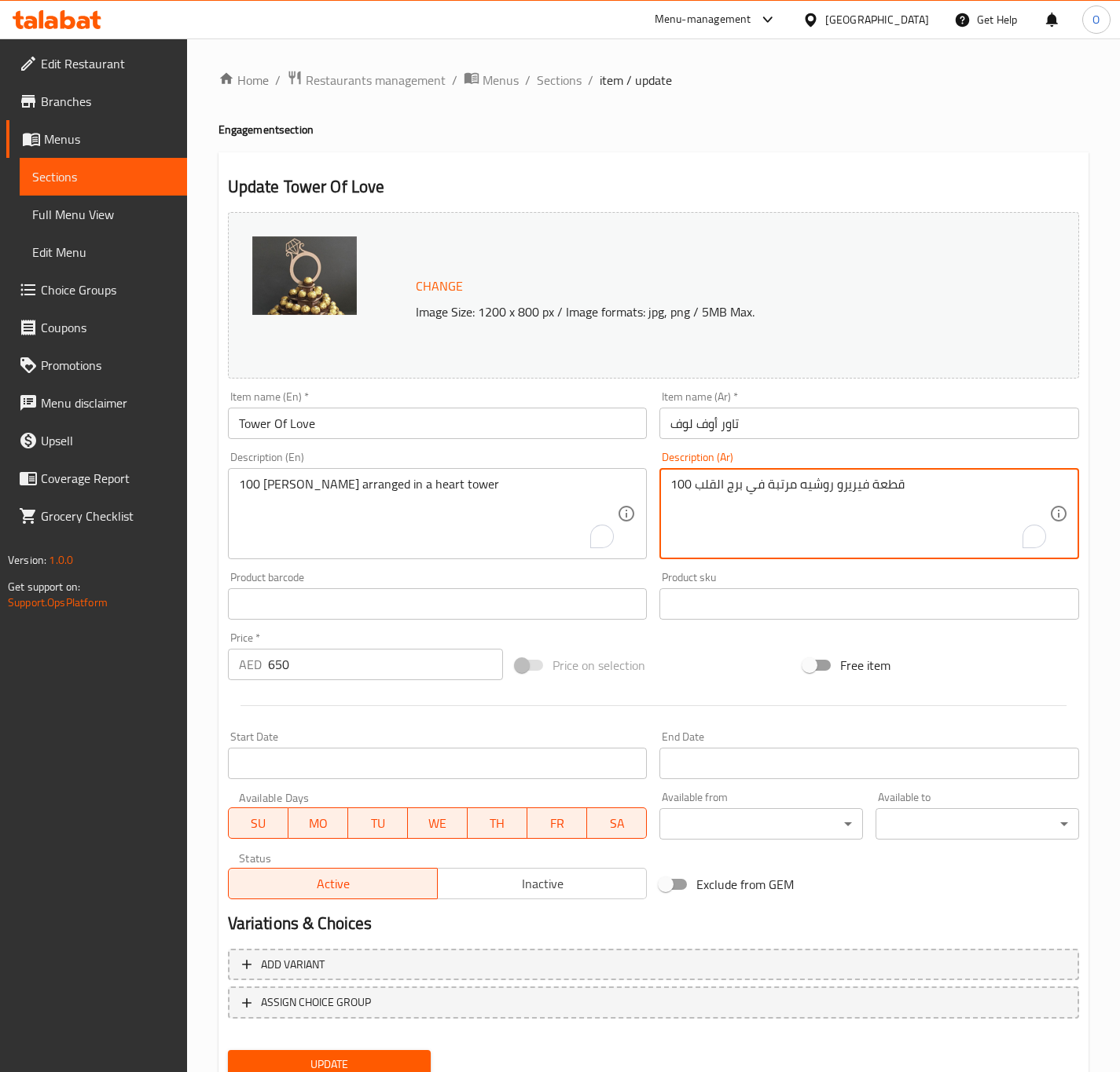
click at [727, 488] on textarea "100 قطعة فيريرو روشيه مرتبة في برج القلب" at bounding box center [859, 514] width 378 height 75
click at [733, 484] on textarea "100 قطعة فيريرو روشيه مرتبة في برج القلب" at bounding box center [859, 514] width 378 height 75
click at [714, 486] on textarea "100 قطعة فيريرو روشيه مرتبة في تاور هارت القلب" at bounding box center [859, 514] width 378 height 75
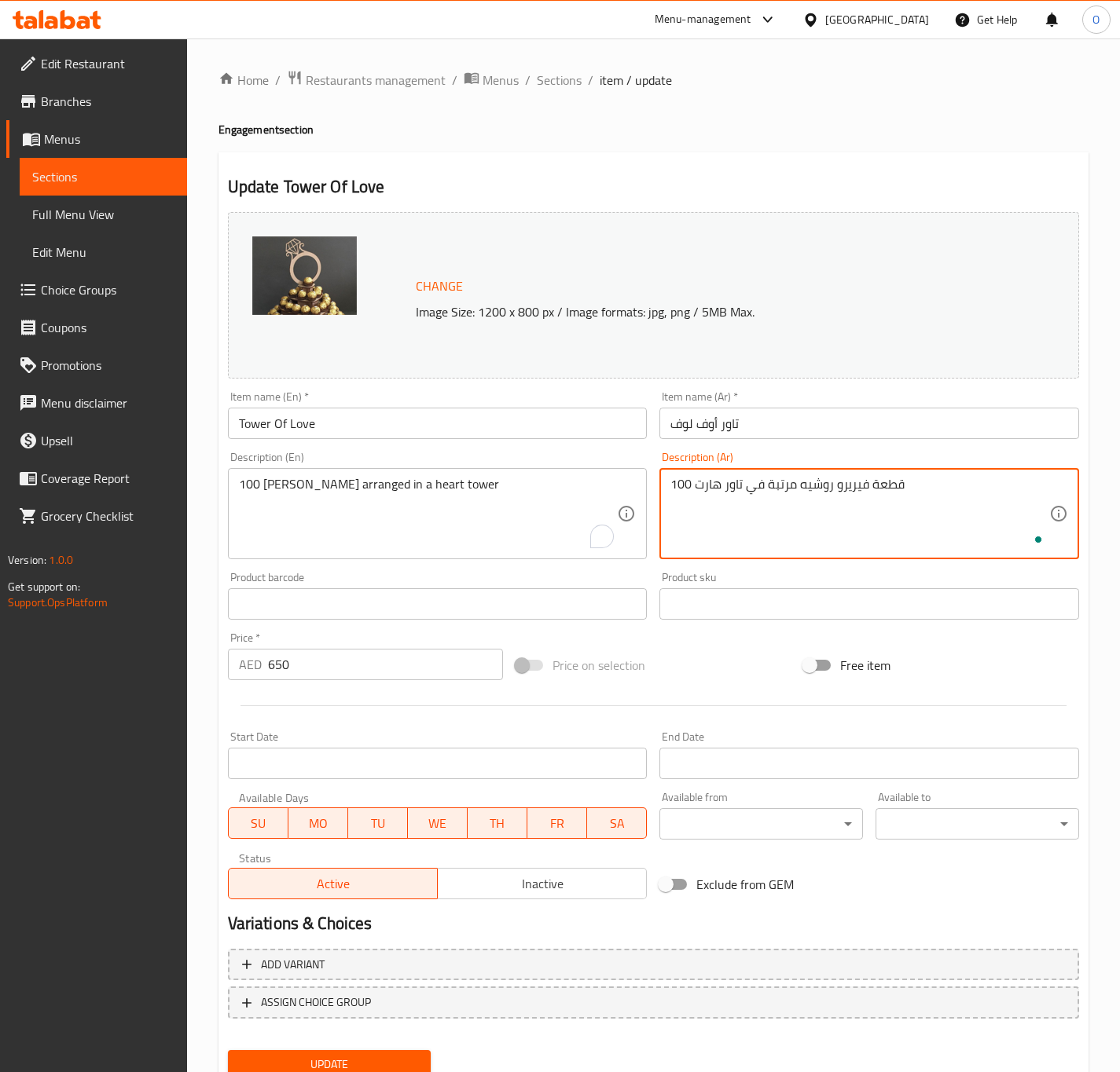
type textarea "100 قطعة فيريرو روشيه مرتبة في تاور هارت"
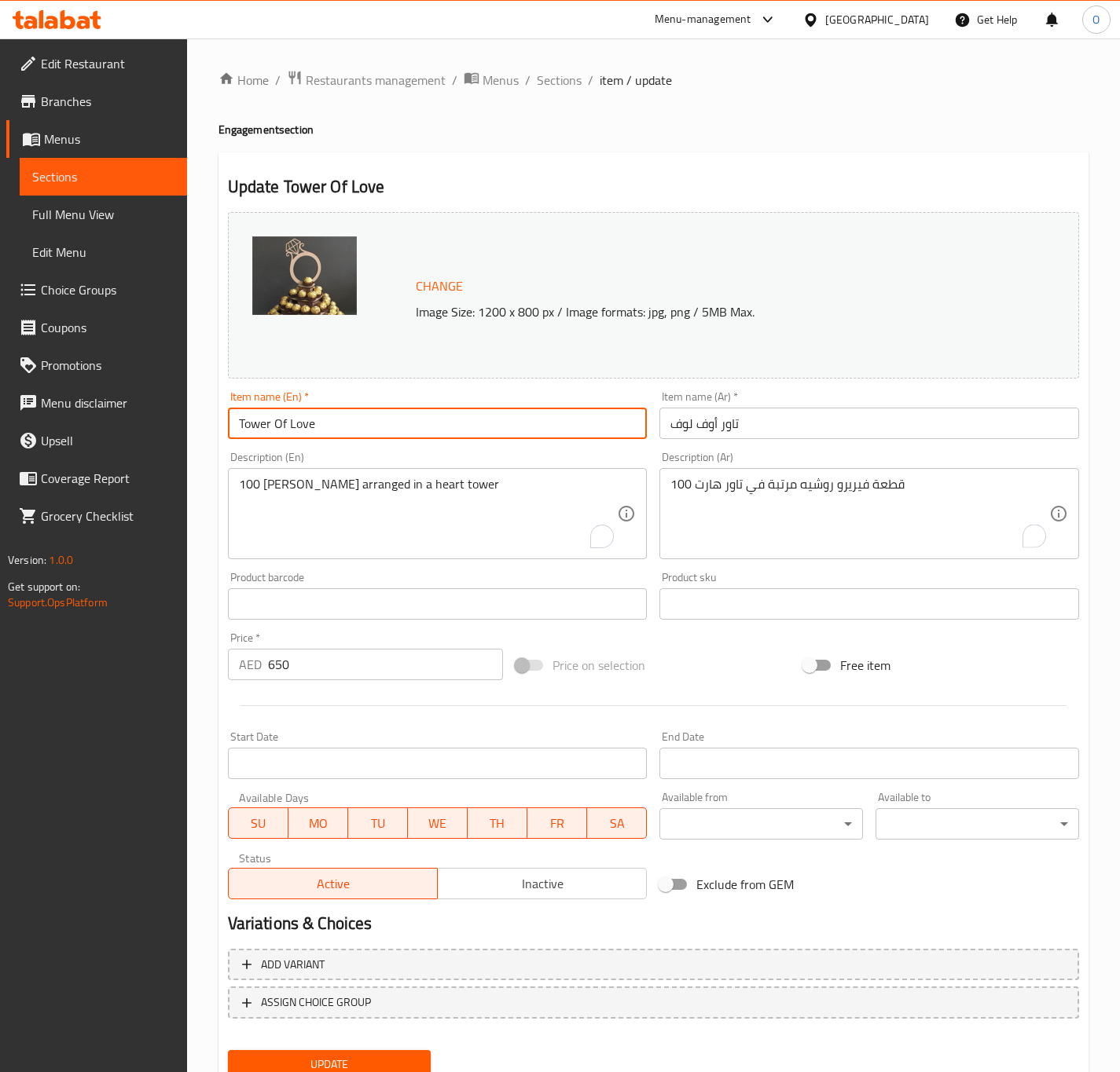
click at [510, 427] on input "Tower Of Love" at bounding box center [437, 423] width 419 height 31
click at [228, 1050] on button "Update" at bounding box center [330, 1064] width 203 height 29
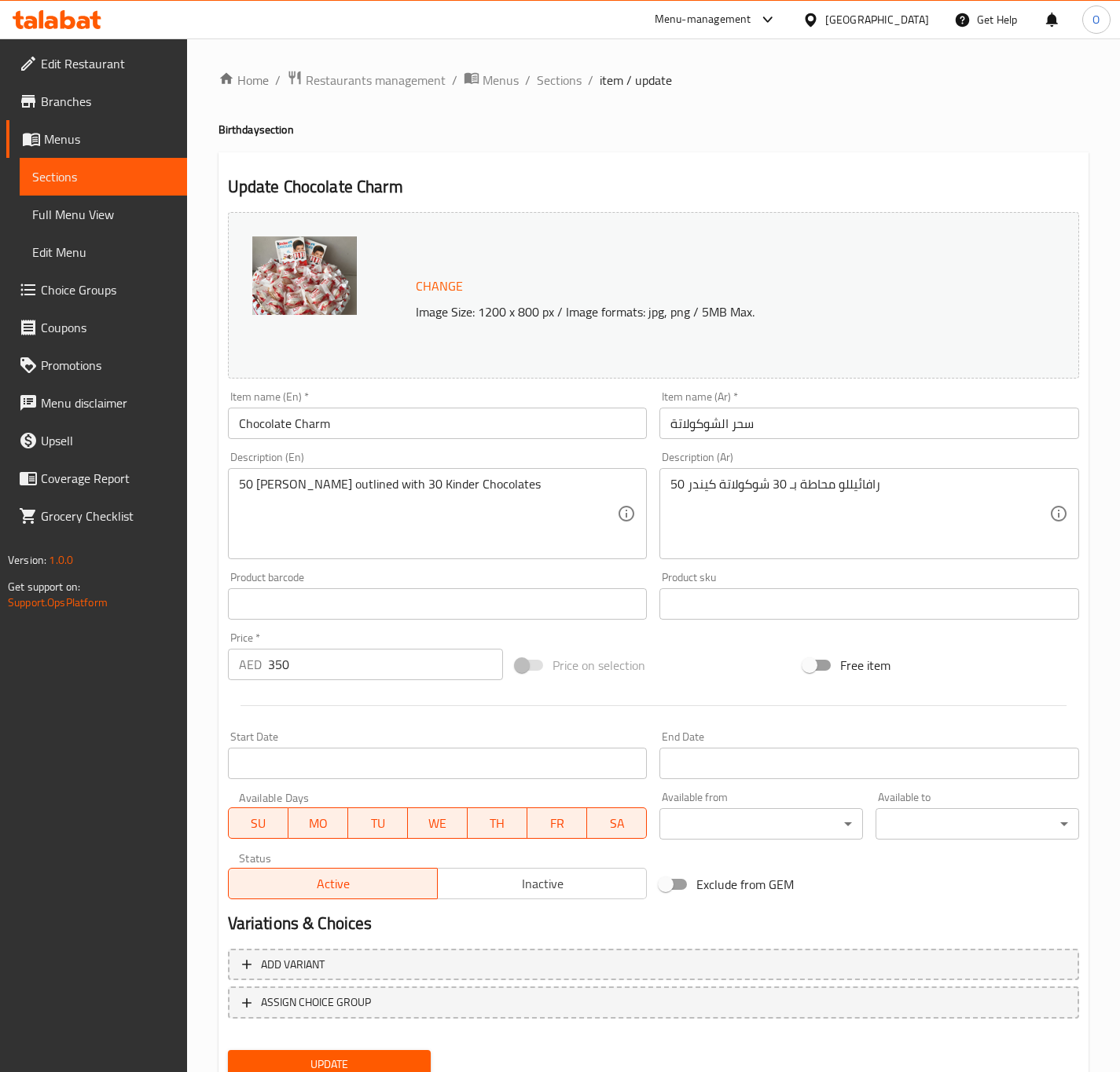
click at [860, 423] on input "سحر الشوكولاتة" at bounding box center [868, 423] width 419 height 31
type input "a"
type input "س"
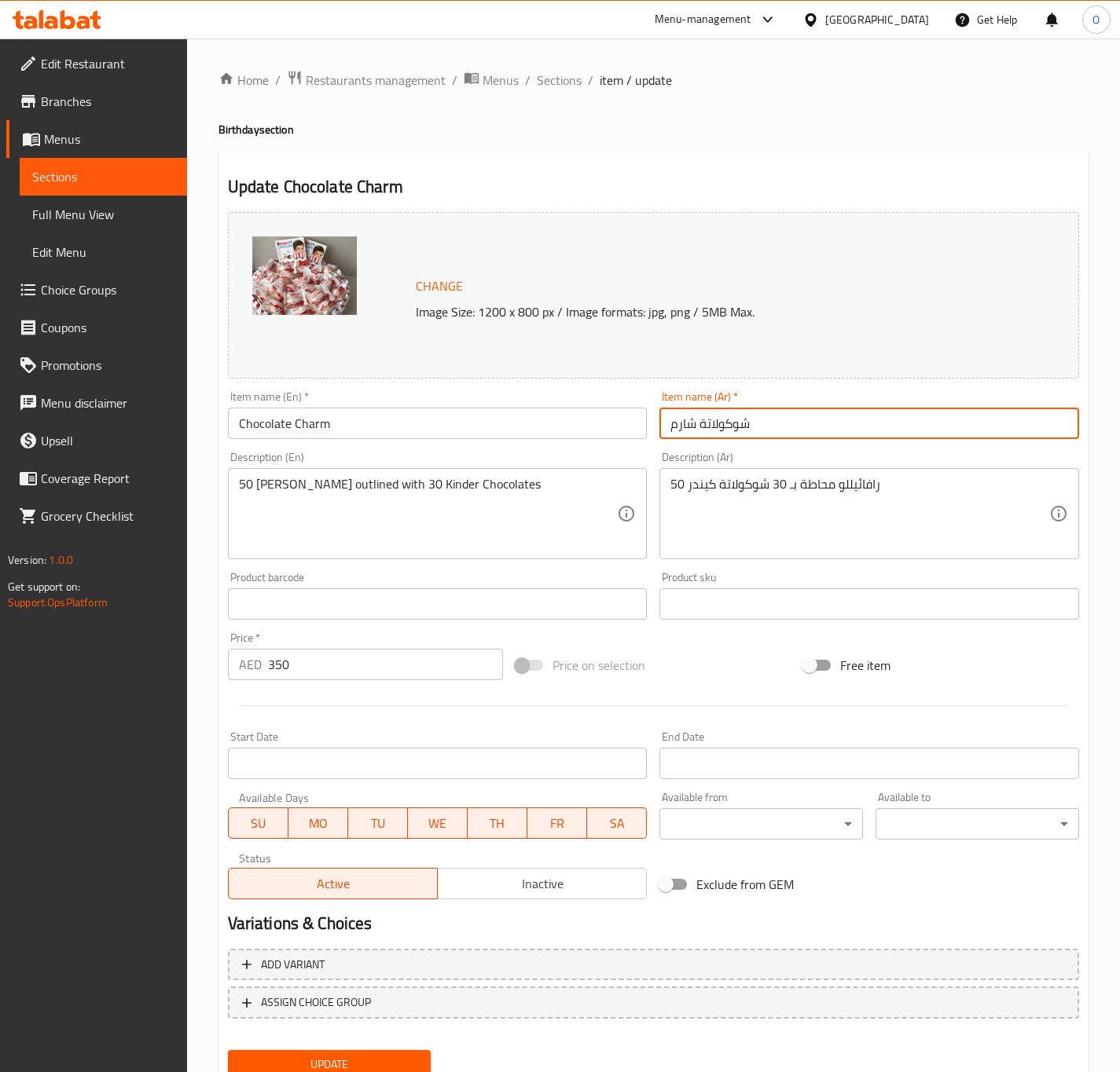
type input "شوكولاتة شارم"
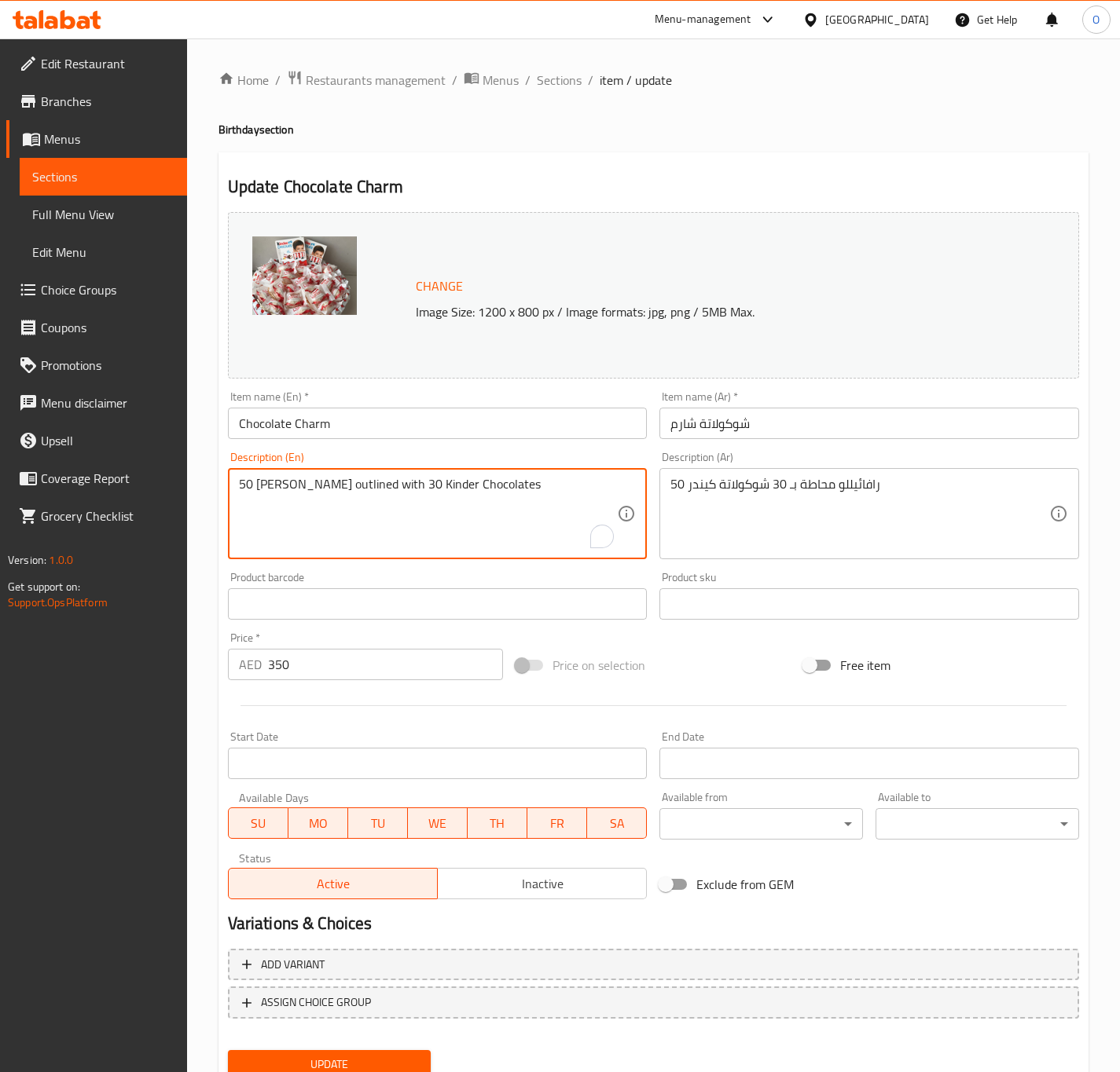
click at [495, 521] on textarea "50 Raffaello outlined with 30 Kinder Chocolates" at bounding box center [428, 514] width 378 height 75
click at [495, 523] on textarea "50 Raffaello outlined with 30 Kinder Chocolates" at bounding box center [428, 514] width 378 height 75
click at [434, 479] on textarea "50 Raffaello outlined with 30 Kinder Chocolates" at bounding box center [428, 514] width 378 height 75
click at [468, 484] on textarea "50 Raffaello outlined with 30 Kinder chocolates" at bounding box center [428, 514] width 378 height 75
click at [467, 484] on textarea "50 Raffaello outlined with 30 Kinder chocolates" at bounding box center [428, 514] width 378 height 75
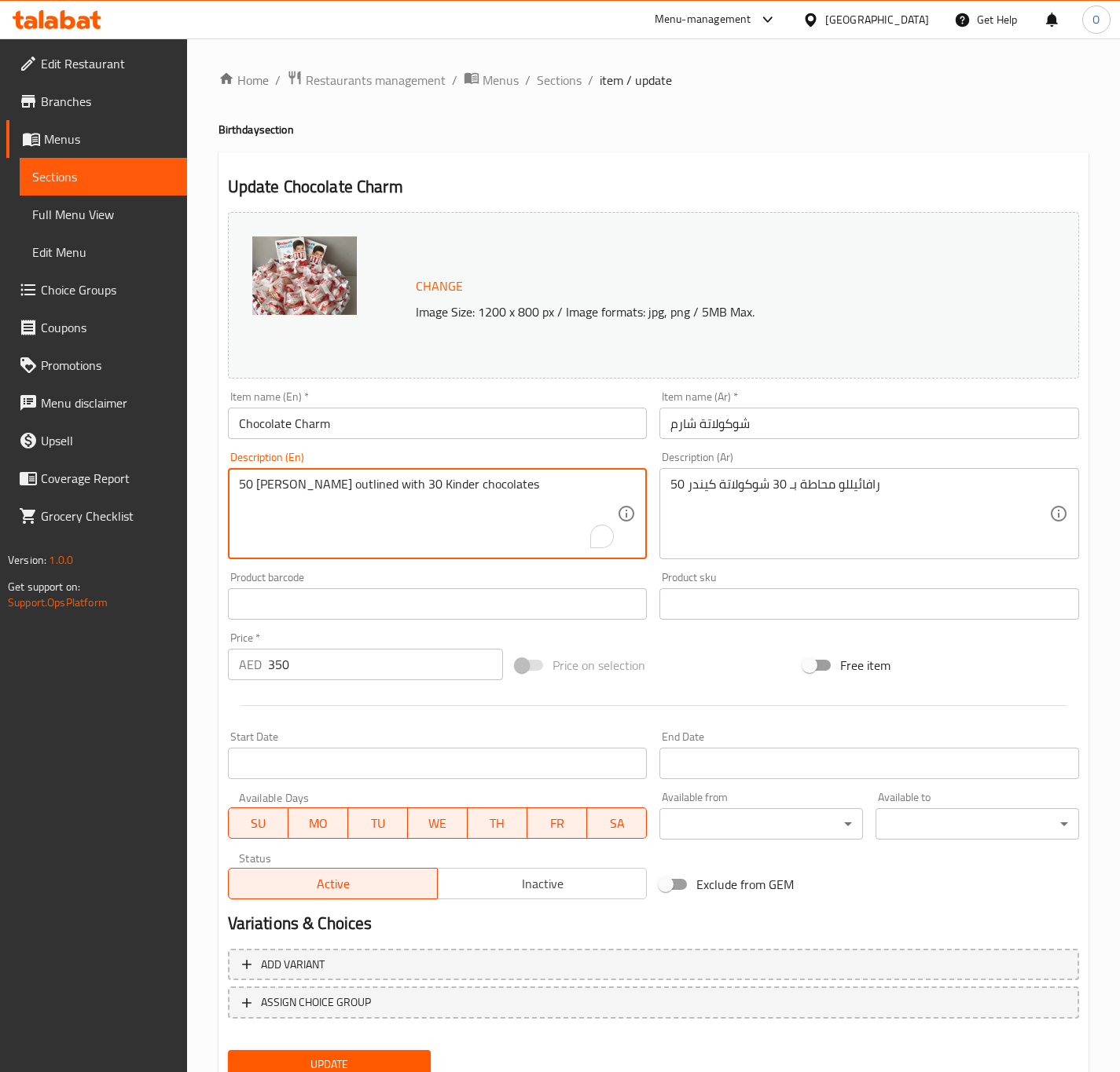
click at [467, 484] on textarea "50 Raffaello outlined with 30 Kinder chocolates" at bounding box center [428, 514] width 378 height 75
type textarea "50 Raffaello outlined with 30 Kinder chocolates"
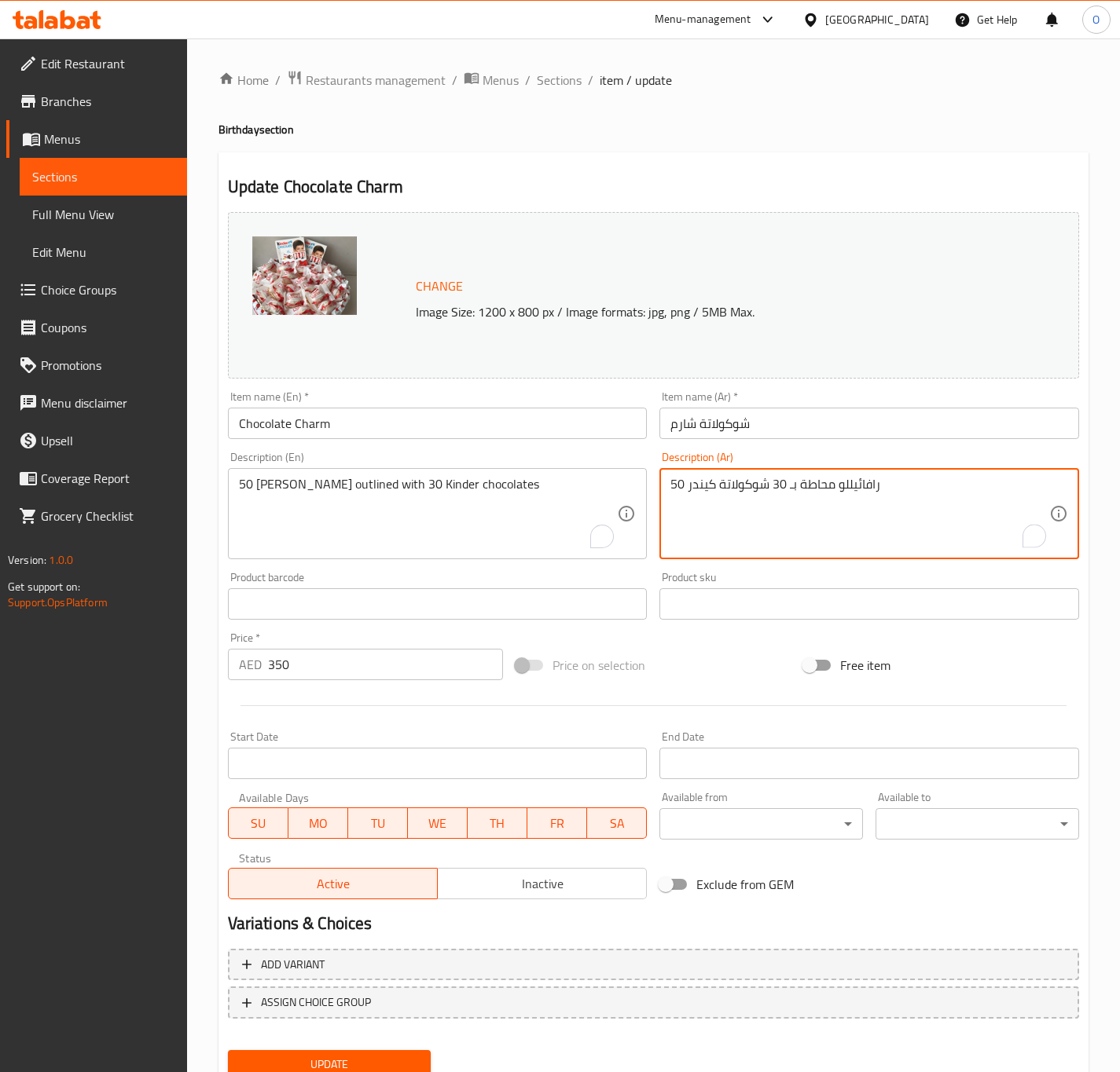
drag, startPoint x: 831, startPoint y: 479, endPoint x: 686, endPoint y: 493, distance: 145.7
click at [686, 493] on textarea "50 رافائيللو محاطة بـ 30 شوكولاتة كيندر" at bounding box center [859, 514] width 378 height 75
paste textarea "قطعة"
click at [691, 418] on input "شوكولاتة شارم" at bounding box center [868, 423] width 419 height 31
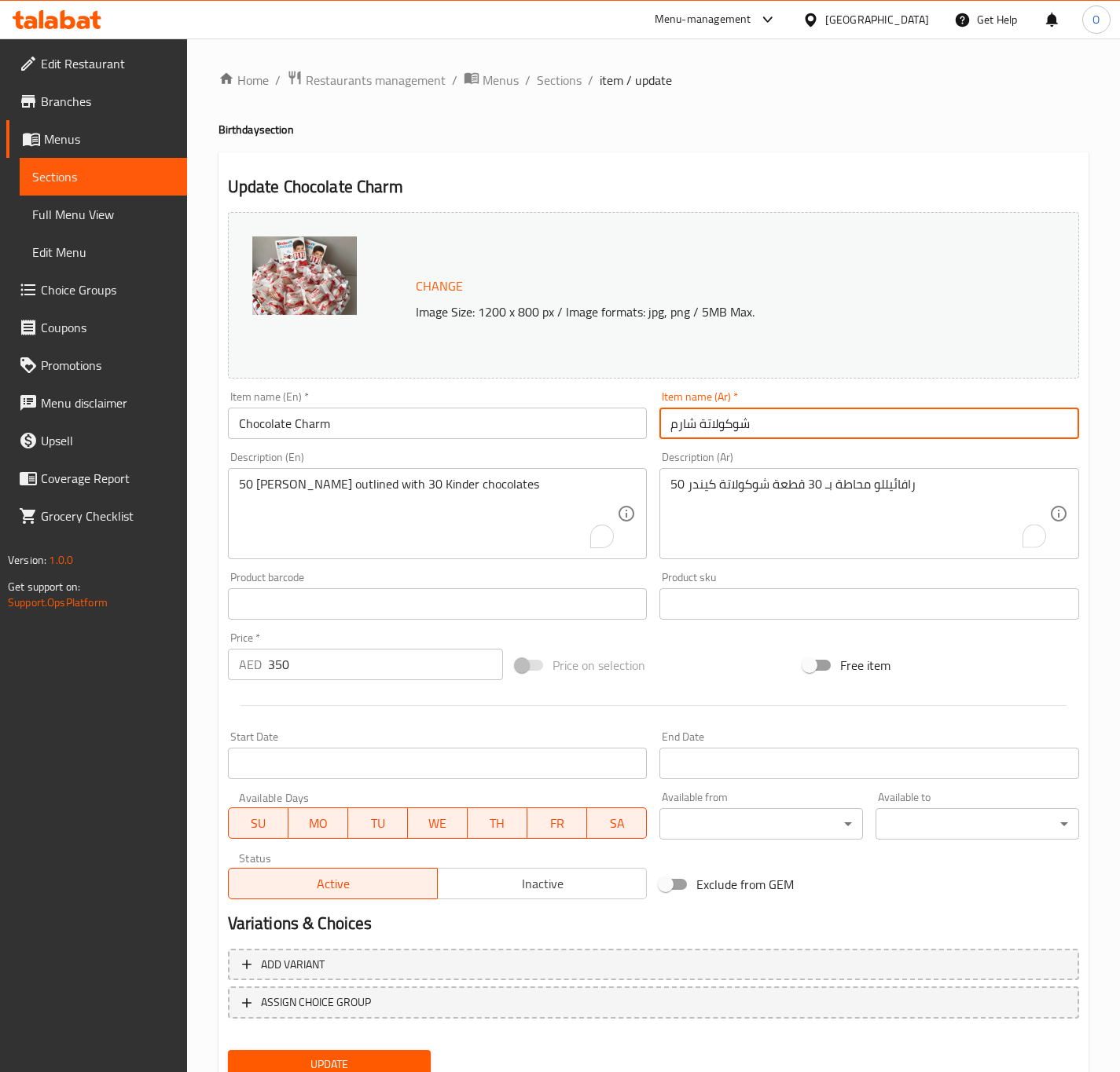
click at [691, 417] on input "شوكولاتة شارم" at bounding box center [868, 423] width 419 height 31
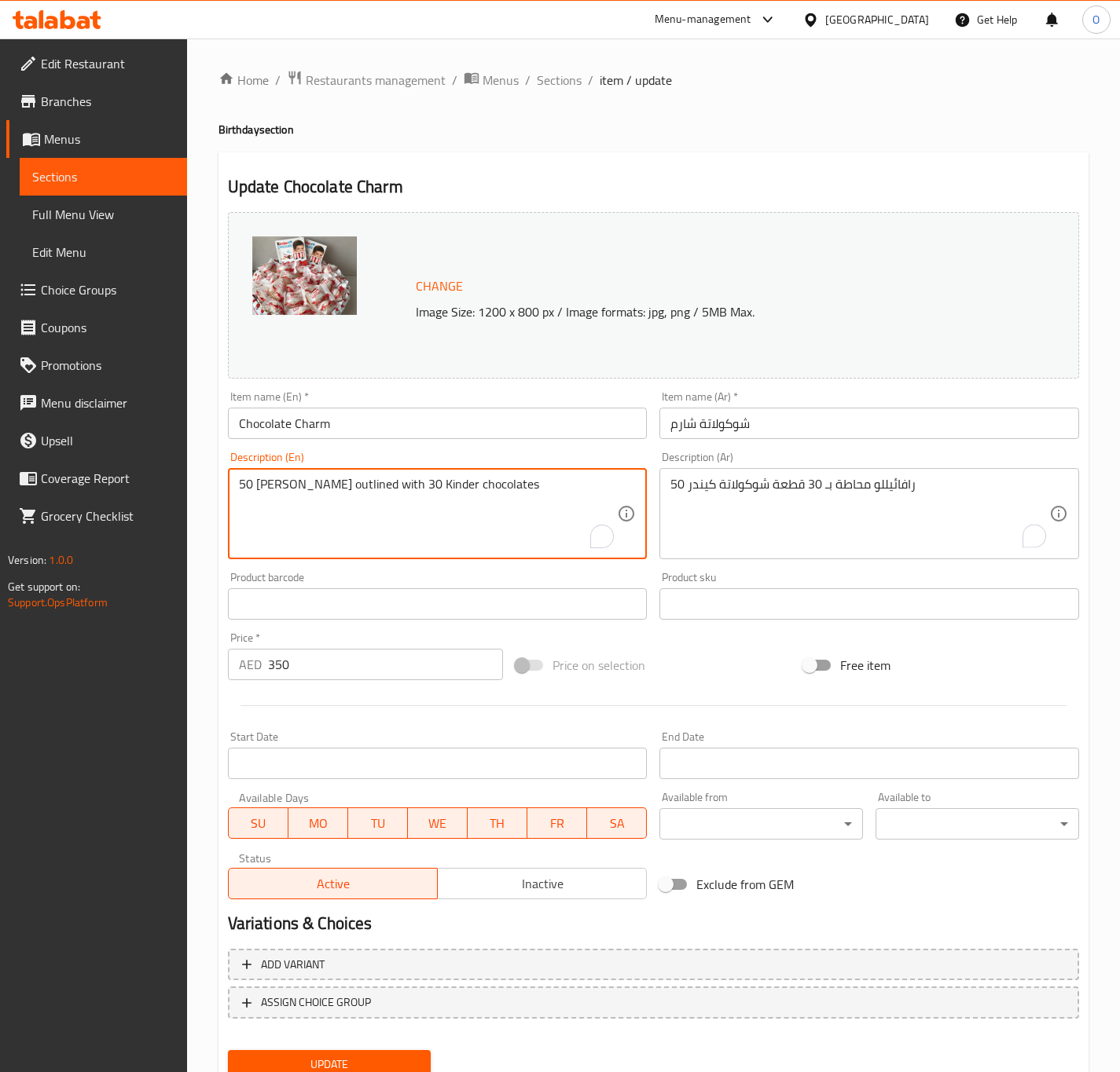
click at [290, 488] on textarea "50 Raffaello outlined with 30 Kinder chocolates" at bounding box center [428, 514] width 378 height 75
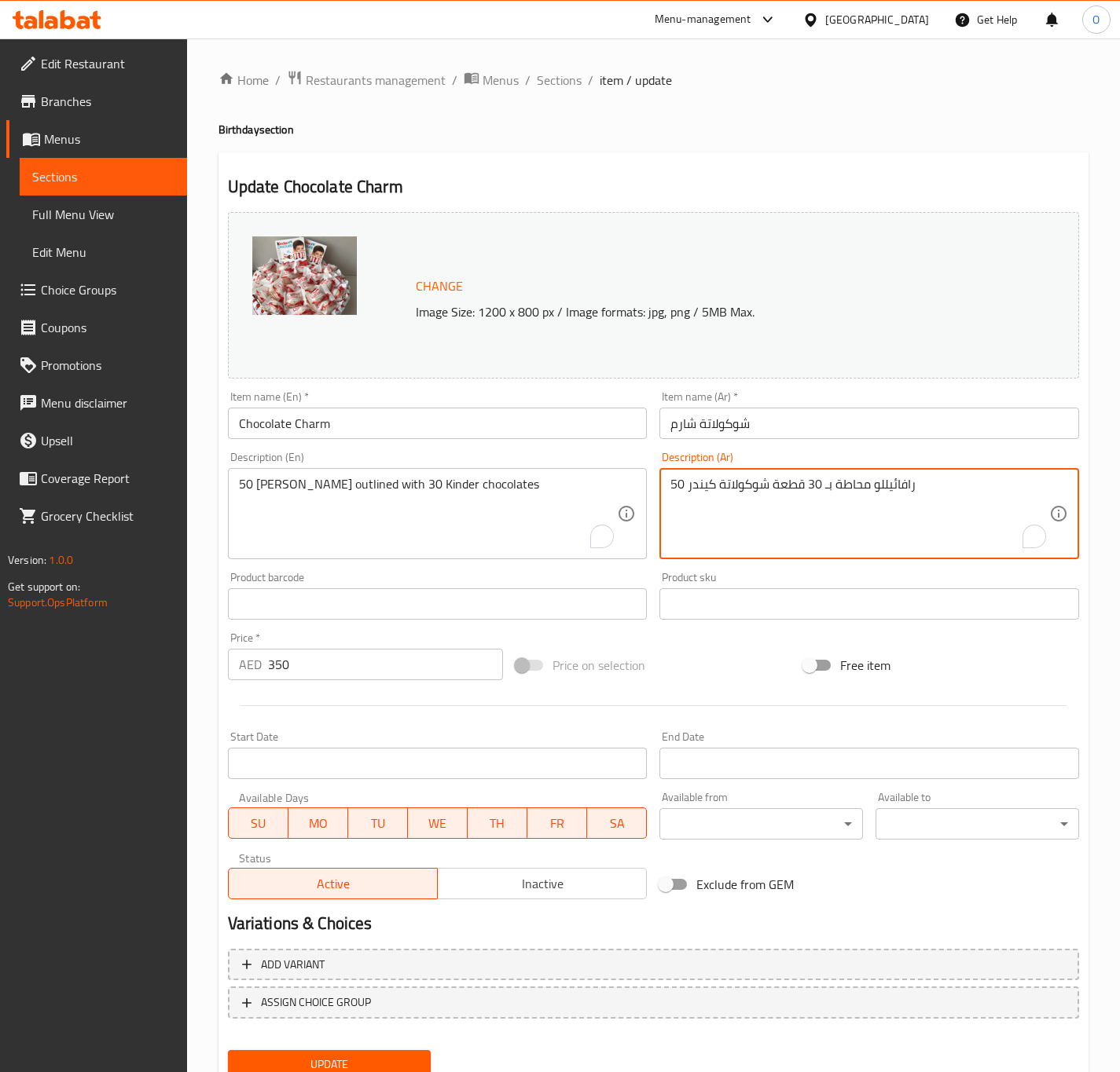
click at [887, 478] on textarea "50 رافائيللو محاطة بـ 30 قطعة شوكولاتة كيندر" at bounding box center [859, 514] width 378 height 75
paste textarea "يلو"
type textarea "50 رافايلو محاطة بـ 30 قطعة شوكولاتة كيندر"
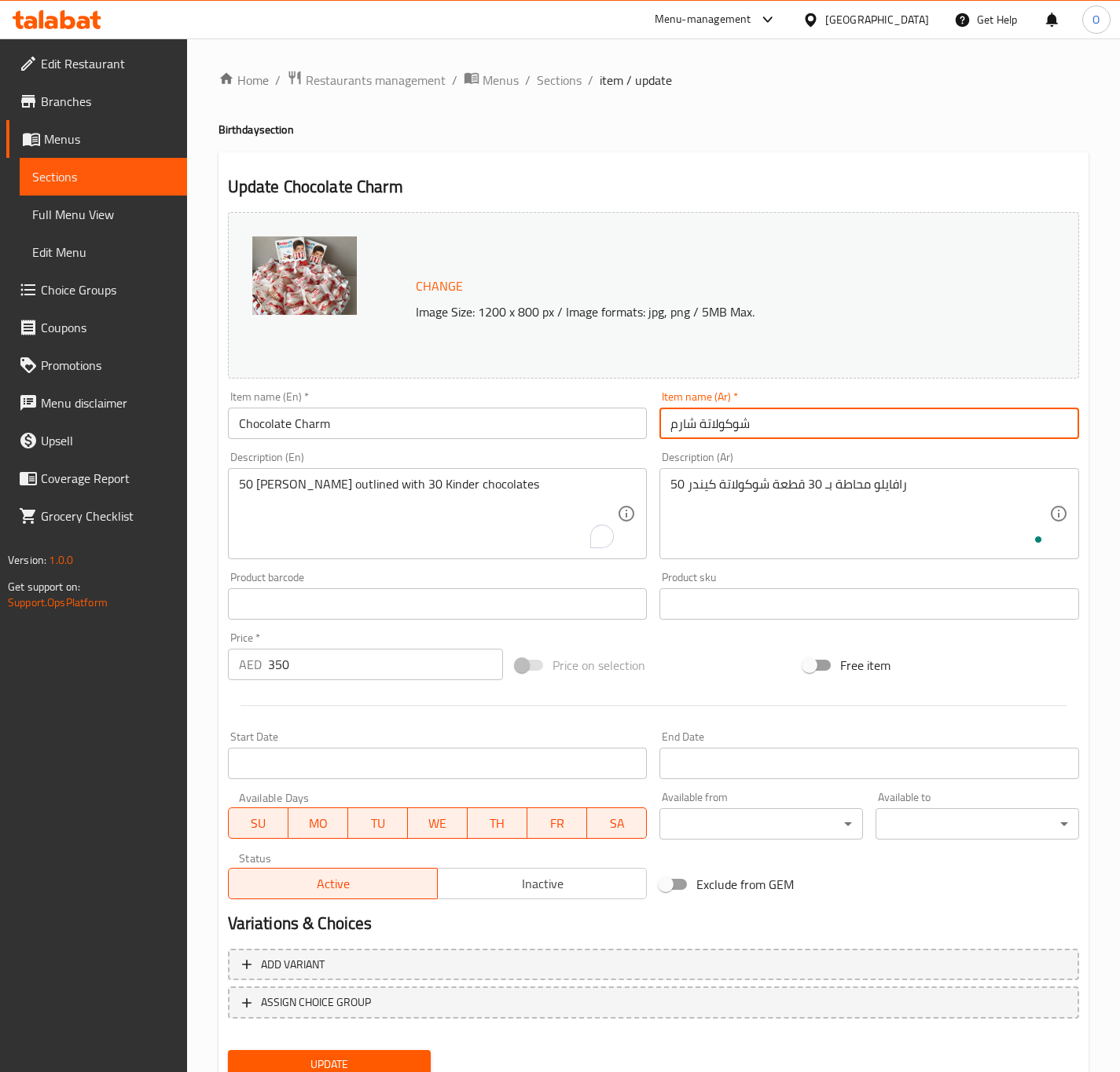
drag, startPoint x: 764, startPoint y: 429, endPoint x: 760, endPoint y: 405, distance: 24.3
click at [763, 428] on input "شوكولاتة شارم" at bounding box center [868, 423] width 419 height 31
click at [228, 1050] on button "Update" at bounding box center [330, 1064] width 203 height 29
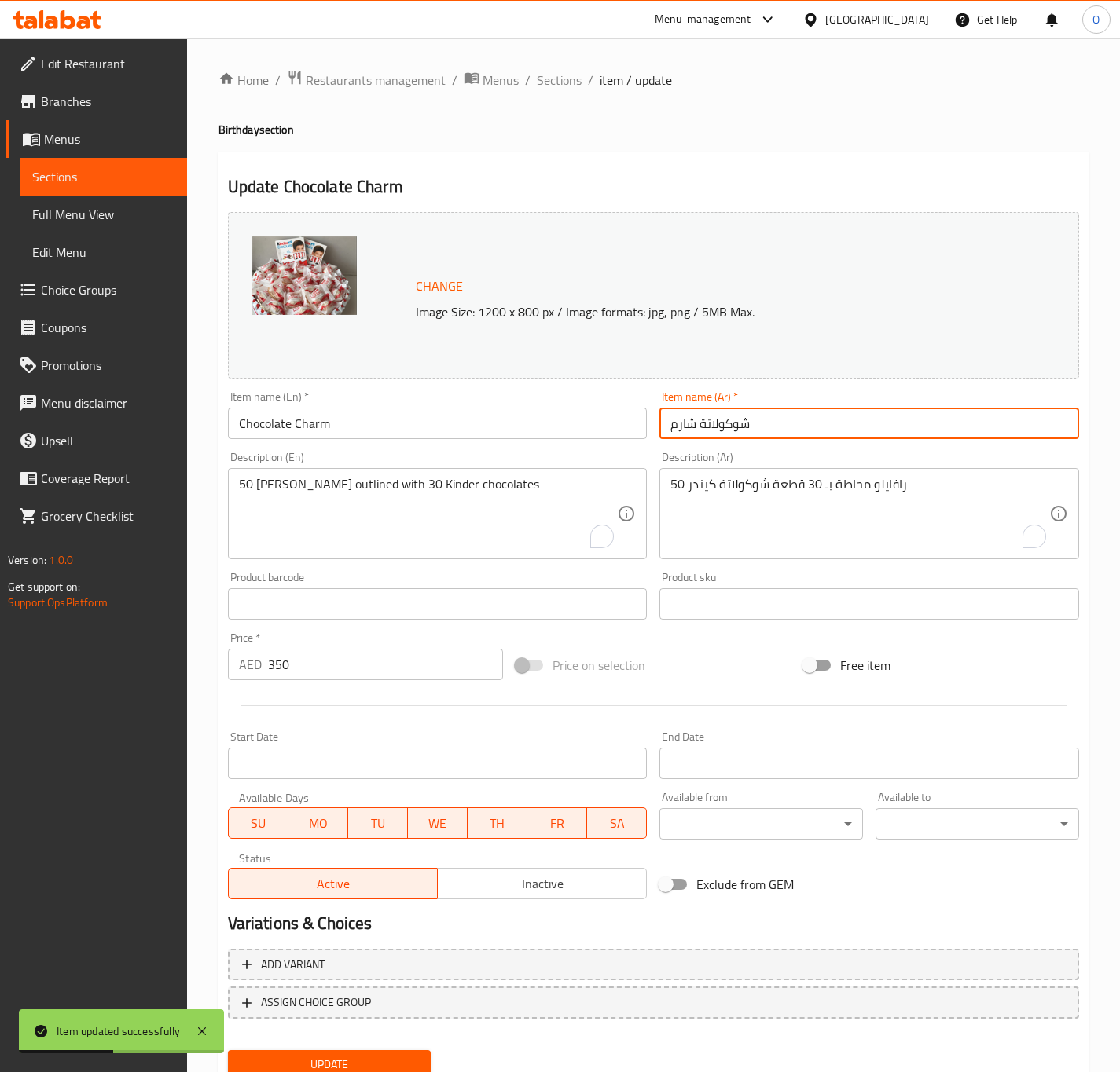
click at [335, 1058] on span "Update" at bounding box center [330, 1064] width 179 height 20
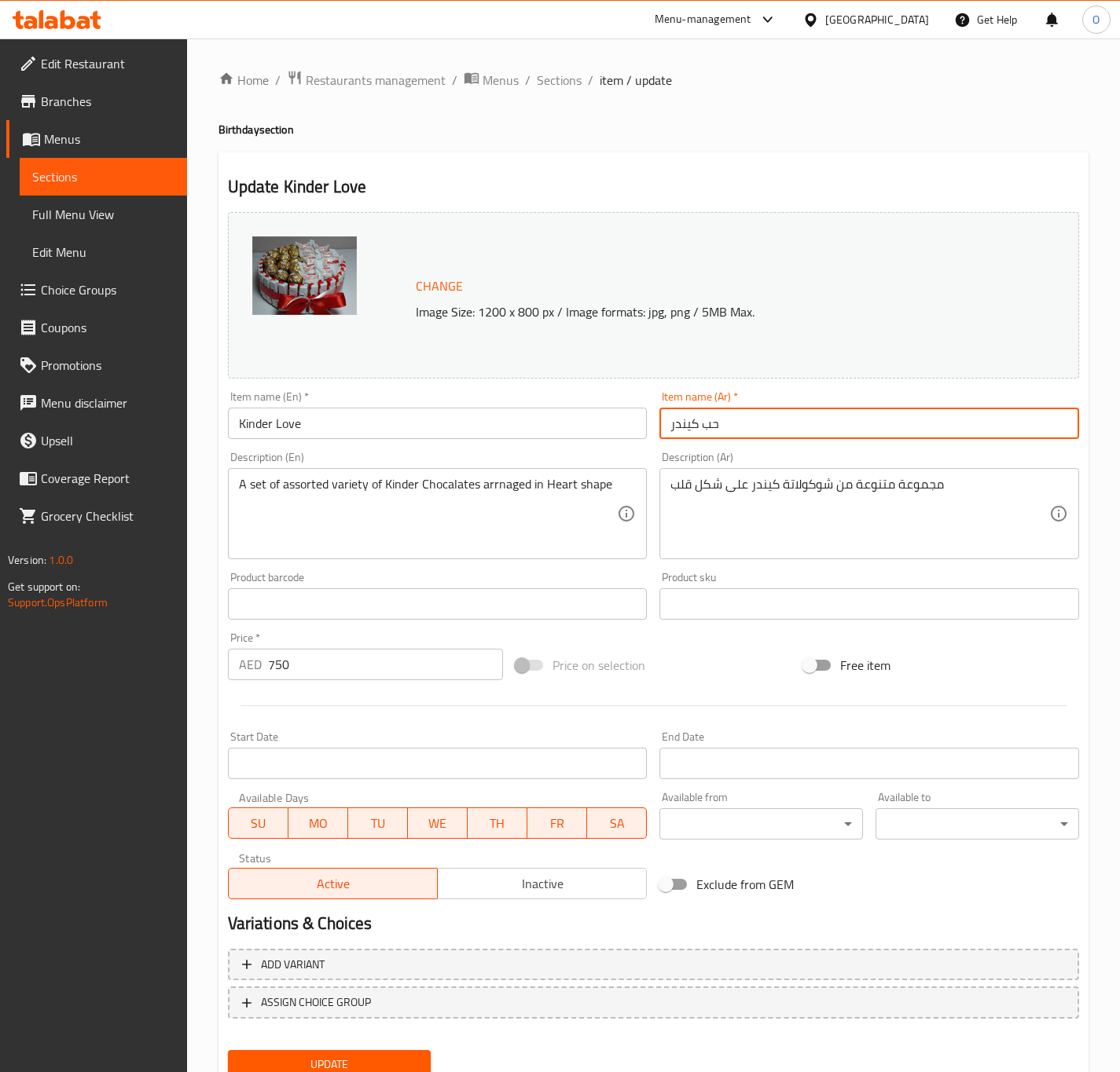
click at [718, 425] on input "حب كيندر" at bounding box center [868, 423] width 419 height 31
type input "[PERSON_NAME]"
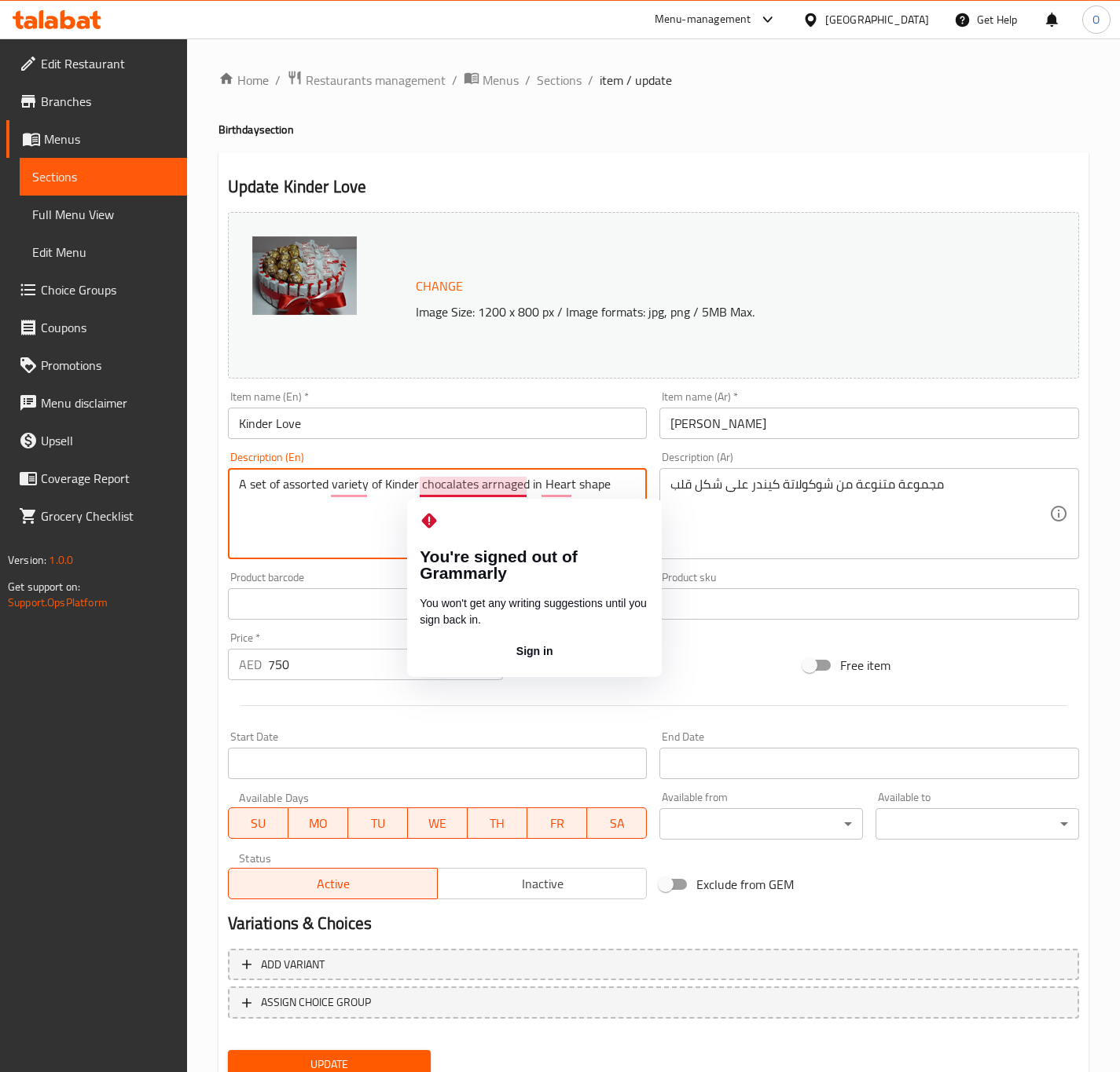
click at [497, 487] on textarea "A set of assorted variety of Kinder chocalates arrnaged in Heart shape" at bounding box center [428, 514] width 378 height 75
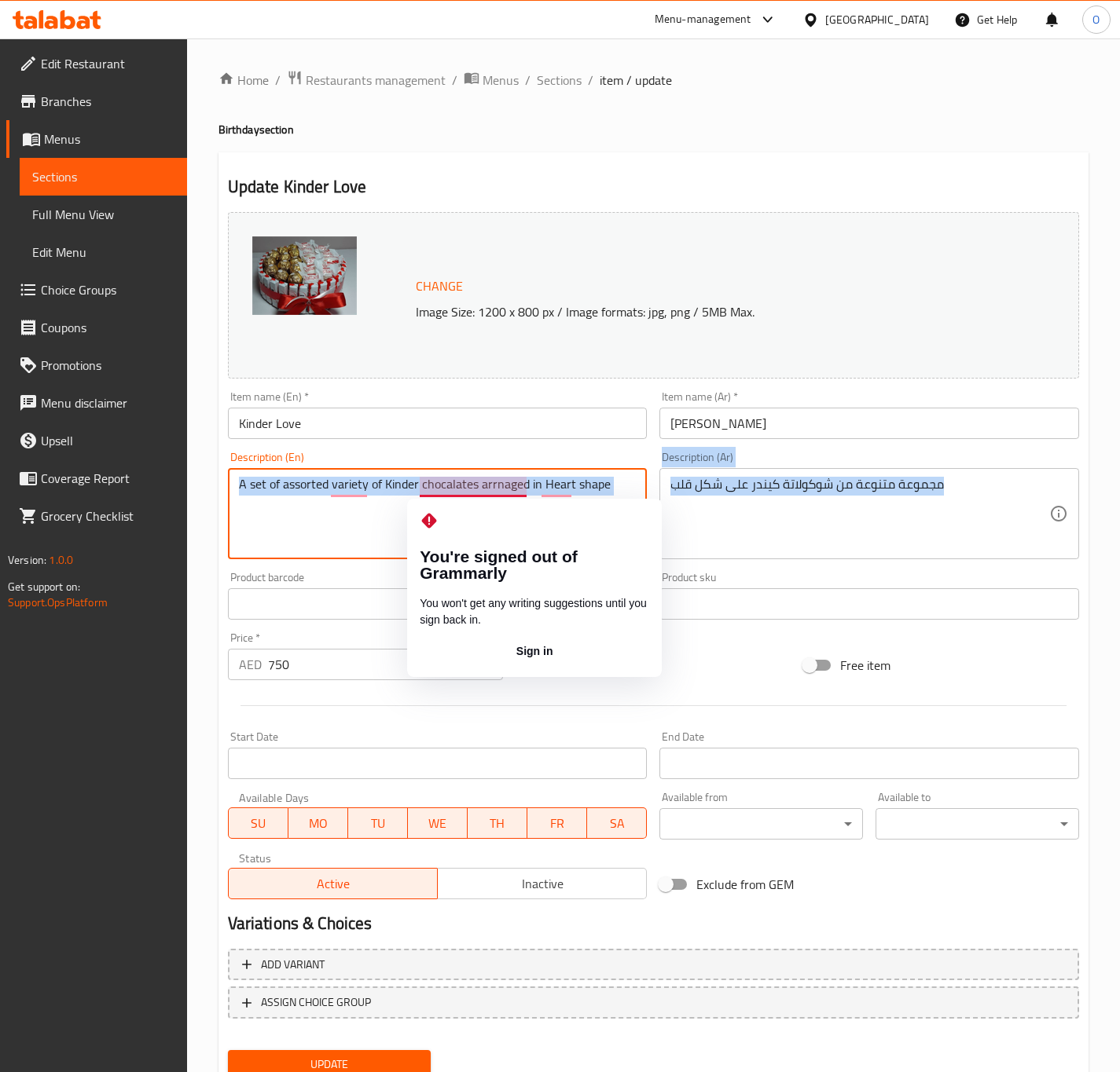
click at [377, 568] on div "Change Image Size: 1200 x 800 px / Image formats: jpg, png / 5MB Max. Item name…" at bounding box center [653, 556] width 863 height 699
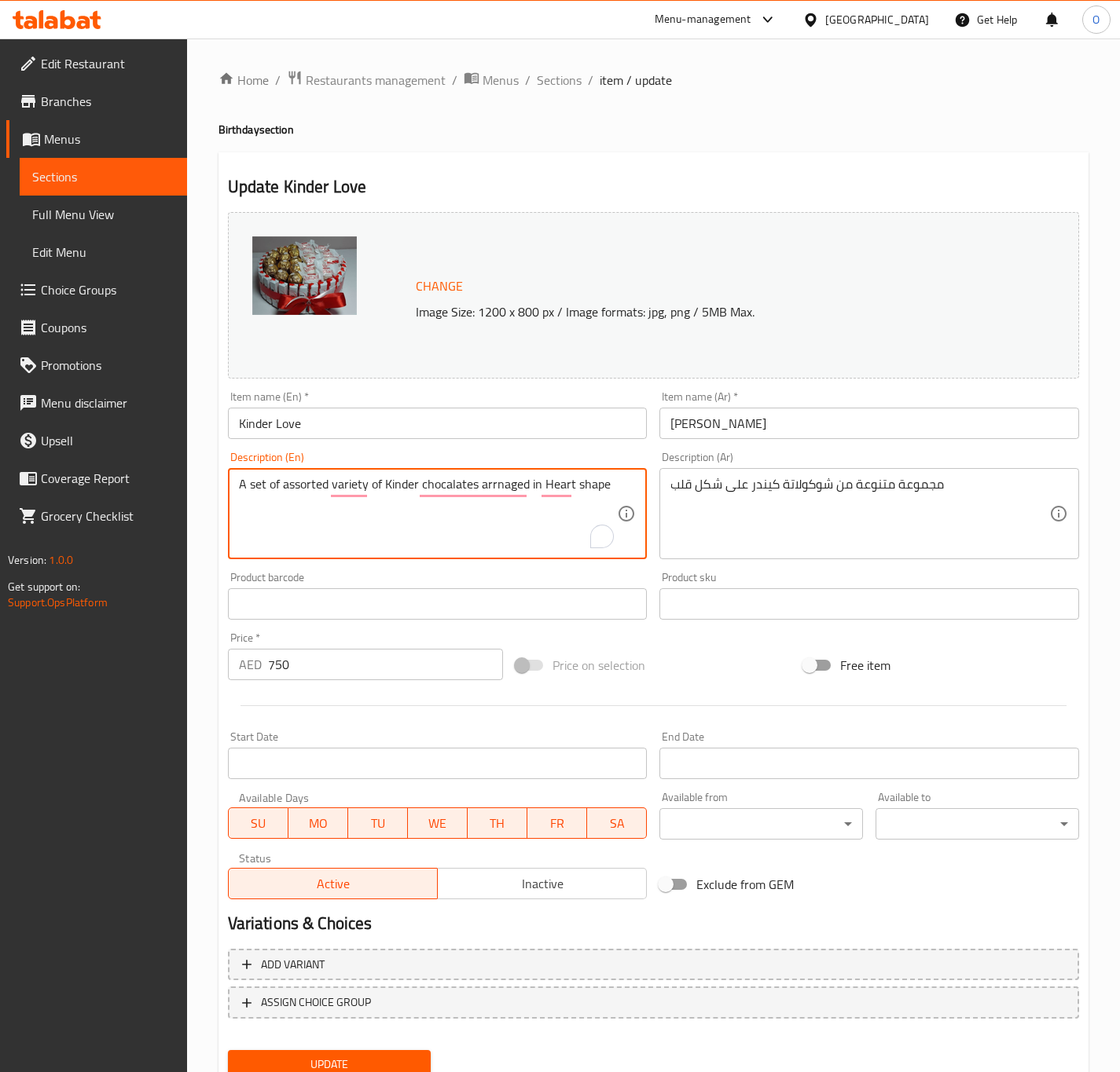
click at [496, 500] on textarea "A set of assorted variety of Kinder chocalates arrnaged in Heart shape" at bounding box center [428, 514] width 378 height 75
click at [512, 481] on textarea "A set of assorted variety of Kinder chocalates arranged in Heart shape" at bounding box center [428, 514] width 378 height 75
type textarea "A set of assorted variety of Kinder chocalates arranged in Heart shape"
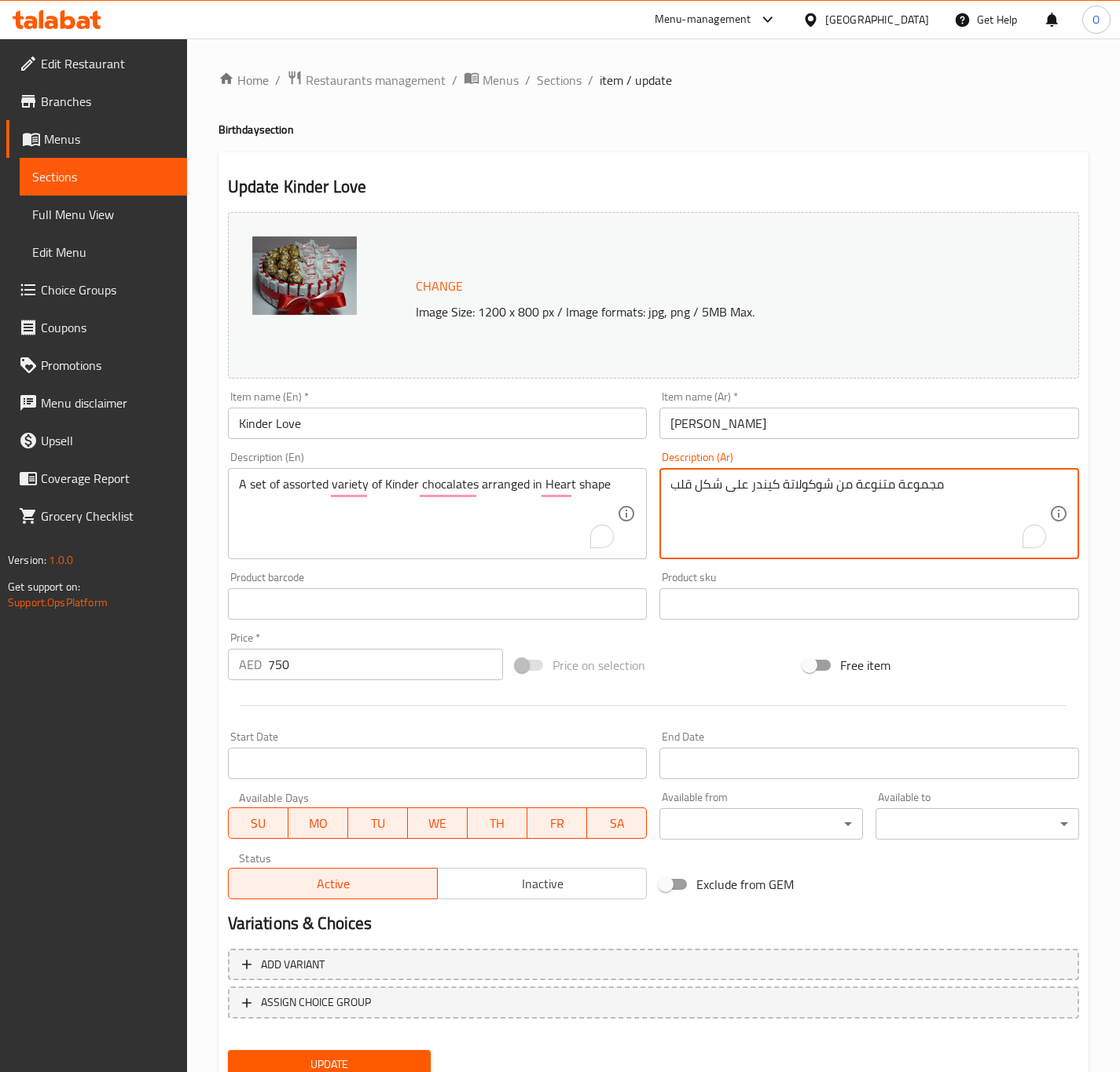
click at [734, 490] on textarea "مجموعة متنوعة من شوكولاتة كيندر على شكل قلب" at bounding box center [859, 514] width 378 height 75
paste textarea "مرتبة على"
type textarea "مجموعة متنوعة من شوكولاتة كيندر مرتبة على شكل قلب"
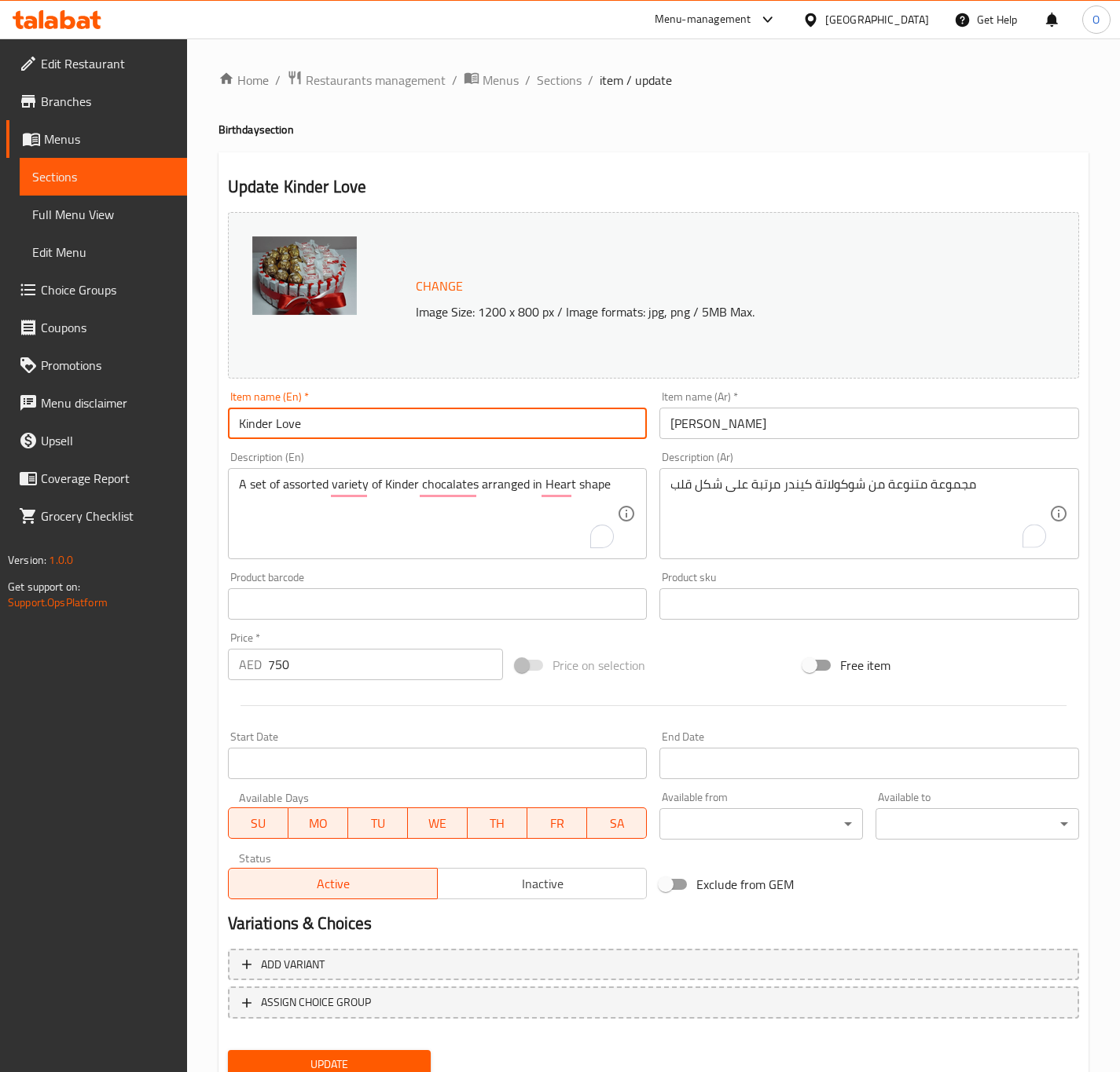
click at [479, 414] on input "Kinder Love" at bounding box center [437, 423] width 419 height 31
click at [228, 1050] on button "Update" at bounding box center [330, 1064] width 203 height 29
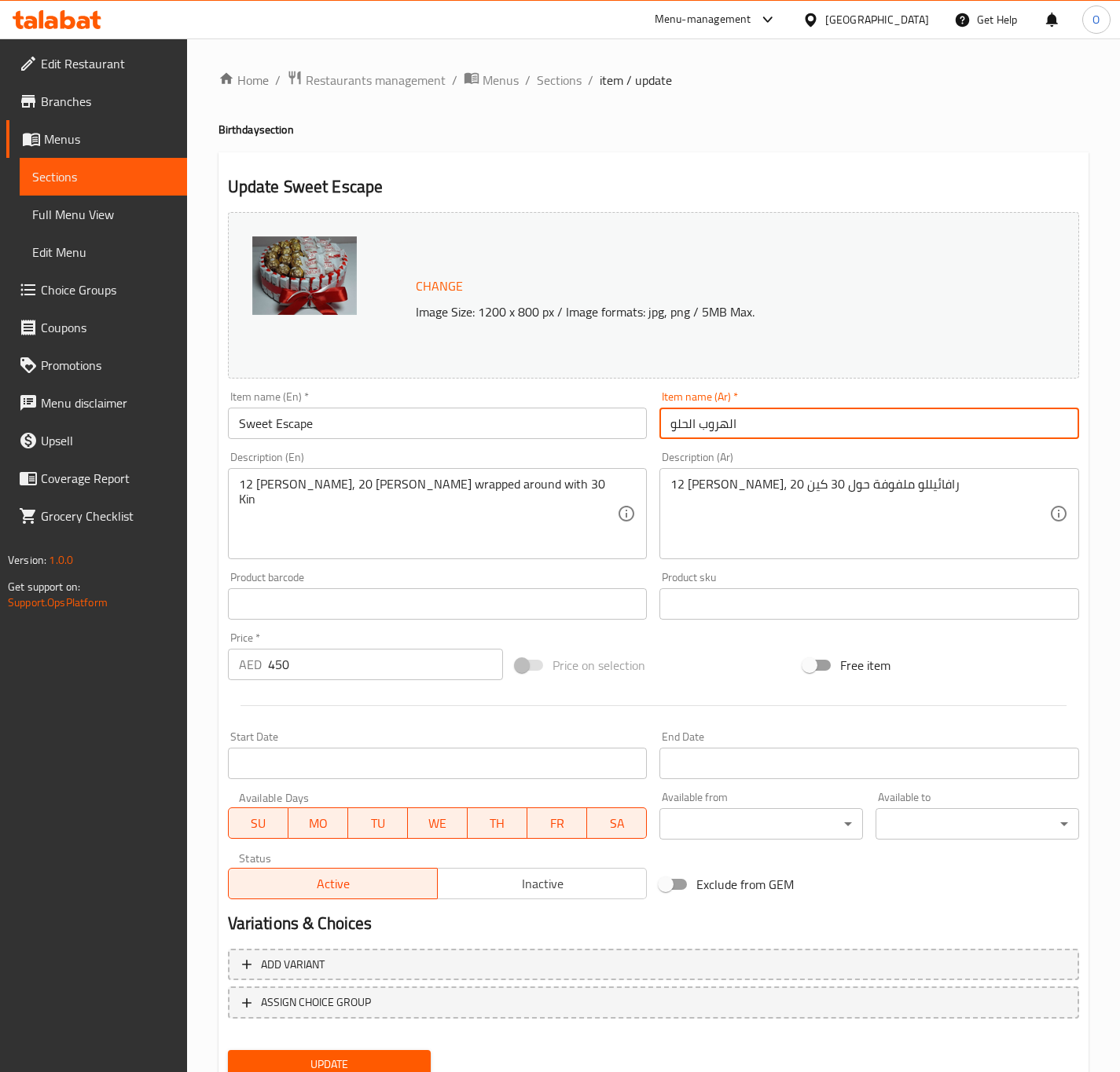
click at [691, 434] on input "الهروب الحلو" at bounding box center [868, 423] width 419 height 31
type input "سويت إسكيب"
click at [812, 474] on div "12 [PERSON_NAME]، 20 رافائيللو ملفوفة حول 30 كين Description (Ar)" at bounding box center [868, 514] width 419 height 91
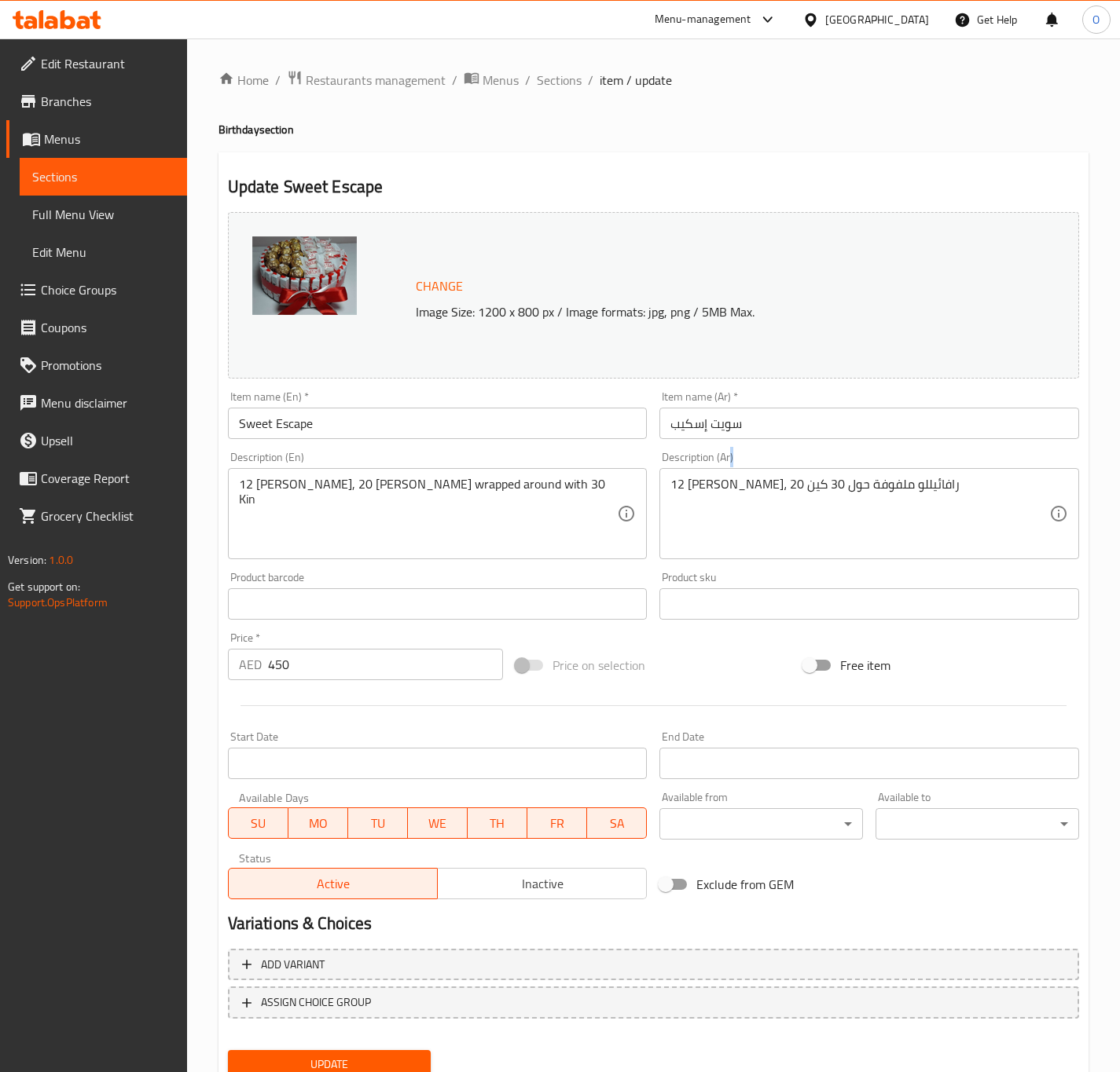
click at [812, 474] on div "12 [PERSON_NAME]، 20 رافائيللو ملفوفة حول 30 كين Description (Ar)" at bounding box center [868, 514] width 419 height 91
click at [812, 482] on textarea "12 فيريرو روشيه، 20 رافائيللو ملفوفة حول 30 كين" at bounding box center [859, 514] width 378 height 75
click at [813, 482] on textarea "12 [PERSON_NAME]، 20 رافائيللو ملفوفة حول 30 كين" at bounding box center [859, 514] width 378 height 75
paste textarea "يلو"
type textarea "12 [PERSON_NAME]، 20 رافايلو ملفوفة حول 30 كين"
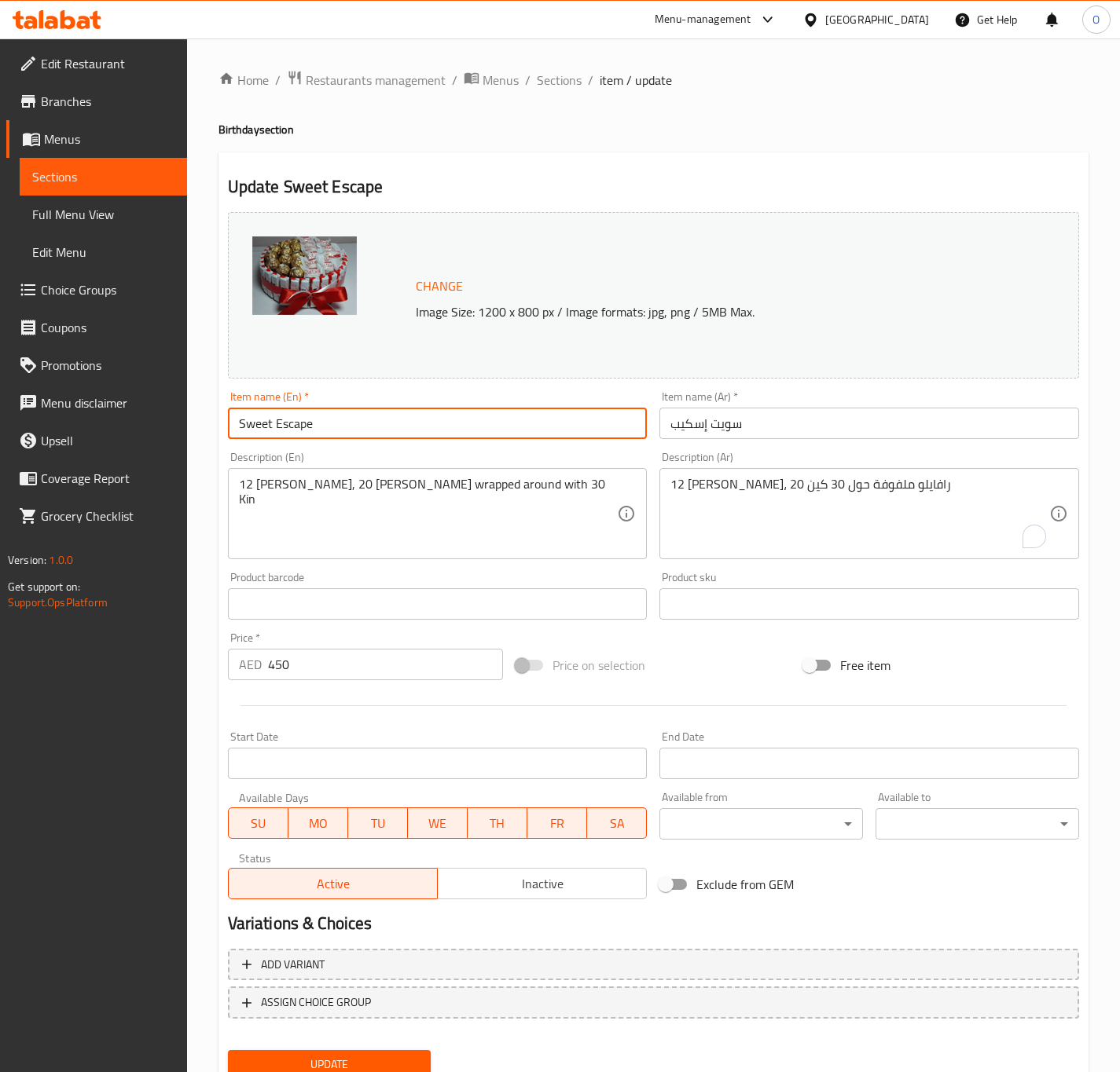
click at [581, 412] on input "Sweet Escape" at bounding box center [437, 423] width 419 height 31
click at [228, 1050] on button "Update" at bounding box center [330, 1064] width 203 height 29
drag, startPoint x: 562, startPoint y: 431, endPoint x: 585, endPoint y: 423, distance: 24.4
click at [566, 430] on input "Sweet Escape" at bounding box center [437, 423] width 419 height 31
click at [228, 1050] on button "Update" at bounding box center [330, 1064] width 203 height 29
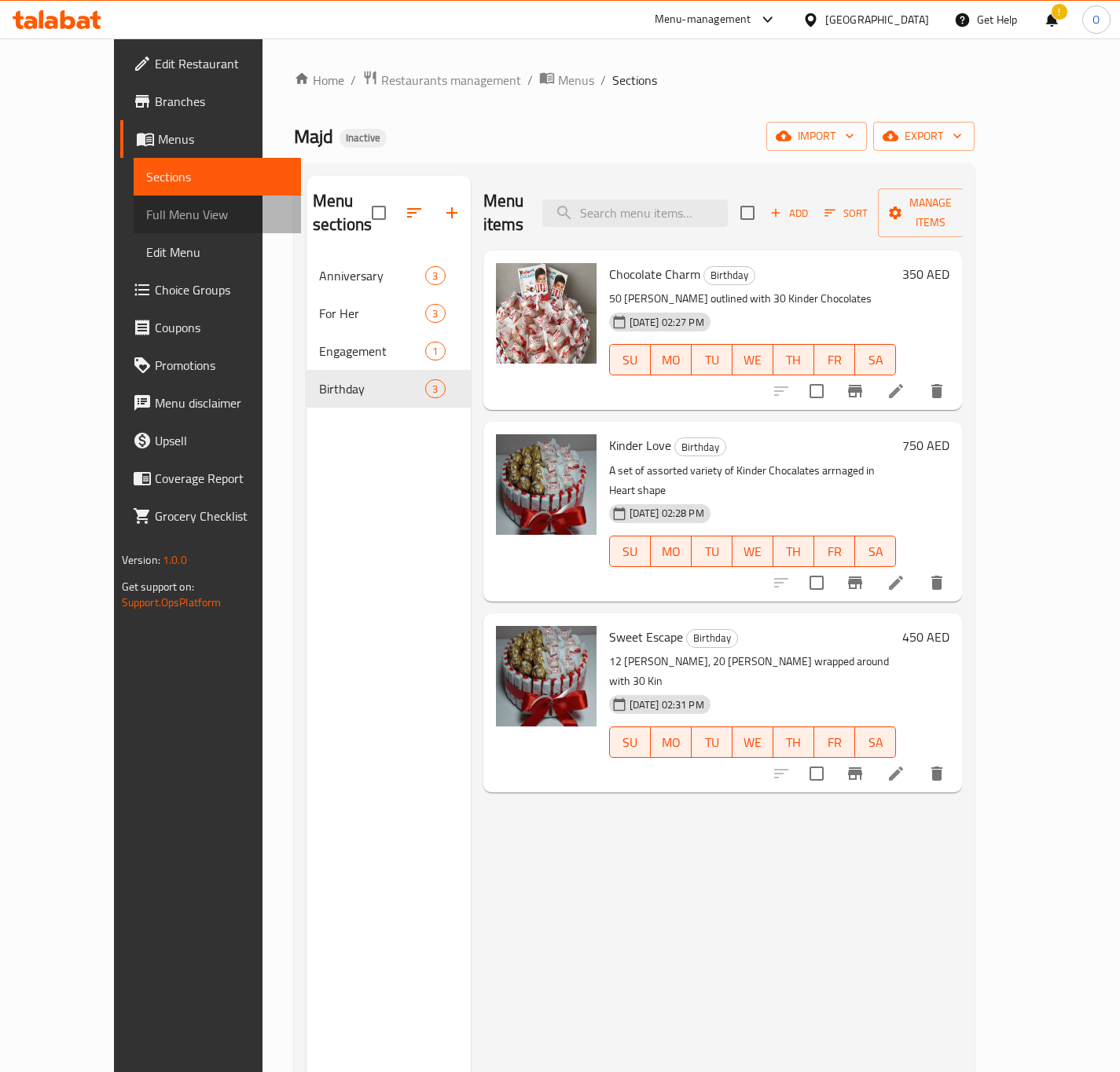
click at [146, 221] on span "Full Menu View" at bounding box center [218, 215] width 143 height 19
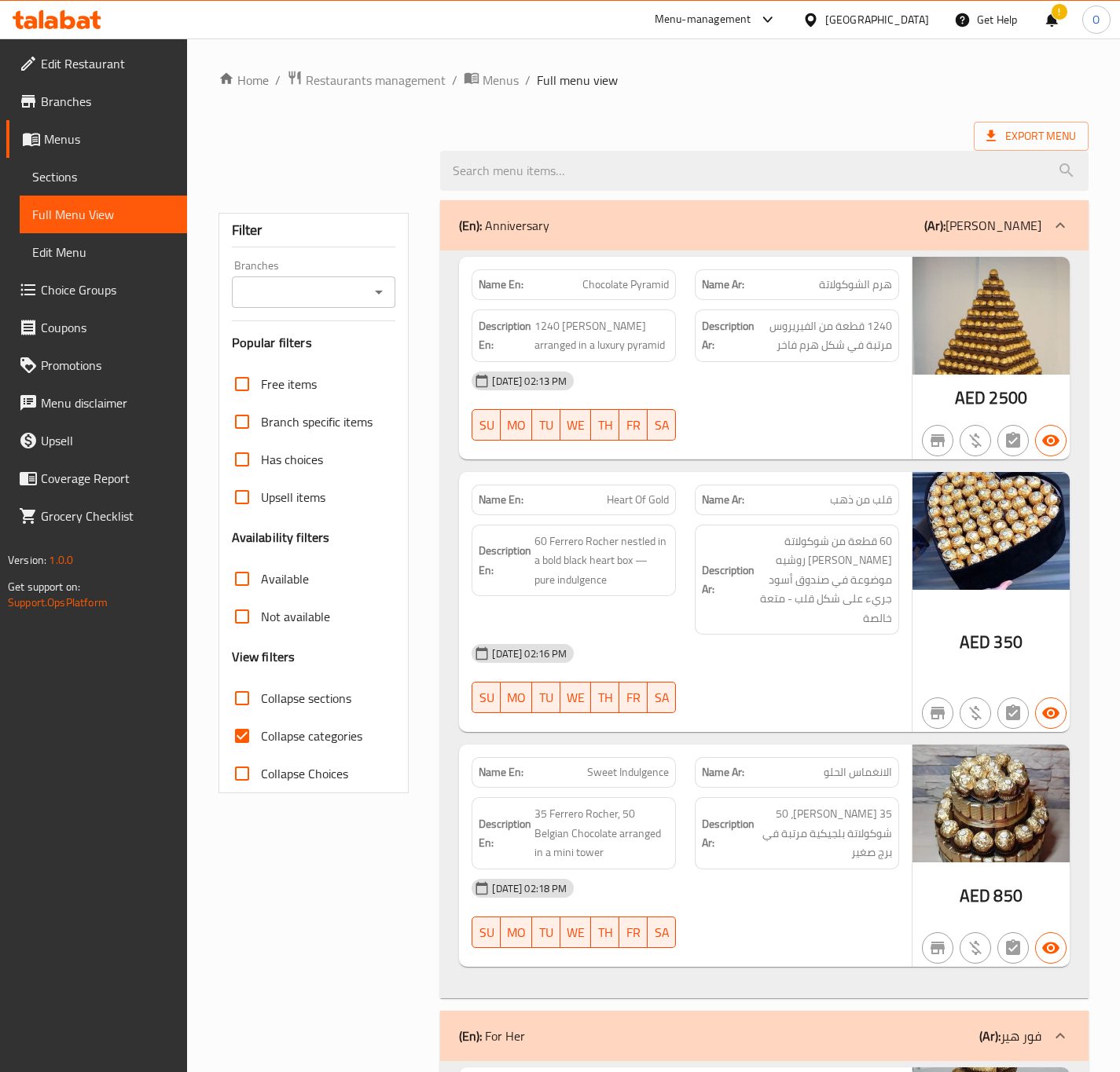
click at [312, 314] on div "Filter Branches Branches Popular filters Free items Branch specific items Has c…" at bounding box center [314, 503] width 191 height 581
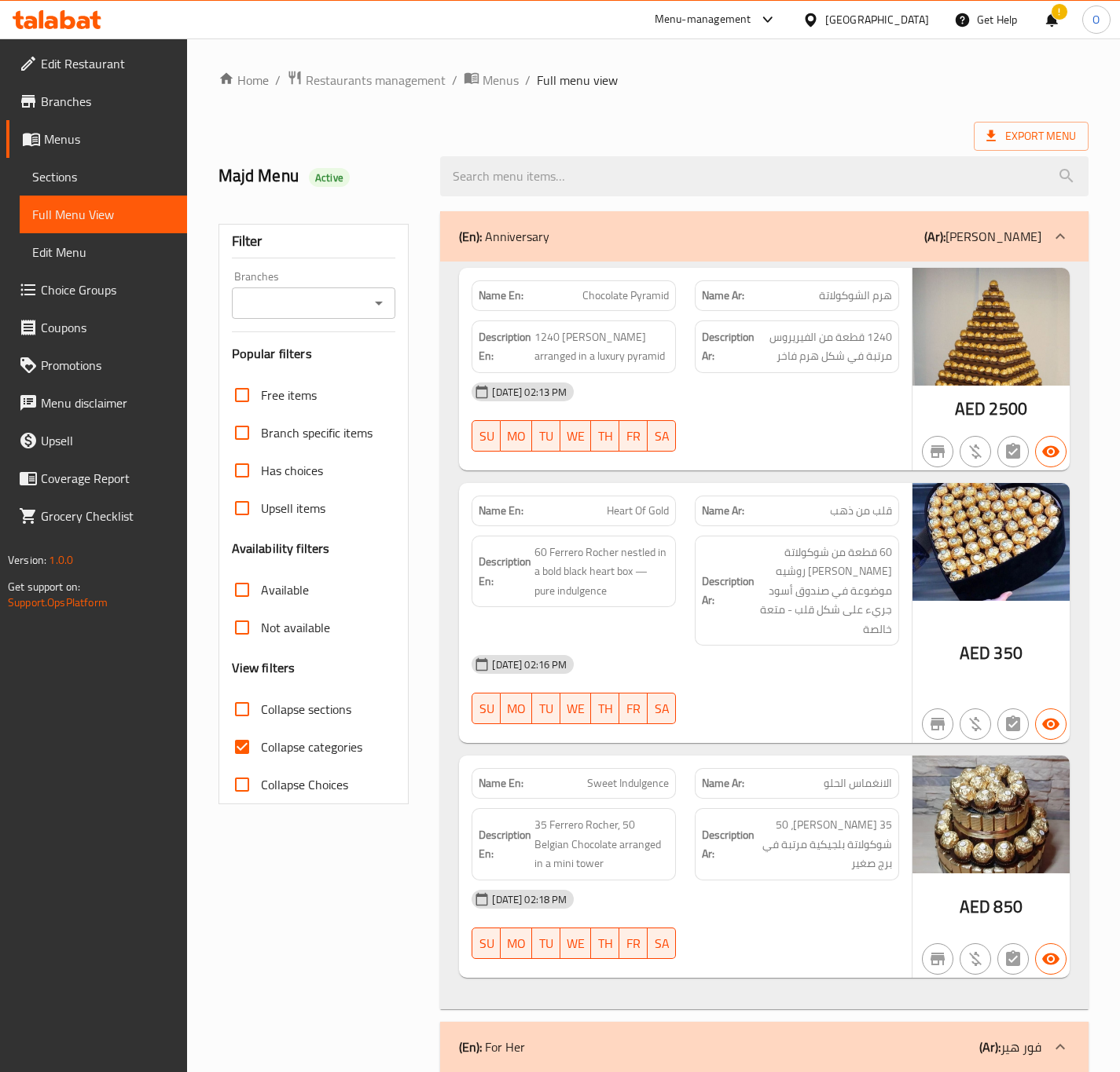
click at [309, 288] on div "Branches" at bounding box center [314, 303] width 164 height 31
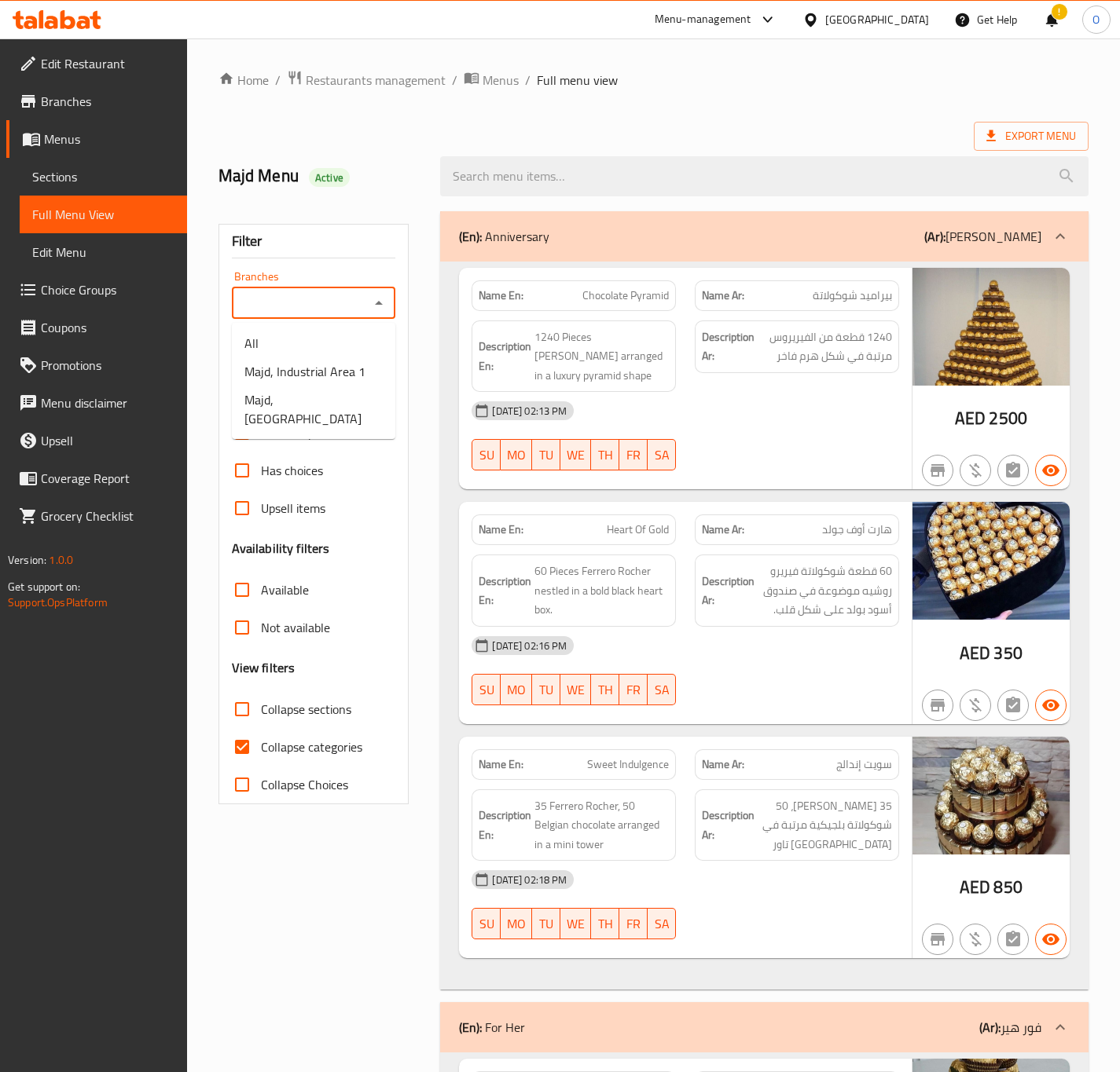
click at [305, 309] on input "Branches" at bounding box center [301, 302] width 129 height 22
click at [373, 291] on div "Branches" at bounding box center [314, 303] width 164 height 31
click at [376, 301] on icon "Close" at bounding box center [378, 303] width 19 height 19
click at [376, 302] on icon "Open" at bounding box center [378, 303] width 8 height 4
click at [288, 374] on span "Majd, Industrial Area 1" at bounding box center [304, 372] width 121 height 19
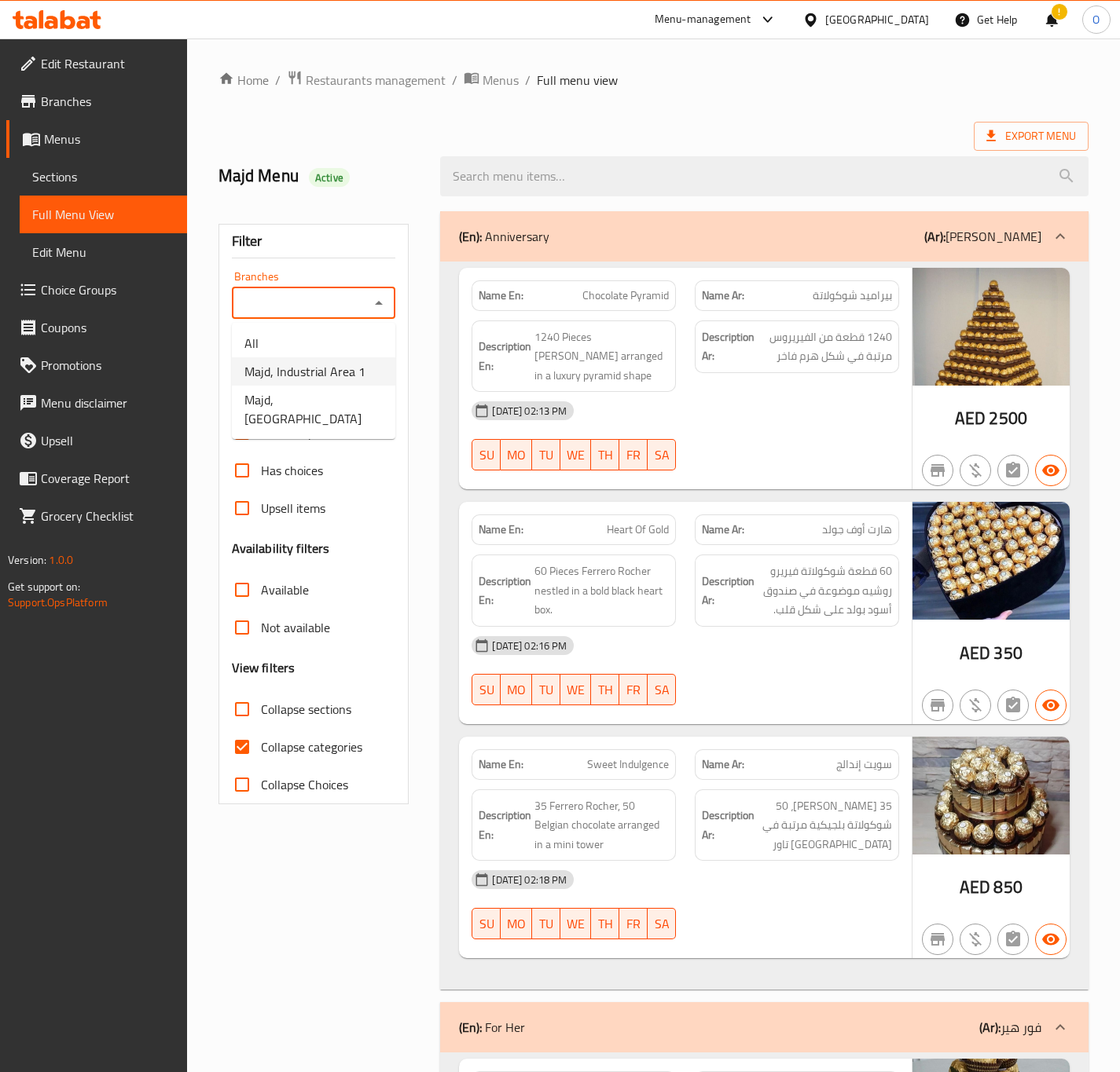
type input "Majd, Industrial Area 1"
click at [285, 754] on span "Collapse categories" at bounding box center [311, 747] width 102 height 19
click at [261, 754] on input "Collapse categories" at bounding box center [242, 747] width 38 height 38
checkbox input "false"
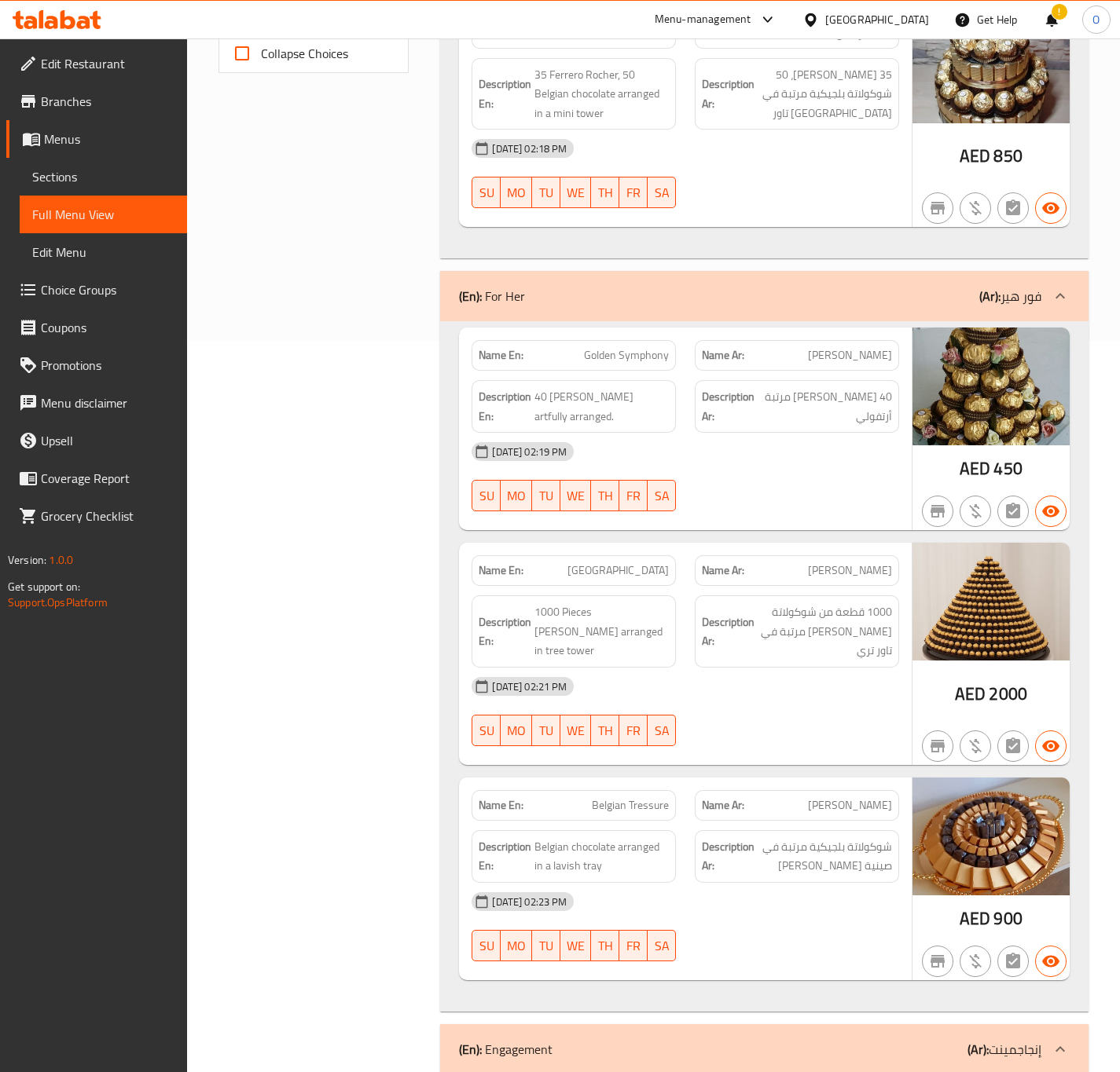
scroll to position [25, 0]
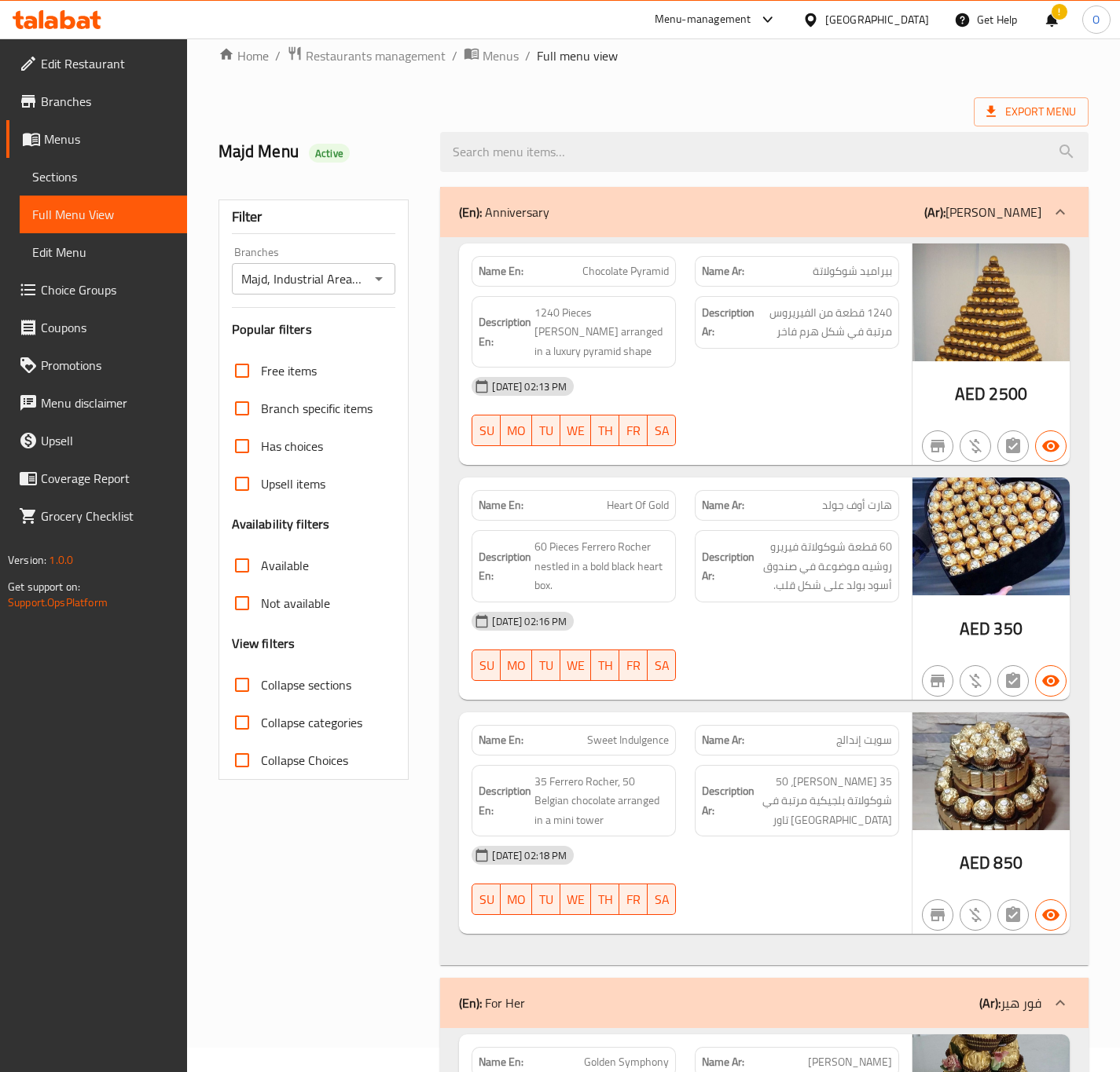
click at [57, 172] on span "Sections" at bounding box center [104, 177] width 143 height 19
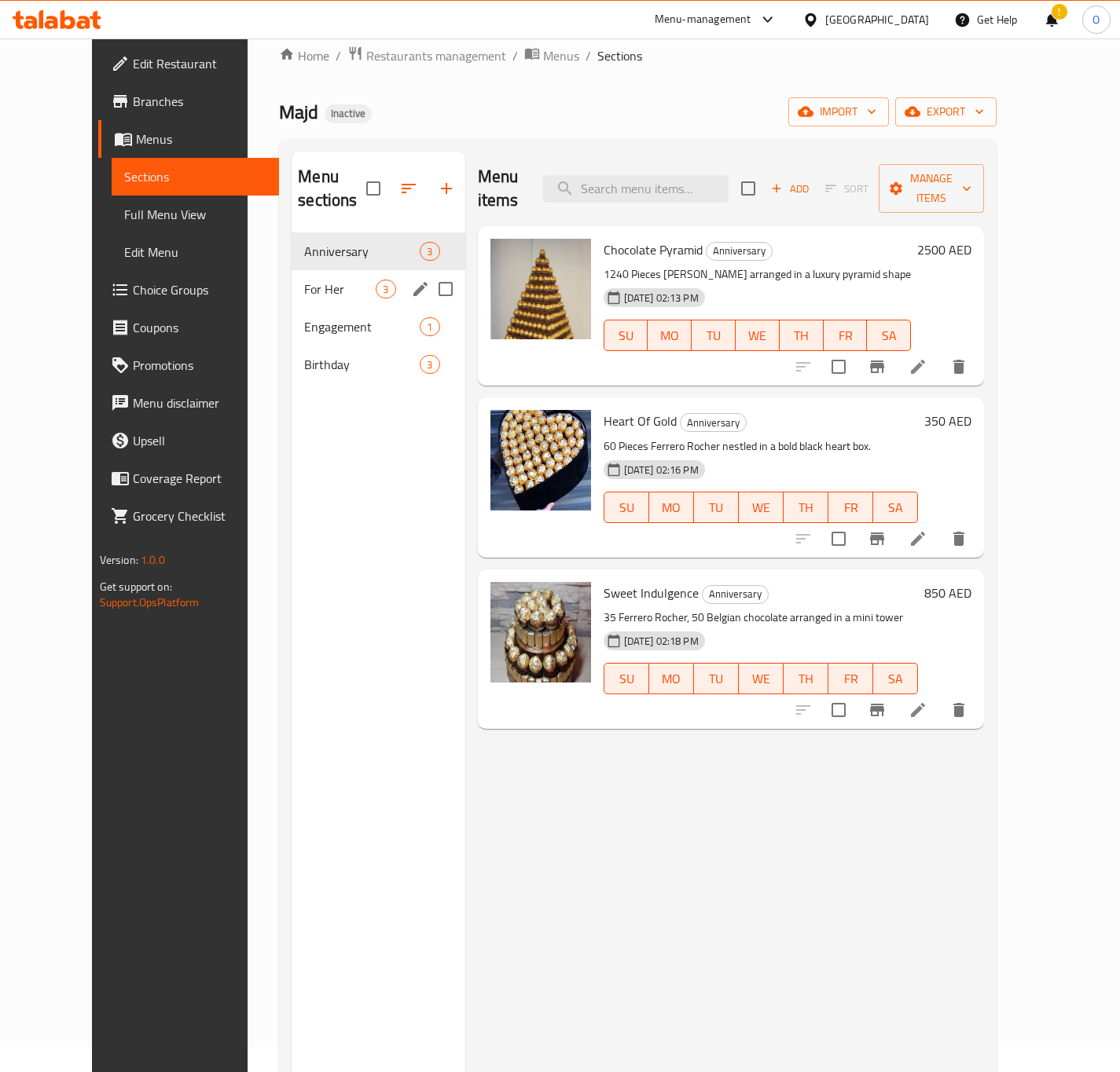
click at [300, 280] on div "For Her 3" at bounding box center [378, 289] width 173 height 38
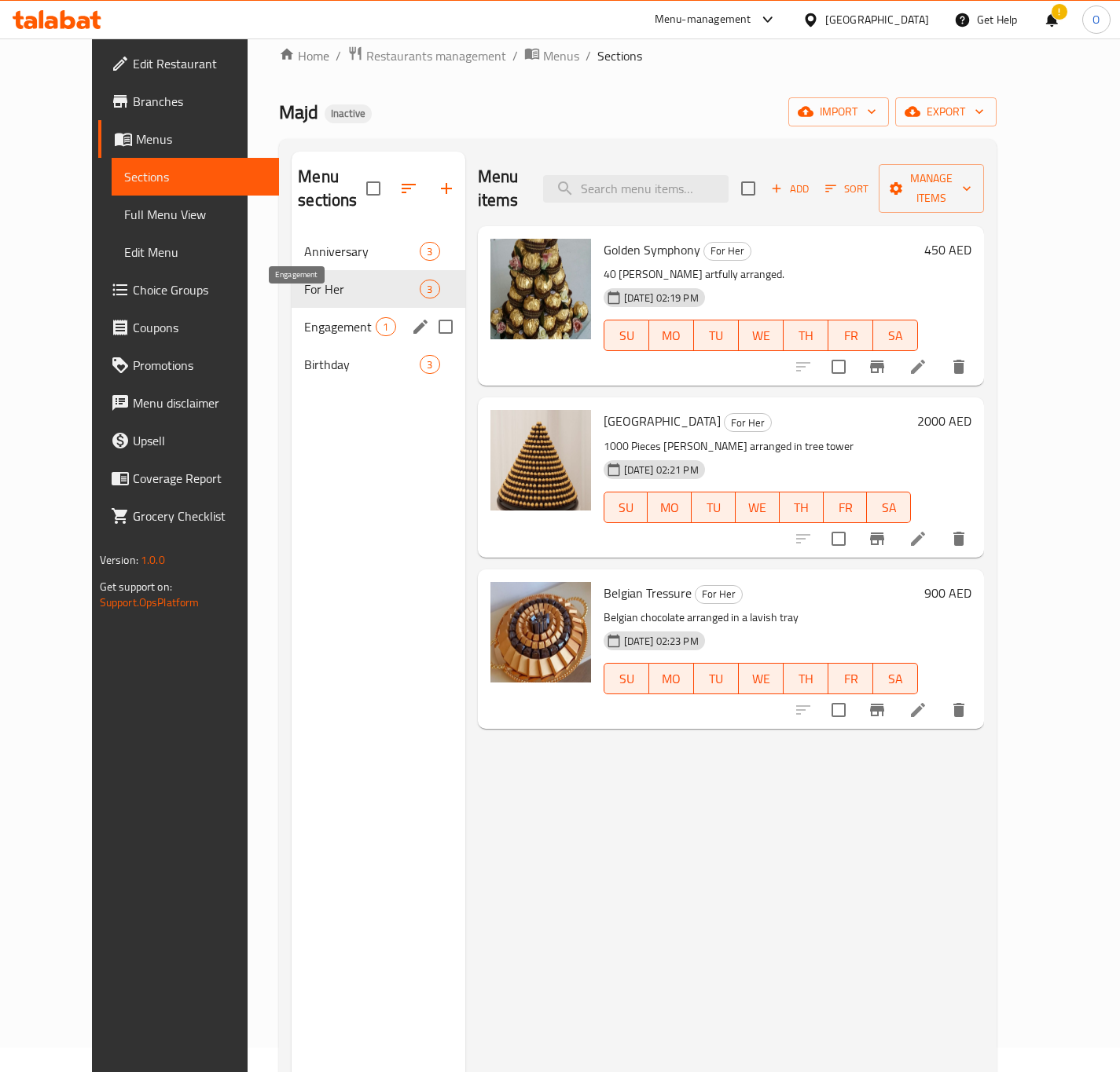
click at [330, 317] on span "Engagement" at bounding box center [339, 327] width 71 height 19
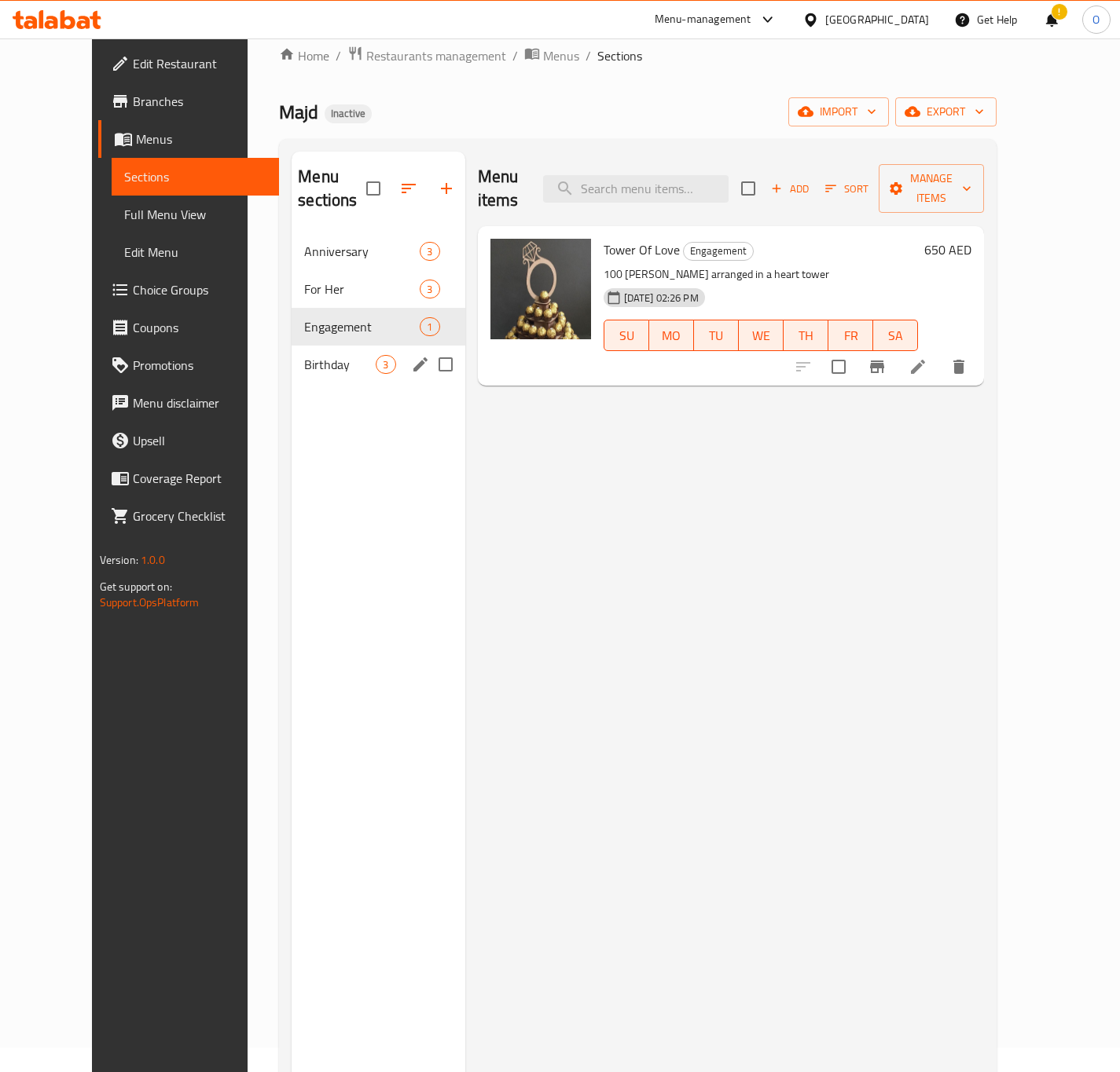
click at [292, 346] on div "Birthday 3" at bounding box center [378, 365] width 173 height 38
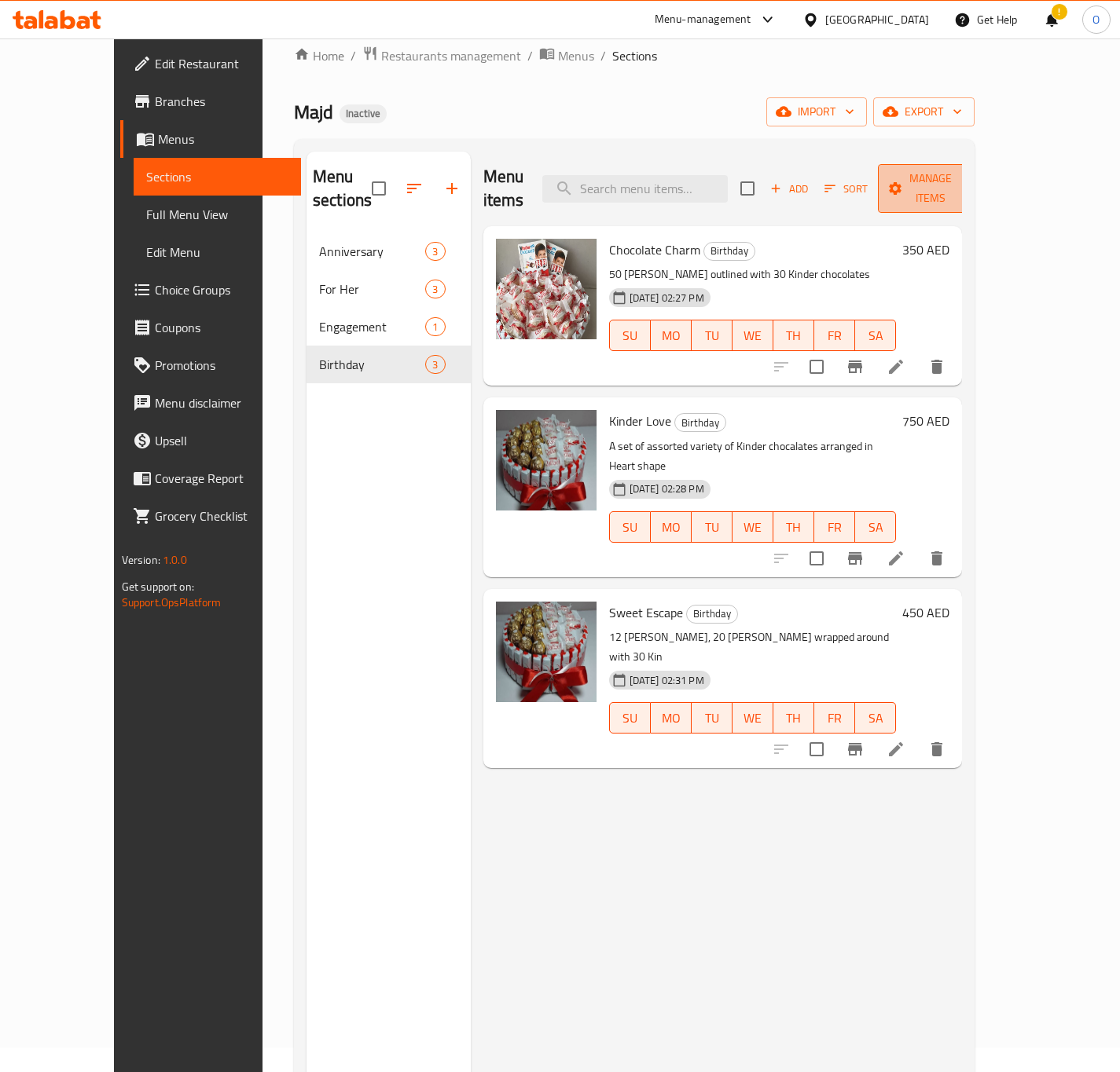
click at [971, 170] on span "Manage items" at bounding box center [930, 188] width 80 height 39
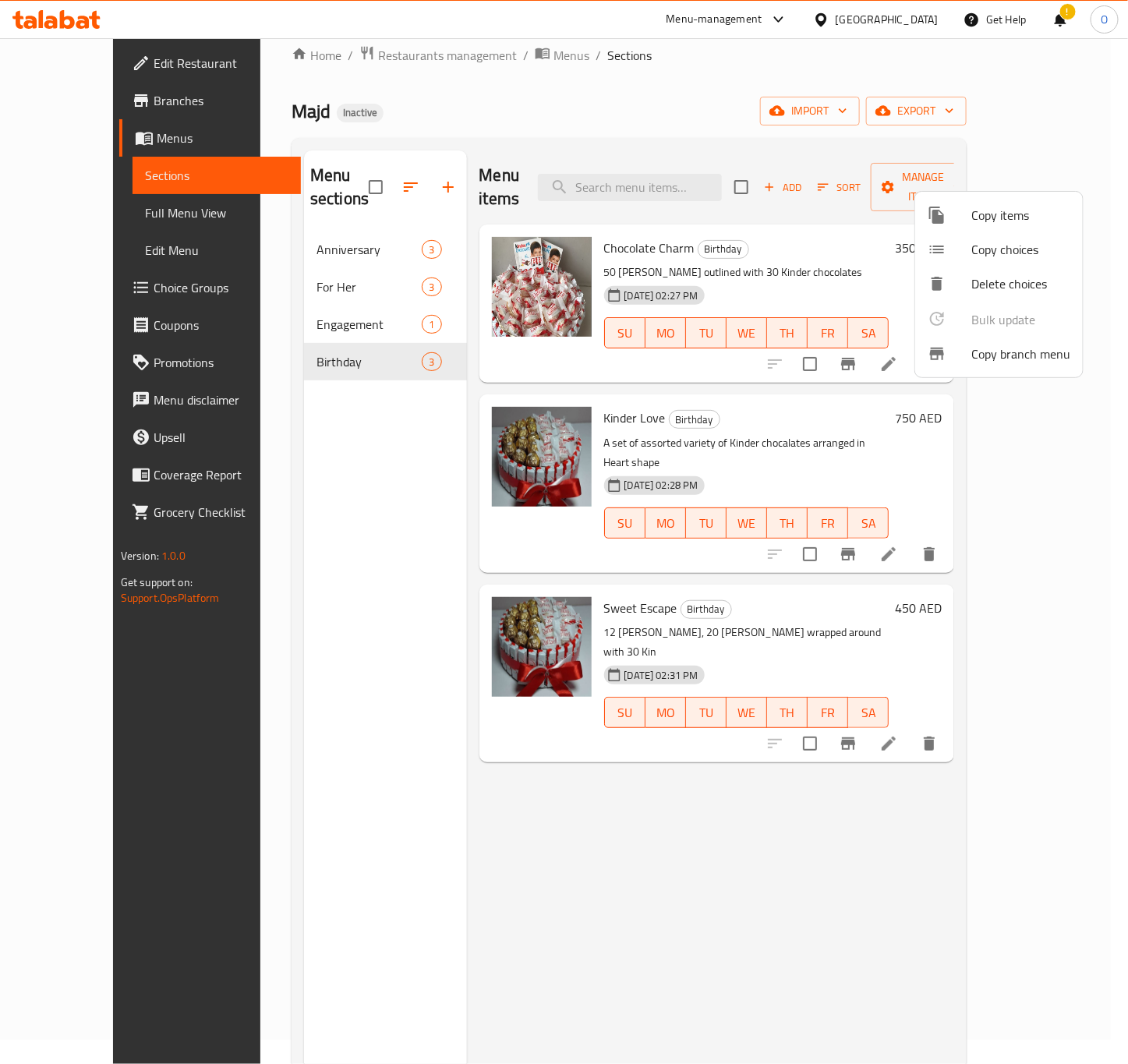
click at [483, 447] on div at bounding box center [564, 532] width 1128 height 1064
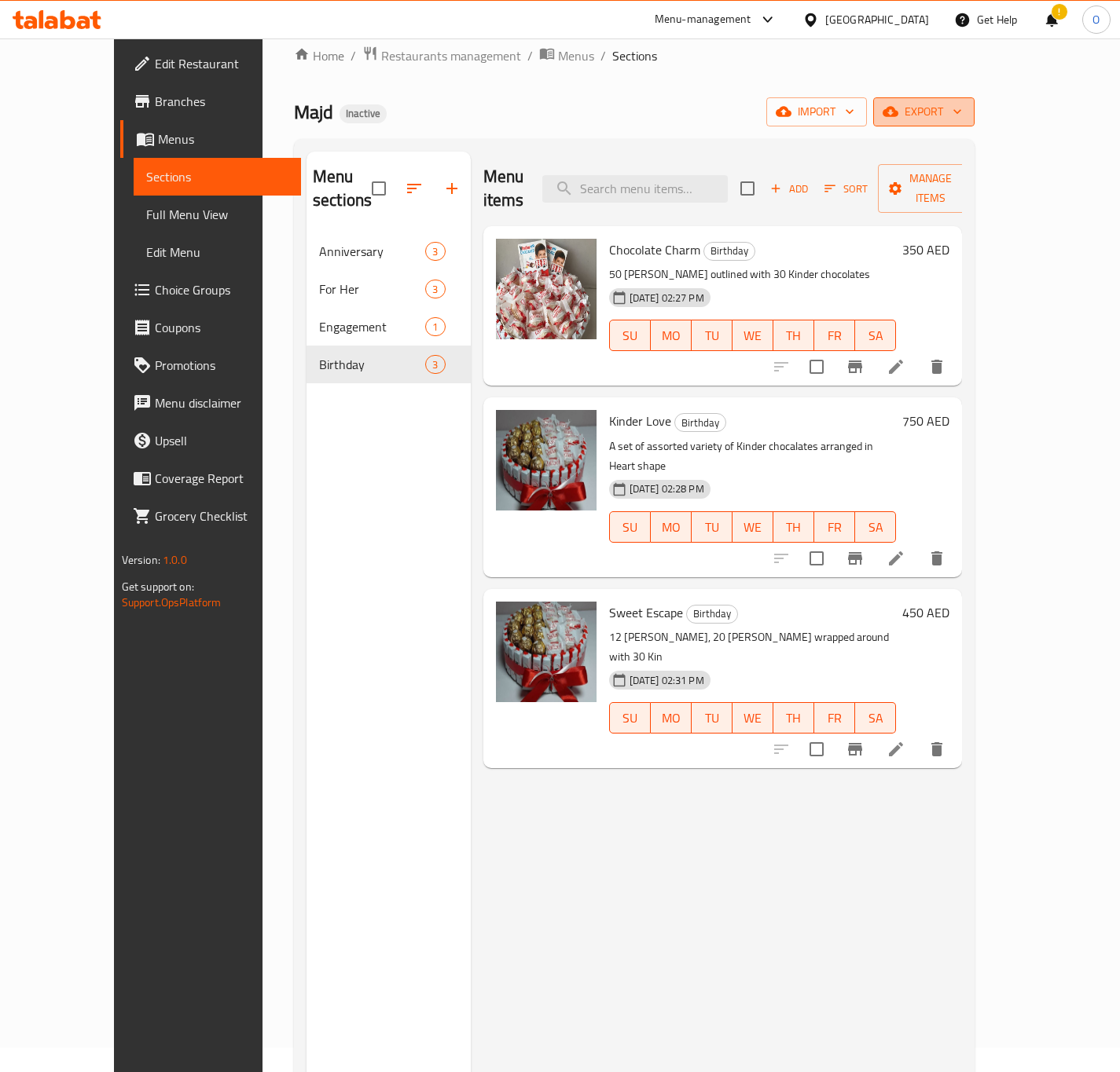
click at [962, 116] on span "export" at bounding box center [924, 111] width 76 height 20
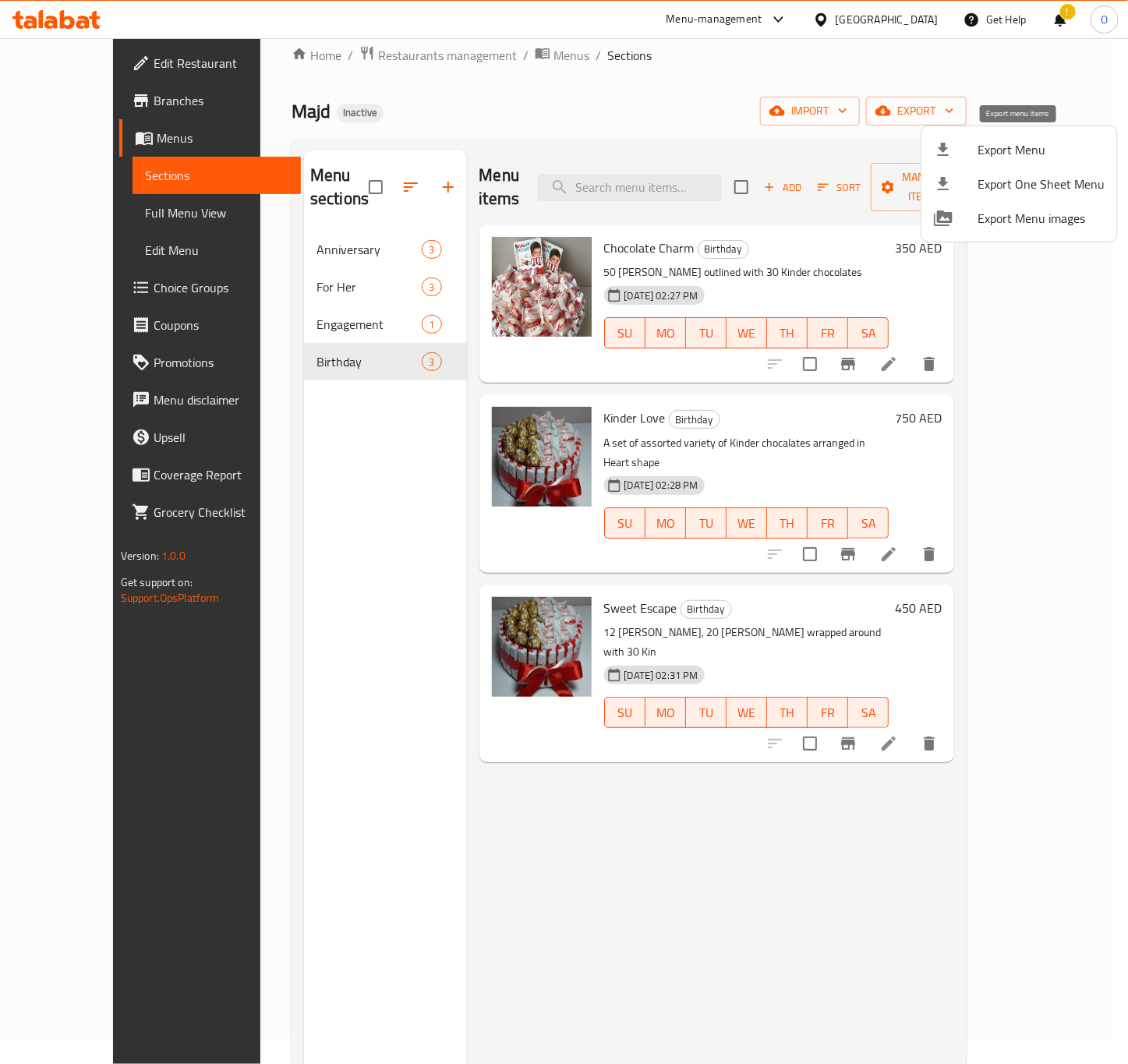
click at [1011, 143] on span "Export Menu" at bounding box center [1040, 150] width 127 height 19
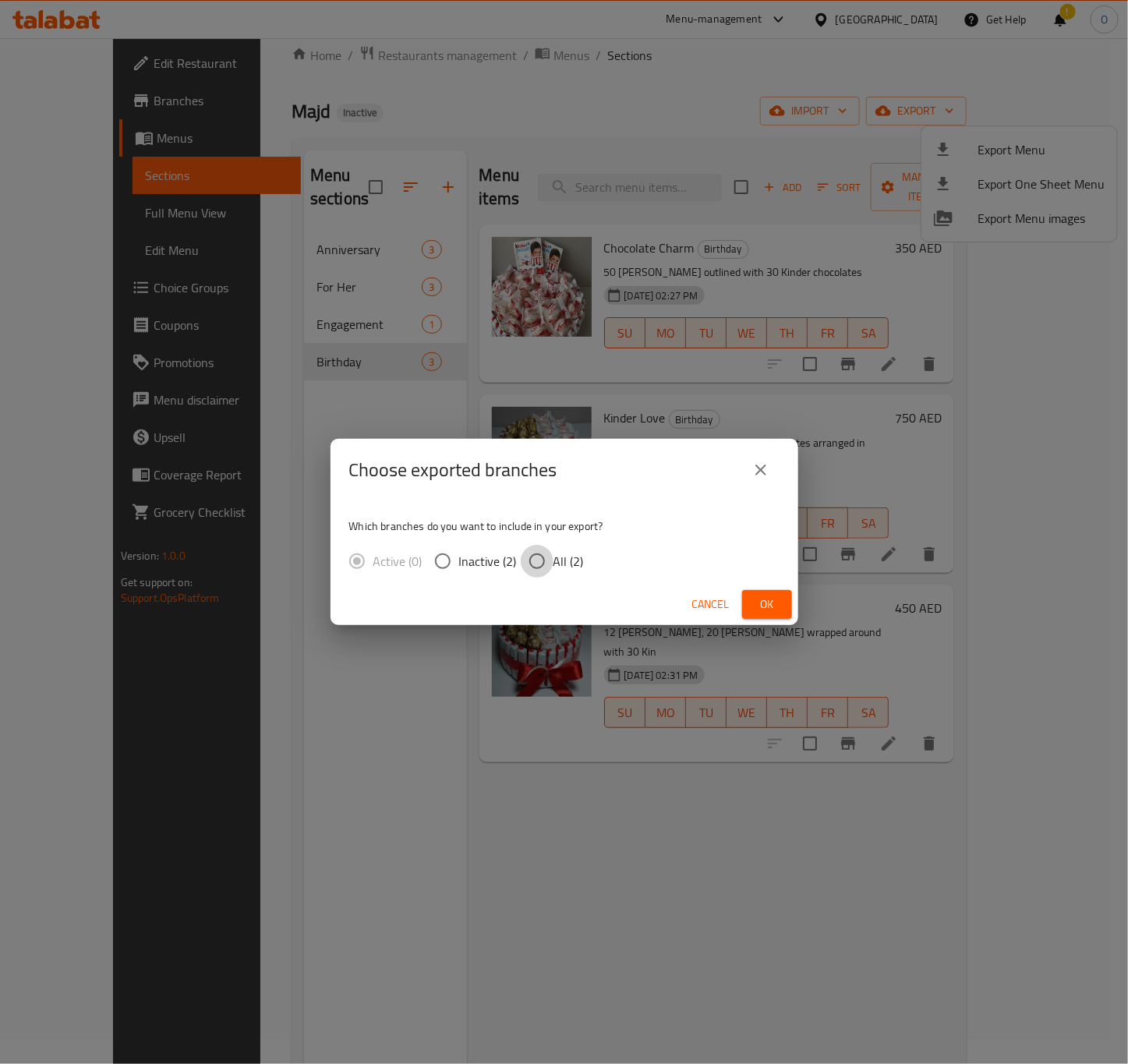
click at [531, 562] on input "All (2)" at bounding box center [537, 561] width 33 height 33
radio input "true"
click at [753, 613] on button "Ok" at bounding box center [767, 605] width 50 height 29
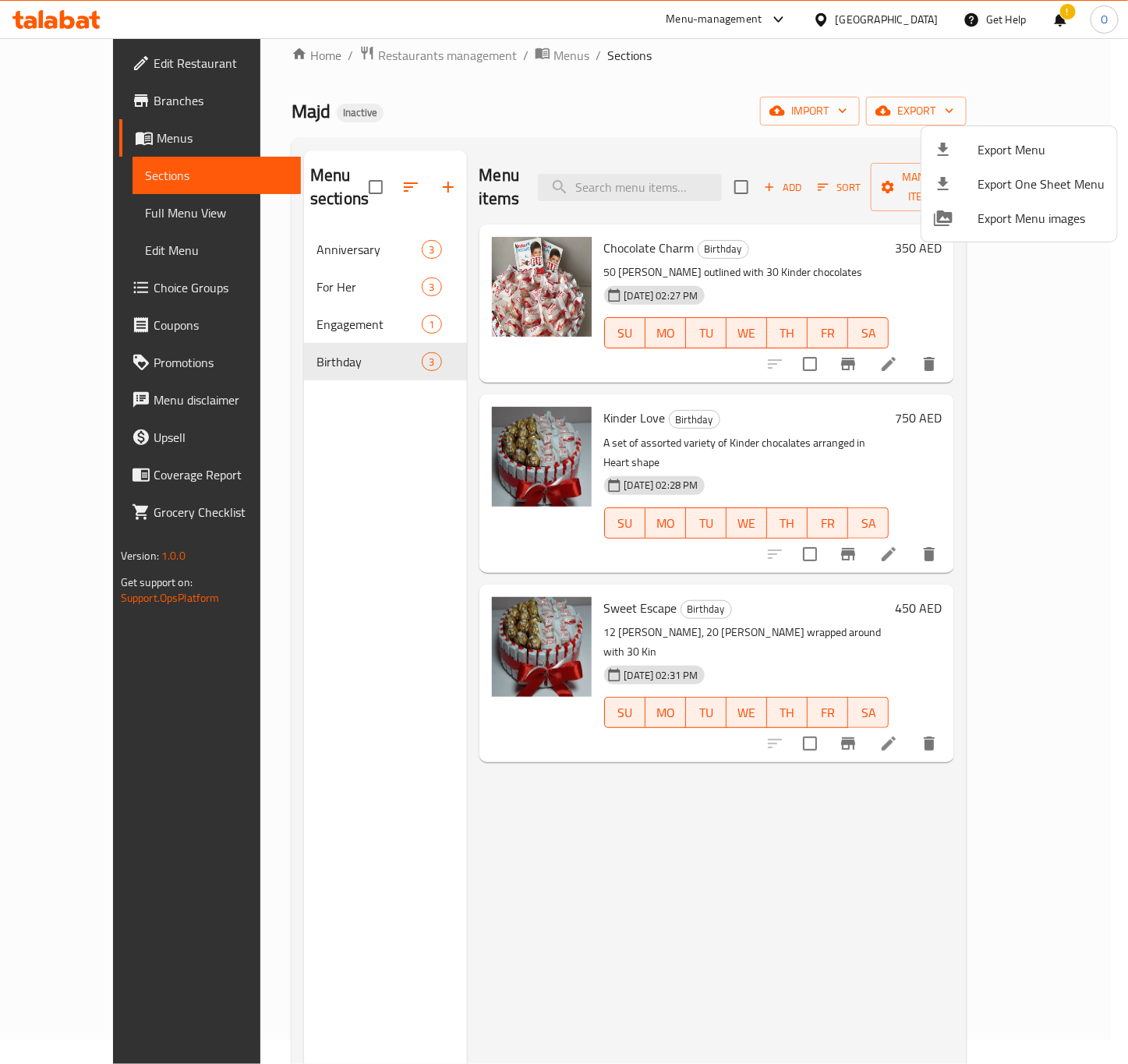
click at [515, 597] on div at bounding box center [564, 532] width 1128 height 1064
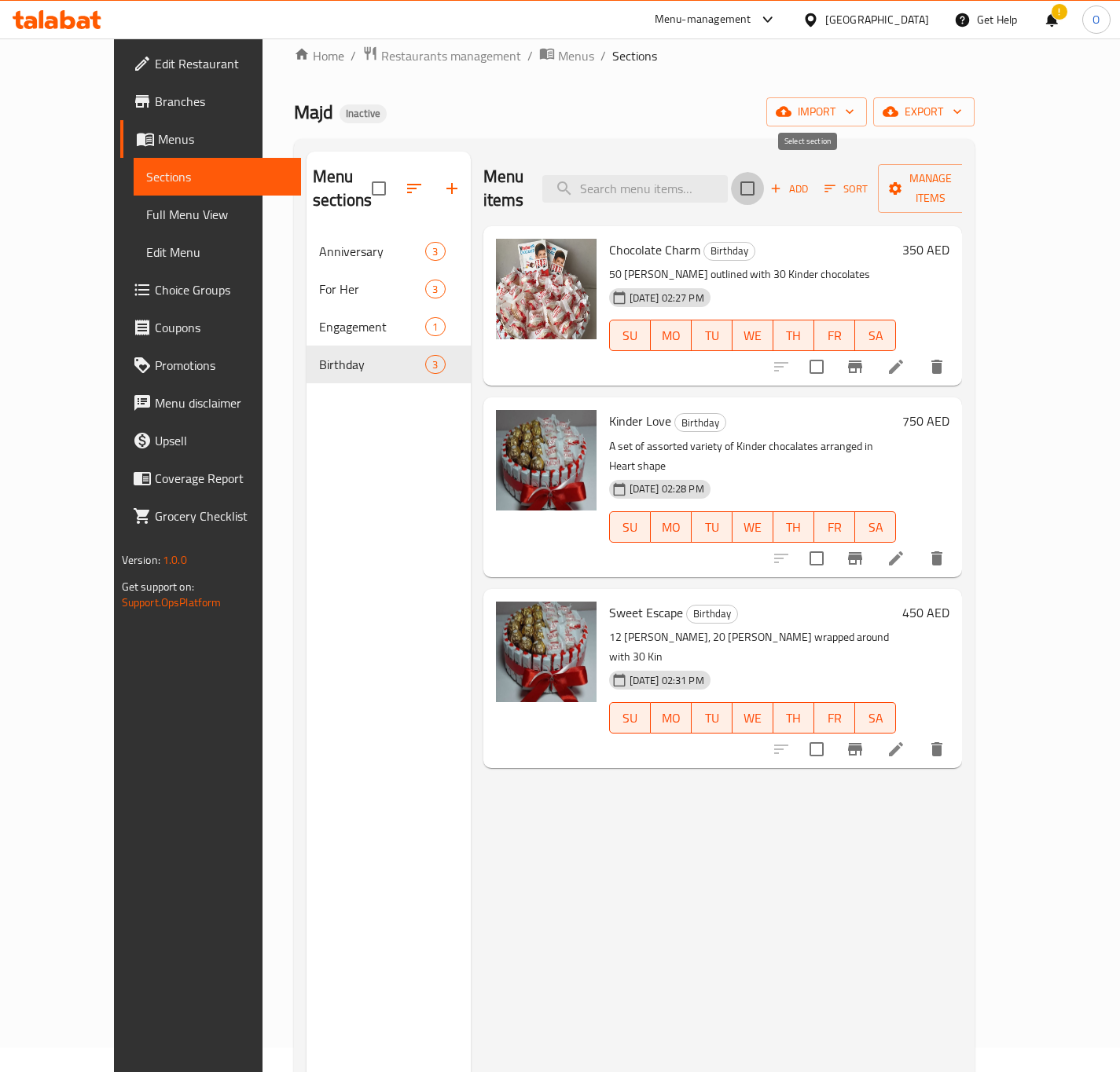
click at [763, 174] on input "checkbox" at bounding box center [747, 188] width 33 height 33
checkbox input "true"
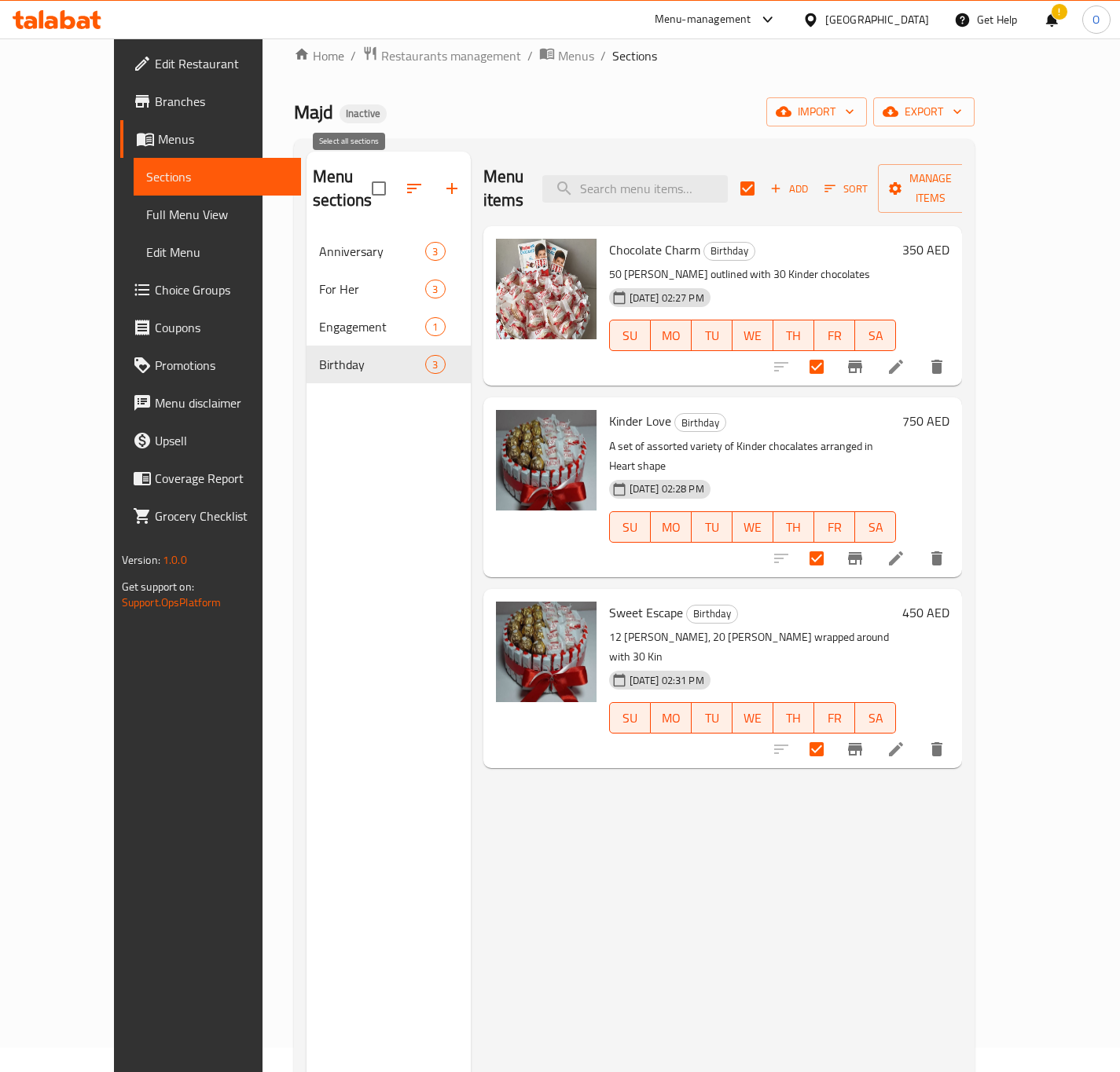
click at [362, 172] on input "checkbox" at bounding box center [378, 188] width 33 height 33
checkbox input "true"
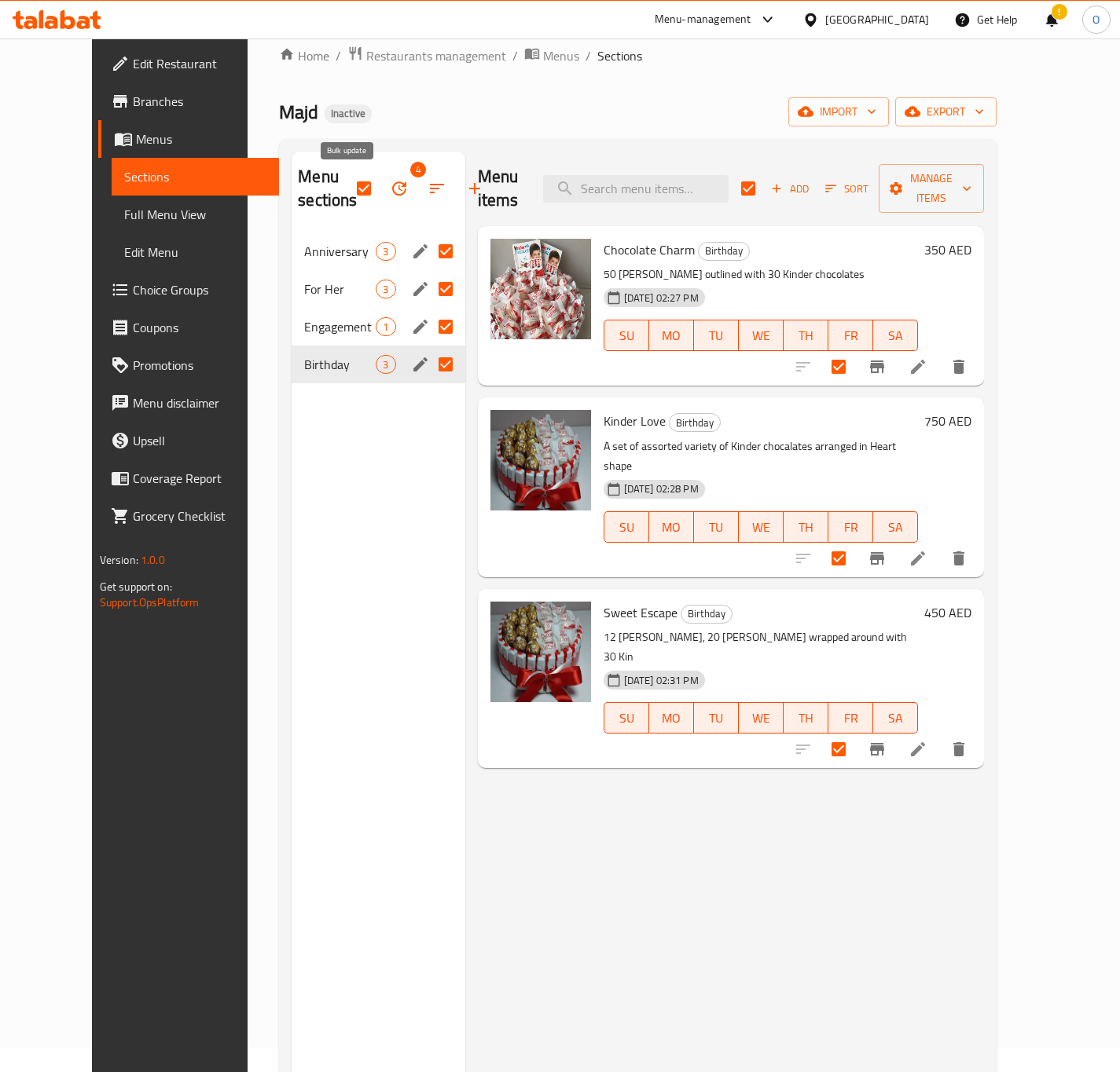
click at [392, 196] on icon "button" at bounding box center [398, 188] width 14 height 14
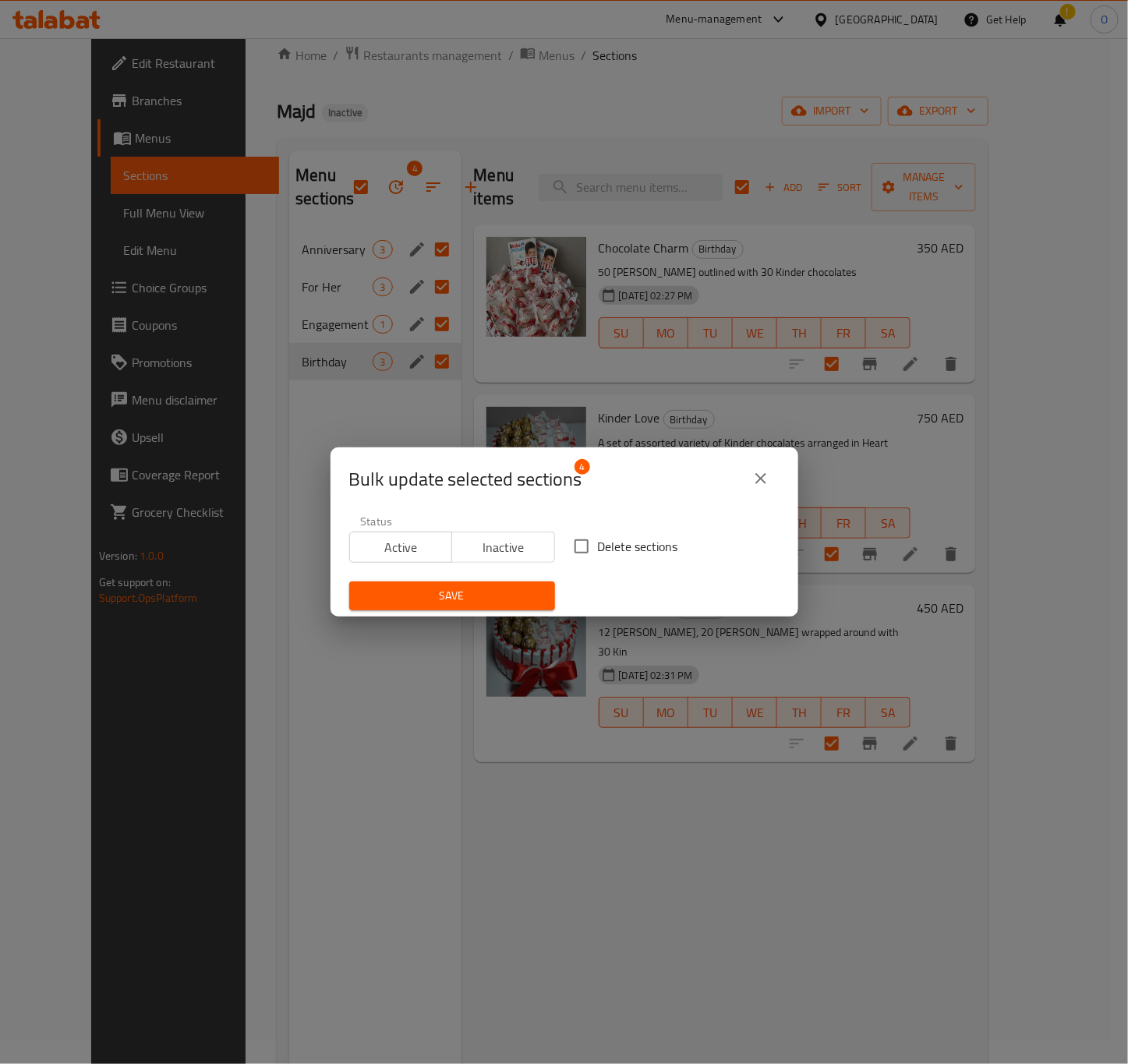
click at [604, 561] on label "Delete sections" at bounding box center [622, 546] width 113 height 33
click at [598, 561] on input "Delete sections" at bounding box center [581, 546] width 33 height 33
checkbox input "true"
click at [489, 590] on span "Save" at bounding box center [453, 596] width 181 height 20
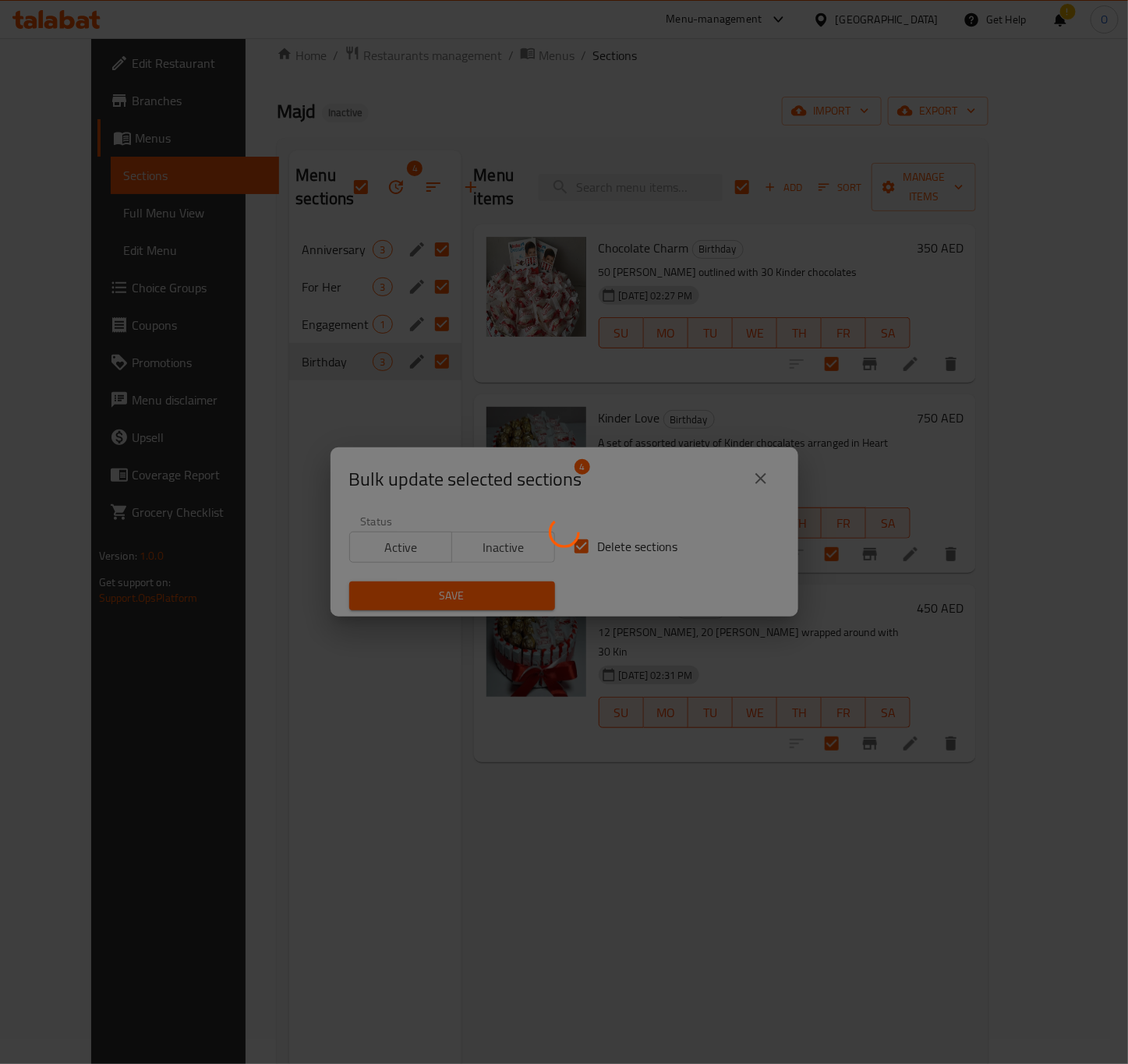
checkbox input "false"
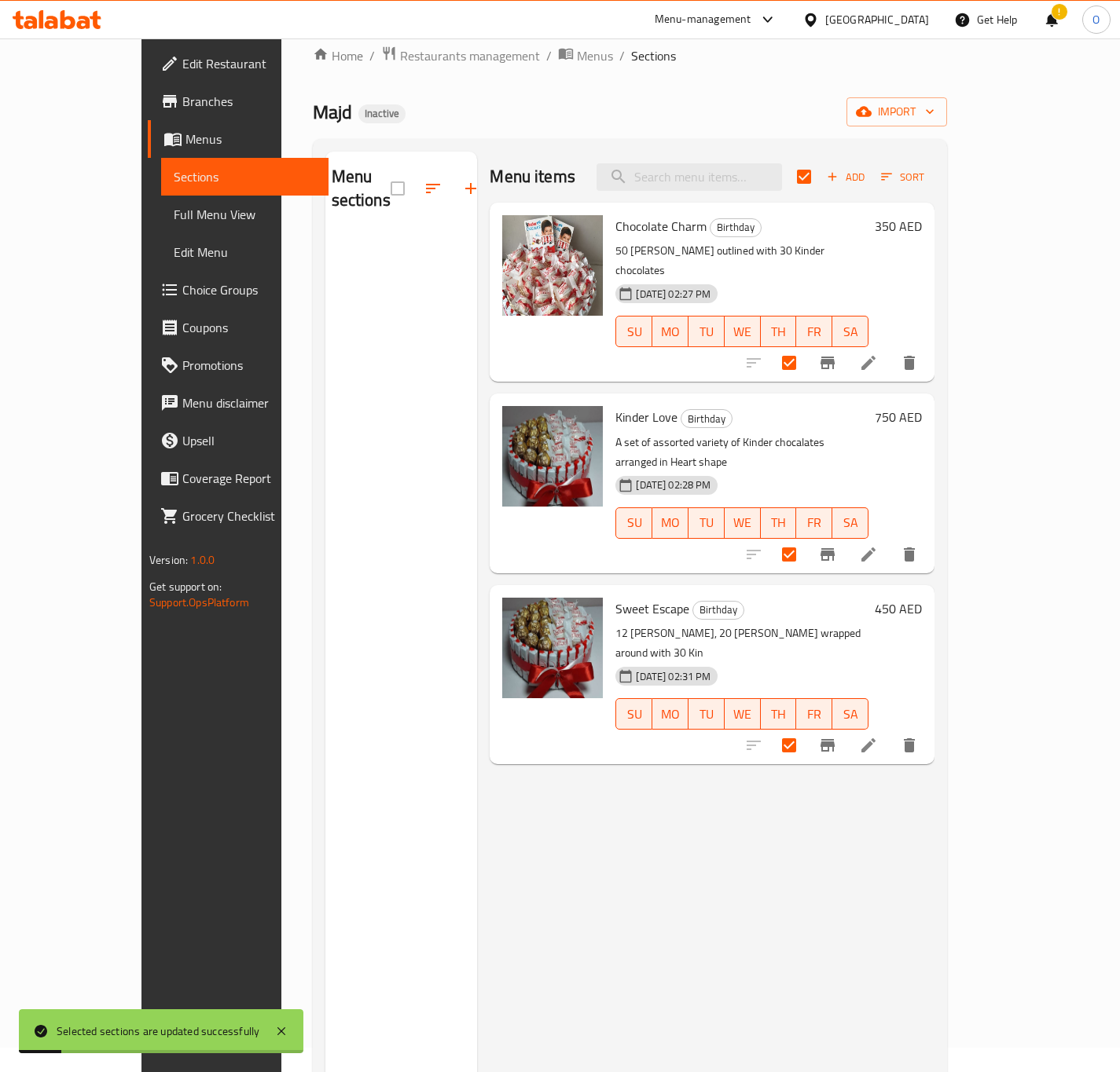
drag, startPoint x: 371, startPoint y: 531, endPoint x: 377, endPoint y: 519, distance: 13.4
click at [371, 530] on div "Menu sections" at bounding box center [401, 688] width 152 height 1072
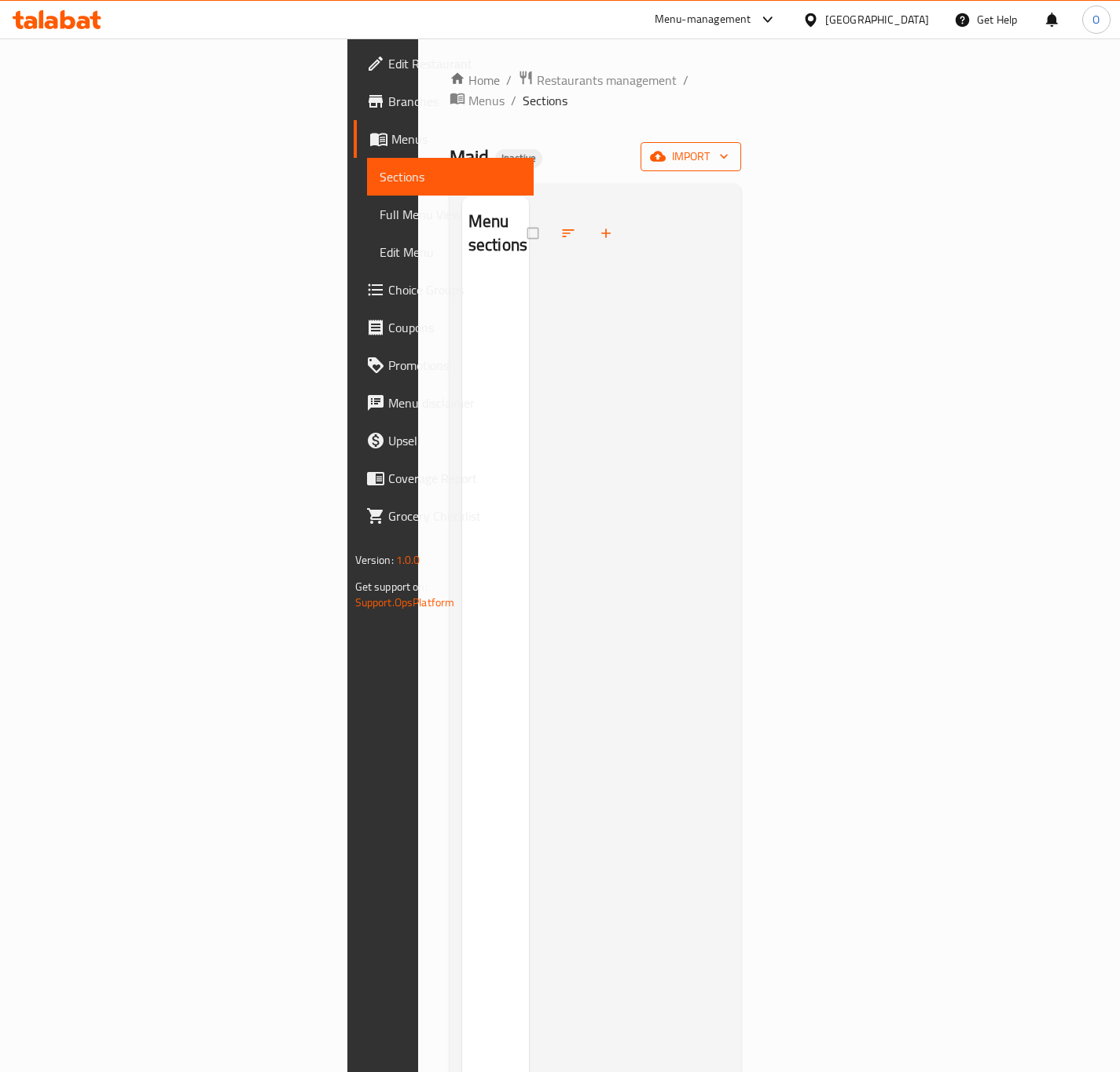
click at [666, 148] on icon "button" at bounding box center [658, 156] width 16 height 16
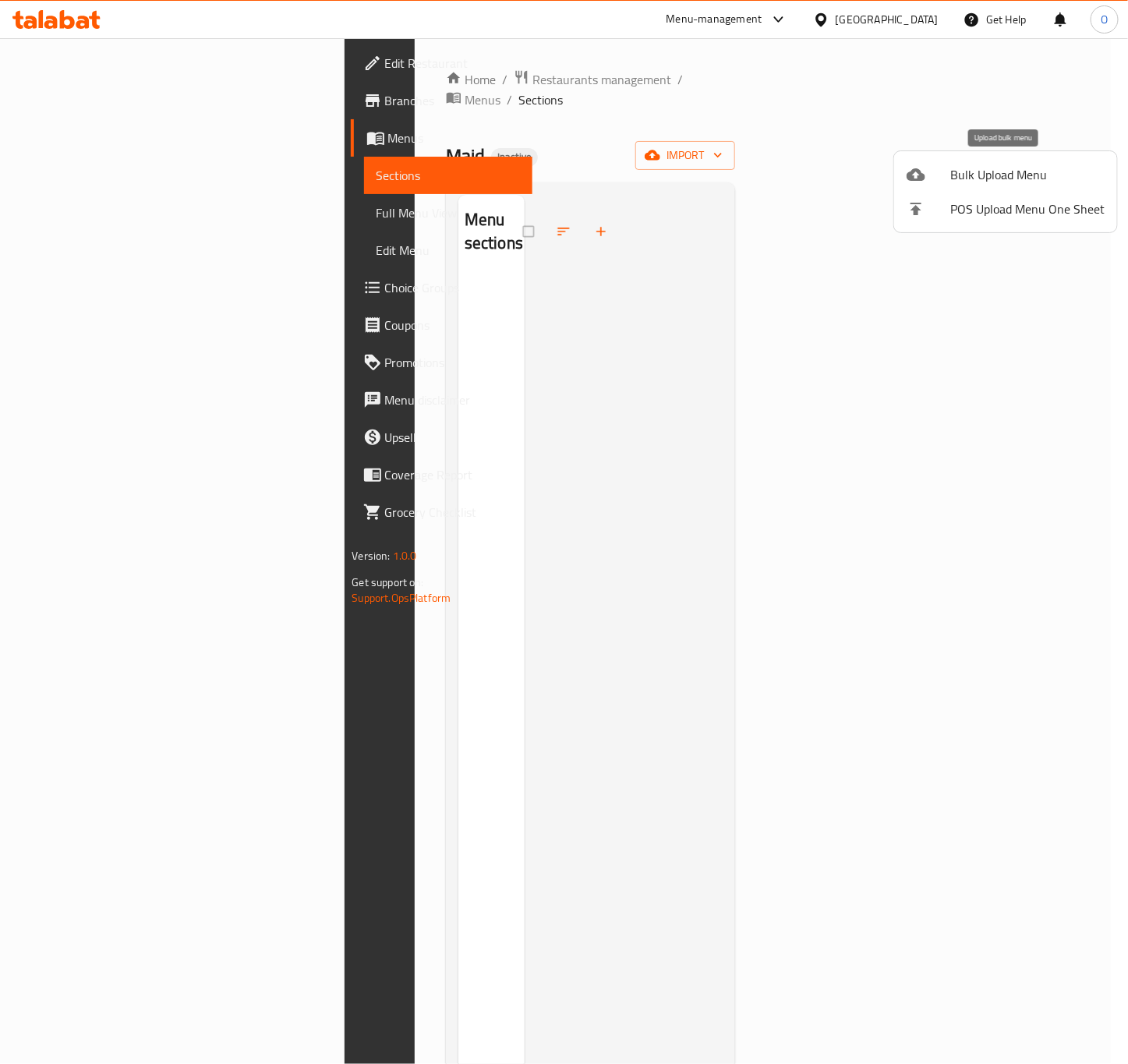
click at [973, 178] on span "Bulk Upload Menu" at bounding box center [1028, 175] width 155 height 19
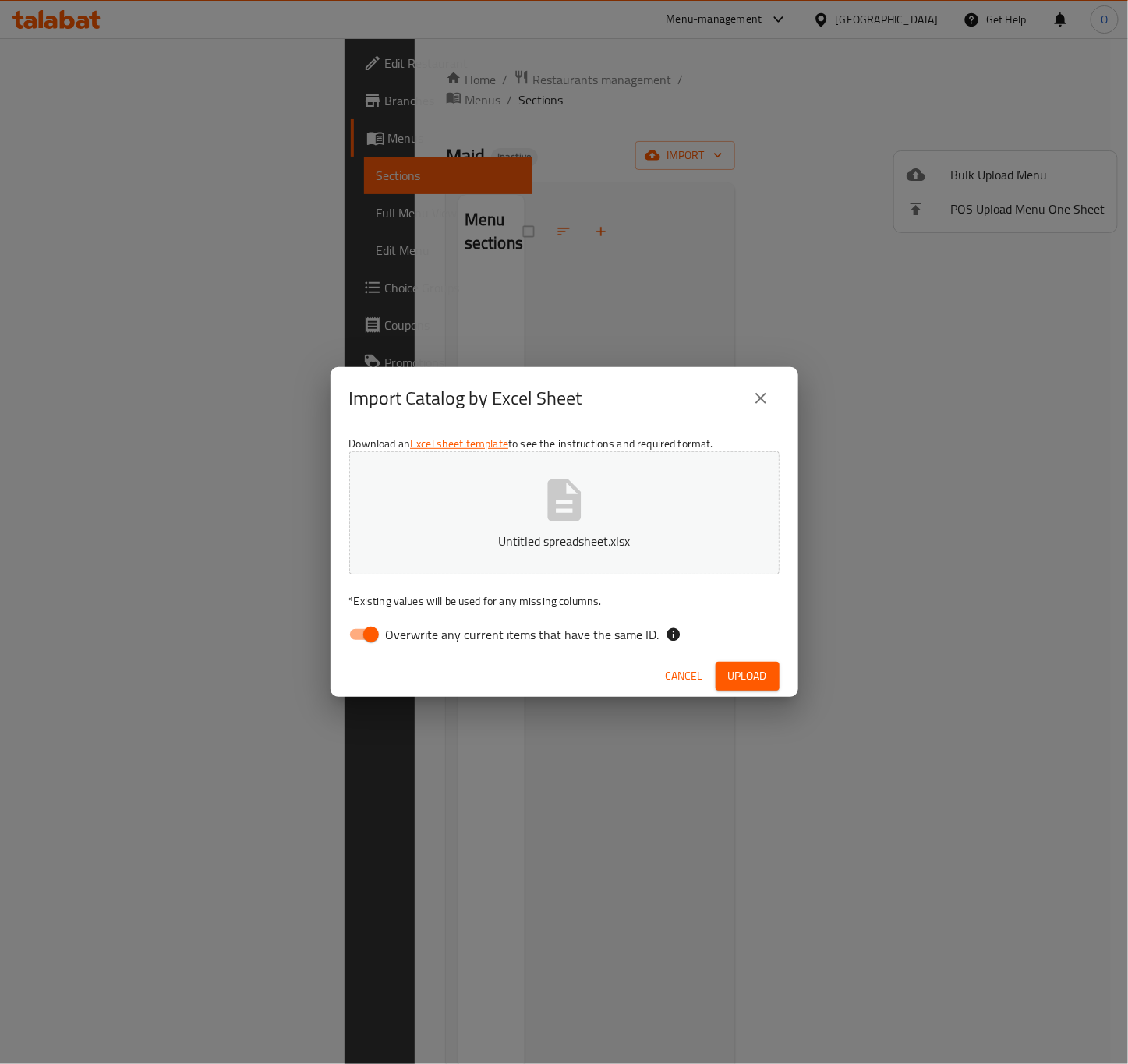
click at [504, 636] on span "Overwrite any current items that have the same ID." at bounding box center [523, 635] width 274 height 19
click at [416, 636] on input "Overwrite any current items that have the same ID." at bounding box center [371, 634] width 89 height 29
checkbox input "false"
click at [767, 679] on button "Upload" at bounding box center [748, 676] width 64 height 29
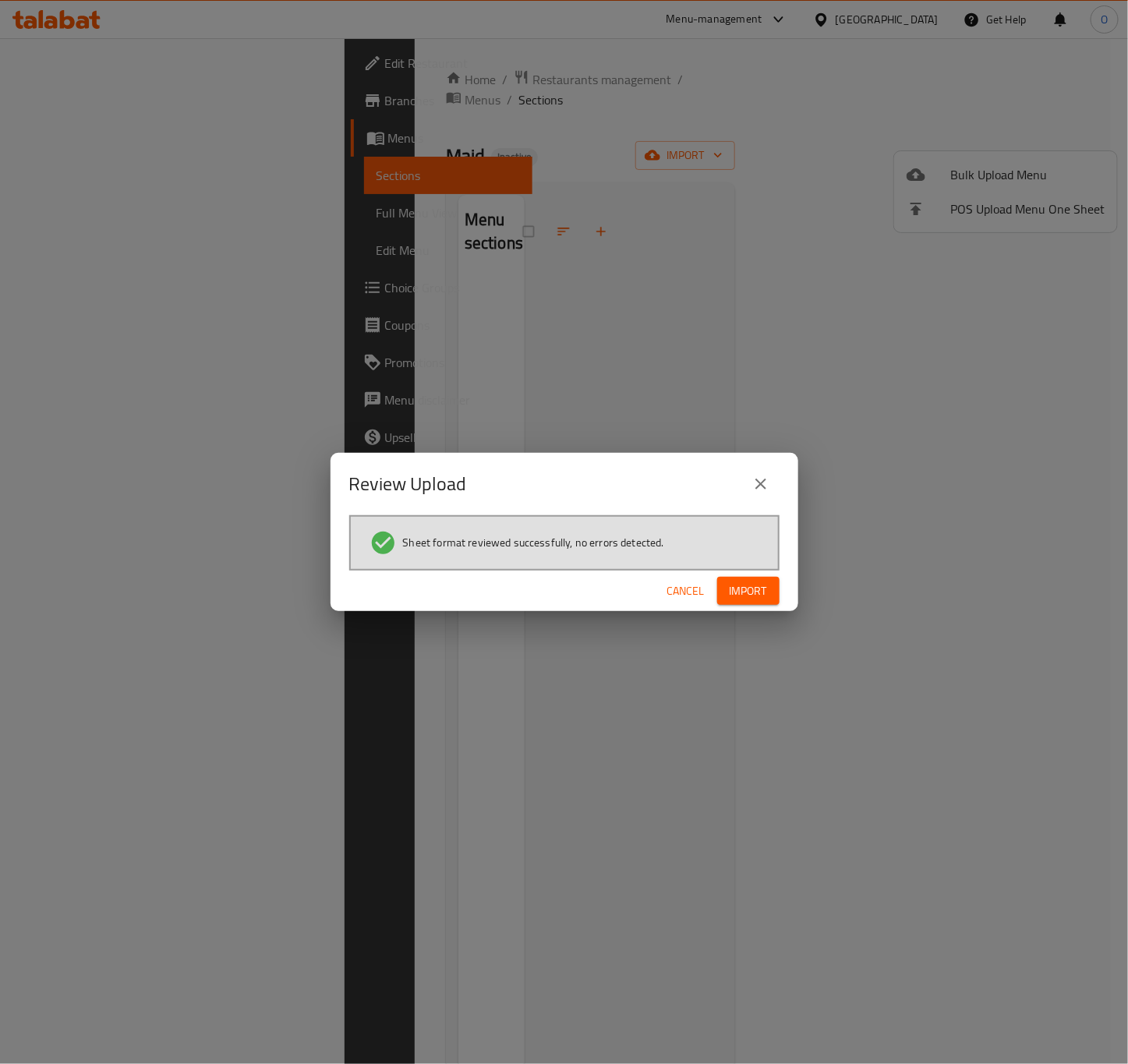
click at [753, 588] on span "Import" at bounding box center [749, 591] width 38 height 20
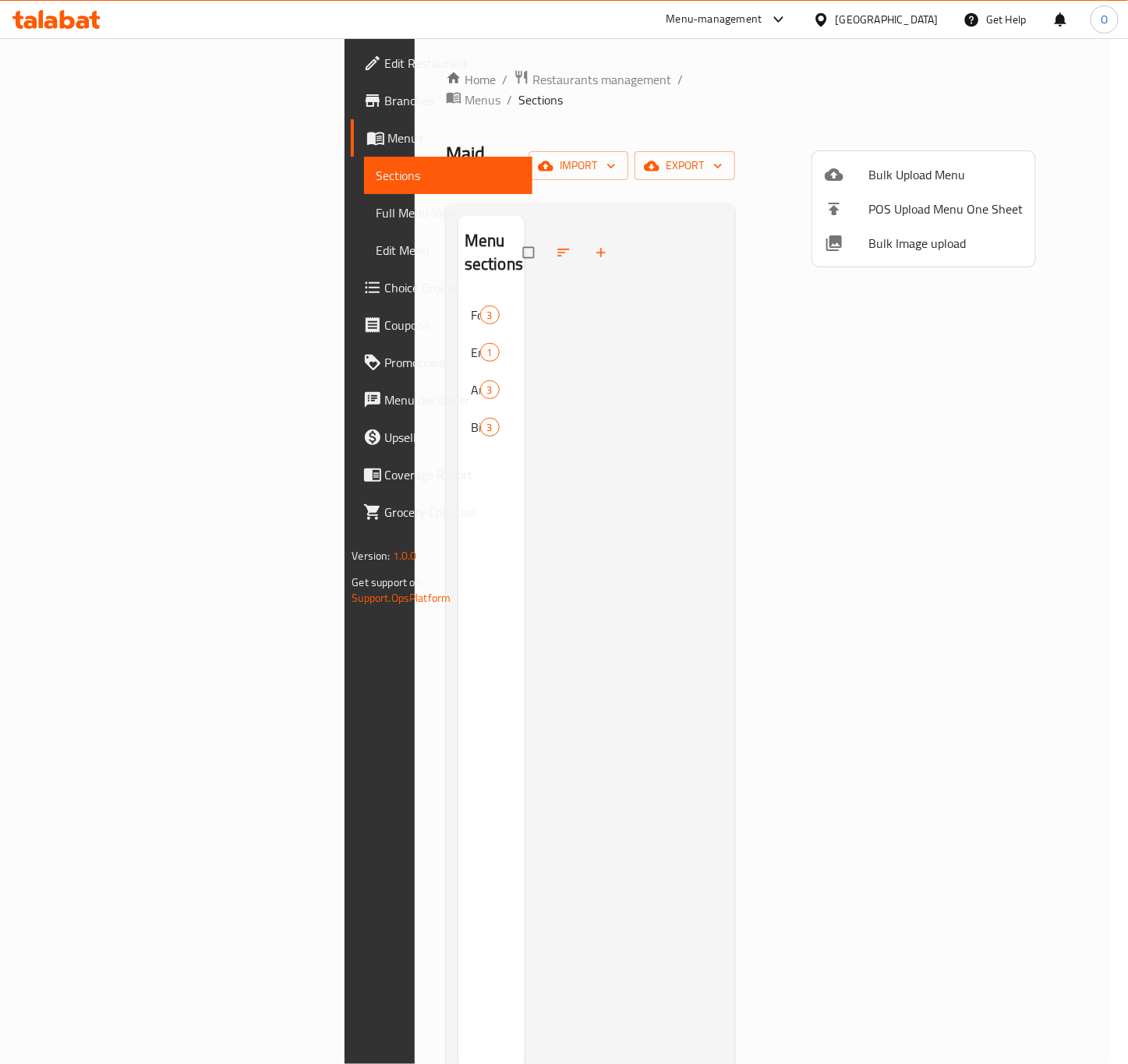
click at [290, 358] on div at bounding box center [564, 532] width 1128 height 1064
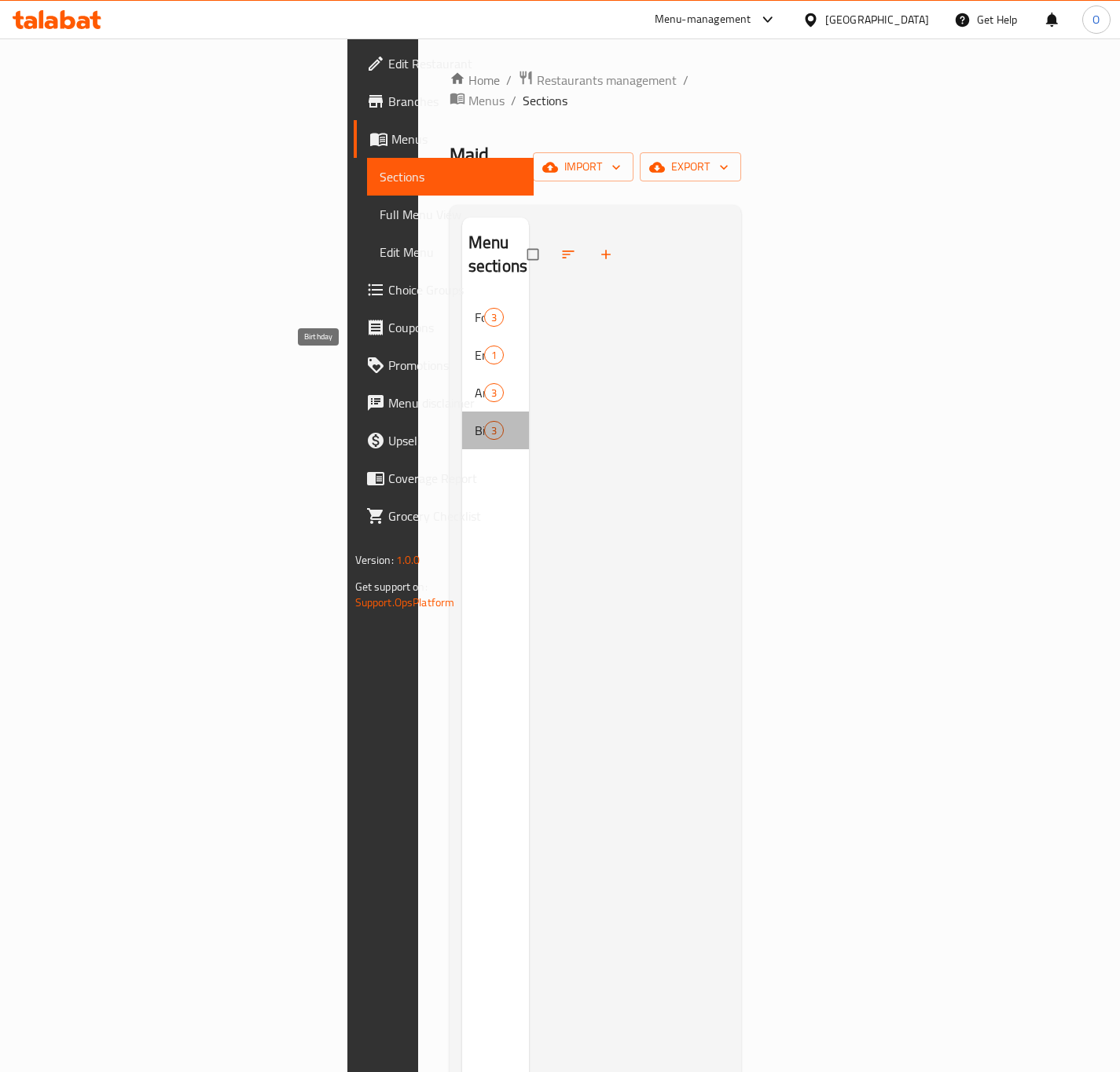
click at [474, 421] on span "Birthday" at bounding box center [479, 431] width 10 height 19
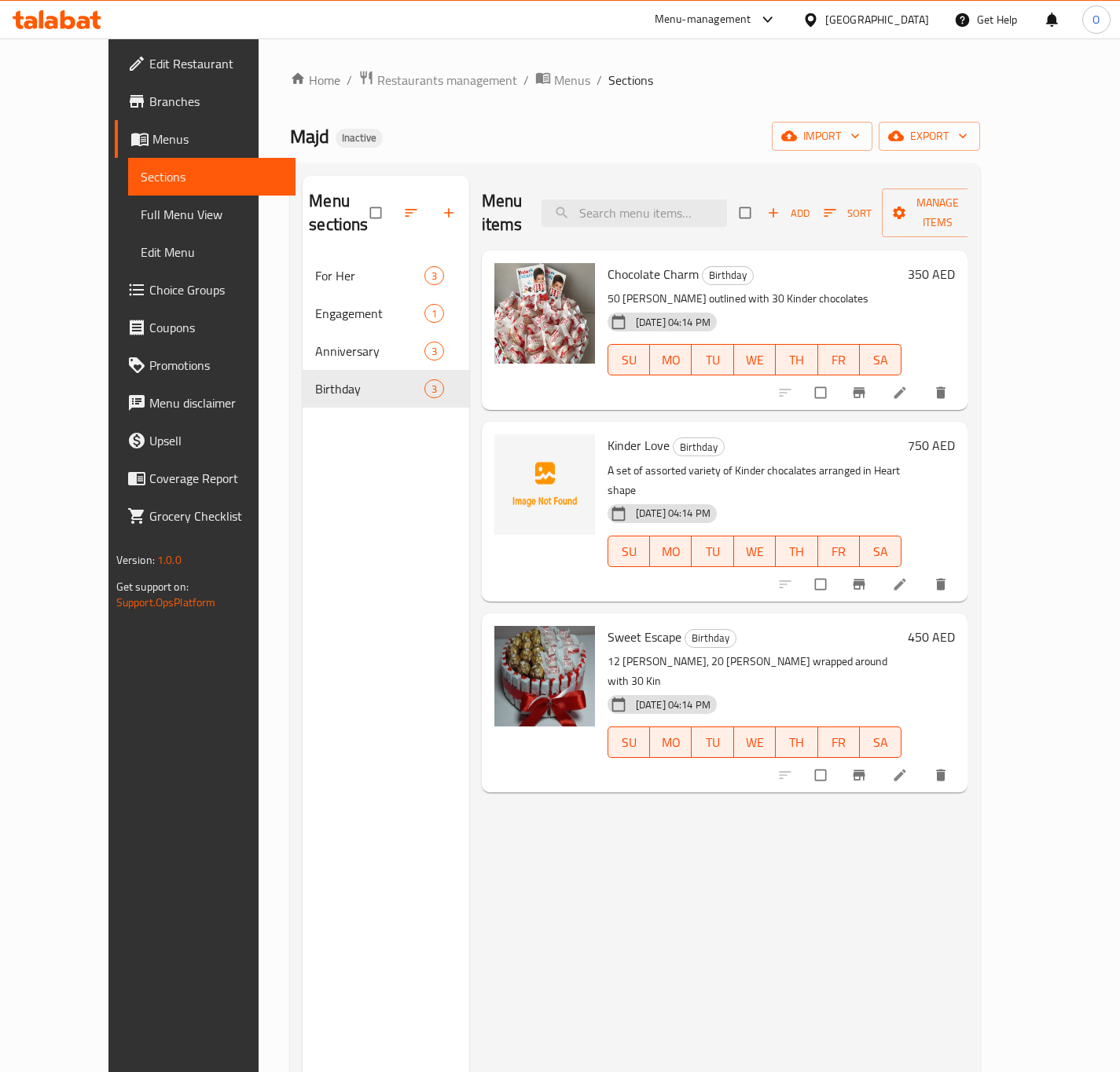
click at [330, 419] on div "Menu sections For Her 3 Engagement 1 Anniversary 3 Birthday 3" at bounding box center [385, 712] width 166 height 1072
click at [396, 199] on button "button" at bounding box center [413, 213] width 38 height 34
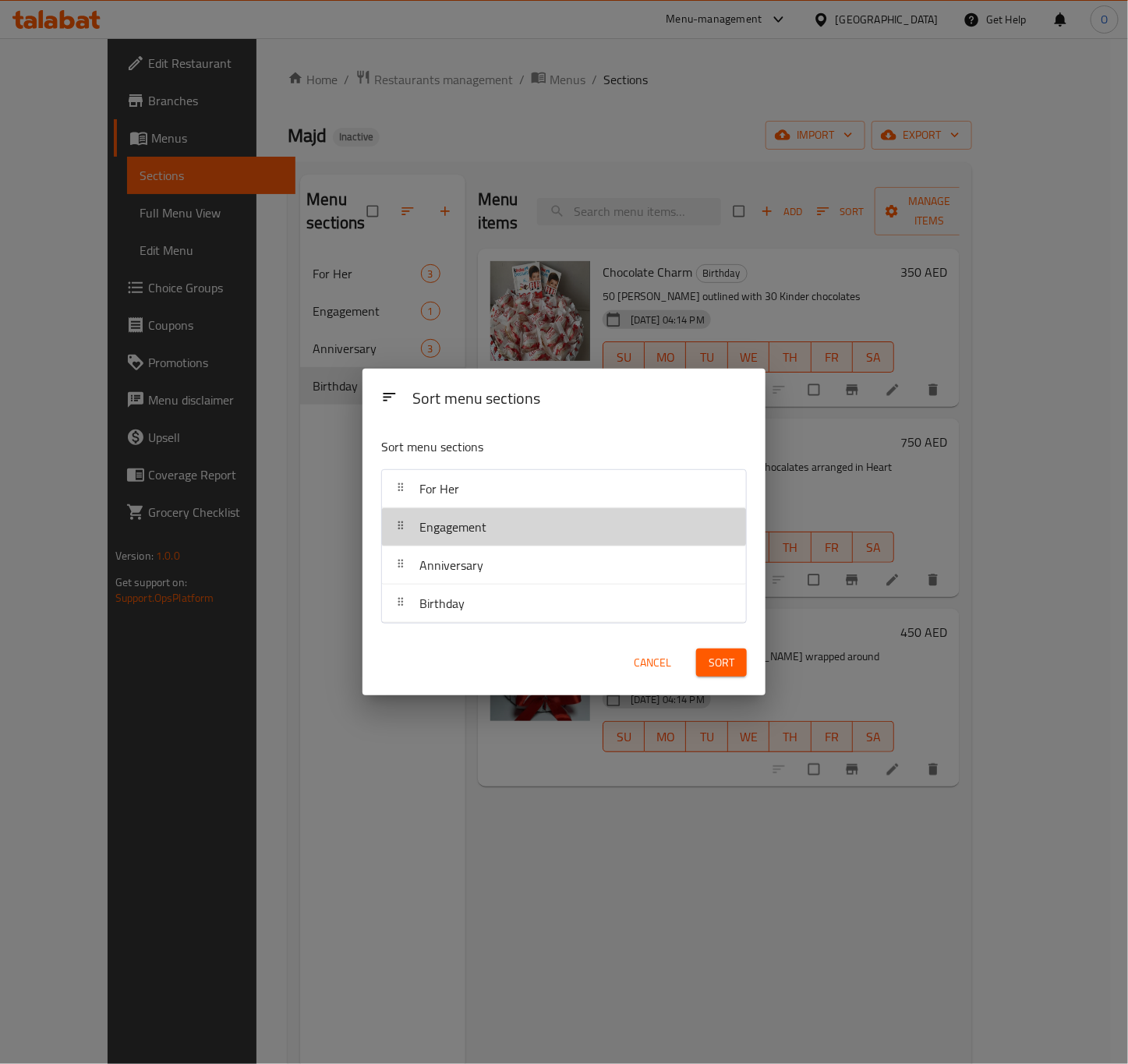
click at [492, 541] on div "Engagement" at bounding box center [453, 527] width 79 height 38
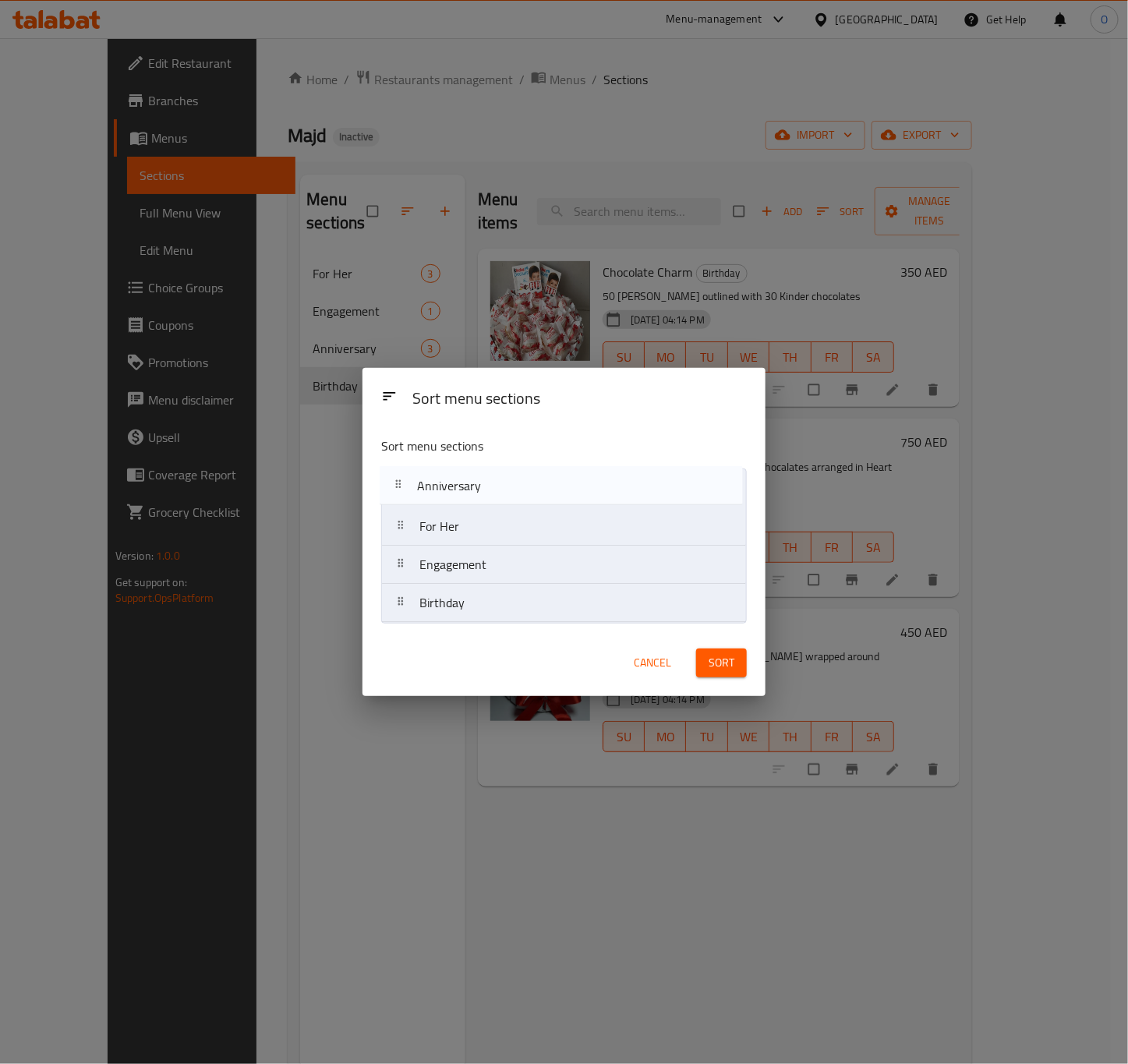
drag, startPoint x: 471, startPoint y: 575, endPoint x: 468, endPoint y: 484, distance: 91.0
click at [468, 484] on nav "For Her Engagement Anniversary Birthday" at bounding box center [564, 546] width 366 height 155
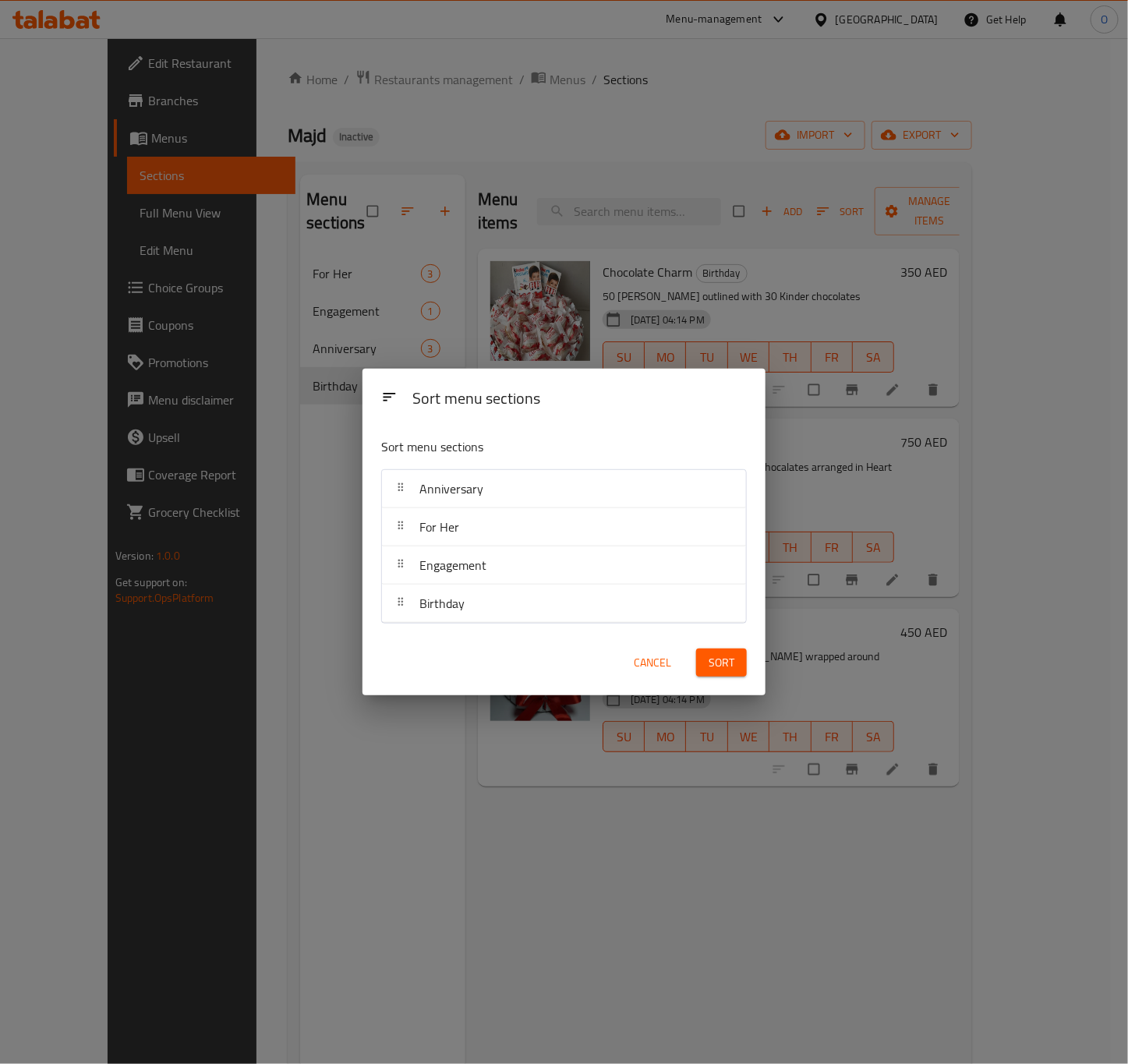
click at [712, 654] on span "Sort" at bounding box center [721, 663] width 25 height 20
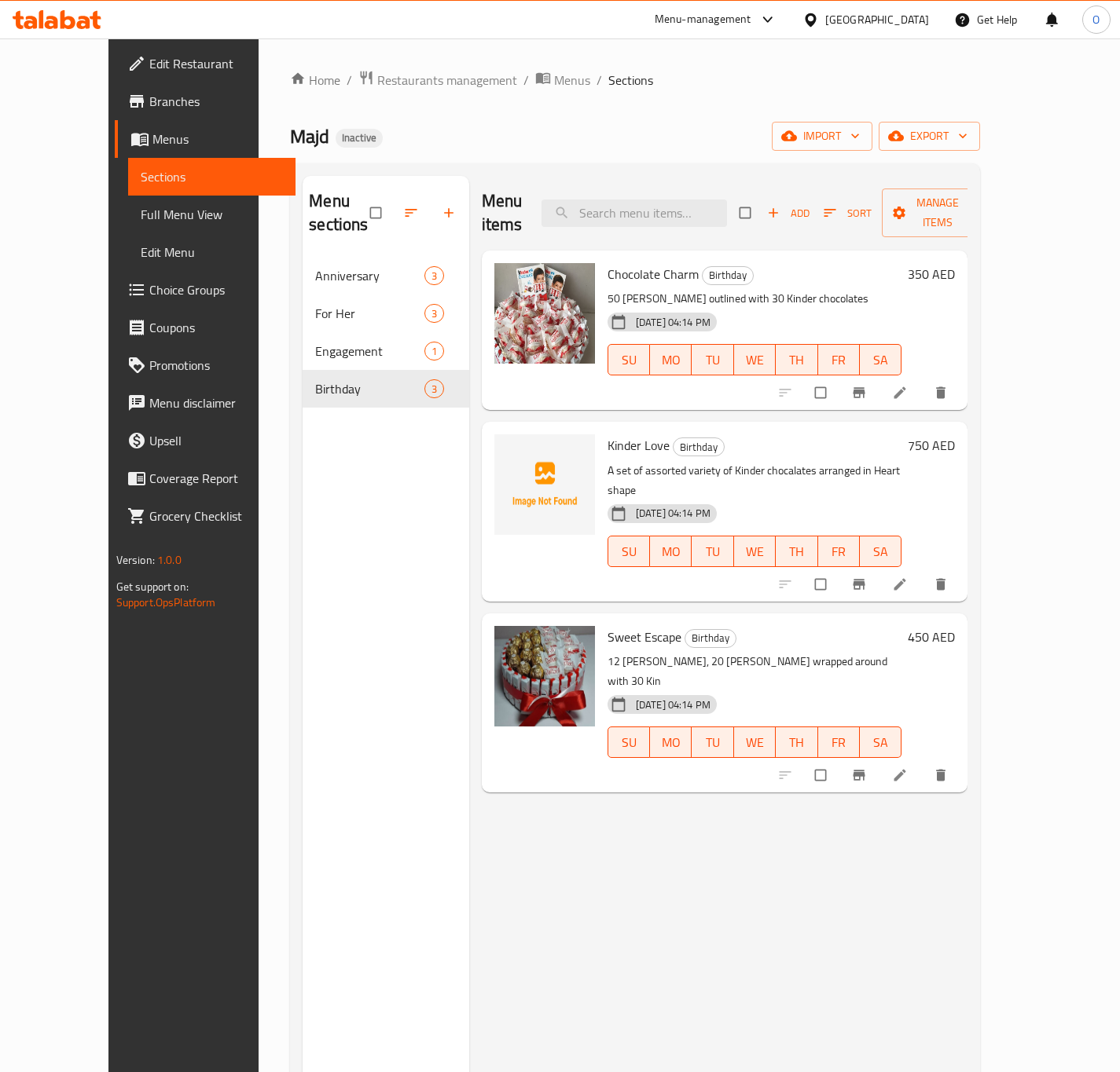
click at [141, 220] on span "Full Menu View" at bounding box center [212, 215] width 143 height 19
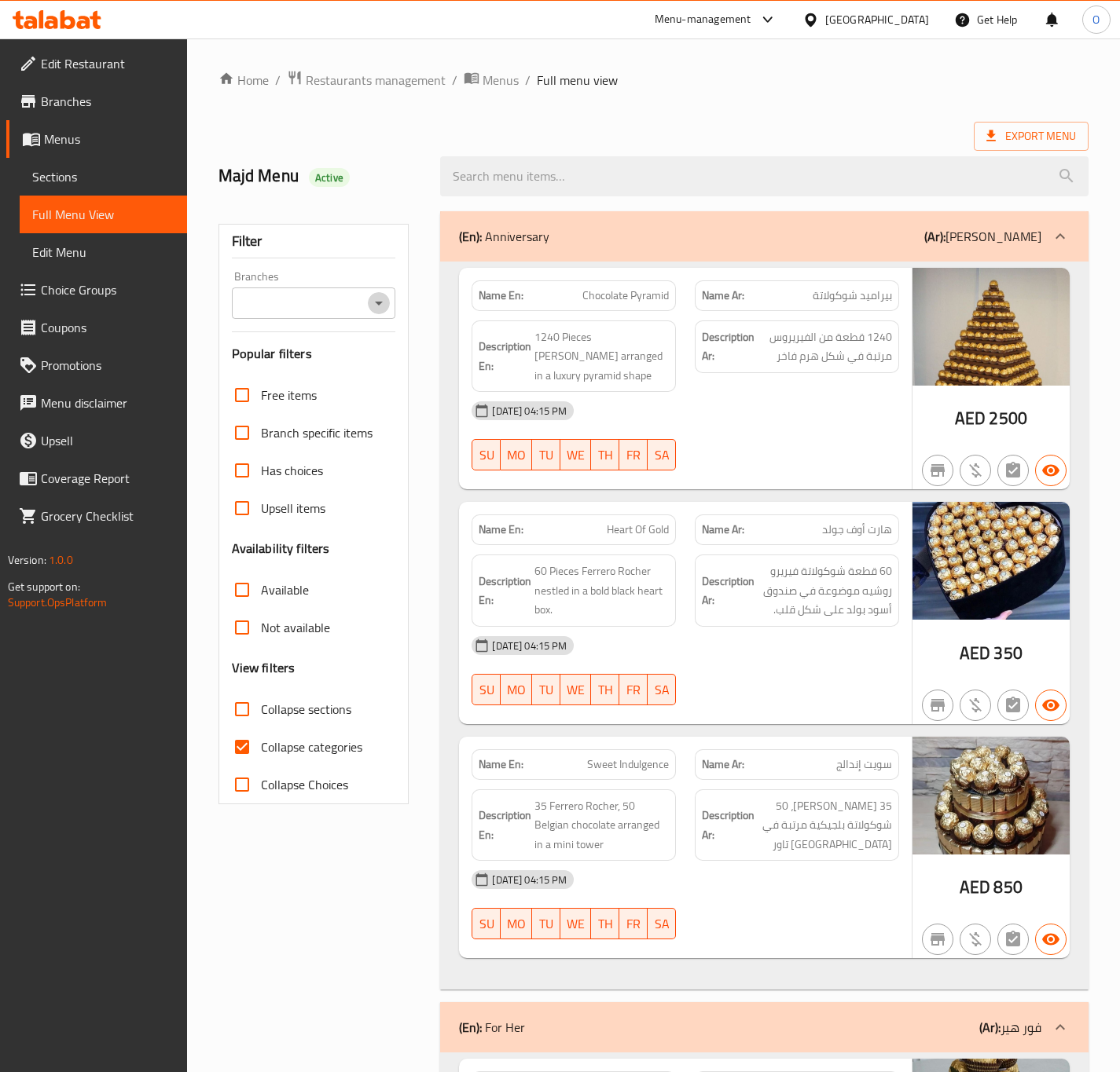
click at [375, 304] on icon "Open" at bounding box center [378, 303] width 19 height 19
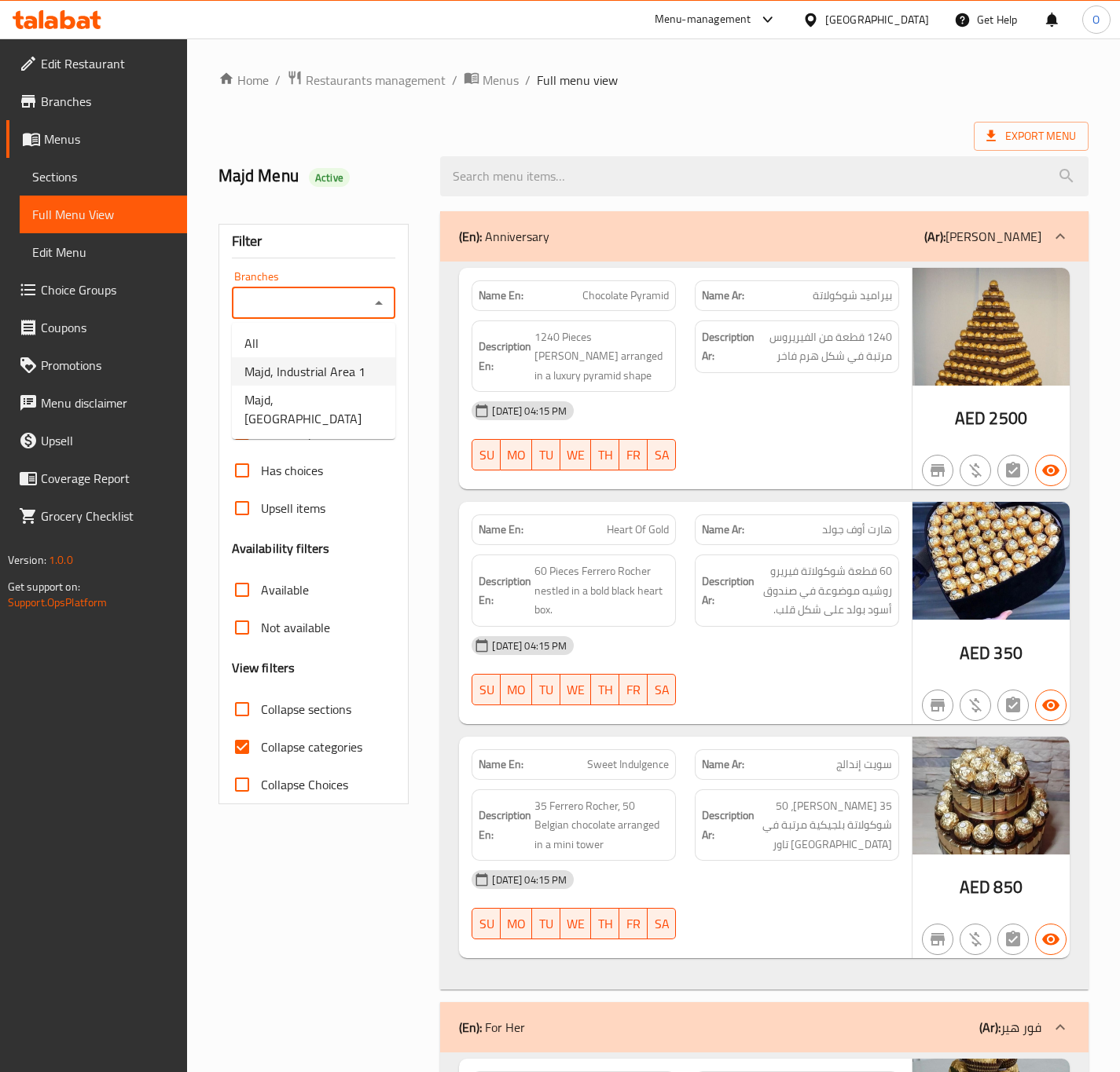
click at [301, 368] on span "Majd, Industrial Area 1" at bounding box center [304, 372] width 121 height 19
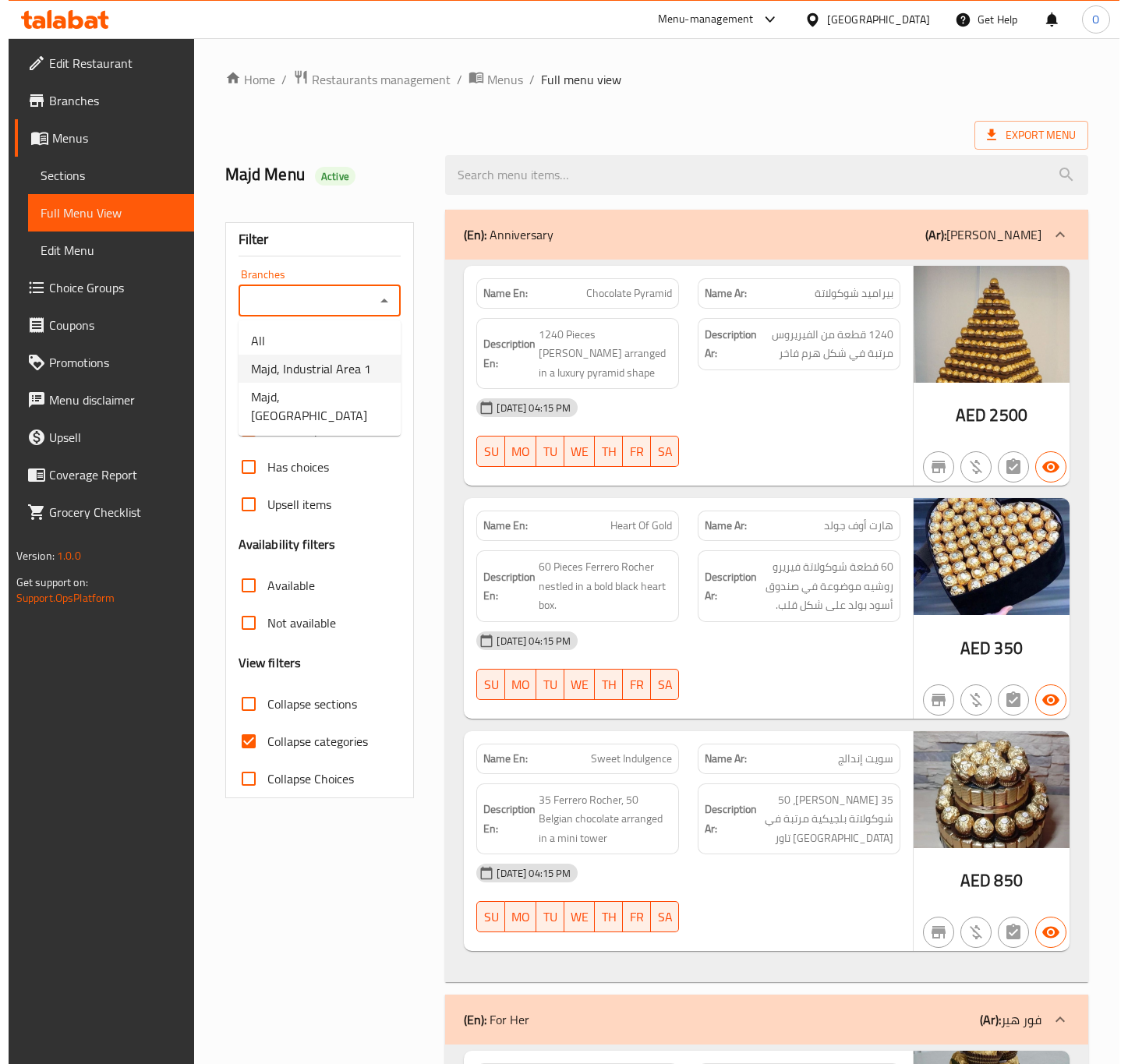
type input "Majd, Industrial Area 1"
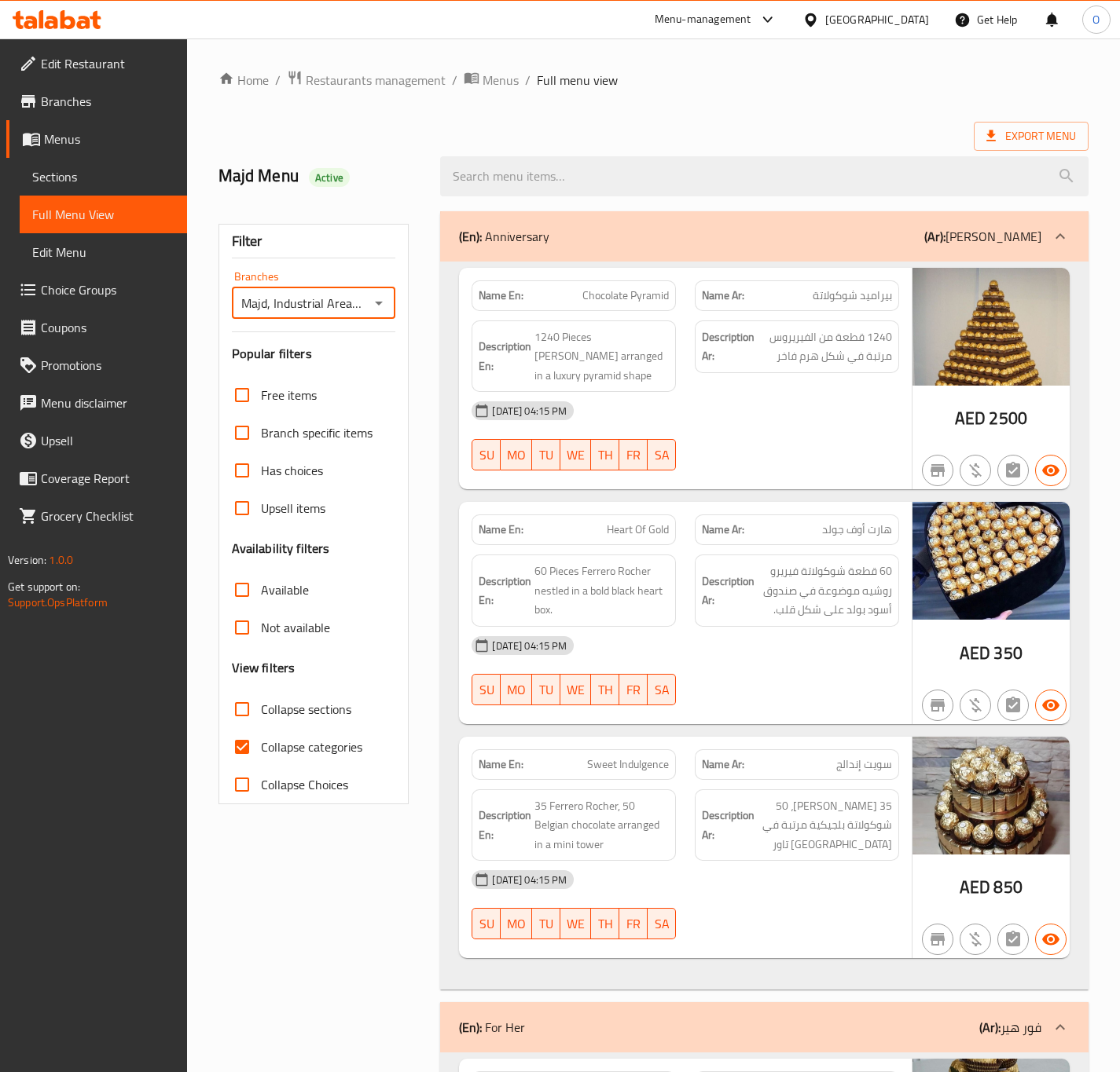
click at [252, 755] on input "Collapse categories" at bounding box center [242, 747] width 38 height 38
checkbox input "false"
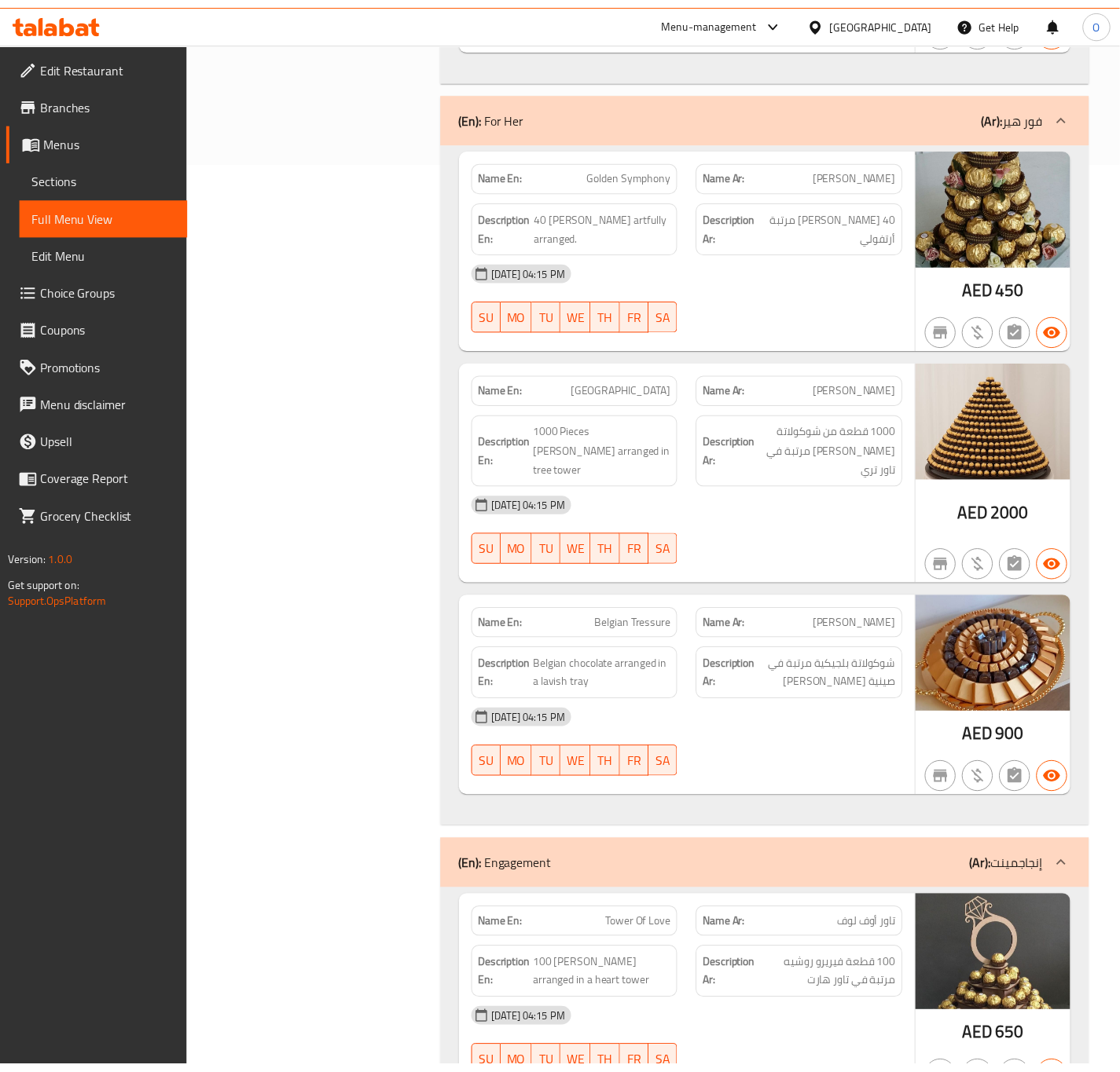
scroll to position [1791, 0]
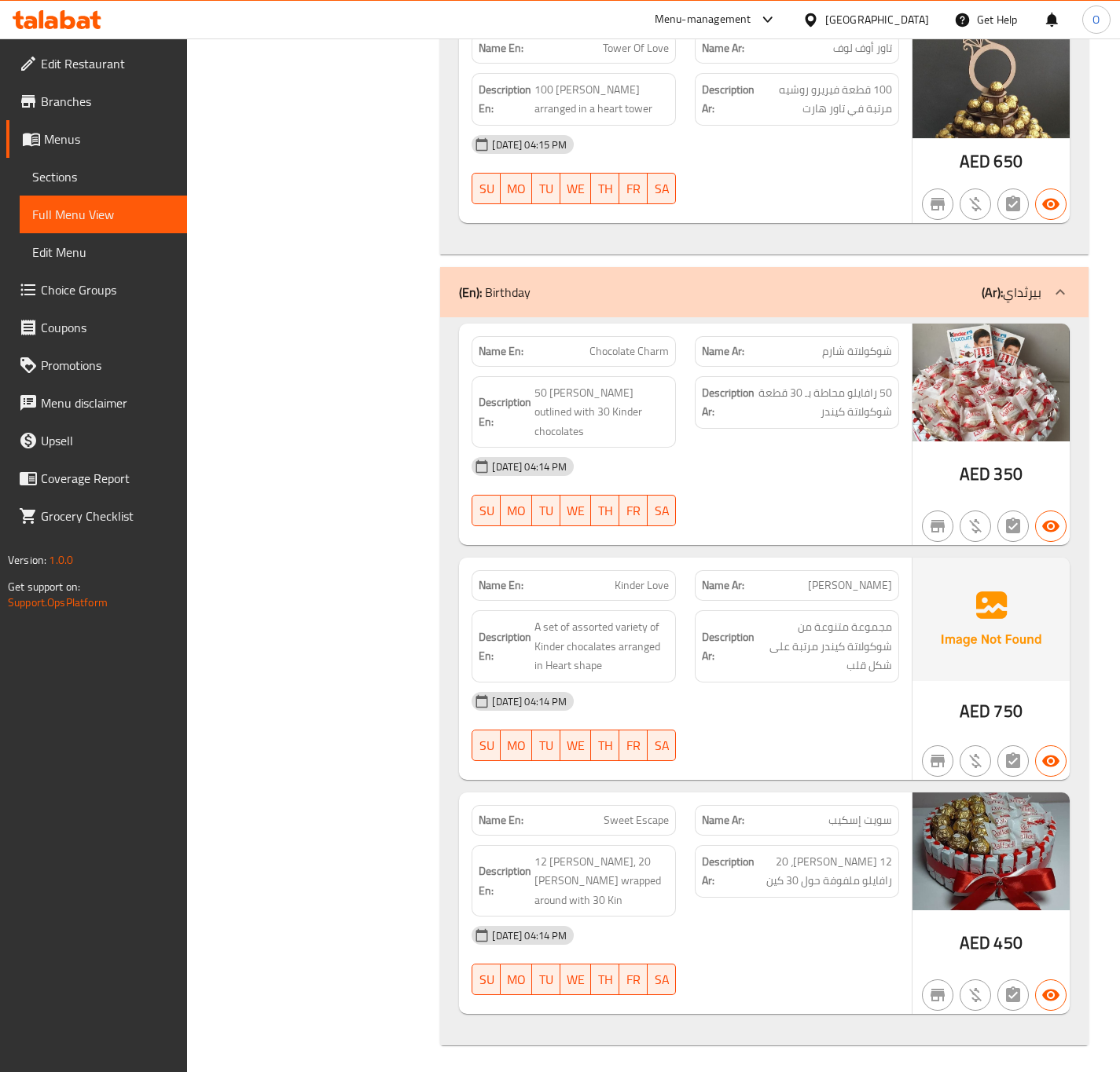
click at [66, 67] on span "Edit Restaurant" at bounding box center [107, 64] width 134 height 19
